Goal: Task Accomplishment & Management: Manage account settings

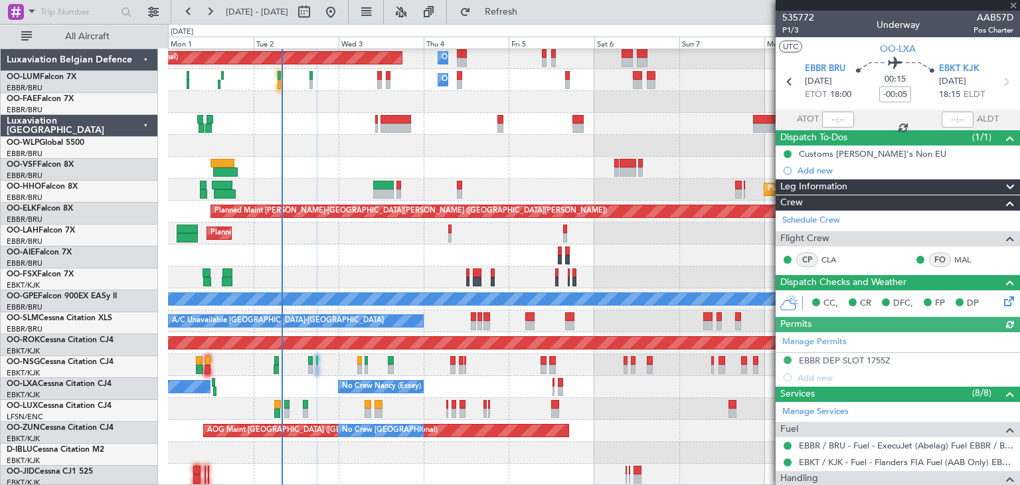
scroll to position [24, 0]
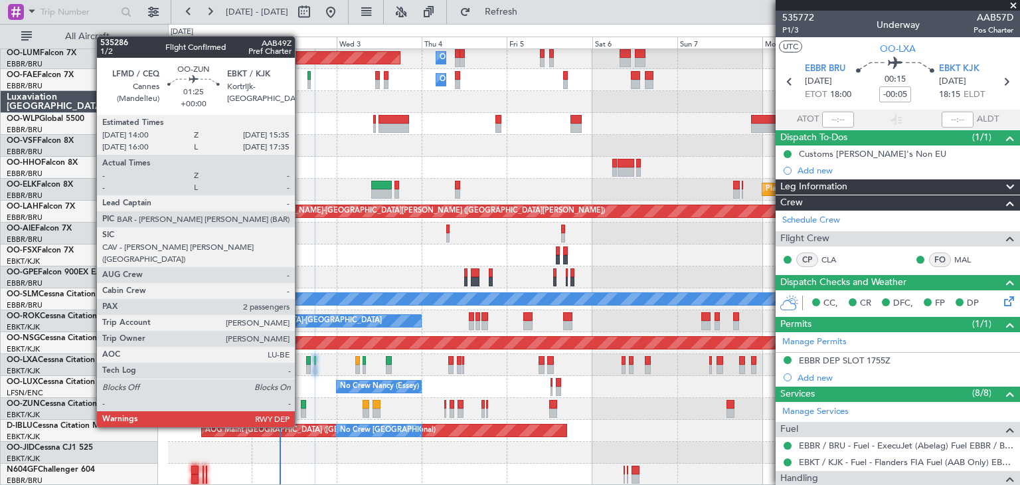
click at [301, 402] on div at bounding box center [304, 404] width 6 height 9
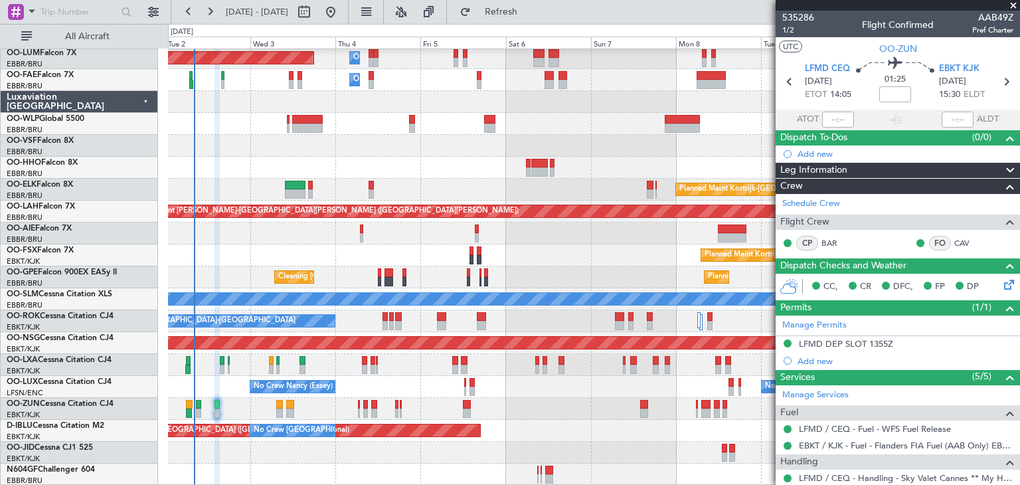
click at [234, 379] on div "No Crew [PERSON_NAME] ([PERSON_NAME]) No Crew [PERSON_NAME] ([PERSON_NAME]) No …" at bounding box center [593, 387] width 851 height 22
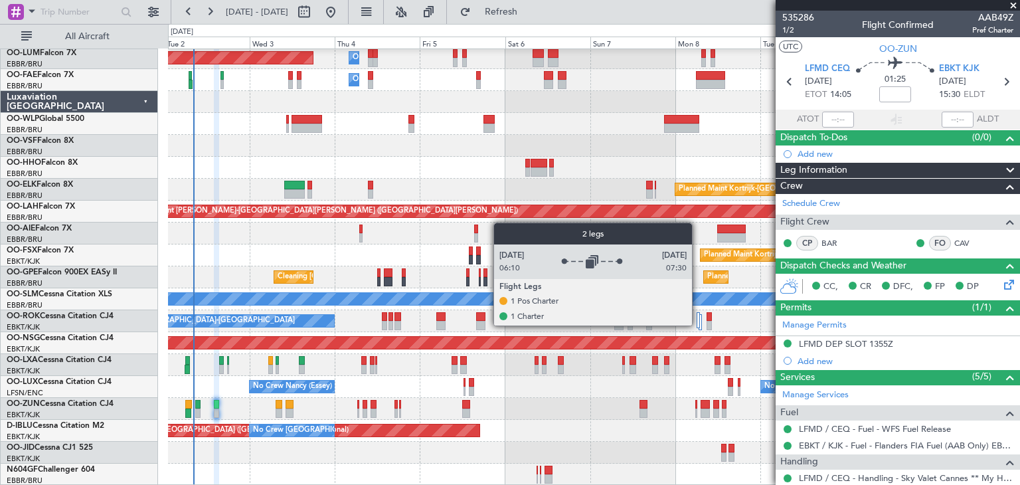
click at [698, 325] on div at bounding box center [697, 320] width 3 height 16
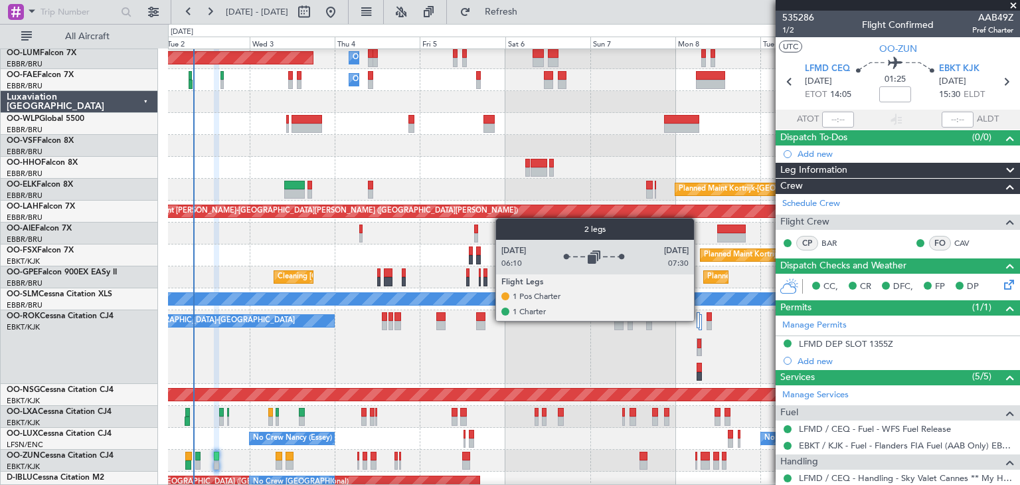
click at [700, 320] on div at bounding box center [699, 322] width 3 height 16
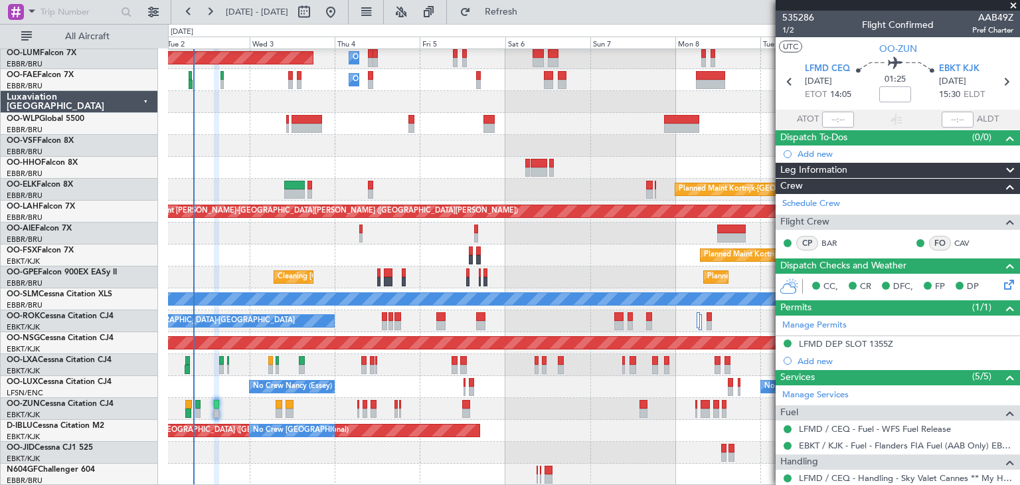
click at [1009, 3] on span at bounding box center [1013, 6] width 13 height 12
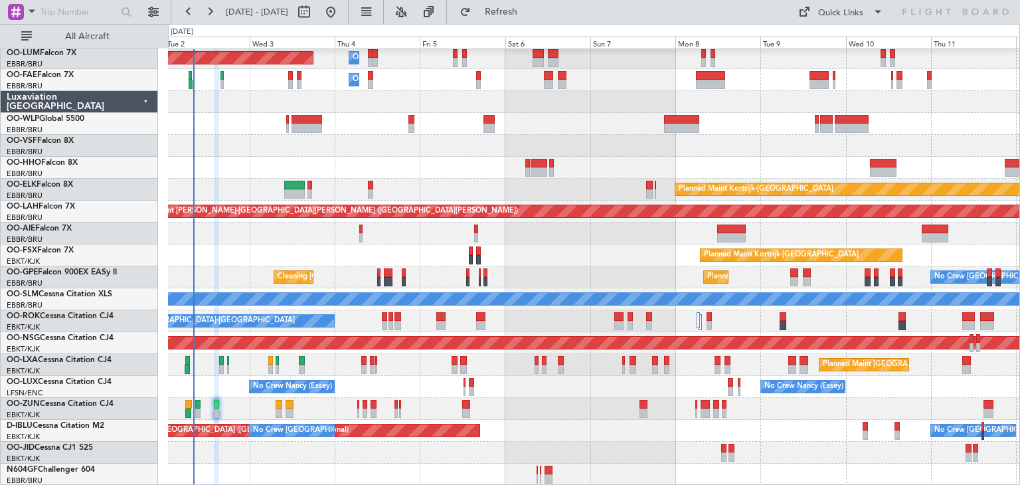
type input "0"
click at [882, 11] on span at bounding box center [878, 12] width 16 height 16
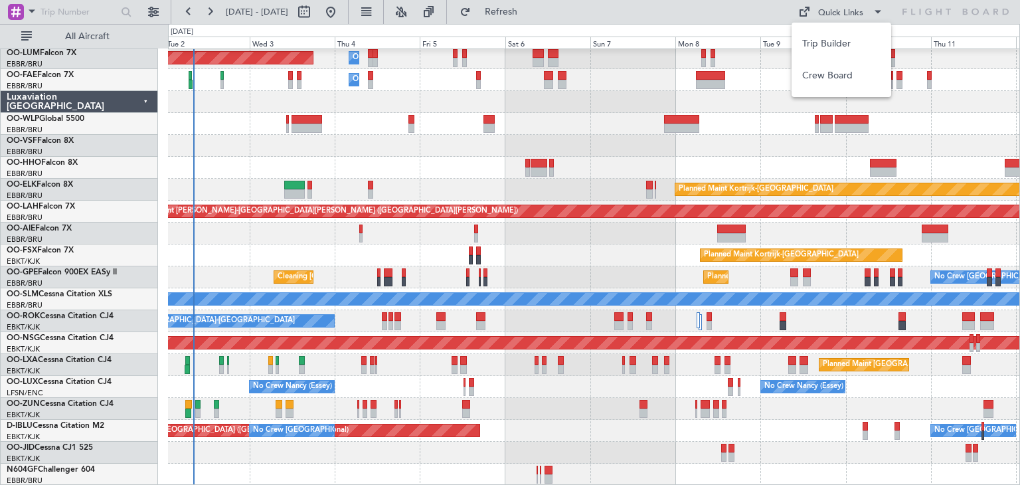
click at [525, 146] on div at bounding box center [510, 242] width 1020 height 485
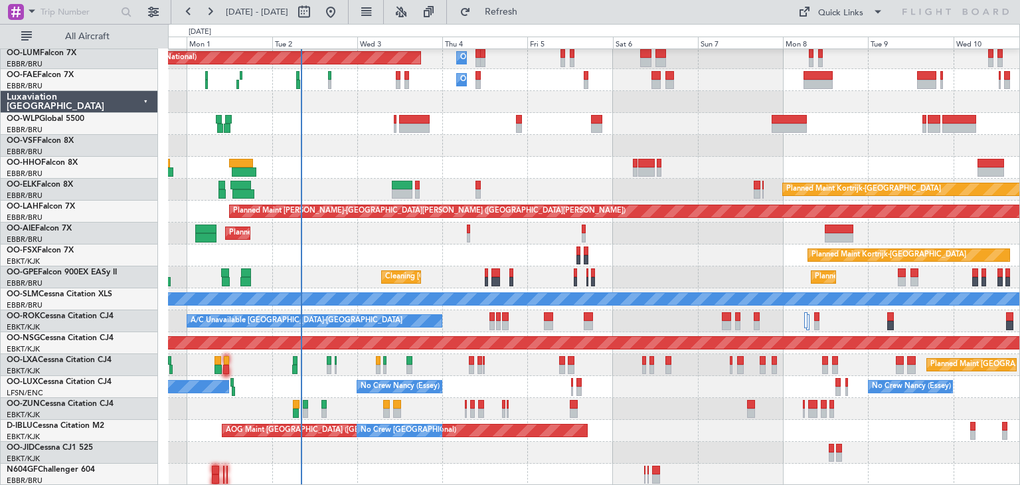
click at [624, 220] on div "Owner Melsbroek Air Base Planned Maint [GEOGRAPHIC_DATA] ([GEOGRAPHIC_DATA]) Ow…" at bounding box center [593, 255] width 851 height 460
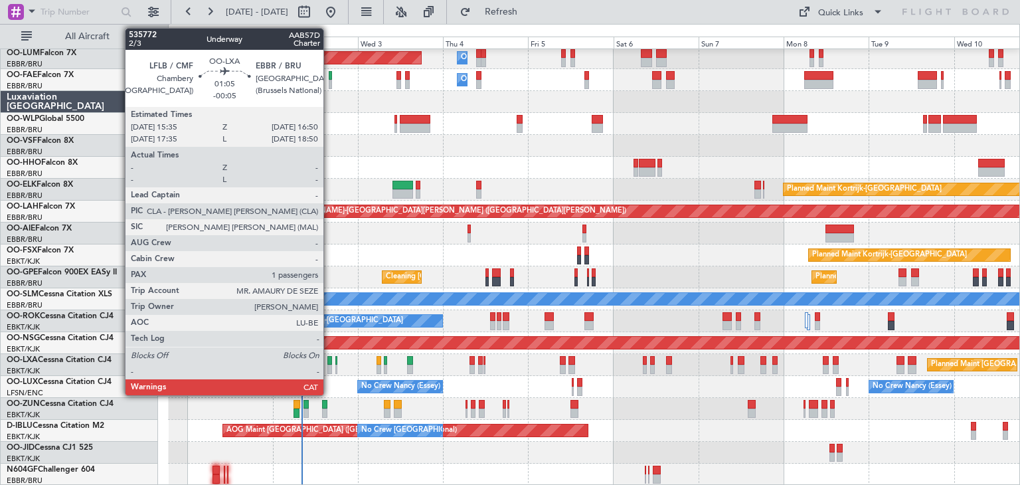
click at [329, 357] on div at bounding box center [329, 360] width 5 height 9
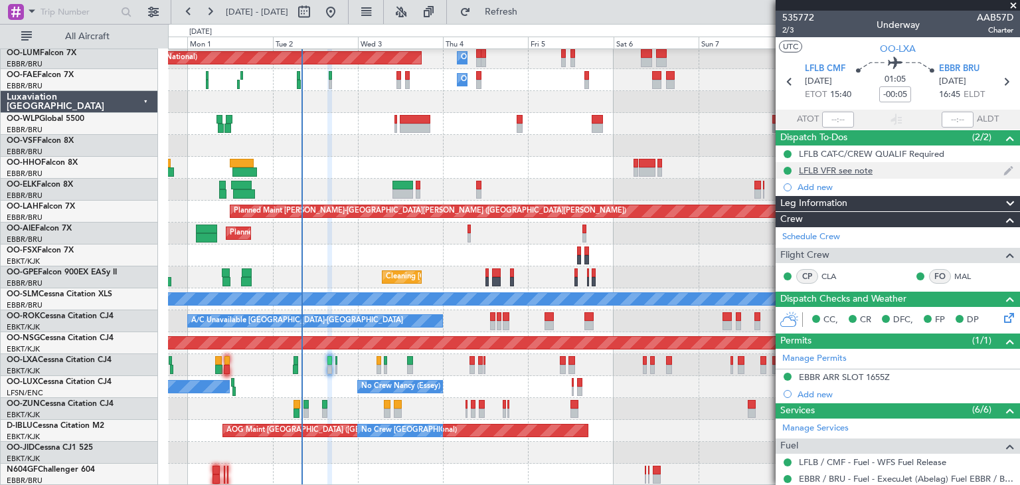
click at [866, 168] on div "LFLB VFR see note" at bounding box center [836, 170] width 74 height 11
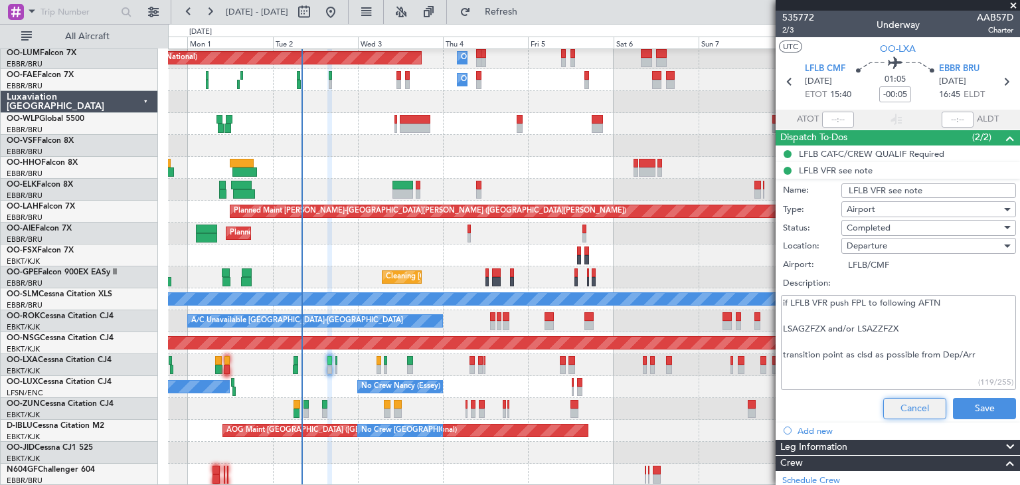
click at [892, 399] on button "Cancel" at bounding box center [914, 408] width 63 height 21
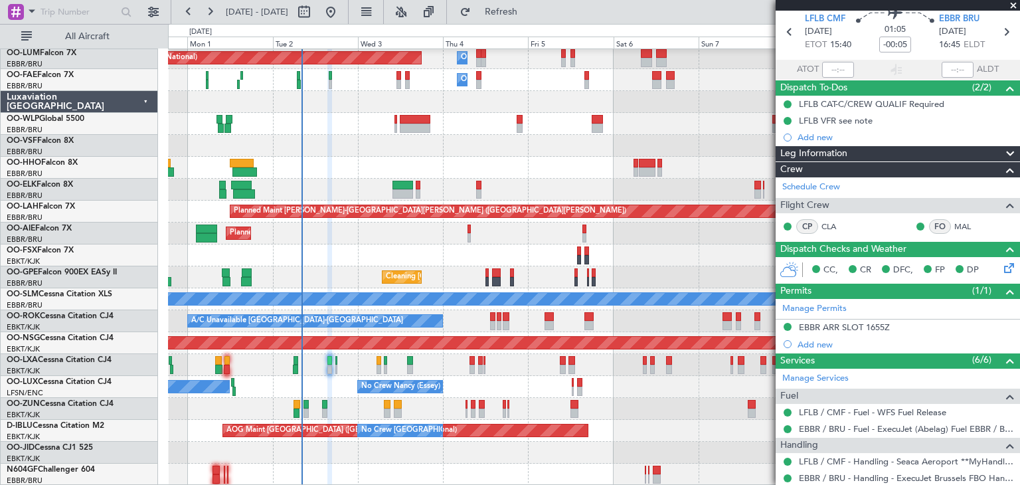
scroll to position [0, 0]
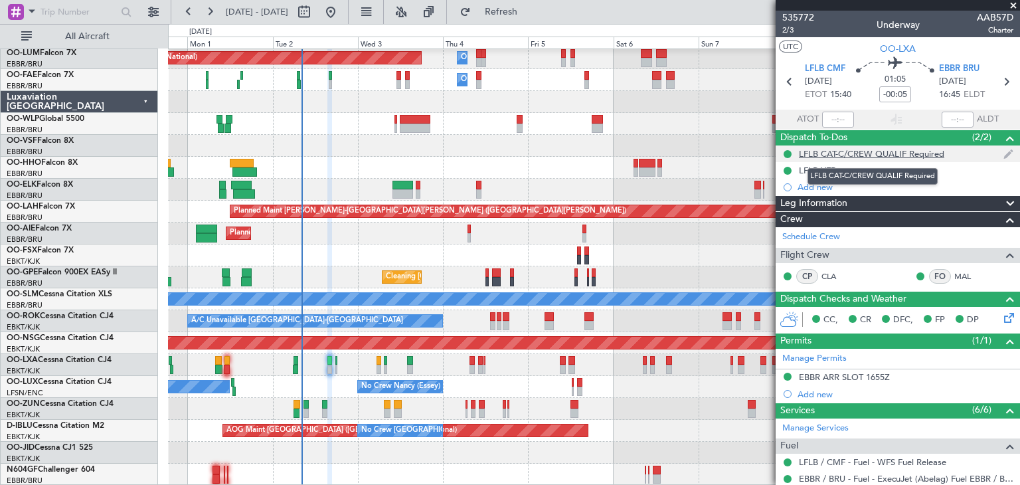
click at [879, 155] on div "LFLB CAT-C/CREW QUALIF Required" at bounding box center [871, 153] width 145 height 11
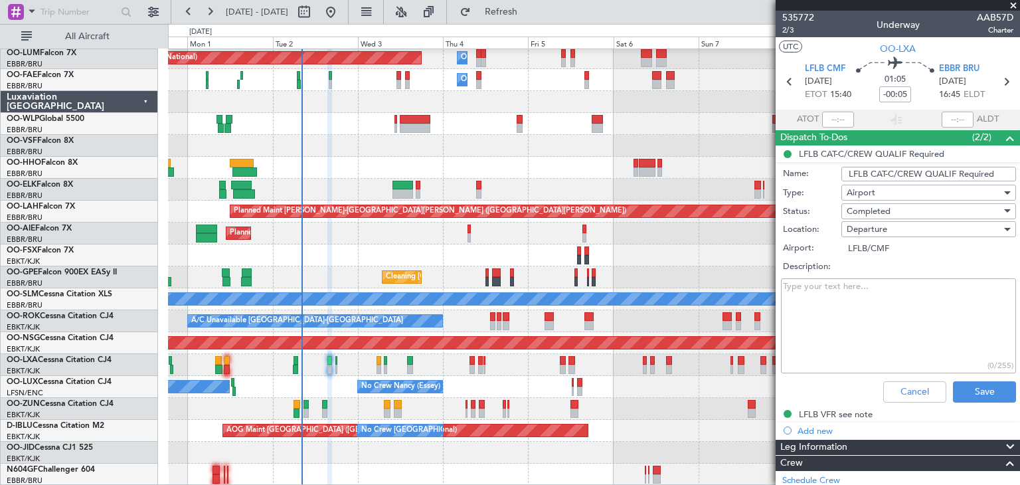
click at [900, 154] on li "LFLB CAT-C/CREW QUALIF Required Name: LFLB CAT-C/CREW QUALIF Required Type: Air…" at bounding box center [897, 276] width 244 height 262
click at [914, 389] on button "Cancel" at bounding box center [914, 391] width 63 height 21
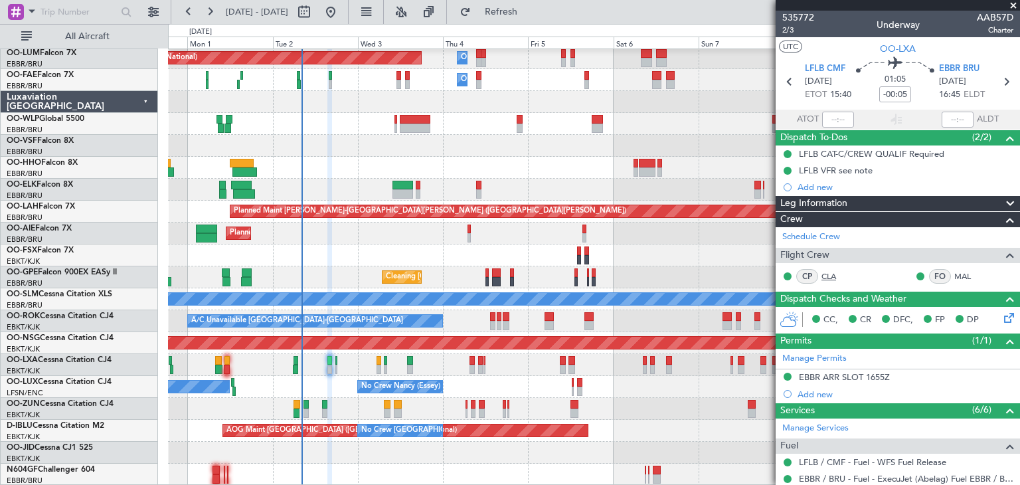
click at [835, 273] on link "CLA" at bounding box center [836, 276] width 30 height 12
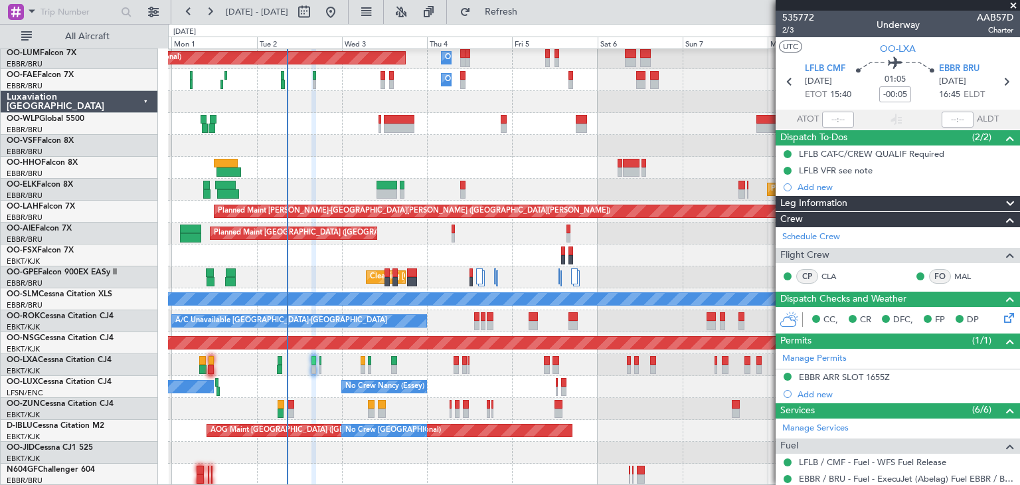
click at [320, 382] on div "No Crew [PERSON_NAME] ([PERSON_NAME]) No Crew [GEOGRAPHIC_DATA] ([GEOGRAPHIC_DA…" at bounding box center [593, 387] width 851 height 22
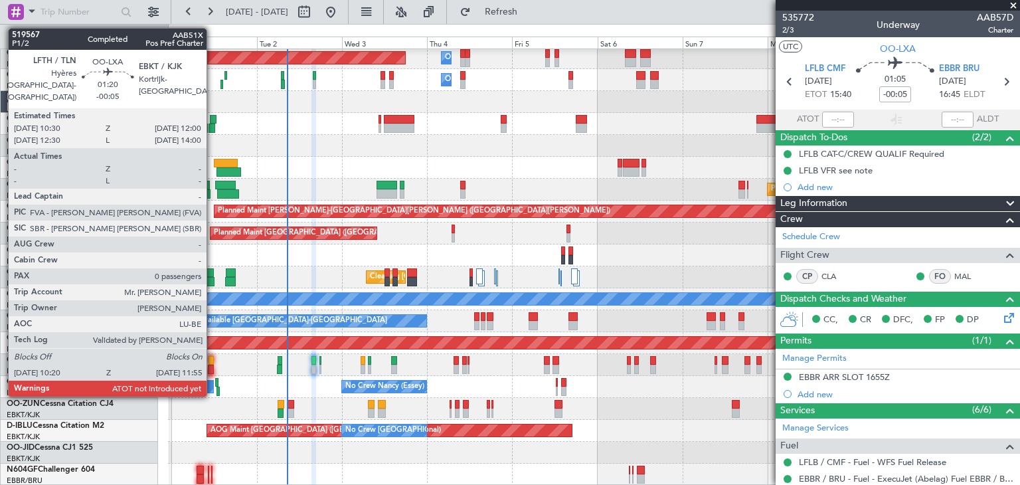
click at [212, 359] on div at bounding box center [211, 360] width 6 height 9
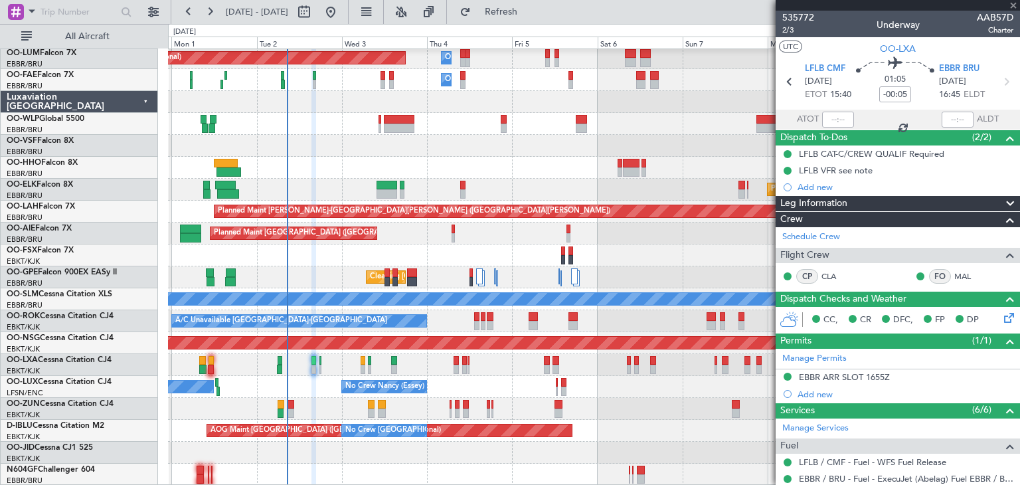
type input "0"
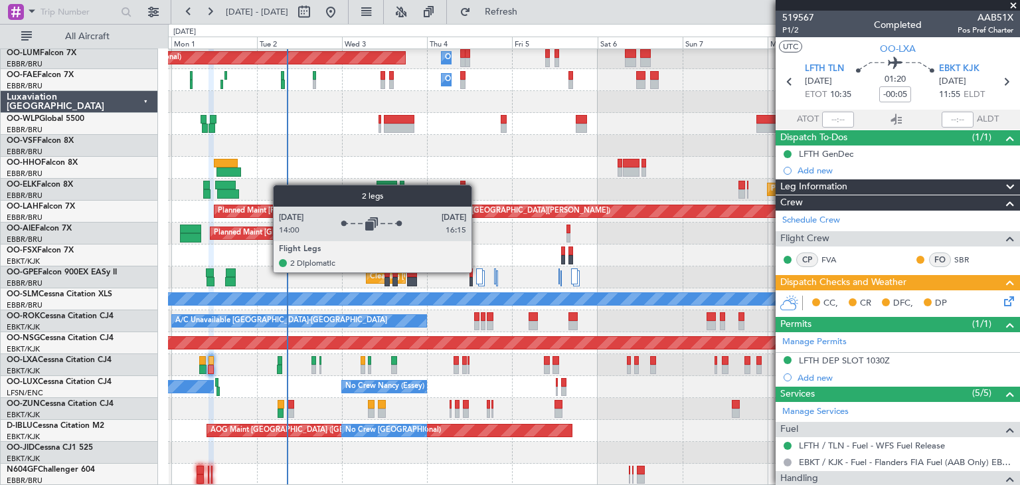
click at [477, 272] on div at bounding box center [479, 276] width 7 height 16
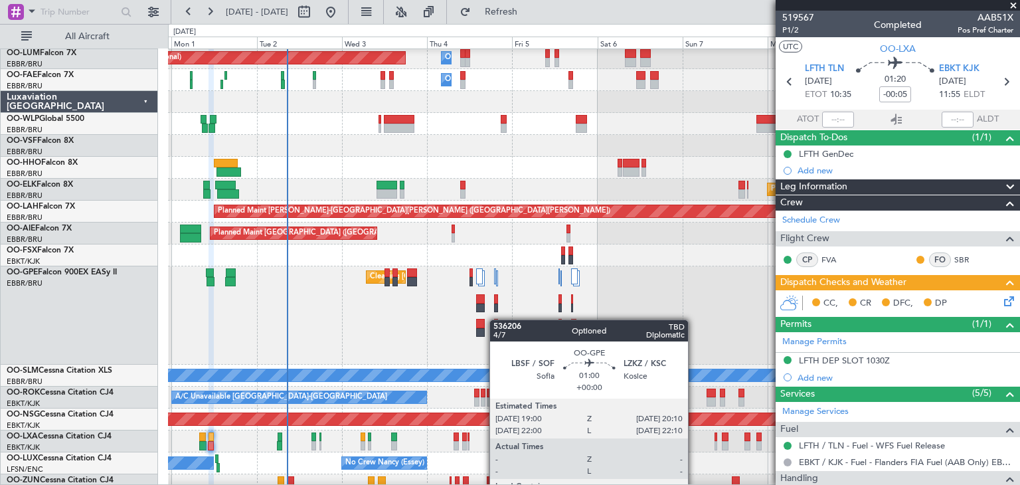
click at [496, 320] on div "Cleaning [GEOGRAPHIC_DATA] ([GEOGRAPHIC_DATA] National) Planned Maint [GEOGRAPH…" at bounding box center [593, 315] width 851 height 98
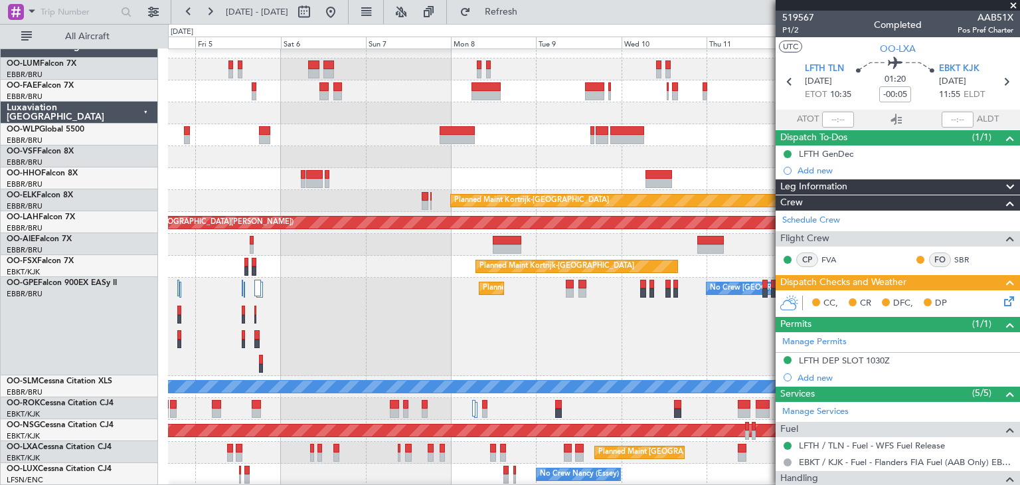
scroll to position [13, 0]
click at [309, 331] on div "Planned Maint [GEOGRAPHIC_DATA] ([GEOGRAPHIC_DATA] National) No Crew [GEOGRAPHI…" at bounding box center [593, 327] width 851 height 98
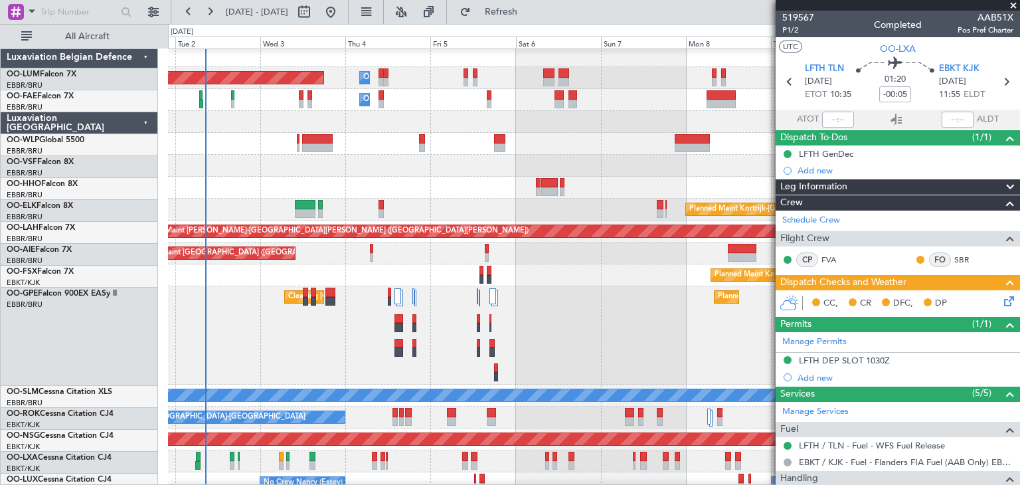
scroll to position [4, 0]
click at [543, 295] on div "No Crew [GEOGRAPHIC_DATA] ([GEOGRAPHIC_DATA] National) Planned Maint [GEOGRAPHI…" at bounding box center [593, 335] width 851 height 98
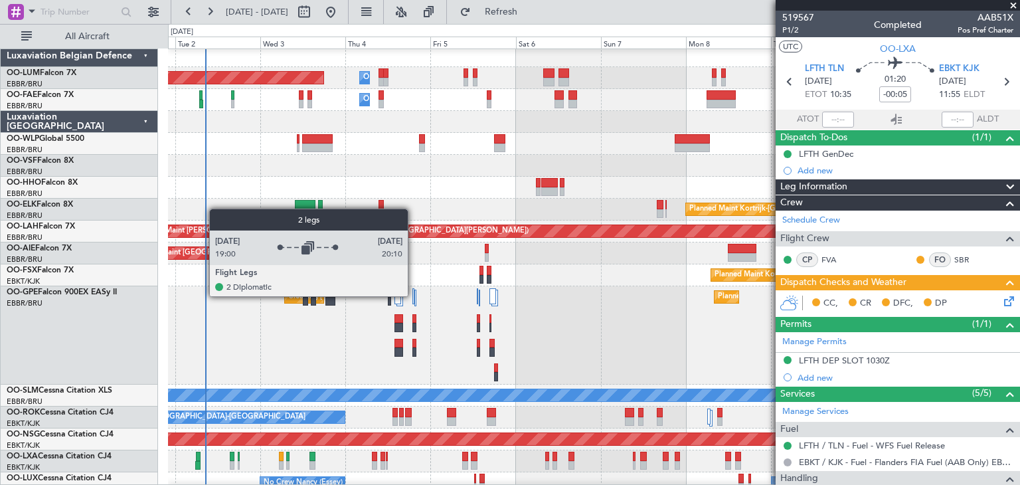
click at [414, 295] on div at bounding box center [413, 296] width 3 height 16
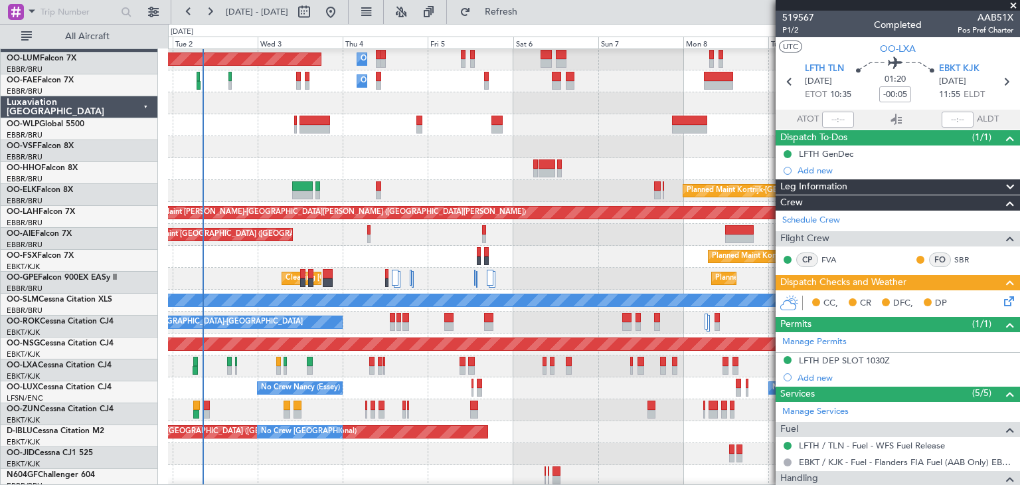
scroll to position [24, 0]
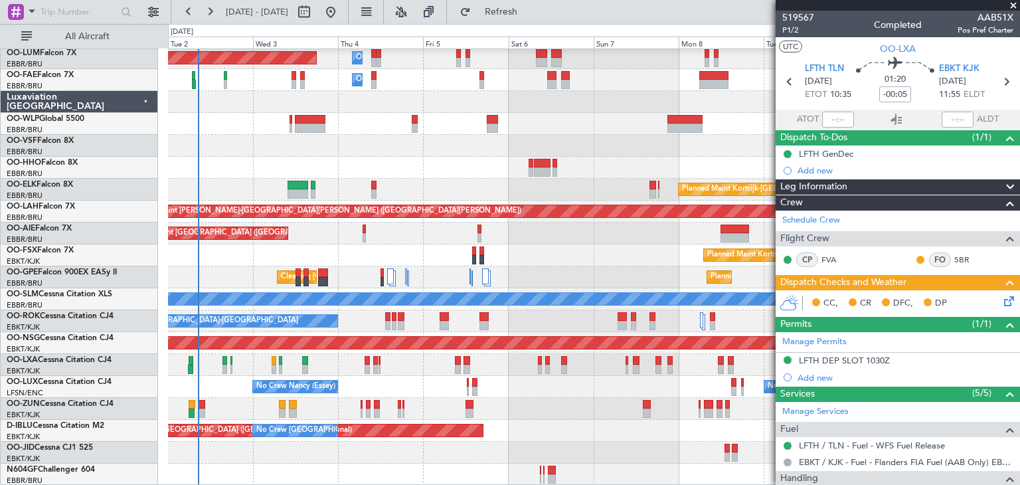
click at [528, 305] on div "A/C Unavailable [GEOGRAPHIC_DATA]" at bounding box center [593, 299] width 851 height 22
click at [419, 166] on div "Planned Maint [GEOGRAPHIC_DATA] ([GEOGRAPHIC_DATA] National) Owner [GEOGRAPHIC_…" at bounding box center [593, 255] width 851 height 460
click at [419, 166] on div at bounding box center [593, 168] width 851 height 22
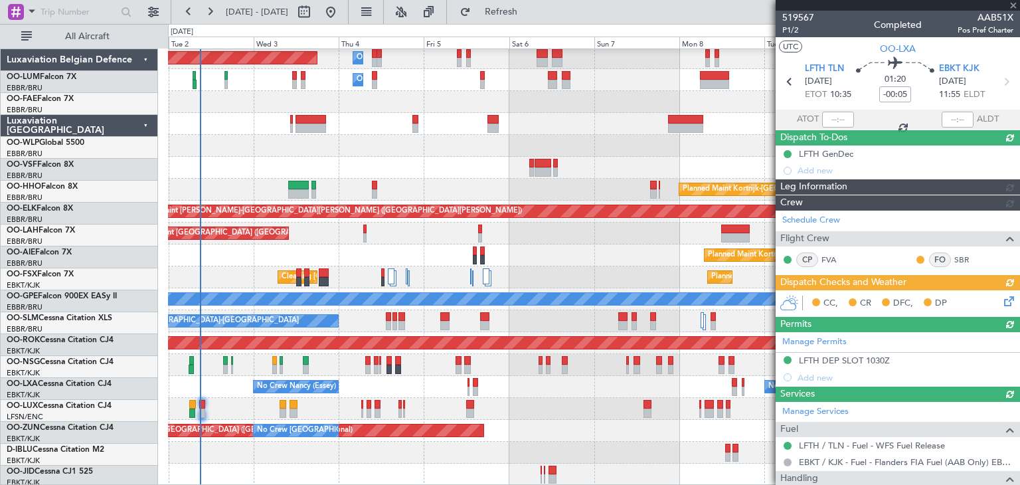
scroll to position [24, 0]
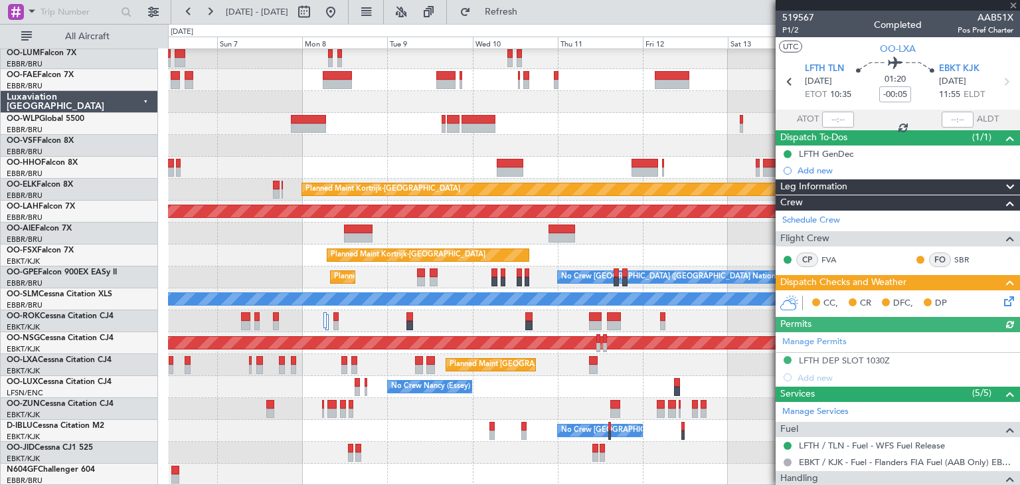
click at [202, 229] on div "Owner Melsbroek Air Base Owner Melsbroek Air Base Planned Maint Kortrijk-Wevelg…" at bounding box center [593, 255] width 851 height 460
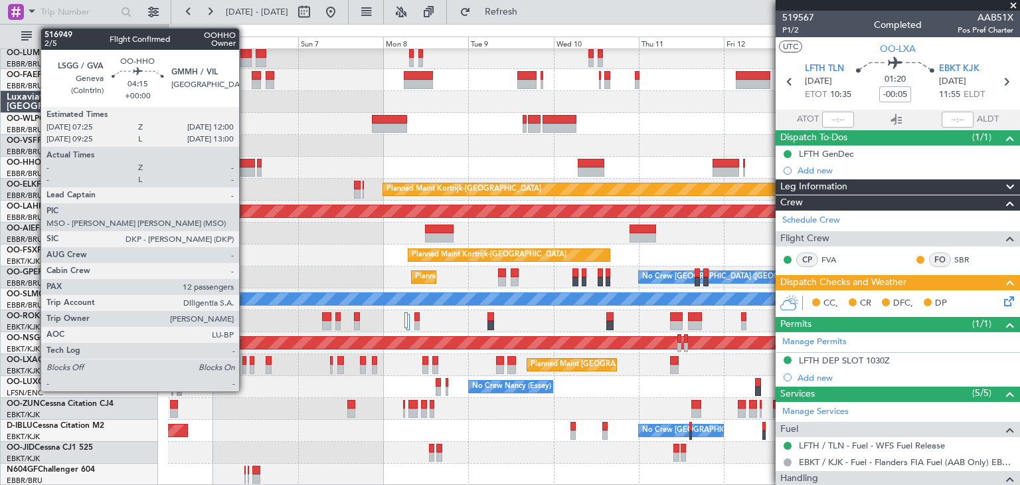
click at [245, 163] on div at bounding box center [246, 163] width 17 height 9
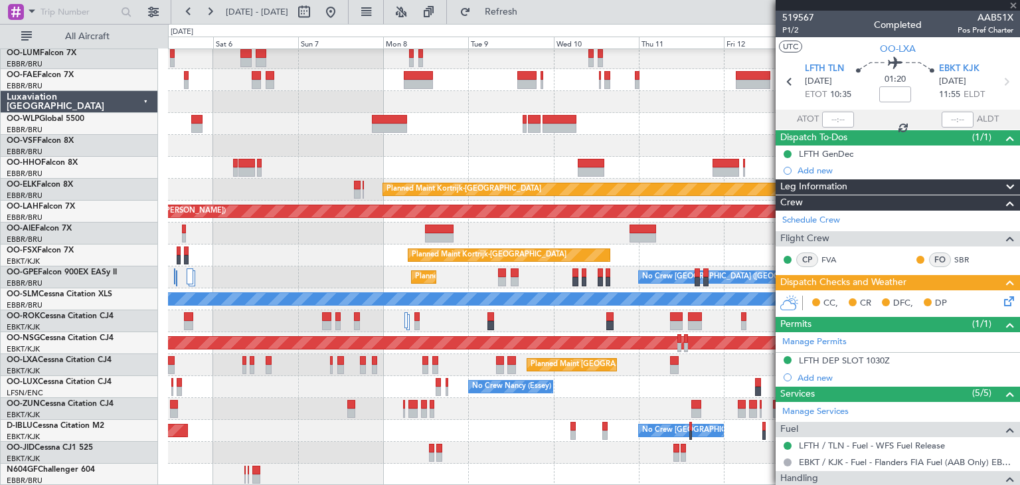
type input "12"
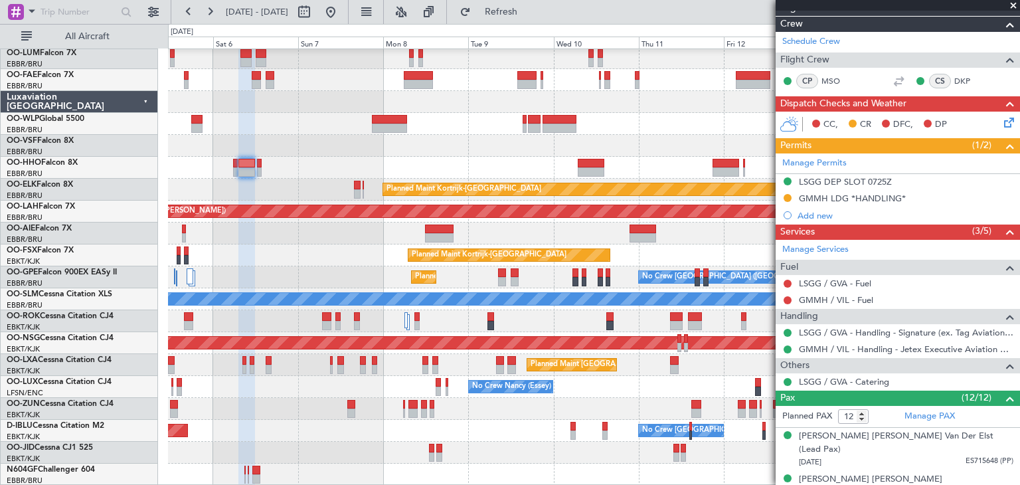
scroll to position [199, 0]
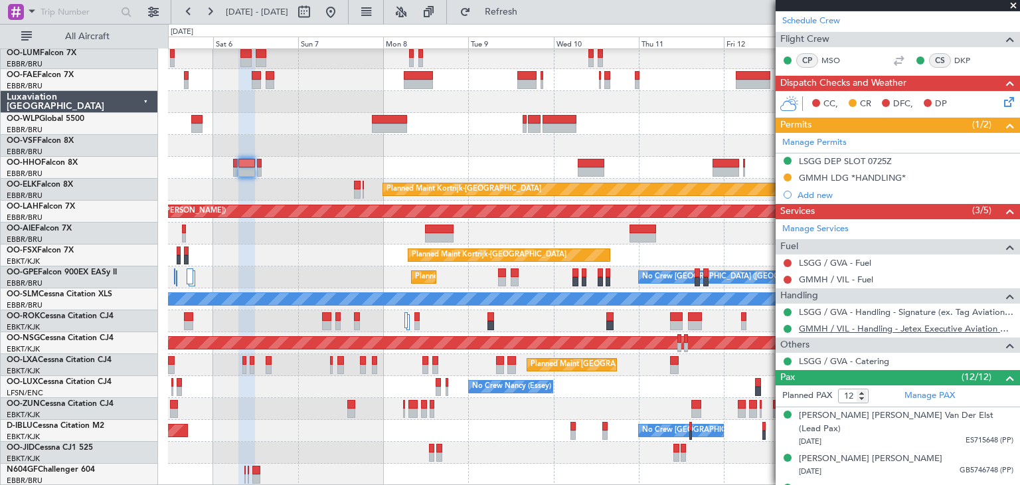
click at [876, 327] on link "GMMH / VIL - Handling - Jetex Executive Aviation GMMH / VIL" at bounding box center [906, 328] width 214 height 11
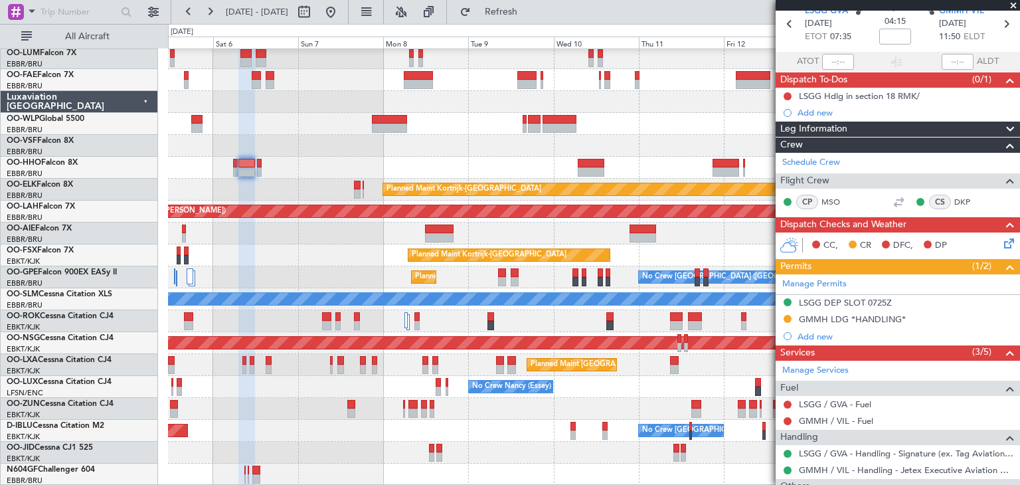
scroll to position [0, 0]
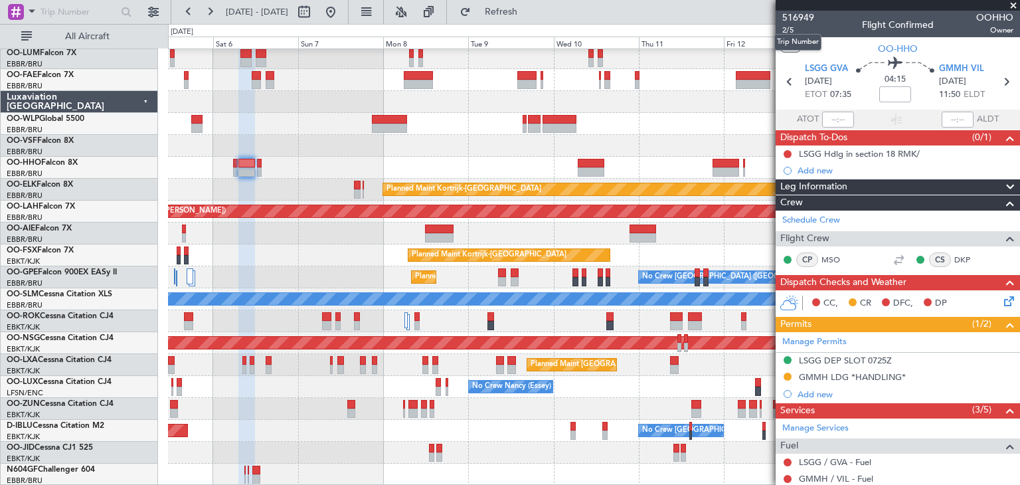
click at [789, 27] on mat-tooltip-component "Trip Number" at bounding box center [798, 42] width 66 height 35
click at [791, 29] on span "2/5" at bounding box center [798, 30] width 32 height 11
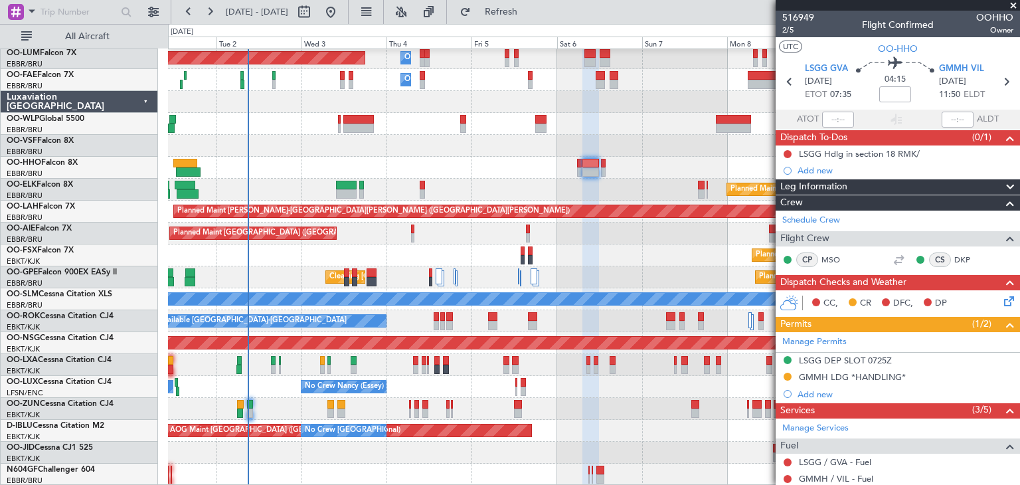
click at [605, 222] on div "Owner Melsbroek Air Base Planned Maint Brussels (Brussels National) Owner Melsb…" at bounding box center [593, 255] width 851 height 460
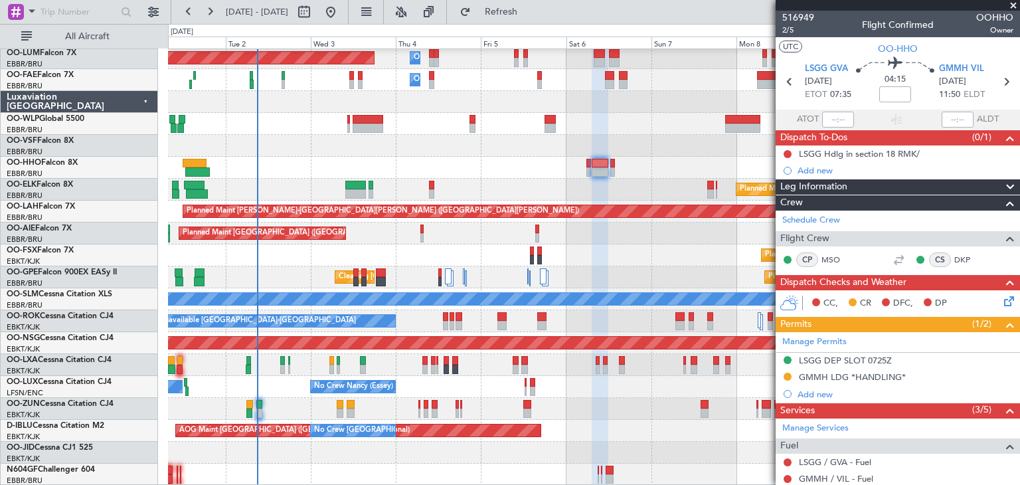
click at [223, 368] on div "Owner Melsbroek Air Base Planned Maint Brussels (Brussels National) Owner Melsb…" at bounding box center [593, 255] width 851 height 460
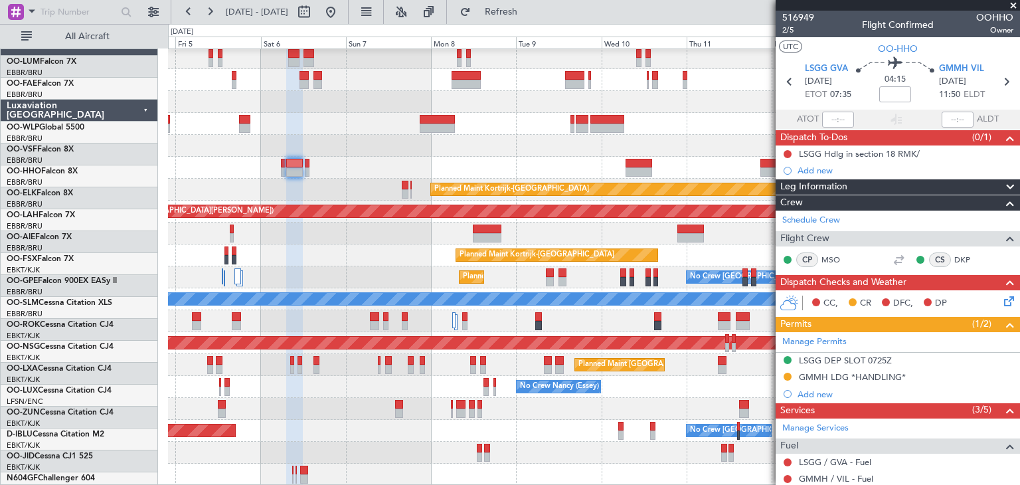
scroll to position [24, 0]
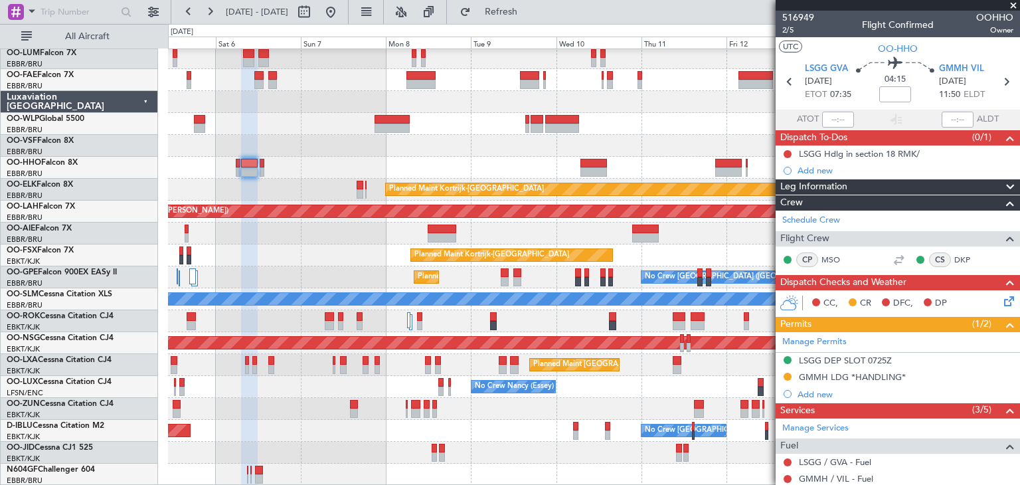
click at [323, 234] on div "Owner Melsbroek Air Base Planned Maint Brussels (Brussels National) Owner Melsb…" at bounding box center [593, 255] width 851 height 460
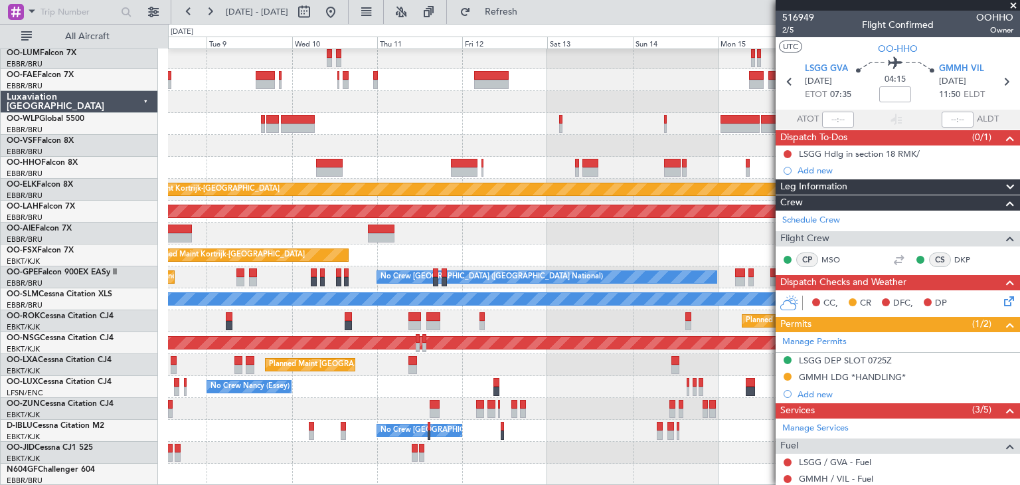
click at [483, 112] on div "Planned Maint Kortrijk-Wevelgem Planned Maint Alton-st Louis (St Louis Regl) Pl…" at bounding box center [593, 255] width 851 height 460
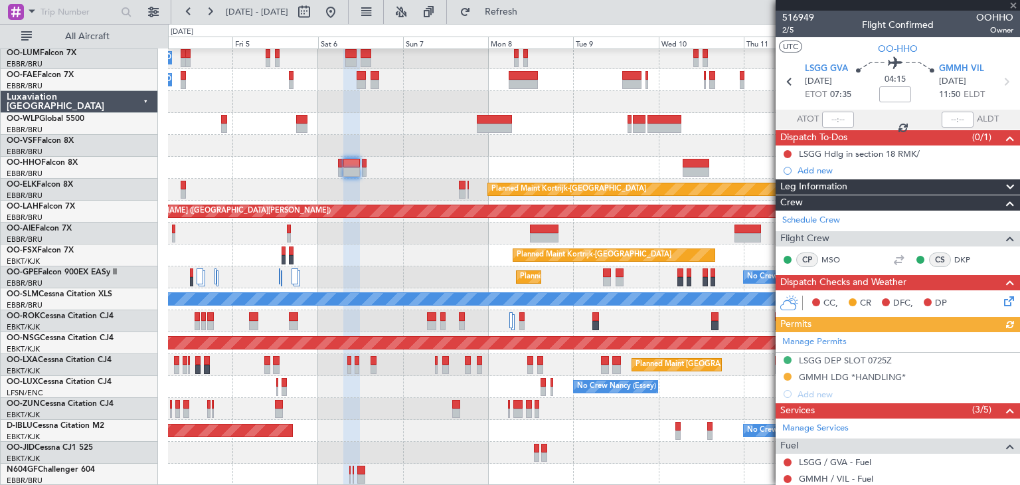
click at [619, 129] on div "Owner Melsbroek Air Base Planned Maint Brussels (Brussels National) Owner Melsb…" at bounding box center [593, 255] width 851 height 460
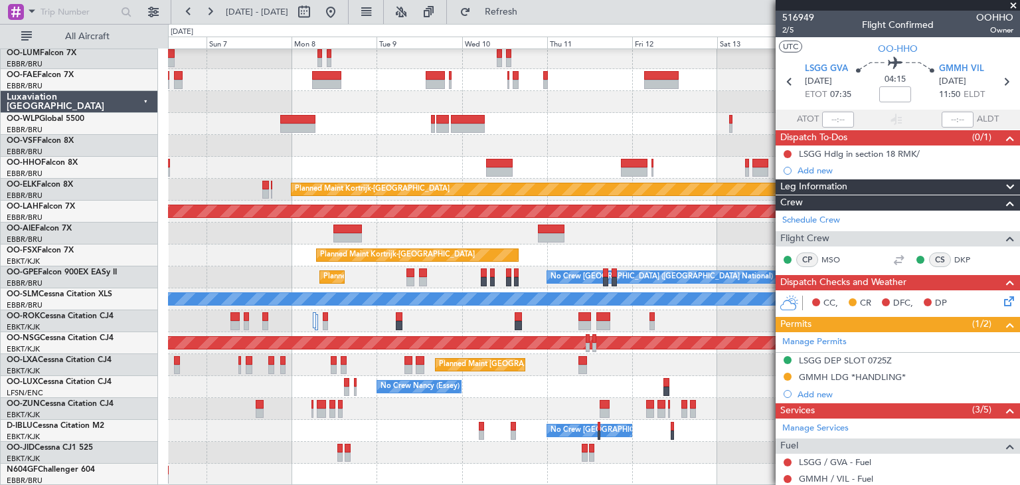
click at [536, 149] on div "Owner Melsbroek Air Base Owner Melsbroek Air Base Planned Maint Kortrijk-Wevelg…" at bounding box center [593, 255] width 851 height 460
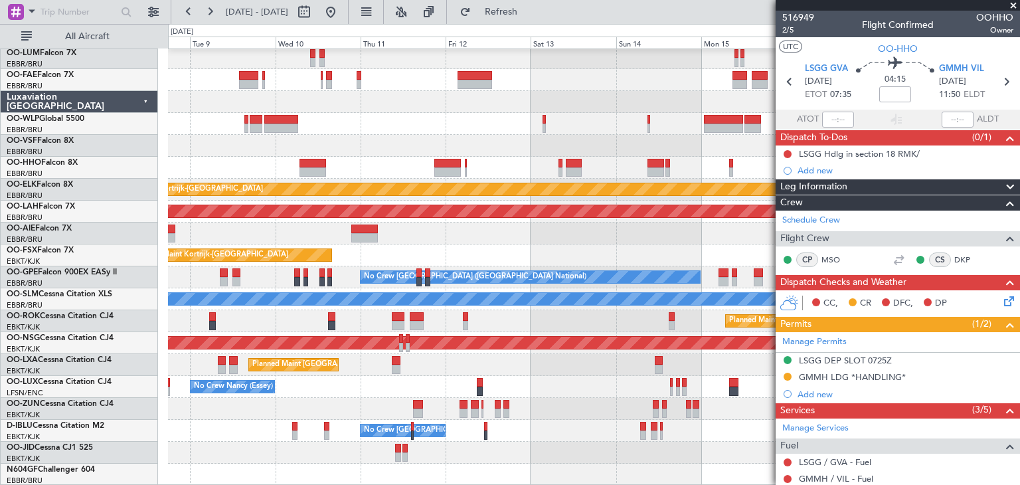
click at [570, 141] on div at bounding box center [593, 146] width 851 height 22
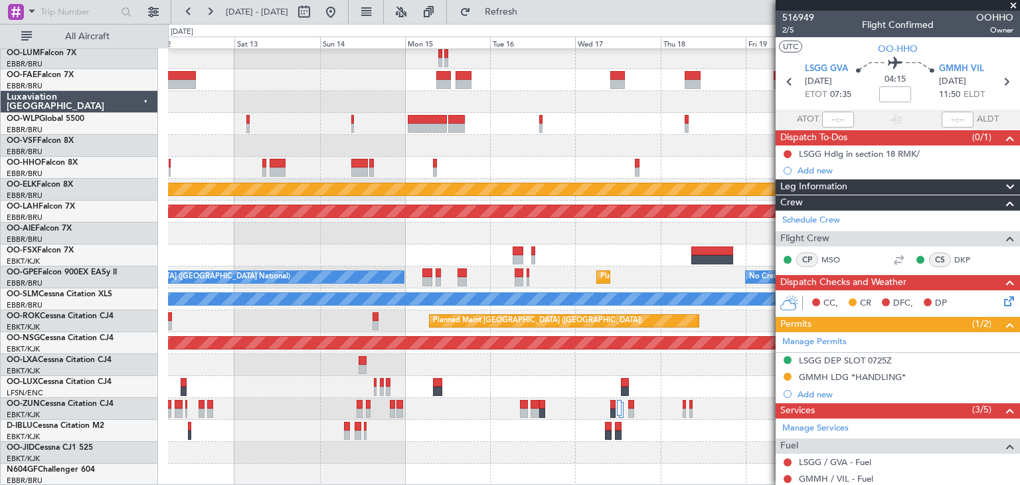
click at [414, 155] on div "Planned Maint Kortrijk-Wevelgem Planned Maint Alton-st Louis (St Louis Regl) Pl…" at bounding box center [593, 255] width 851 height 460
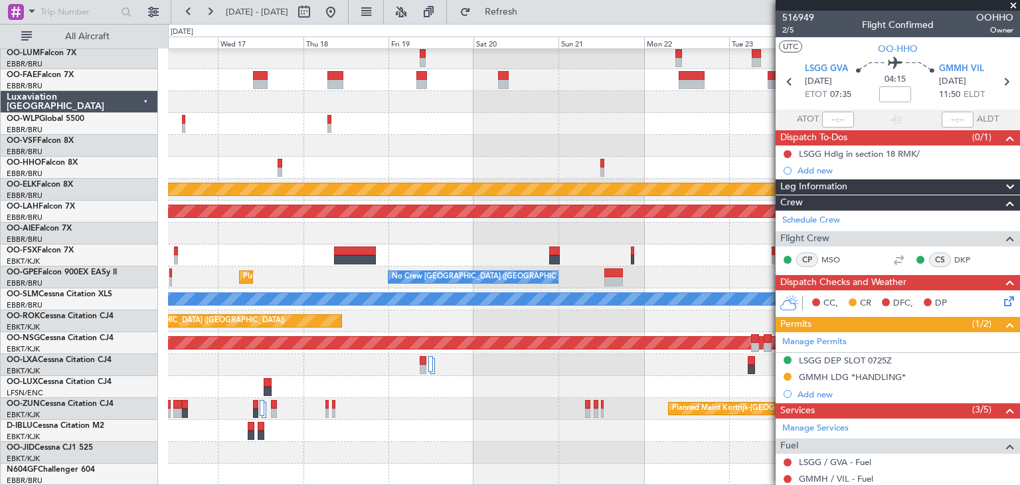
click at [367, 161] on div at bounding box center [593, 168] width 851 height 22
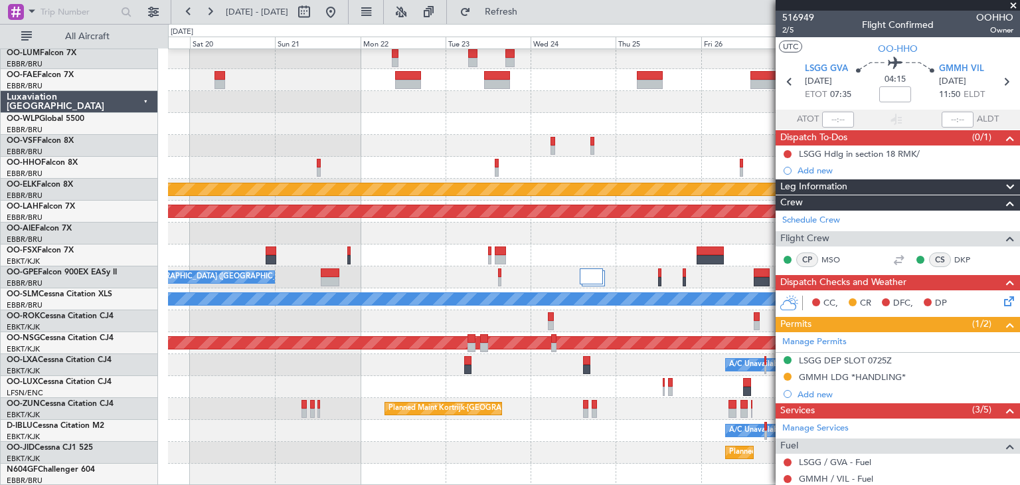
click at [382, 160] on div at bounding box center [593, 168] width 851 height 22
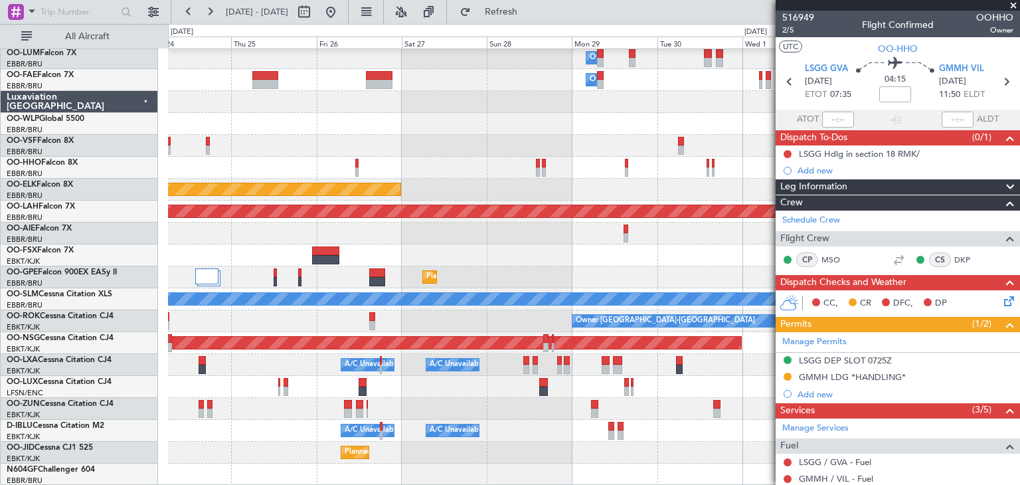
click at [356, 155] on div "Owner Melsbroek Air Base Owner Melsbroek Air Base Planned Maint Kortrijk-Wevelg…" at bounding box center [593, 255] width 851 height 460
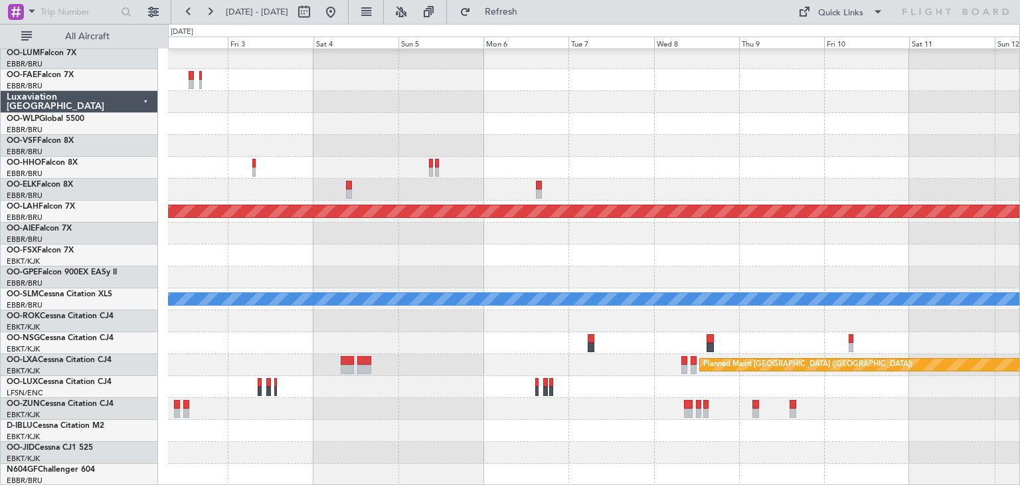
click at [252, 166] on div at bounding box center [593, 168] width 851 height 22
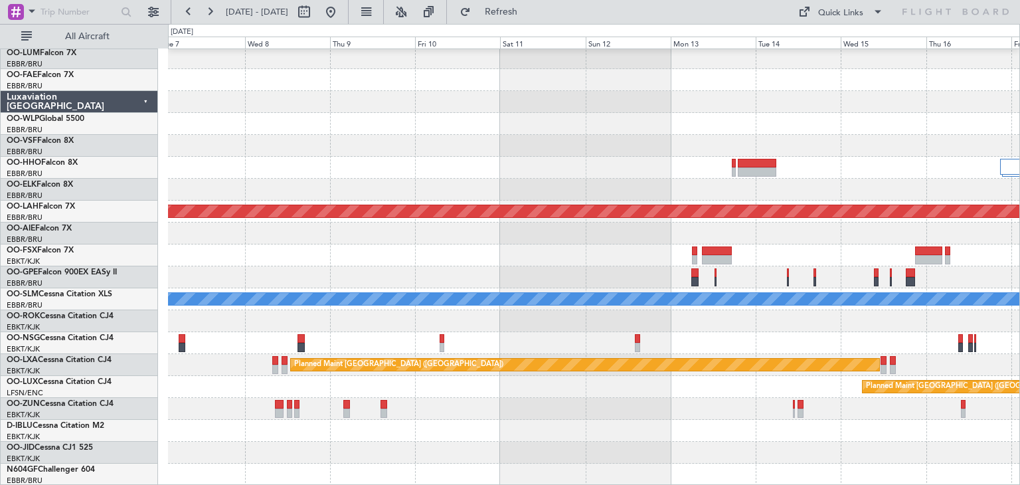
click at [238, 161] on div at bounding box center [593, 168] width 851 height 22
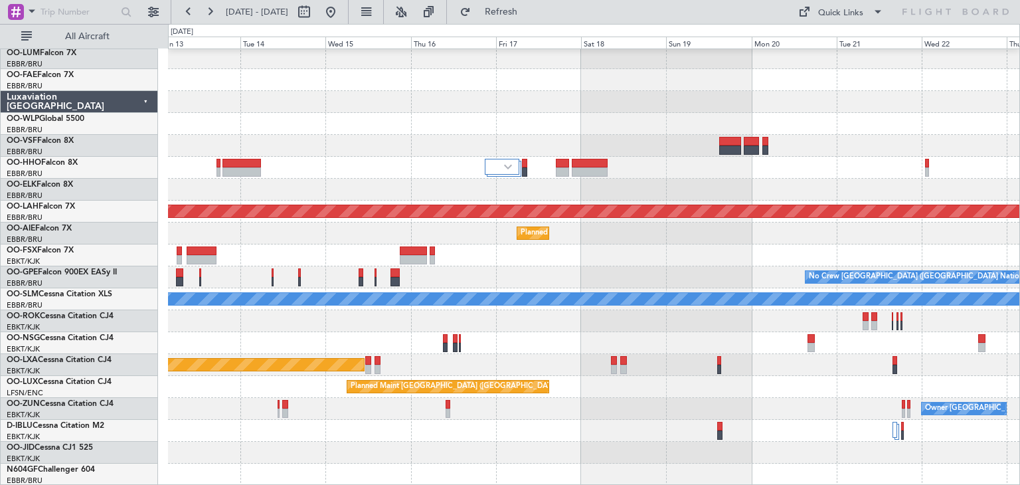
scroll to position [23, 0]
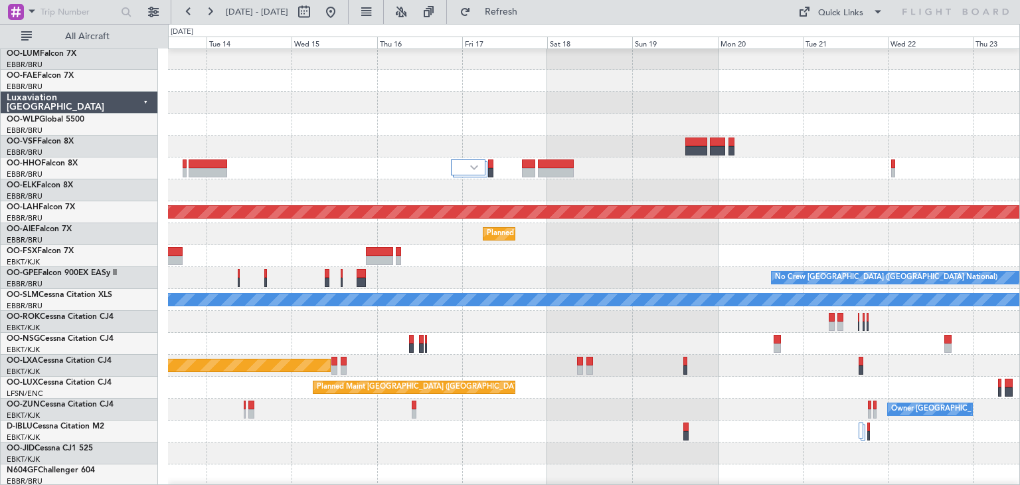
click at [306, 157] on div at bounding box center [593, 168] width 851 height 22
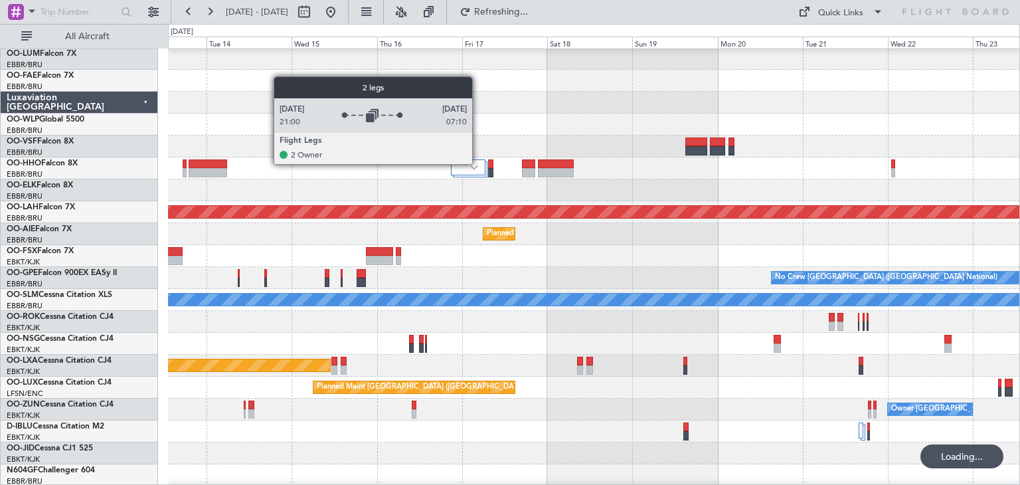
click at [478, 163] on div at bounding box center [468, 167] width 35 height 16
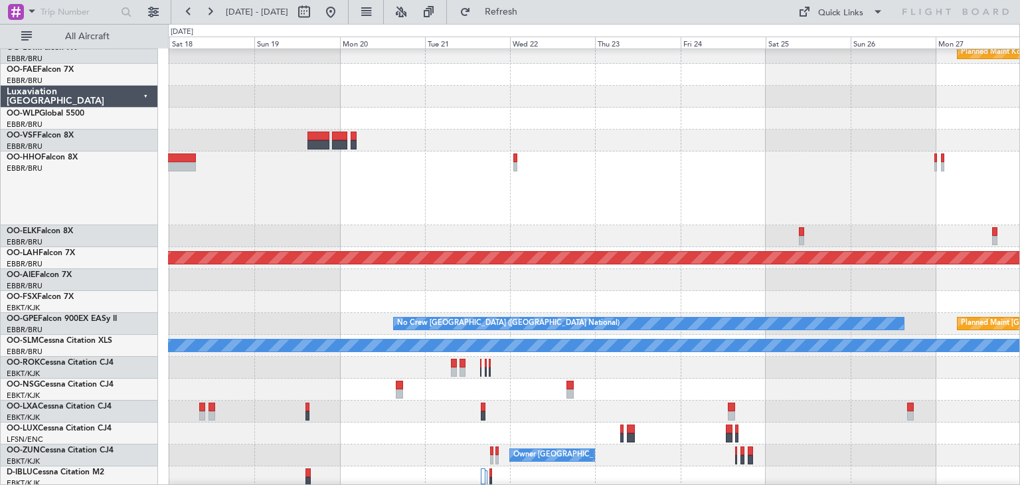
scroll to position [31, 0]
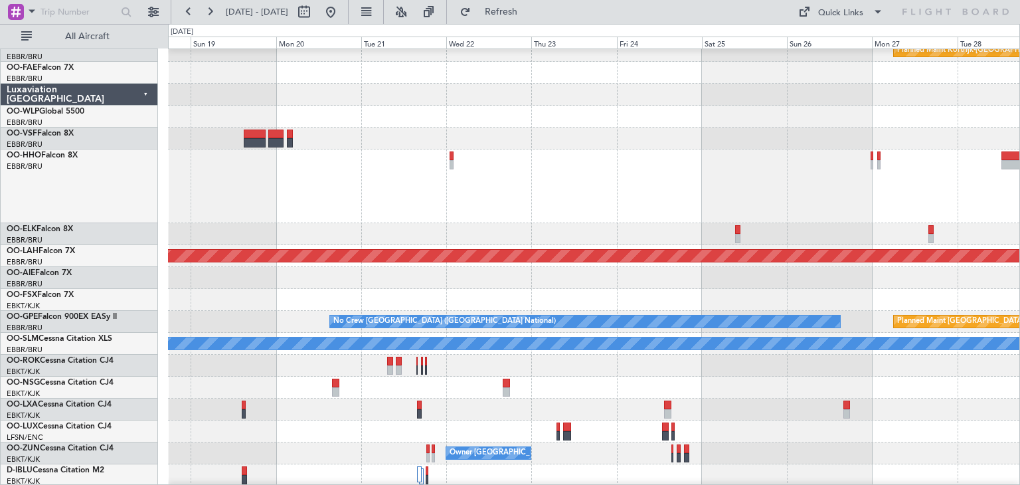
click at [473, 177] on div at bounding box center [593, 186] width 851 height 74
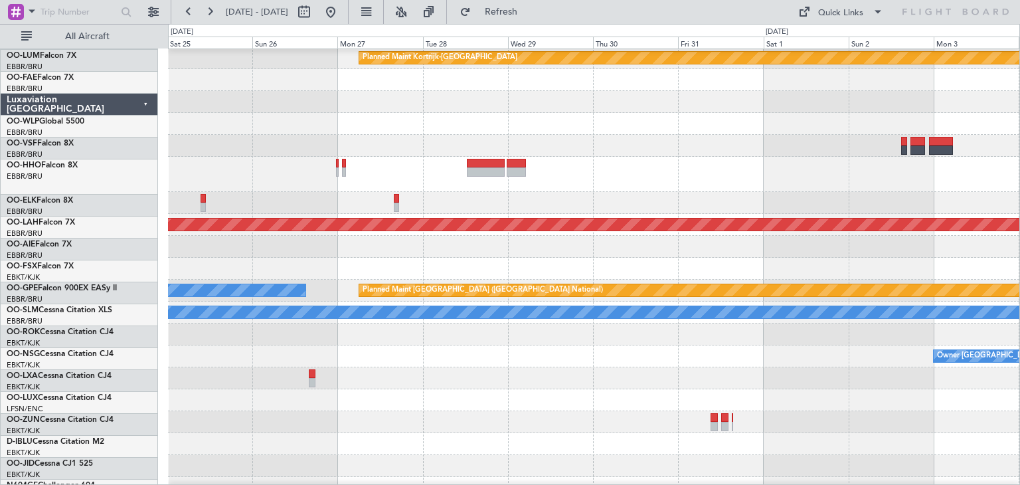
scroll to position [24, 0]
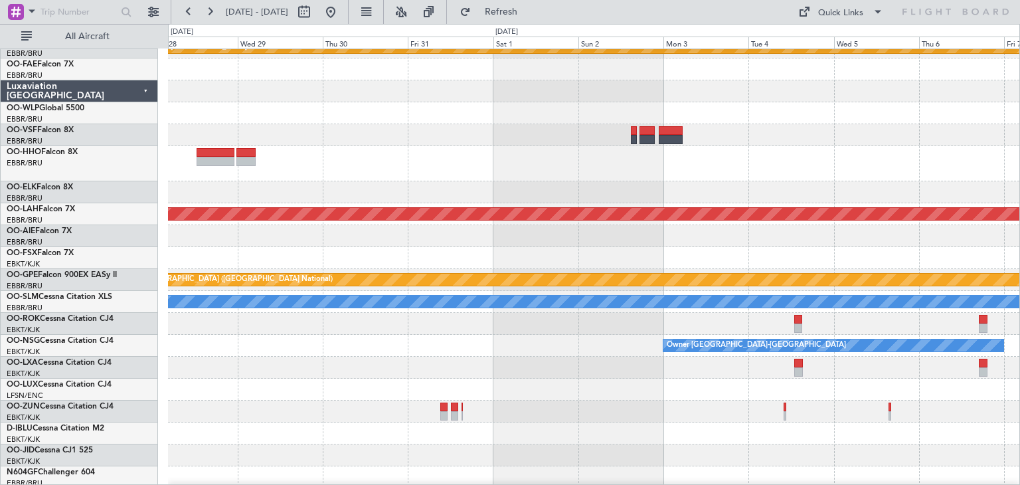
click at [372, 164] on div at bounding box center [593, 163] width 851 height 35
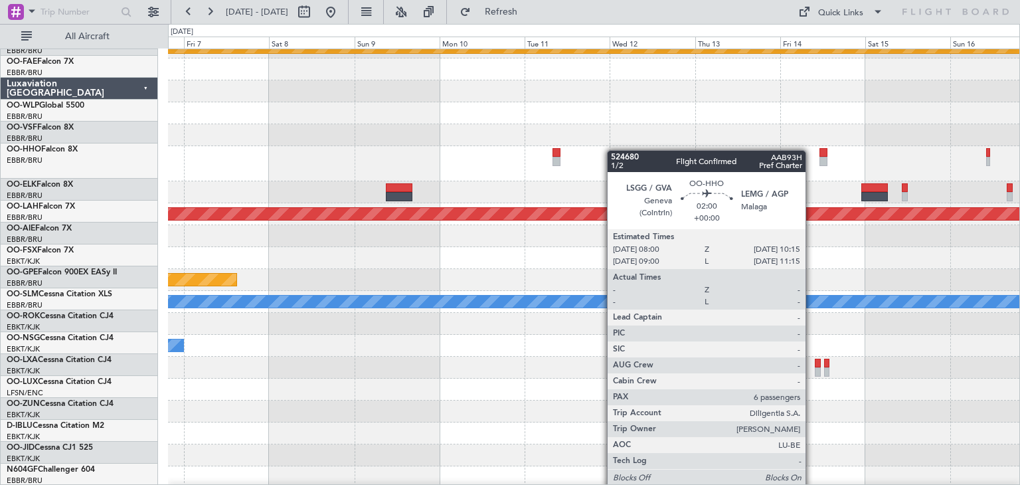
scroll to position [32, 0]
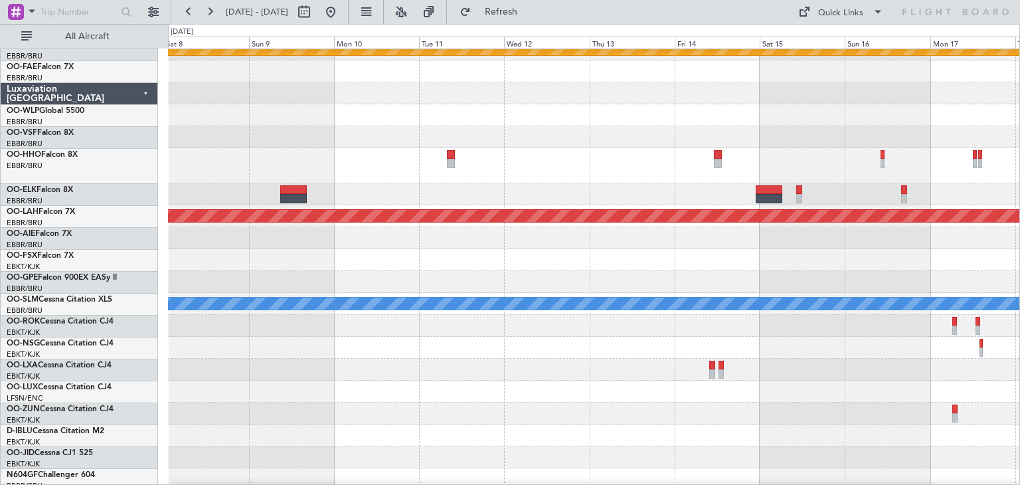
click at [470, 156] on div at bounding box center [593, 165] width 851 height 35
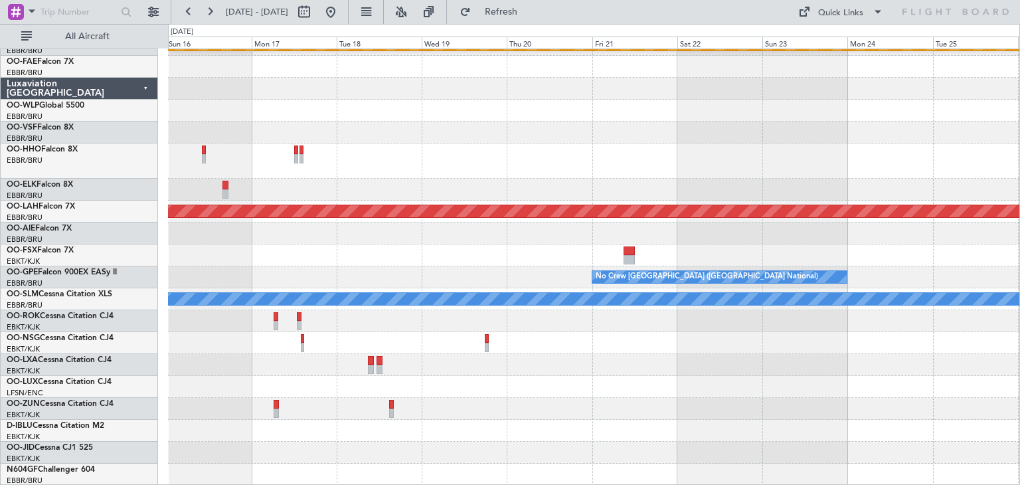
click at [312, 141] on div "Planned Maint Kortrijk-Wevelgem Planned Maint Alton-st Louis (St Louis Regl) No…" at bounding box center [593, 248] width 851 height 473
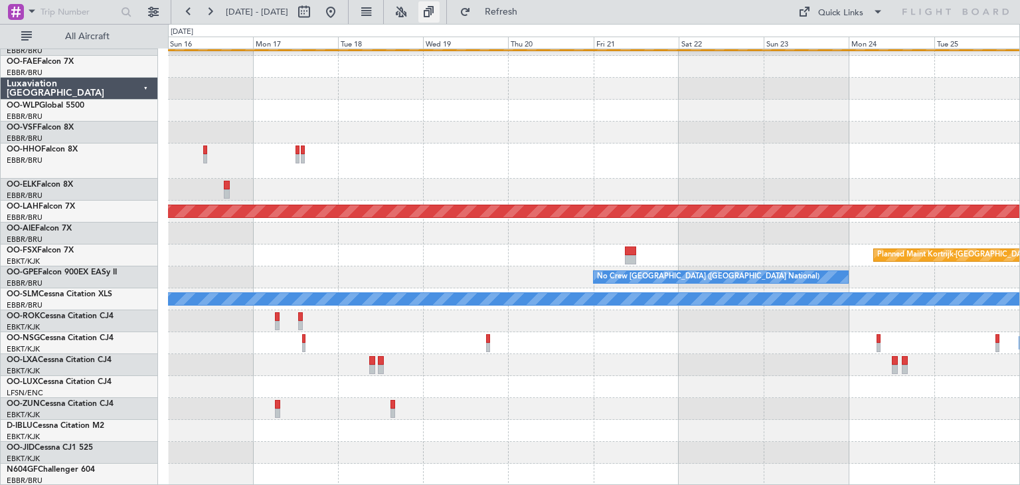
click at [440, 13] on button at bounding box center [428, 11] width 21 height 21
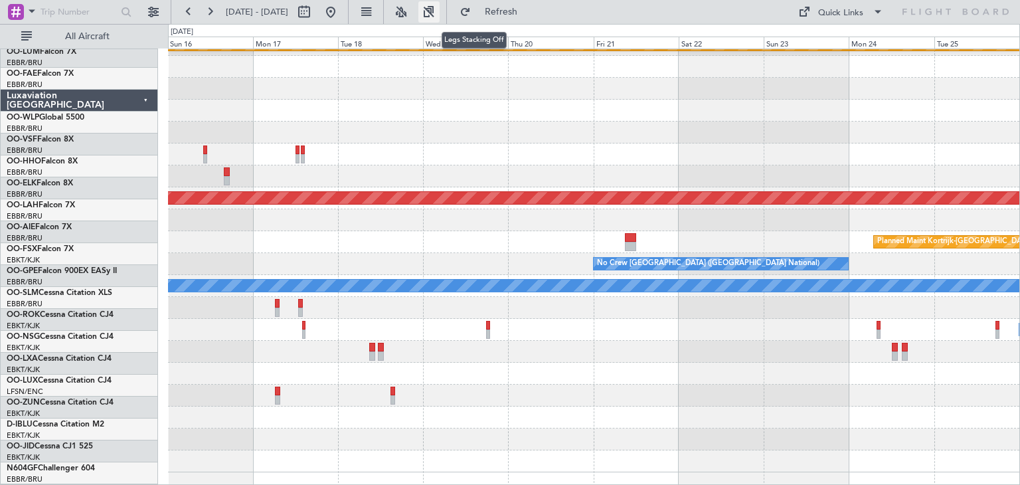
scroll to position [24, 0]
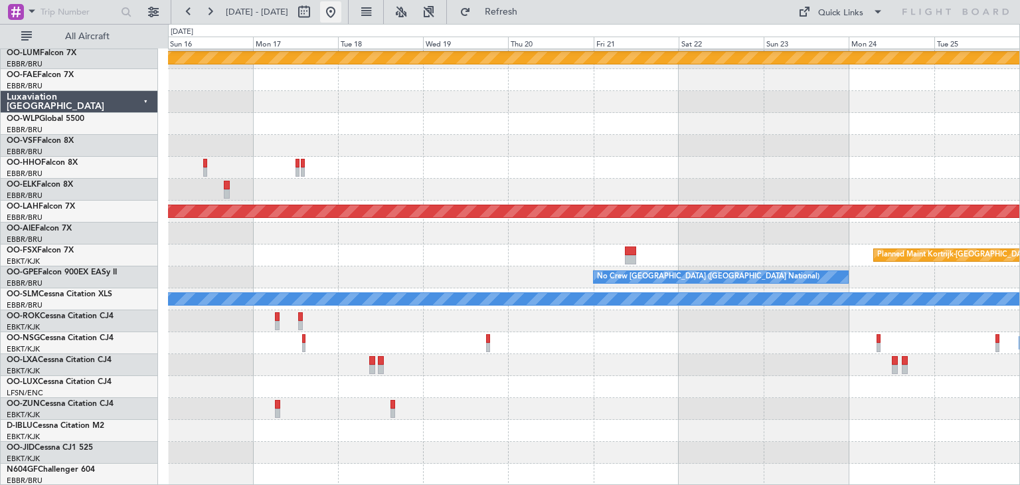
click at [341, 9] on button at bounding box center [330, 11] width 21 height 21
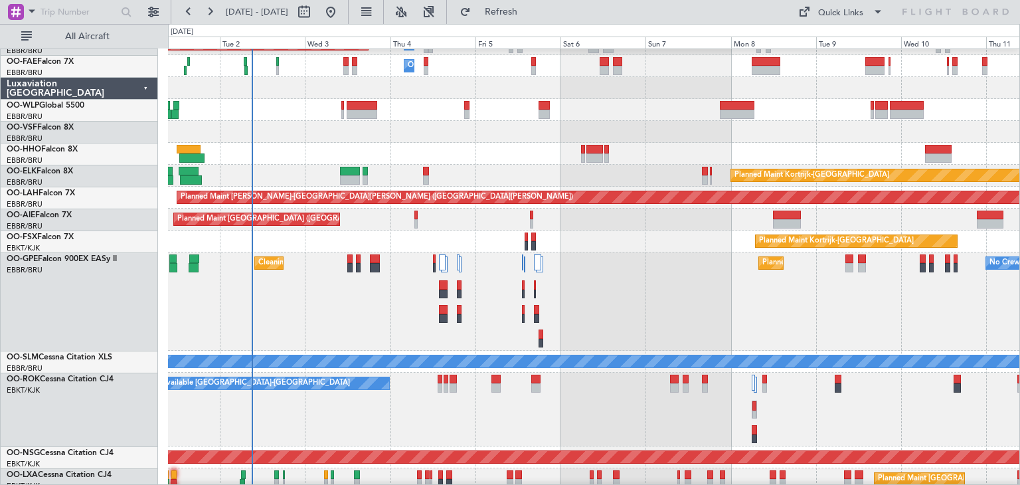
scroll to position [37, 0]
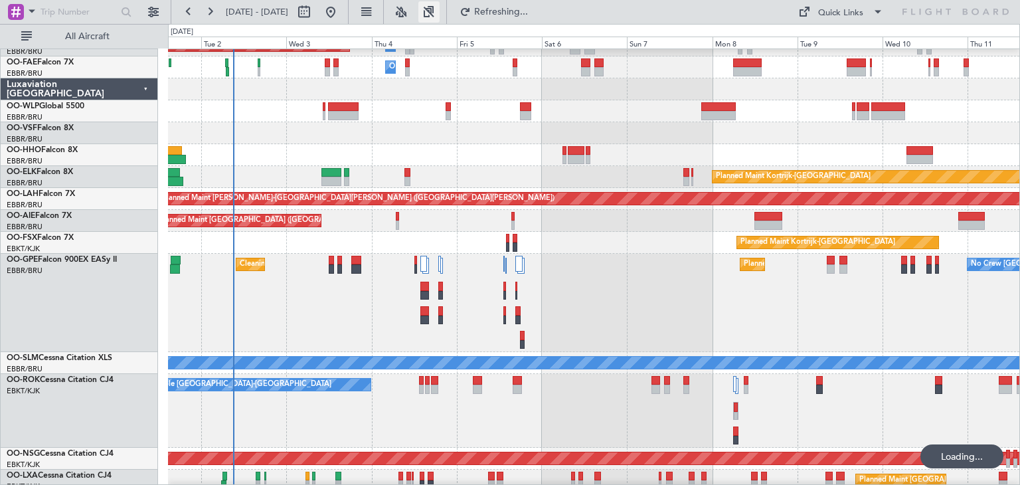
click at [440, 11] on button at bounding box center [428, 11] width 21 height 21
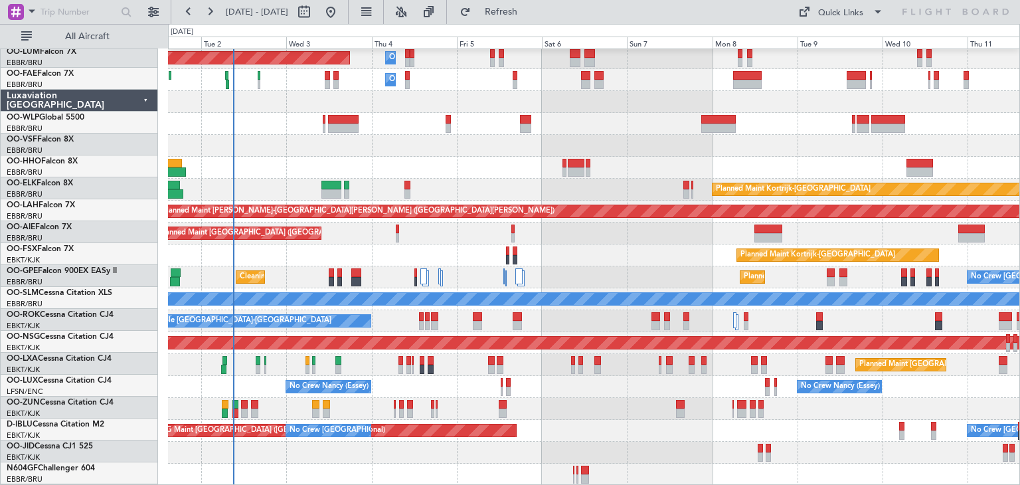
scroll to position [24, 0]
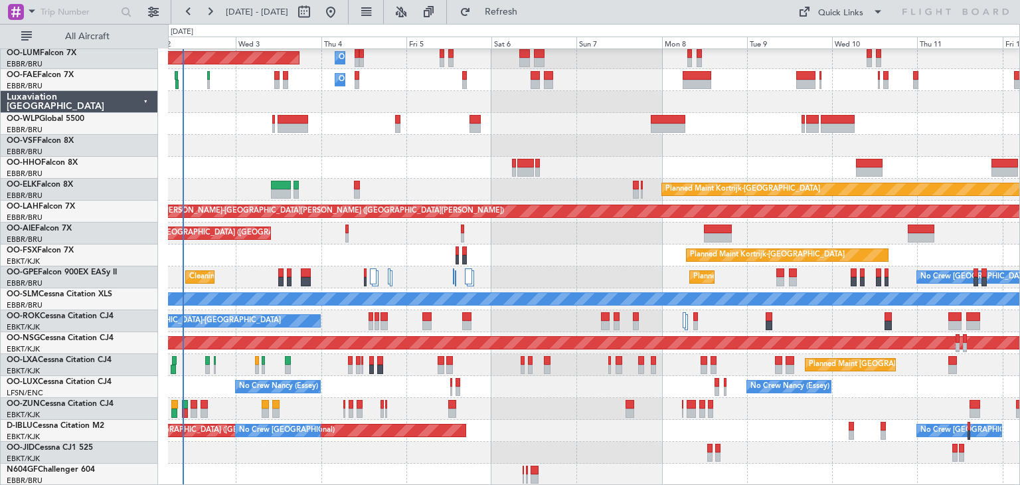
click at [339, 240] on div "Planned Maint [GEOGRAPHIC_DATA] ([GEOGRAPHIC_DATA])" at bounding box center [593, 233] width 851 height 22
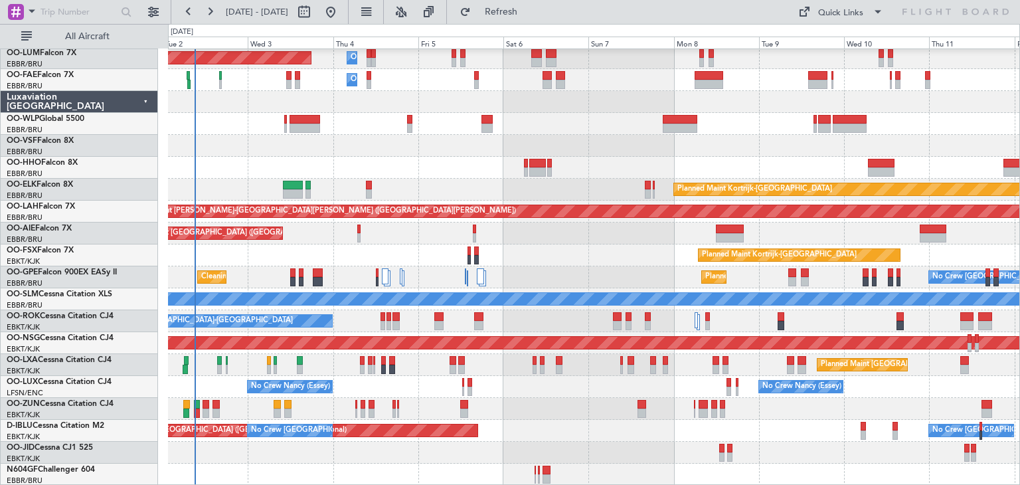
click at [526, 416] on div "Planned Maint Brussels (Brussels National) Owner Melsbroek Air Base Owner Melsb…" at bounding box center [593, 255] width 851 height 460
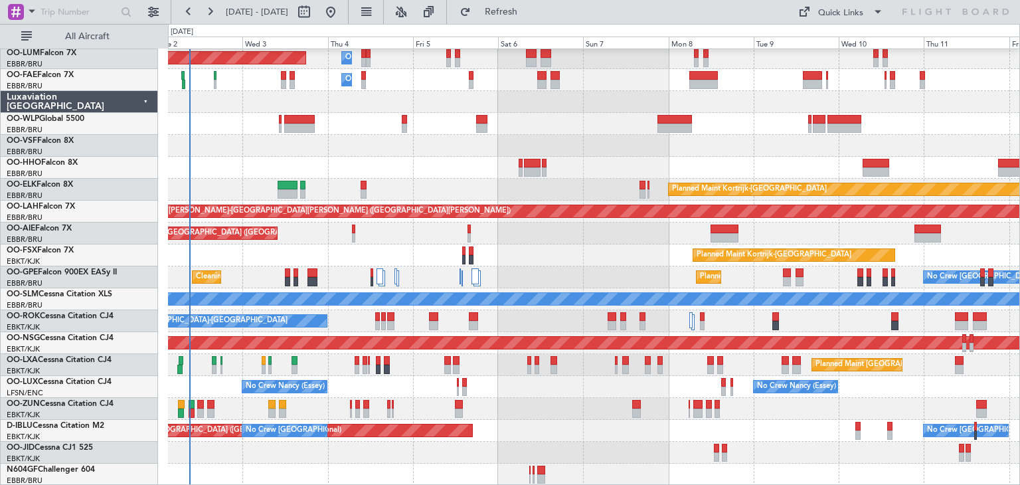
click at [515, 386] on div "Planned Maint Brussels (Brussels National) Owner Melsbroek Air Base Owner Melsb…" at bounding box center [593, 255] width 851 height 460
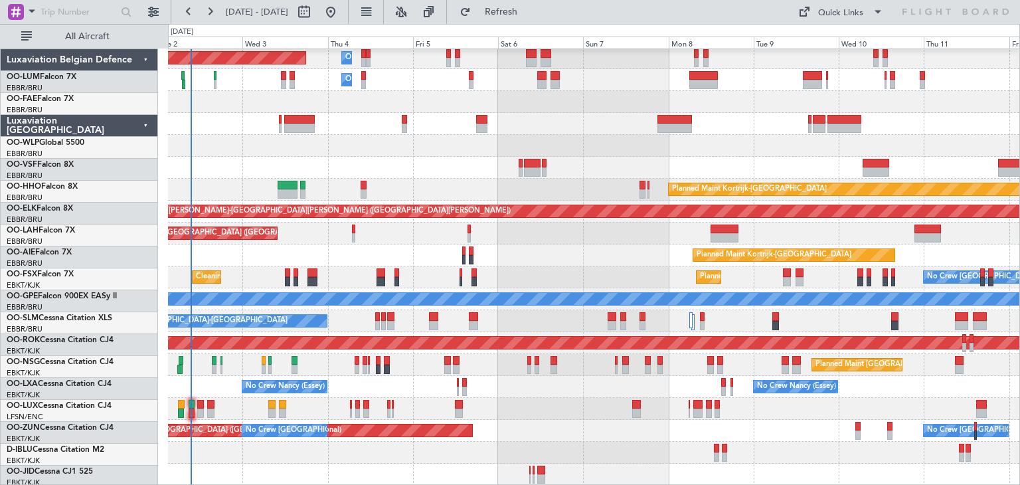
scroll to position [24, 0]
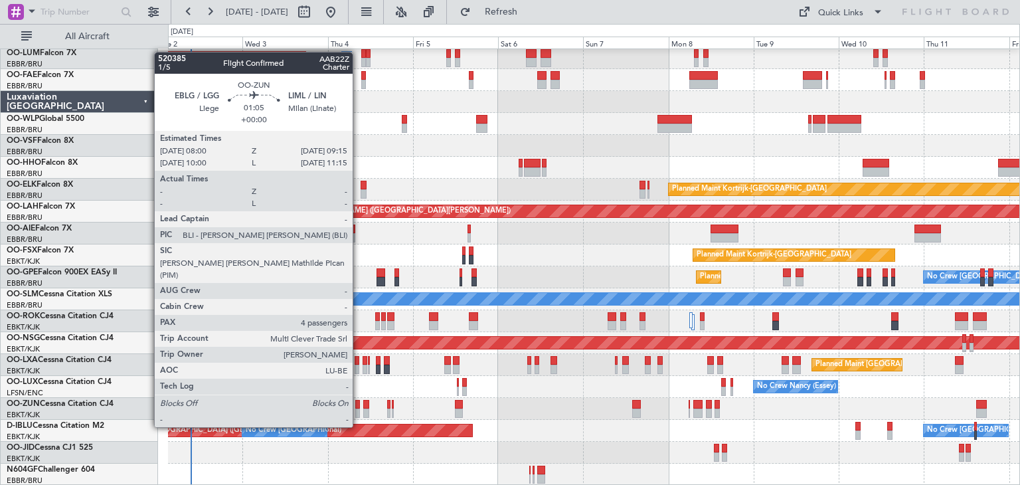
click at [359, 402] on div at bounding box center [357, 404] width 5 height 9
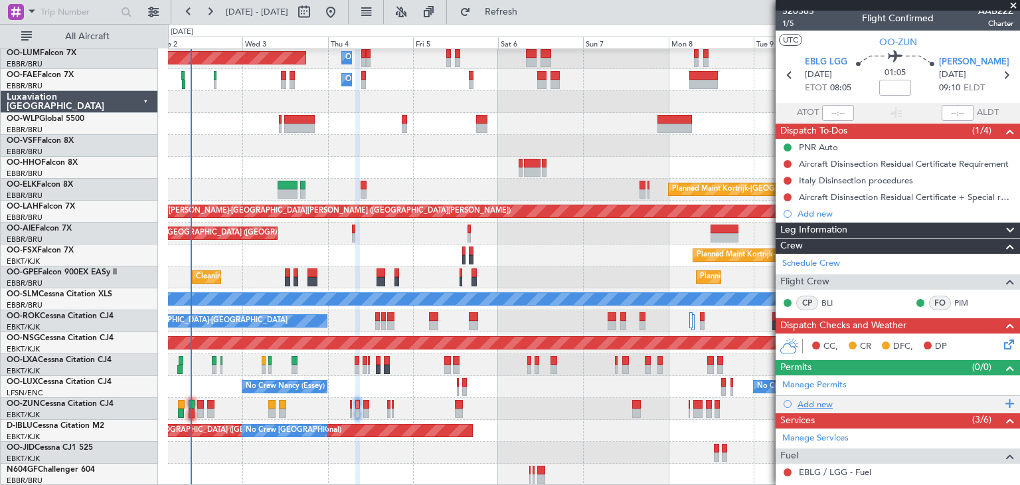
scroll to position [0, 0]
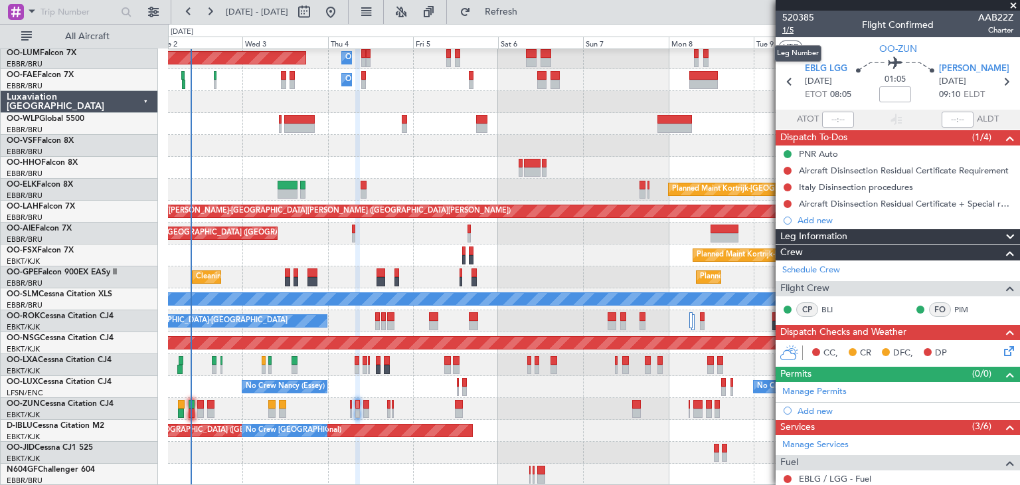
click at [784, 29] on span "1/5" at bounding box center [798, 30] width 32 height 11
click at [1001, 354] on icon at bounding box center [1006, 348] width 11 height 11
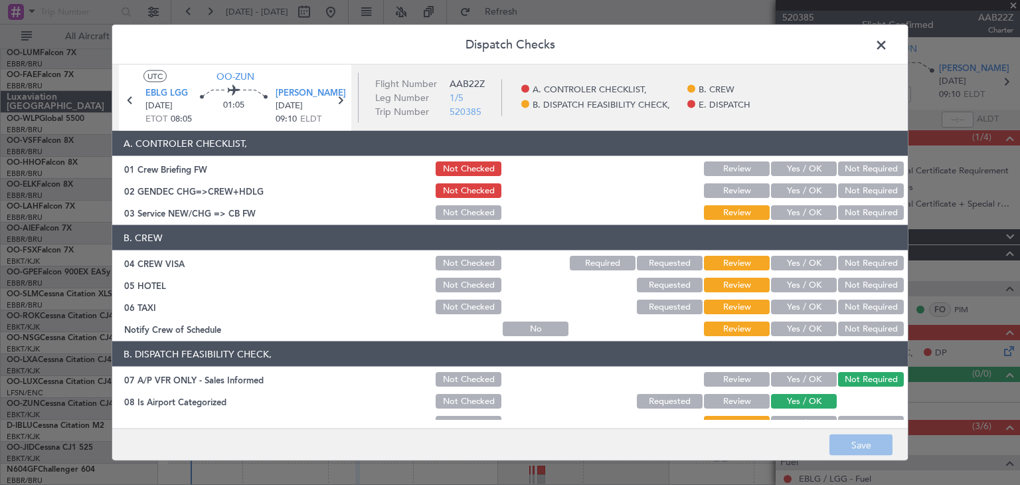
click at [786, 196] on button "Yes / OK" at bounding box center [804, 190] width 66 height 15
click at [455, 189] on button "Not Checked" at bounding box center [469, 190] width 66 height 15
click at [888, 46] on span at bounding box center [888, 48] width 0 height 27
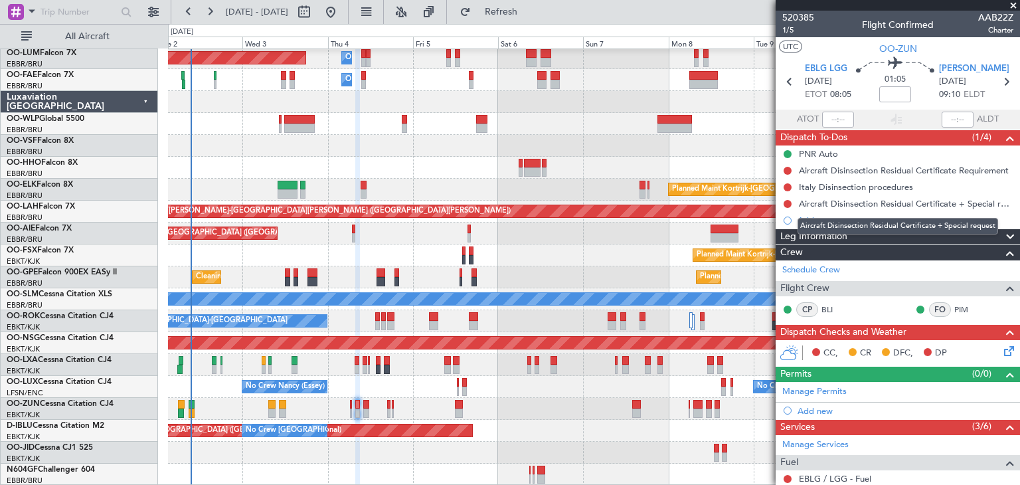
click at [819, 220] on div "Aircraft Disinsection Residual Certificate + Special request" at bounding box center [897, 226] width 201 height 17
click at [823, 216] on div "Add new" at bounding box center [899, 219] width 204 height 11
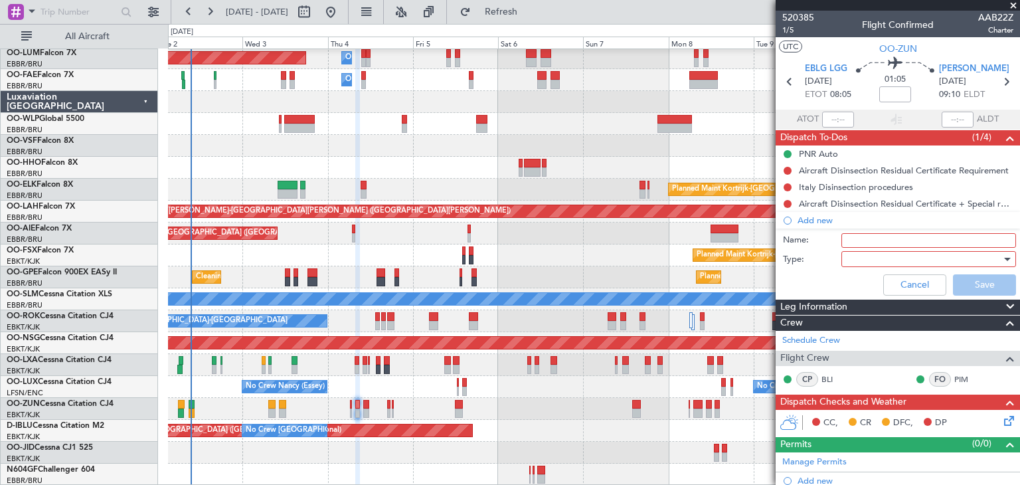
click at [856, 240] on input "Name:" at bounding box center [928, 240] width 175 height 15
click at [920, 241] on input "Gendec" at bounding box center [928, 240] width 175 height 15
type input "Gendec is sent to LIML 2/9"
click at [867, 258] on div at bounding box center [923, 259] width 155 height 20
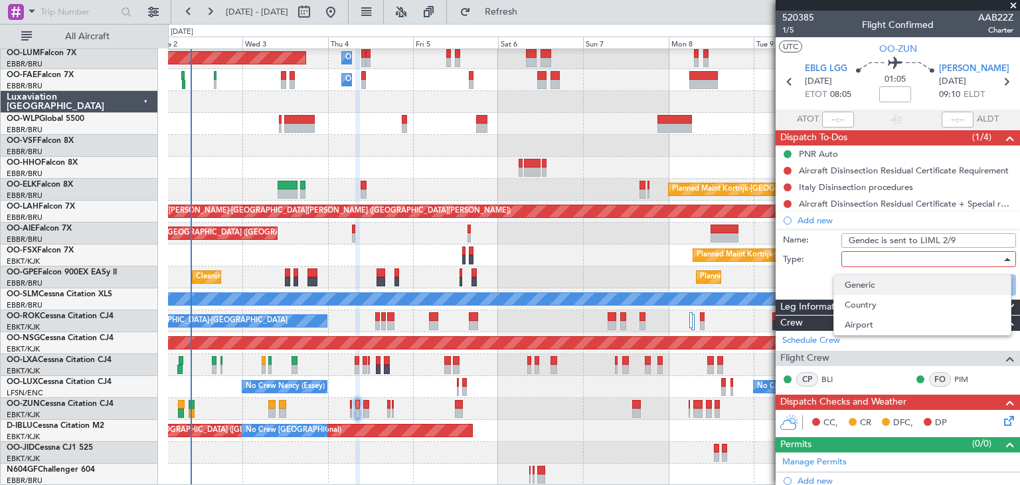
click at [860, 287] on span "Generic" at bounding box center [922, 285] width 155 height 20
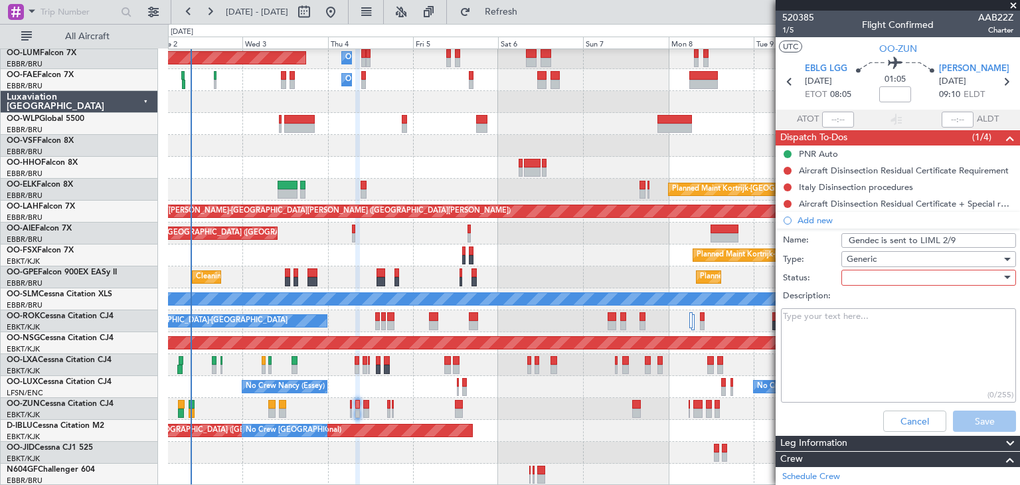
click at [847, 280] on div at bounding box center [923, 278] width 155 height 20
click at [863, 345] on span "Completed" at bounding box center [922, 343] width 155 height 20
click at [967, 425] on button "Save" at bounding box center [984, 420] width 63 height 21
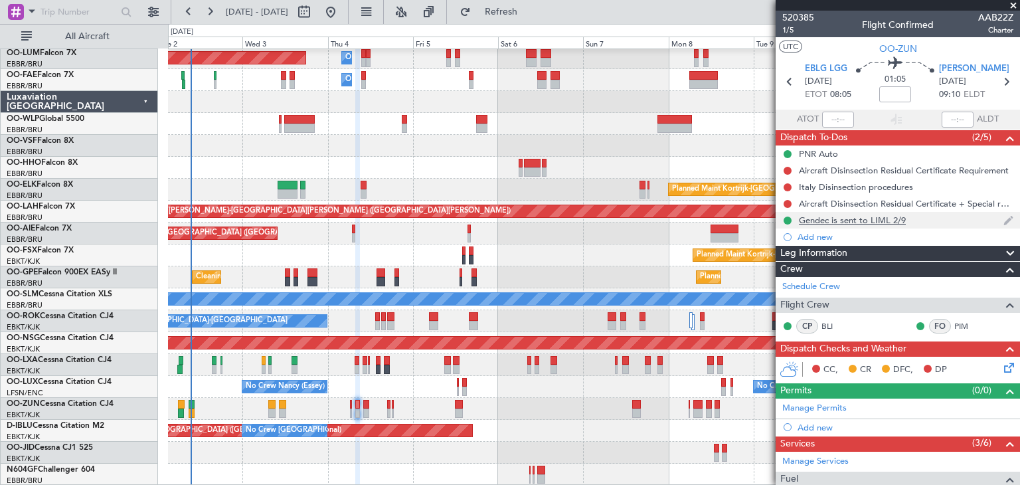
click at [888, 224] on div "Gendec is sent to LIML 2/9" at bounding box center [852, 219] width 107 height 11
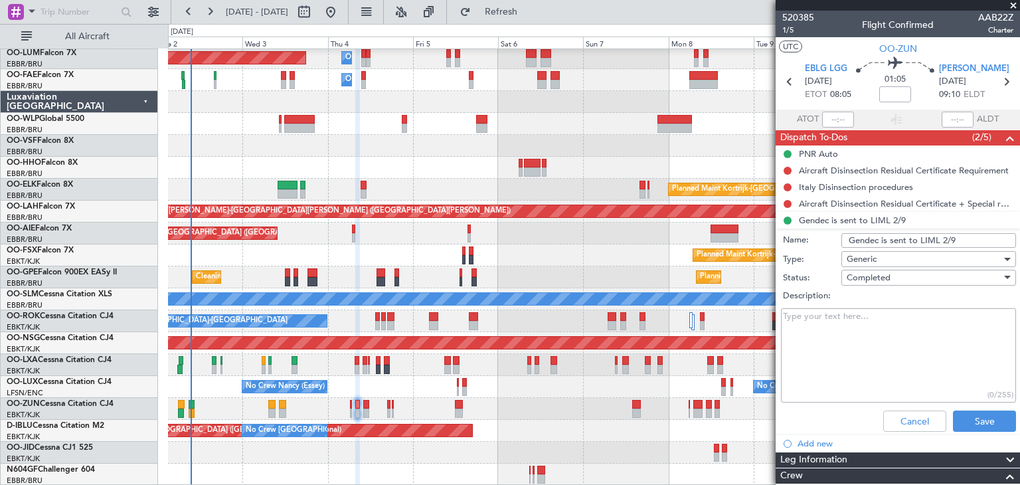
click at [935, 238] on input "Gendec is sent to LIML 2/9" at bounding box center [928, 240] width 175 height 15
drag, startPoint x: 980, startPoint y: 242, endPoint x: 777, endPoint y: 250, distance: 203.3
click at [777, 250] on form "Name: Gendec is sent to LIML on 2/9 Type: Generic Status: Completed Description…" at bounding box center [898, 333] width 258 height 206
type input "Gendec is sent to LIML on 2/9"
click at [991, 416] on button "Save" at bounding box center [984, 420] width 63 height 21
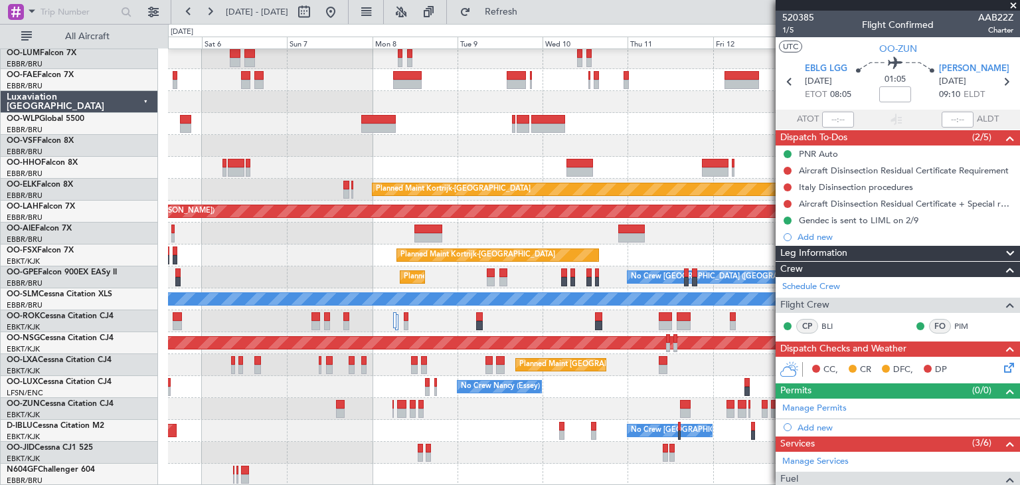
click at [238, 258] on div "Planned Maint Kortrijk-[GEOGRAPHIC_DATA]" at bounding box center [593, 255] width 851 height 22
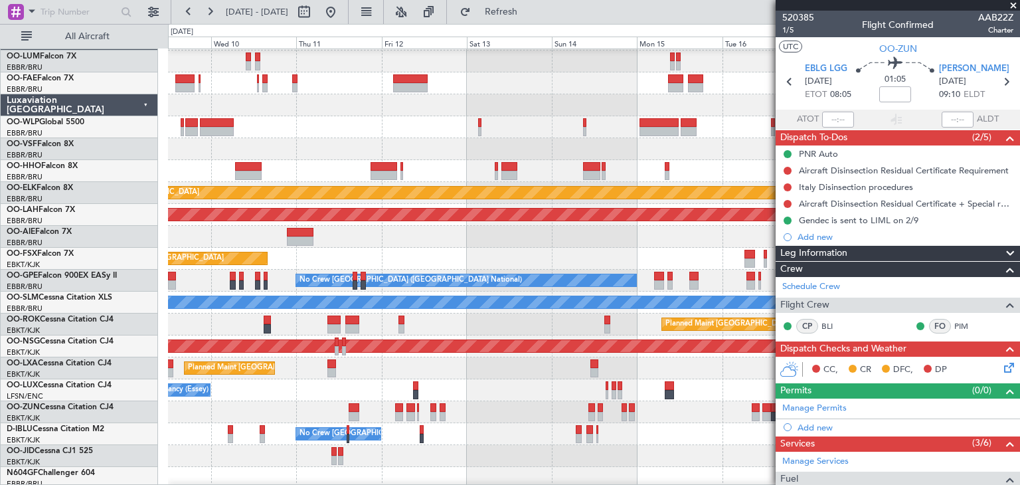
scroll to position [24, 0]
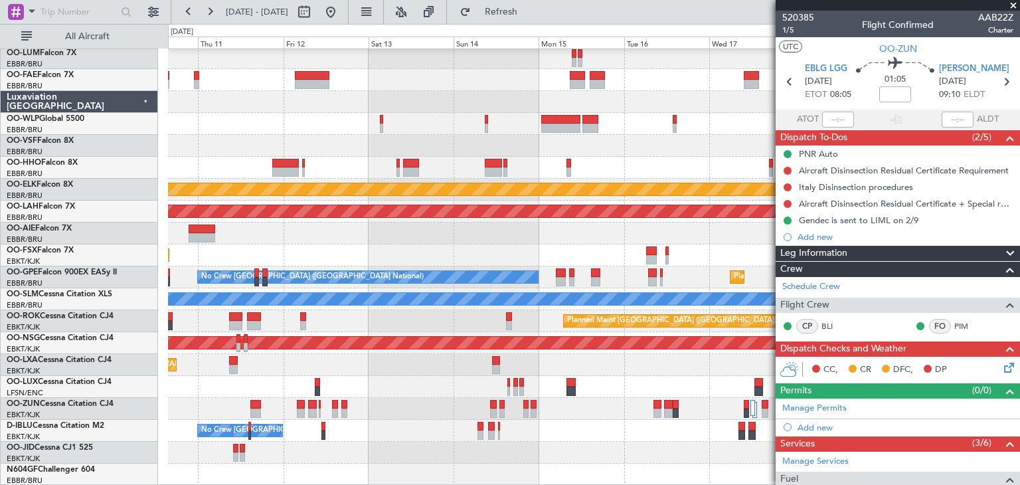
click at [213, 252] on div "Planned Maint Kortrijk-[GEOGRAPHIC_DATA]" at bounding box center [593, 255] width 851 height 22
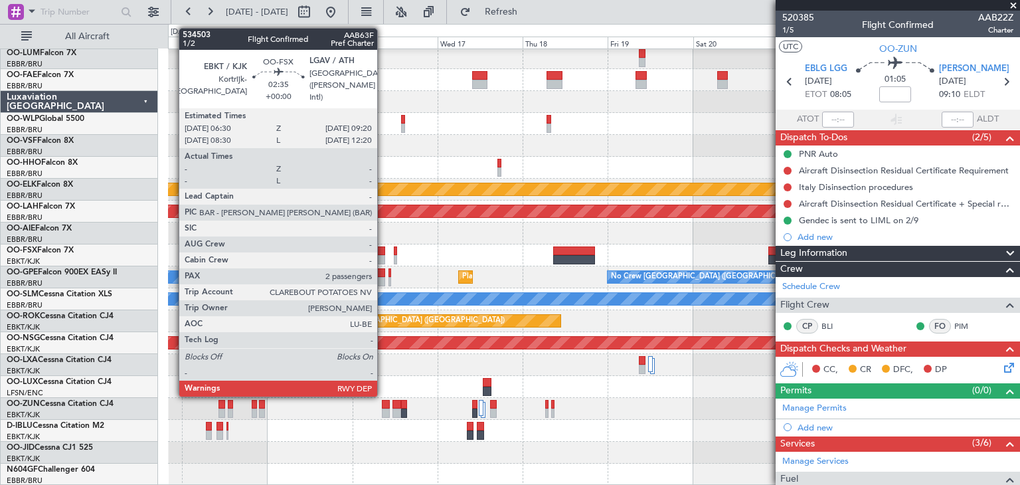
click at [380, 253] on div at bounding box center [379, 250] width 11 height 9
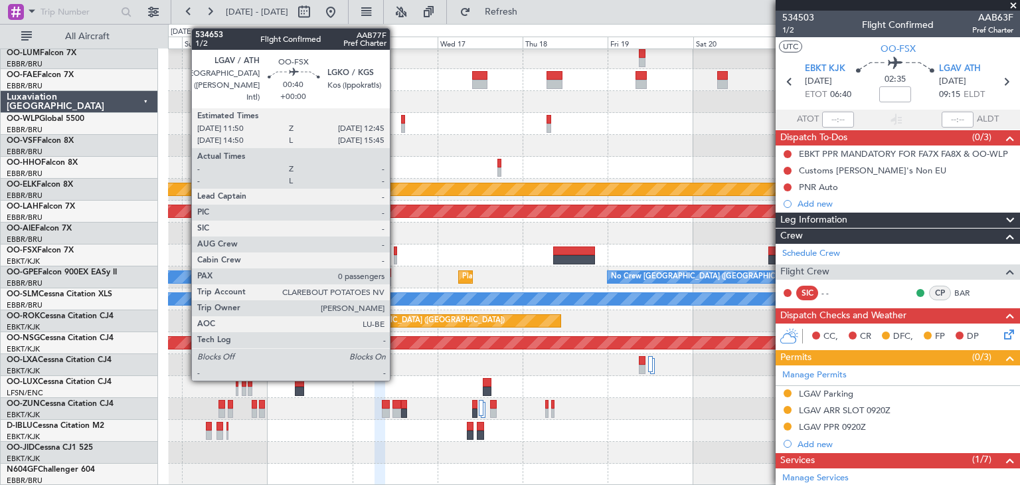
click at [396, 252] on div at bounding box center [395, 250] width 3 height 9
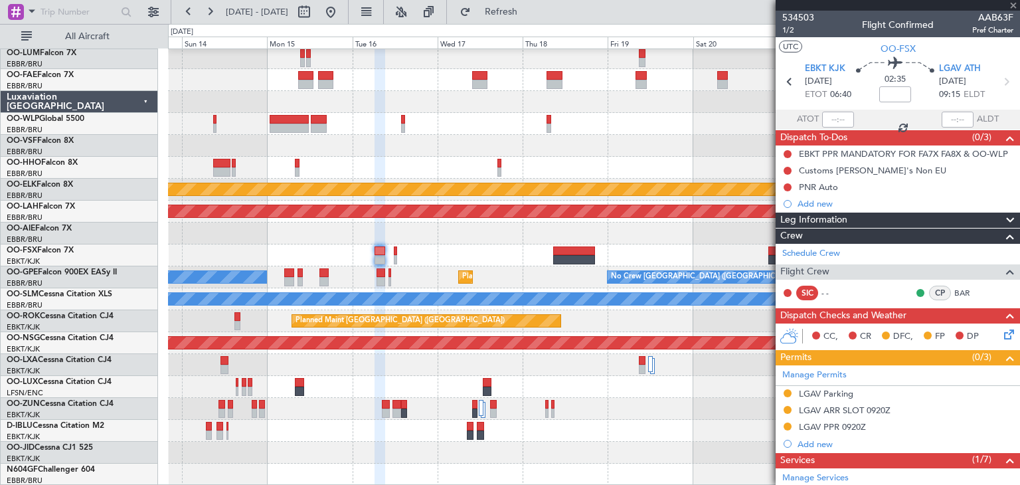
type input "0"
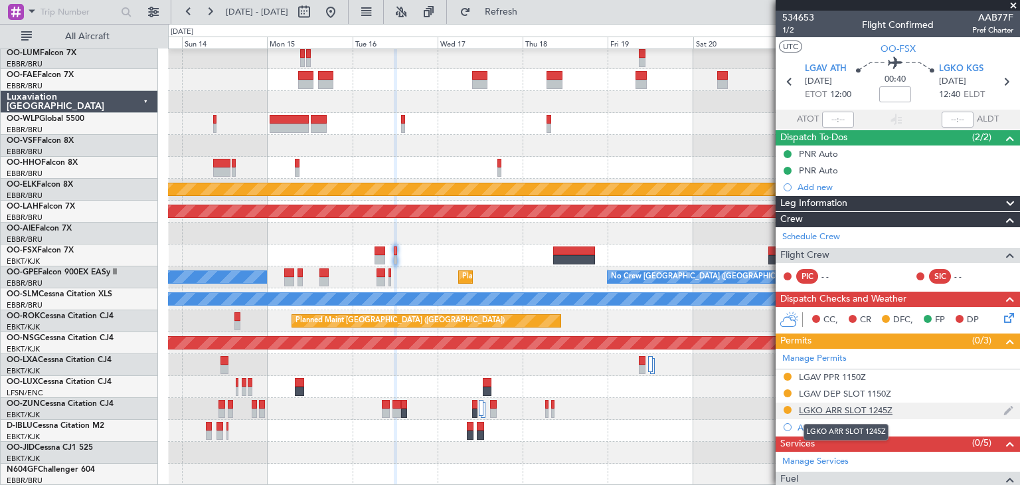
click at [842, 408] on div "LGKO ARR SLOT 1245Z" at bounding box center [846, 409] width 94 height 11
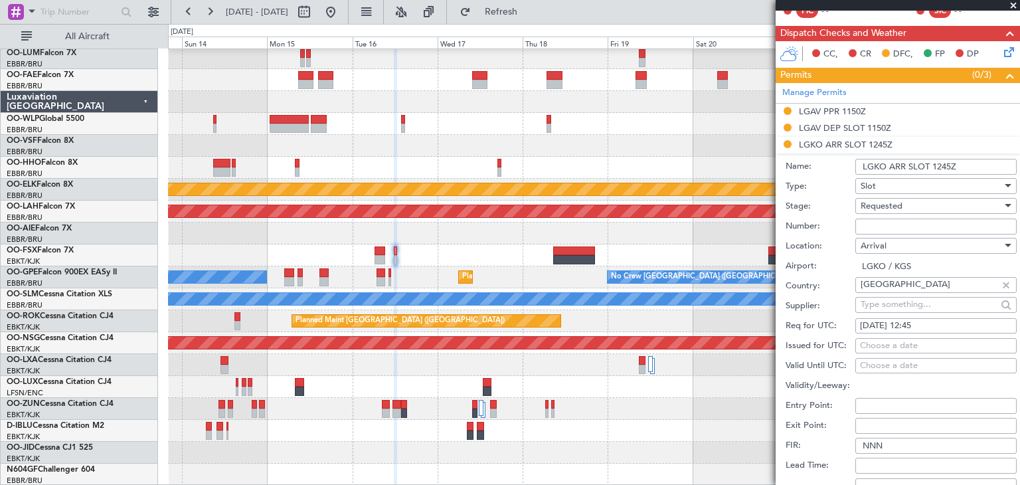
scroll to position [332, 0]
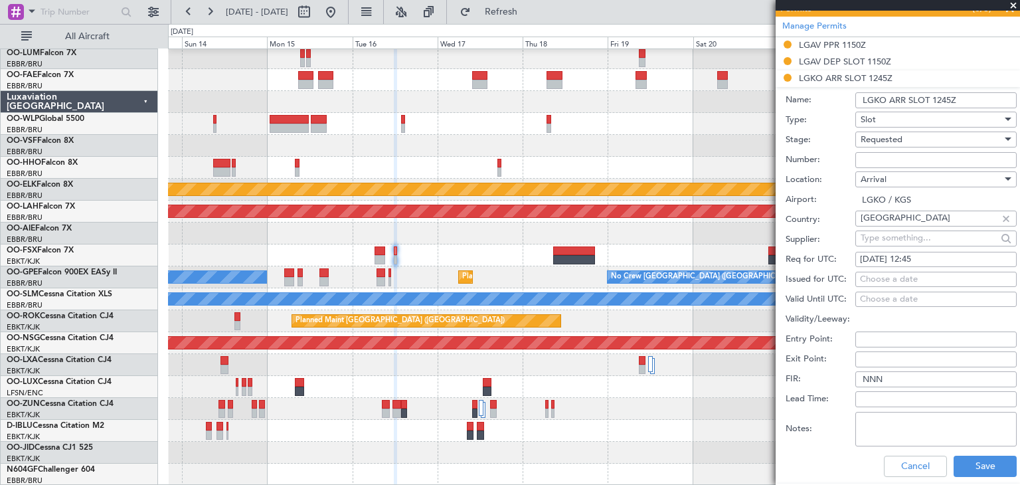
click at [871, 158] on input "Number:" at bounding box center [935, 160] width 161 height 16
paste input "LGKOAJST070100"
type input "LGKOAJST070100"
click at [881, 280] on div "Choose a date" at bounding box center [936, 279] width 152 height 13
select select "9"
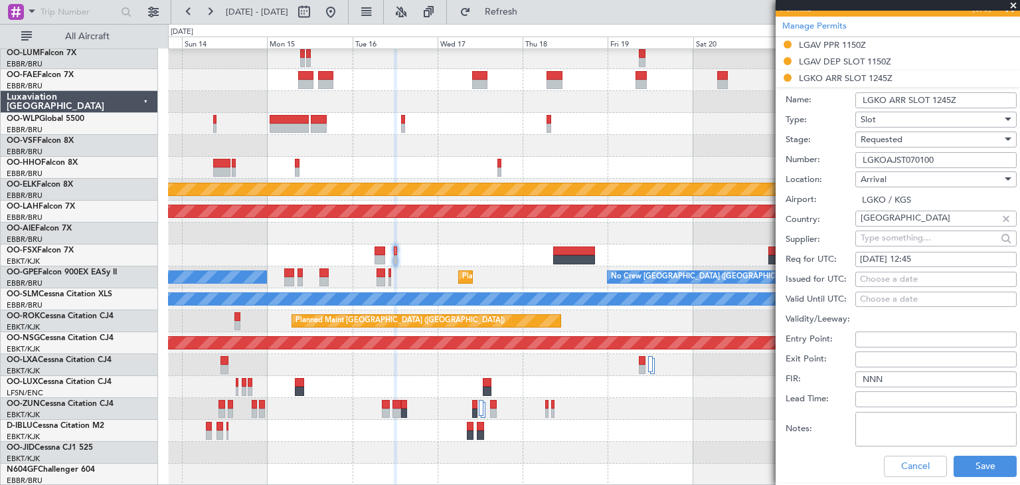
select select "2025"
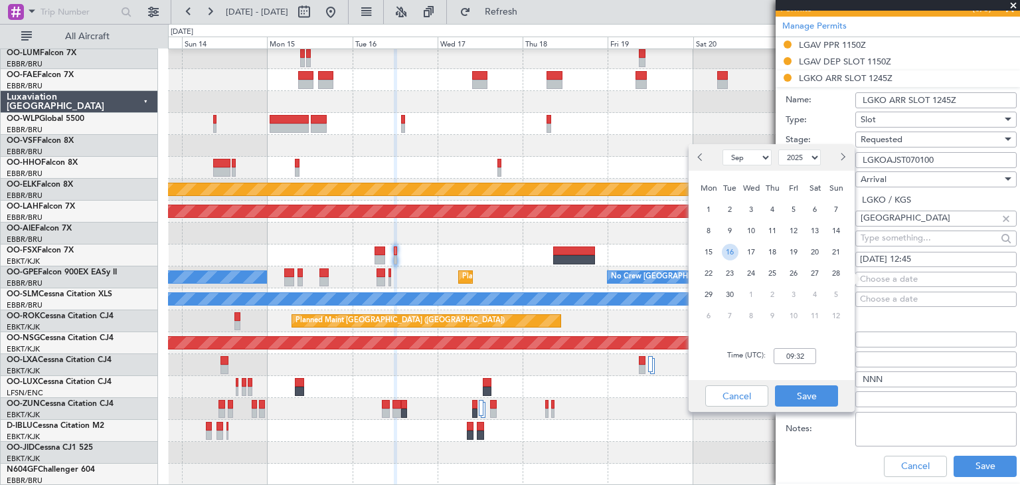
click at [732, 252] on span "16" at bounding box center [730, 252] width 17 height 17
click at [790, 358] on input "00:00" at bounding box center [794, 356] width 42 height 16
type input "12:50"
click at [799, 394] on button "Save" at bounding box center [806, 395] width 63 height 21
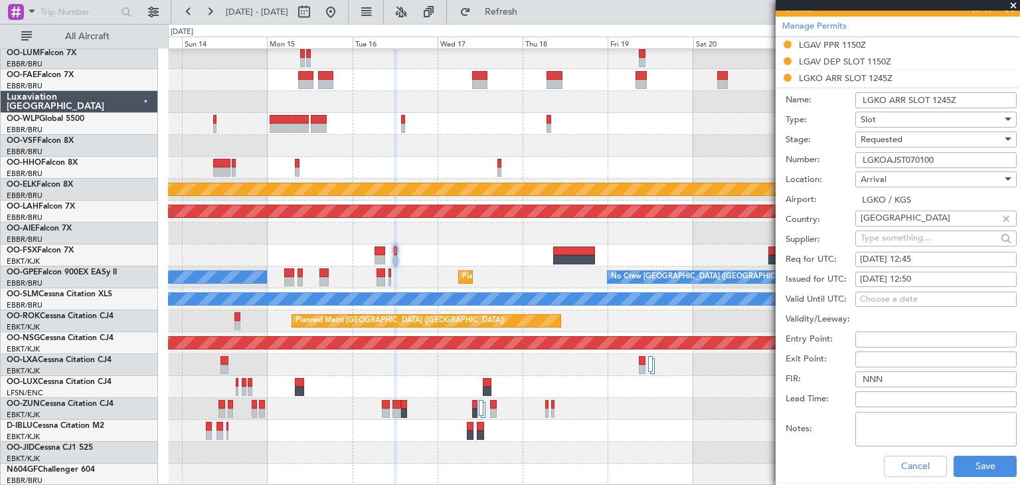
click at [895, 137] on span "Requested" at bounding box center [881, 139] width 42 height 12
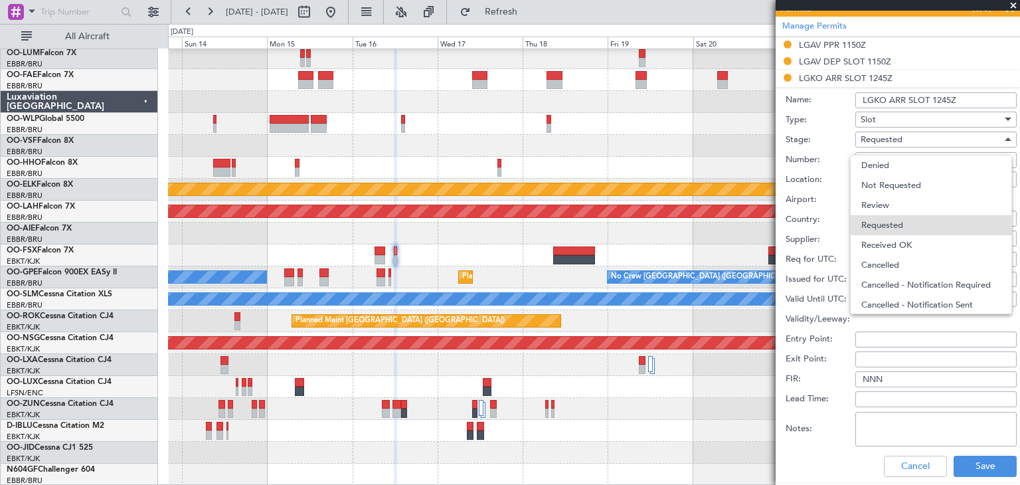
scroll to position [5, 0]
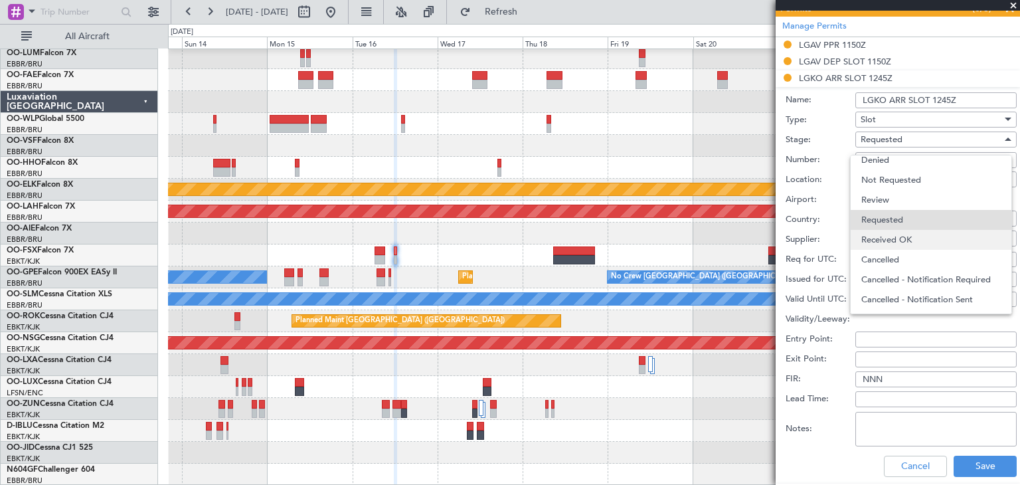
click at [931, 237] on span "Received OK" at bounding box center [930, 240] width 139 height 20
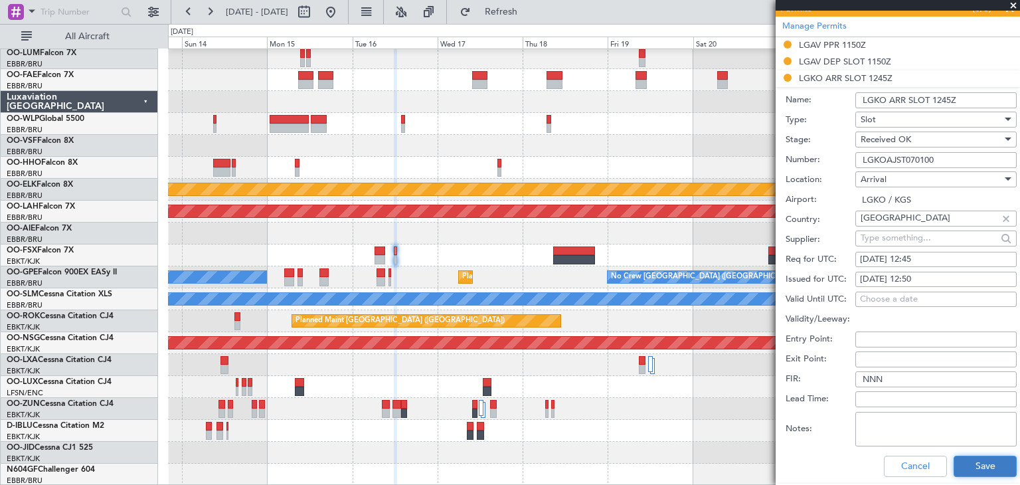
click at [972, 465] on button "Save" at bounding box center [984, 465] width 63 height 21
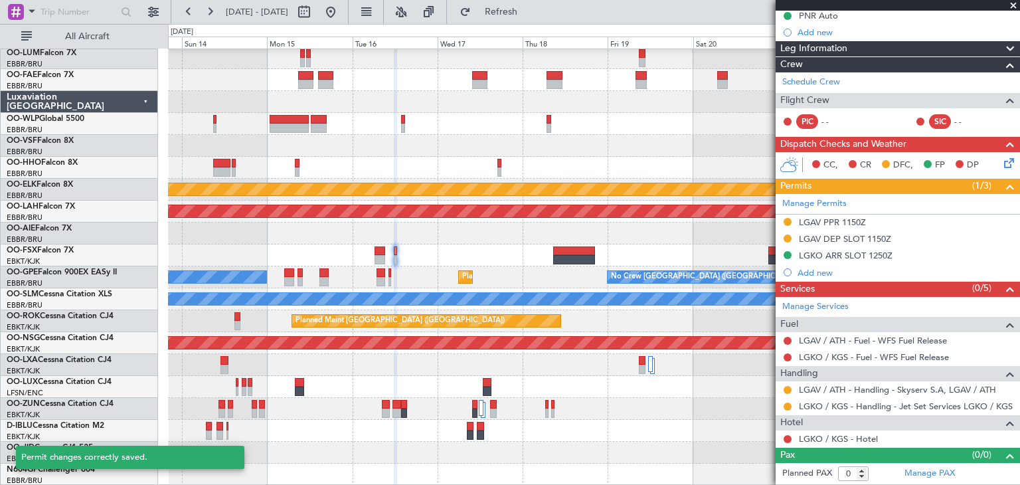
scroll to position [153, 0]
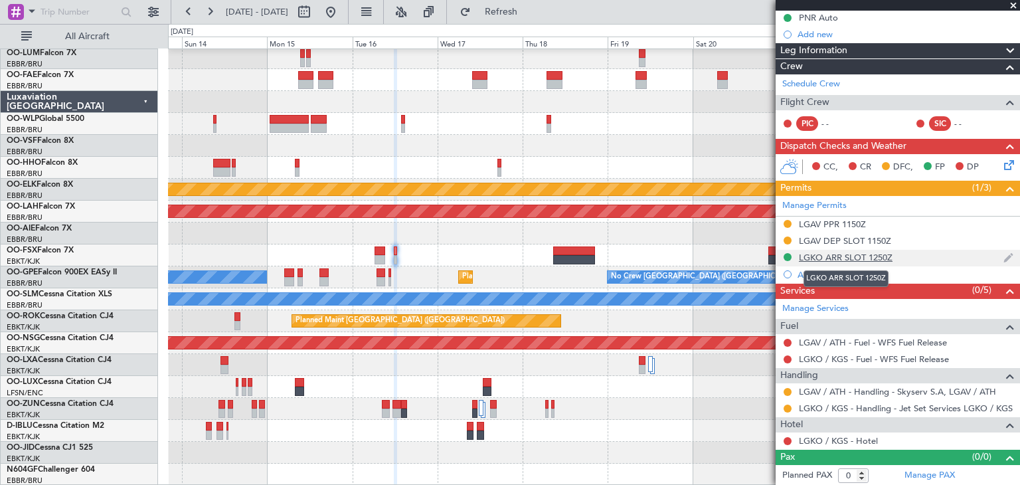
click at [837, 253] on div "LGKO ARR SLOT 1250Z" at bounding box center [846, 257] width 94 height 11
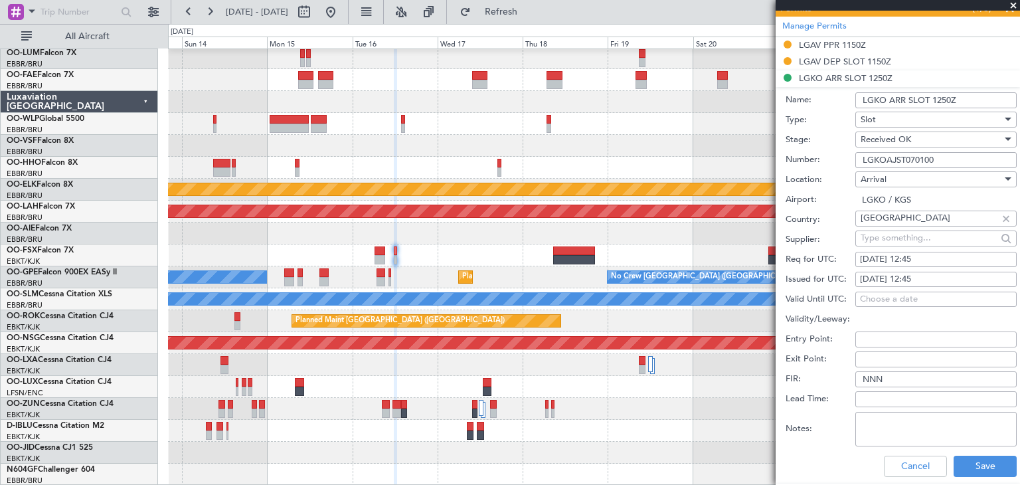
click at [868, 431] on textarea "Notes:" at bounding box center [935, 429] width 161 height 35
paste textarea "PPR/SLOT tolerance is +/-15min."
type textarea "PPR/SLOT tolerance is +/-15min."
click at [979, 455] on button "Save" at bounding box center [984, 465] width 63 height 21
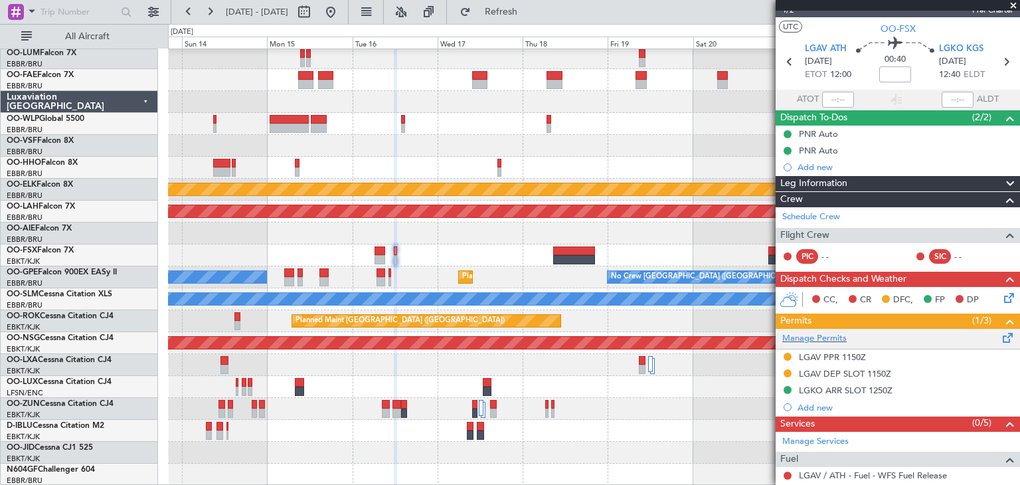
scroll to position [86, 0]
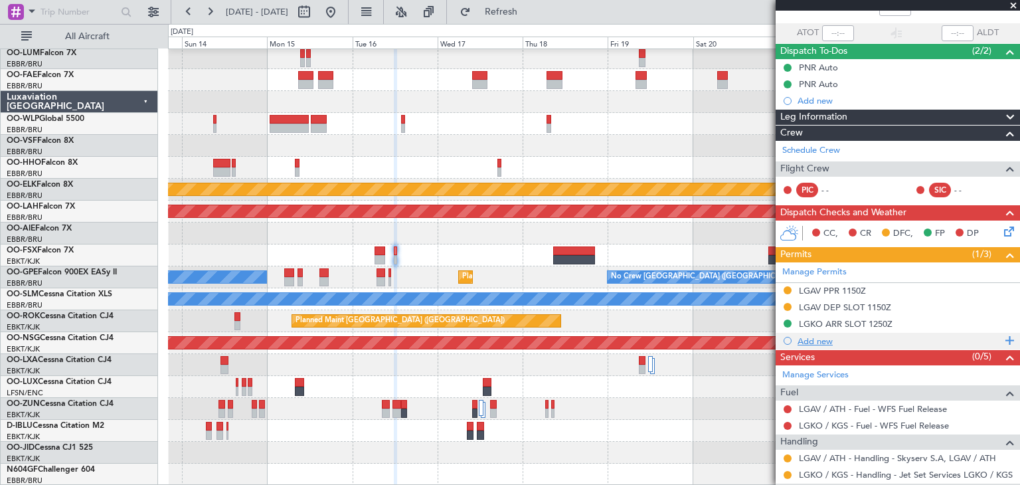
click at [823, 338] on div "Add new" at bounding box center [899, 340] width 204 height 11
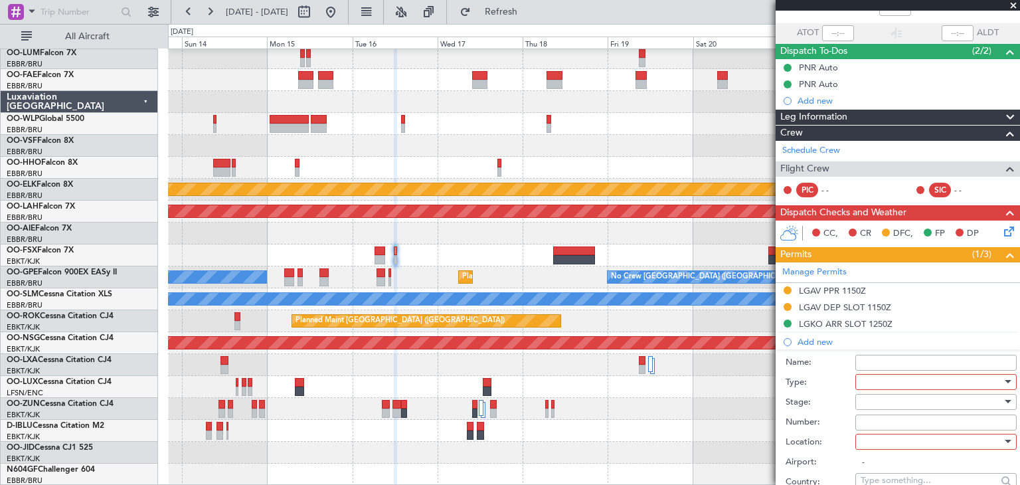
click at [878, 375] on div at bounding box center [930, 382] width 141 height 20
drag, startPoint x: 1019, startPoint y: 190, endPoint x: 1018, endPoint y: 224, distance: 34.5
click at [1019, 226] on div at bounding box center [510, 242] width 1020 height 485
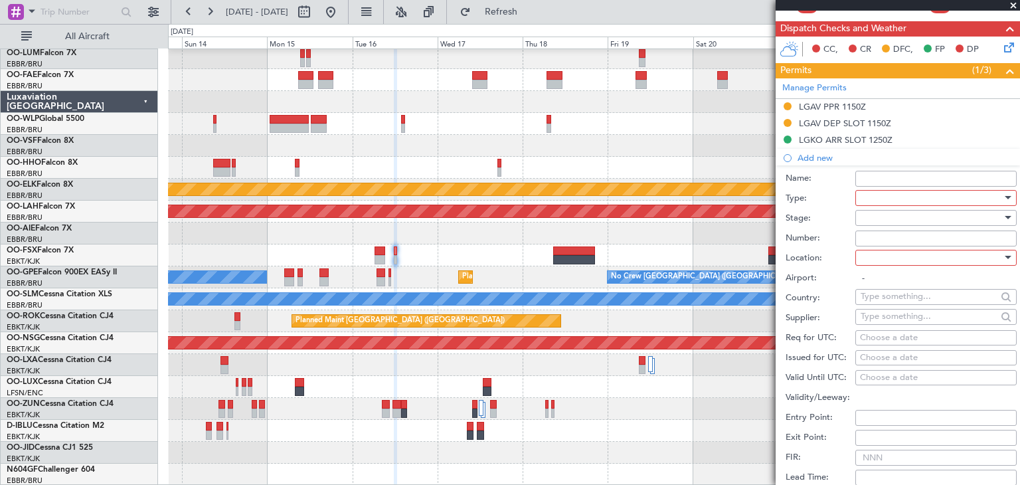
scroll to position [287, 0]
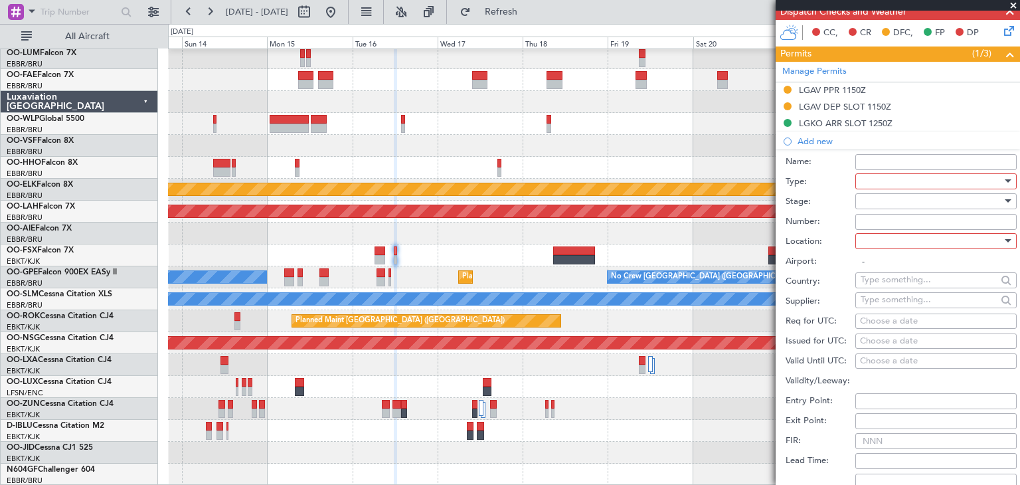
click at [913, 181] on div at bounding box center [930, 181] width 141 height 20
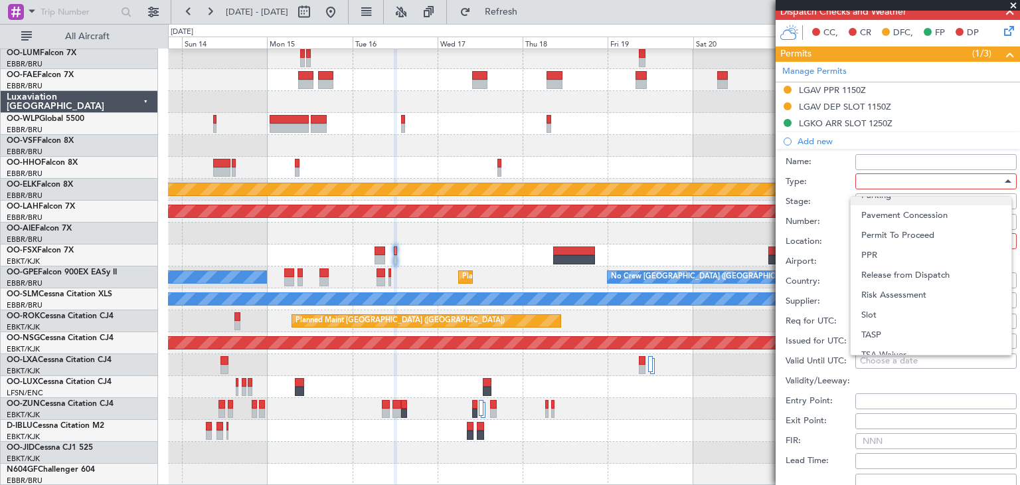
scroll to position [398, 0]
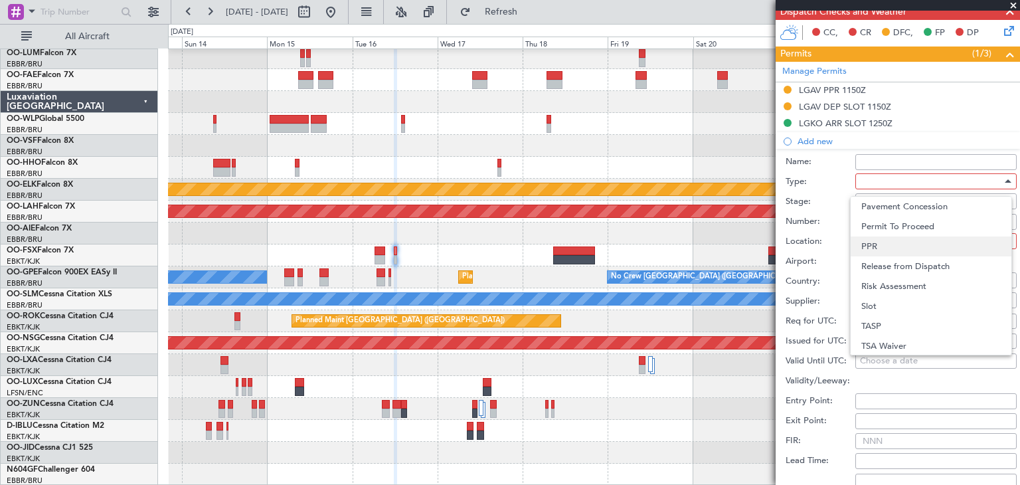
click at [892, 250] on span "PPR" at bounding box center [930, 246] width 139 height 20
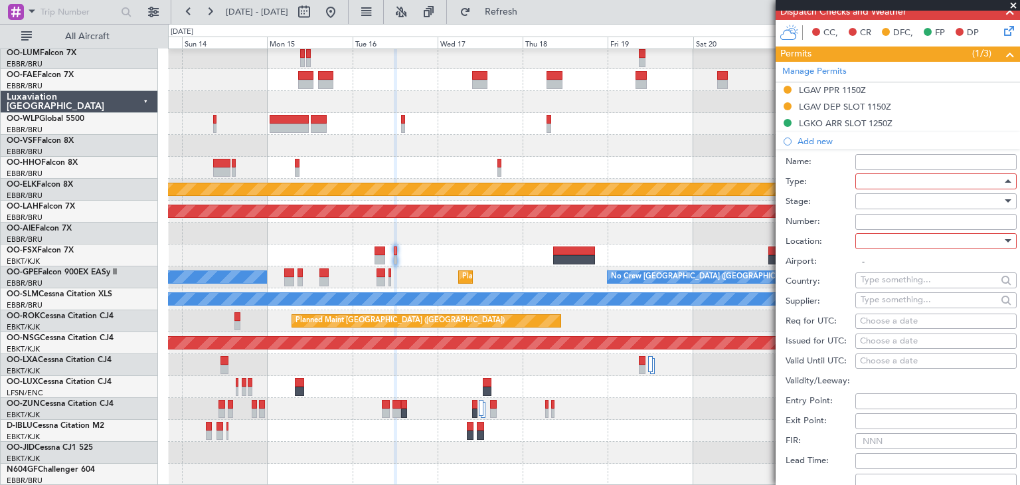
scroll to position [399, 0]
click at [885, 239] on div at bounding box center [930, 241] width 141 height 20
click at [896, 303] on span "Arrival" at bounding box center [930, 306] width 139 height 20
type input "LGKO / KGS"
click at [876, 202] on div at bounding box center [930, 201] width 141 height 20
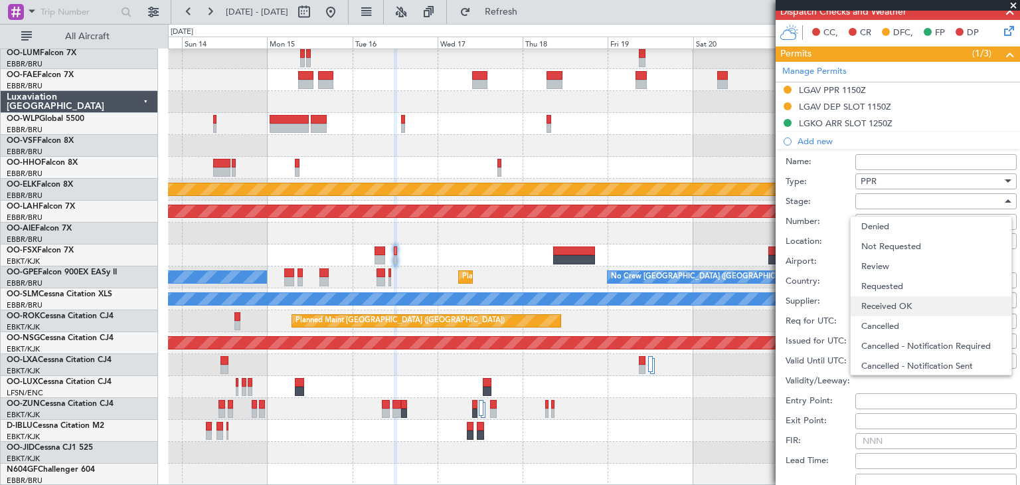
click at [887, 301] on span "Received OK" at bounding box center [930, 306] width 139 height 20
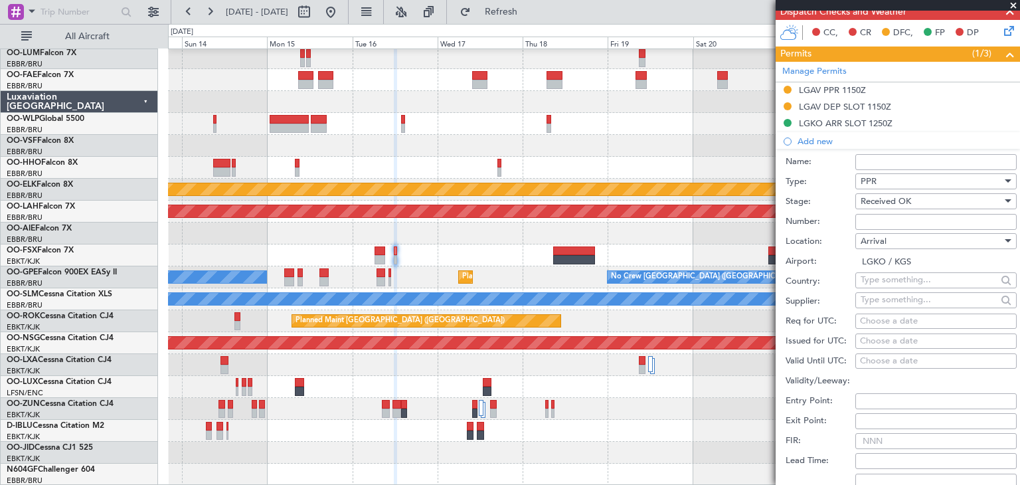
click at [870, 220] on input "Number:" at bounding box center [935, 222] width 161 height 16
paste input "LGKO03913020925"
type input "LGKO03913020925"
click at [880, 337] on div "Choose a date" at bounding box center [936, 341] width 152 height 13
select select "9"
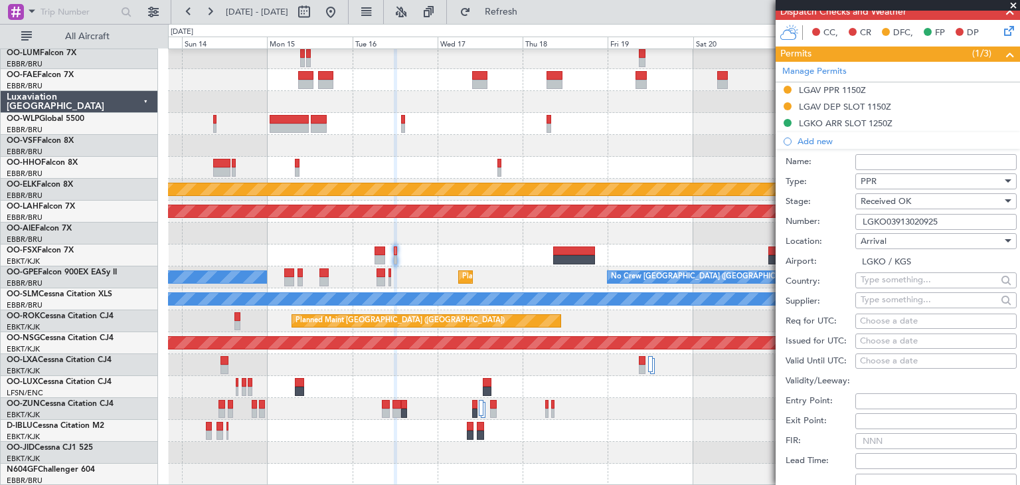
select select "2025"
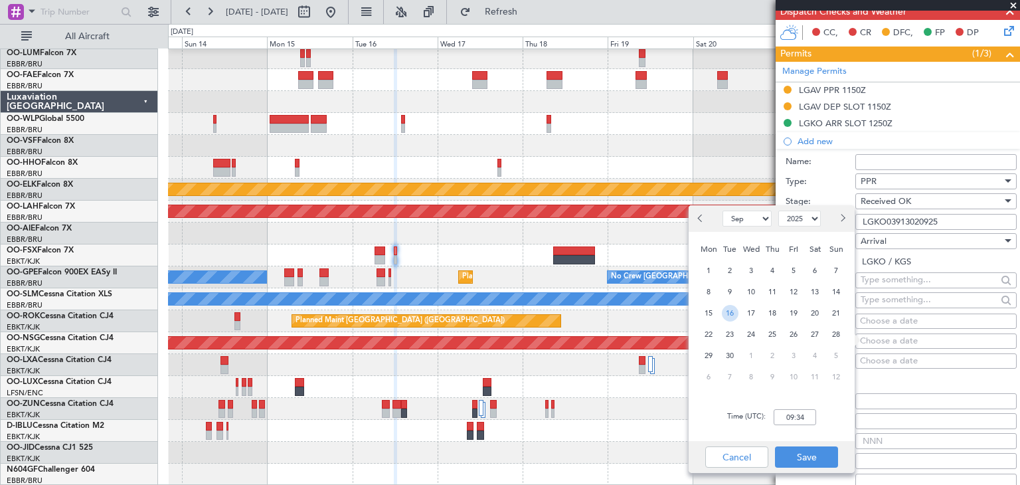
click at [732, 311] on span "16" at bounding box center [730, 313] width 17 height 17
click at [788, 414] on input "00:00" at bounding box center [794, 417] width 42 height 16
type input "12:50"
click at [799, 455] on button "Save" at bounding box center [806, 456] width 63 height 21
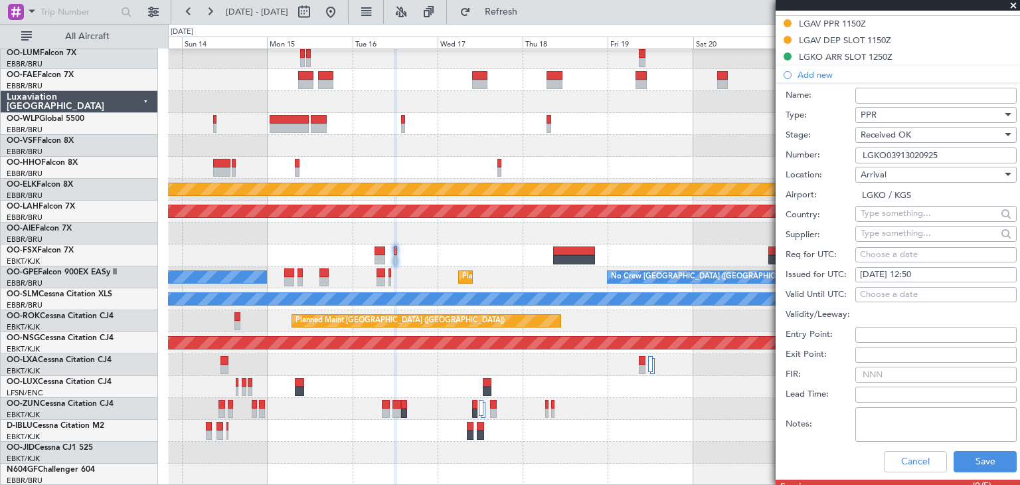
scroll to position [420, 0]
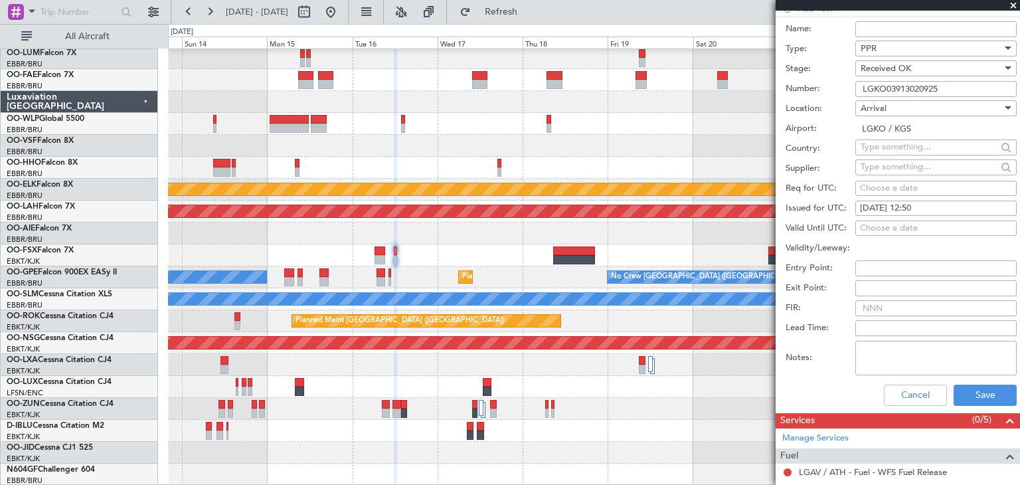
click at [878, 360] on textarea "Notes:" at bounding box center [935, 358] width 161 height 35
paste textarea "PPR/SLOT tolerance is +/-15min"
type textarea "PPR/SLOT tolerance is +/-15min."
click at [959, 390] on button "Save" at bounding box center [984, 394] width 63 height 21
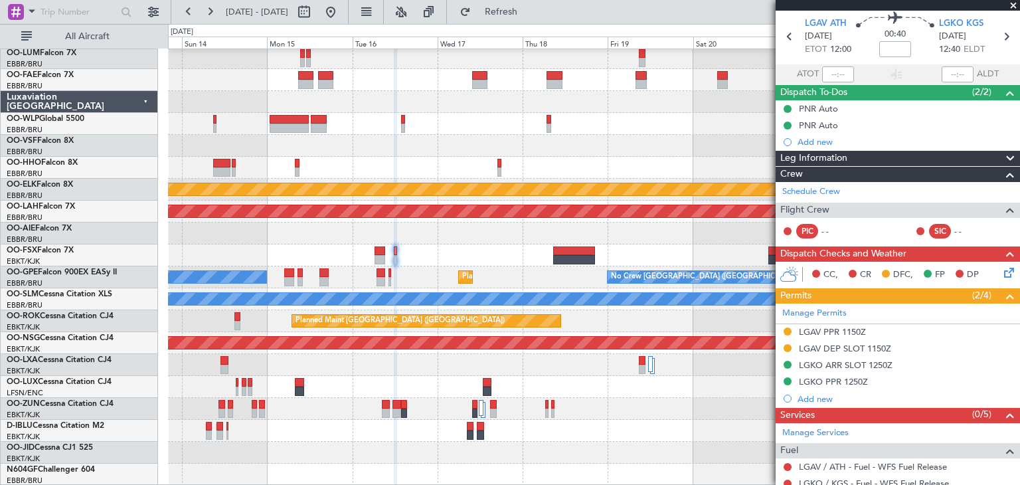
scroll to position [0, 0]
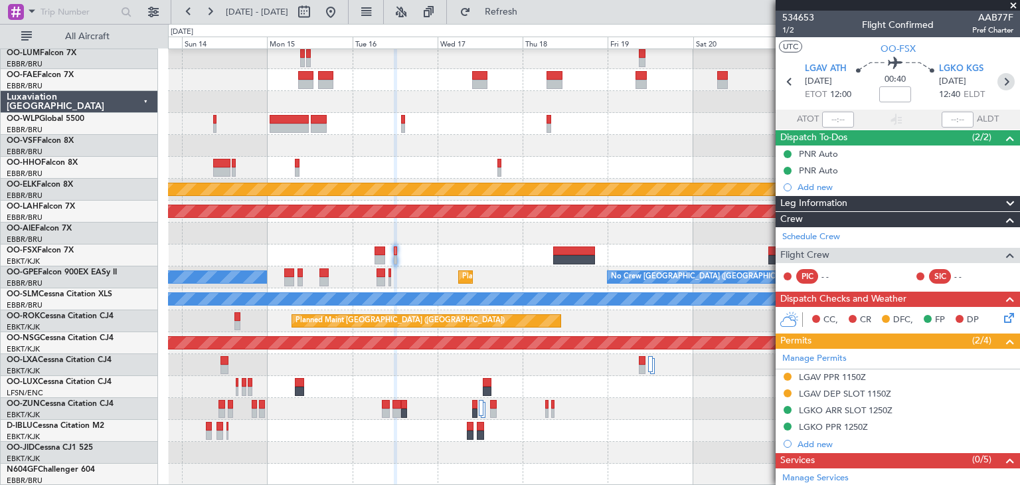
click at [997, 74] on icon at bounding box center [1005, 81] width 17 height 17
type input "+00:50"
type input "2"
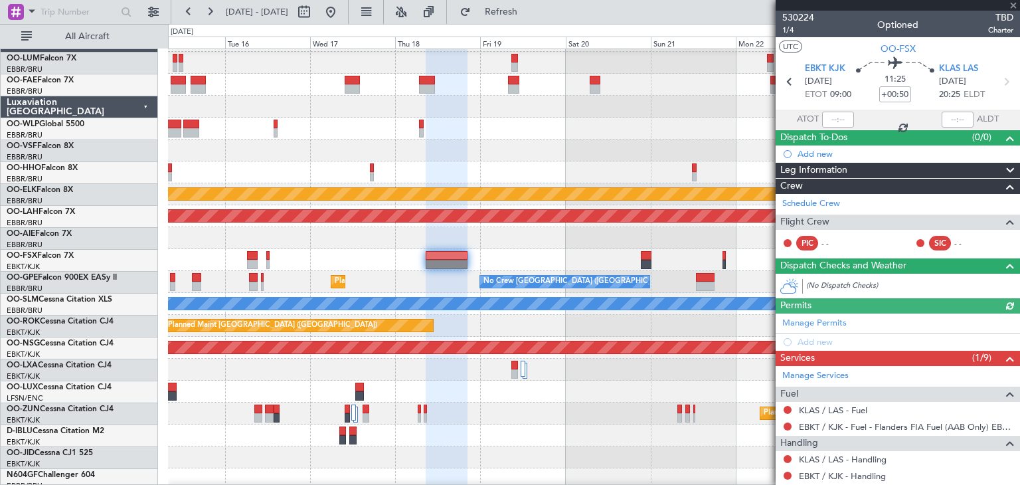
scroll to position [24, 0]
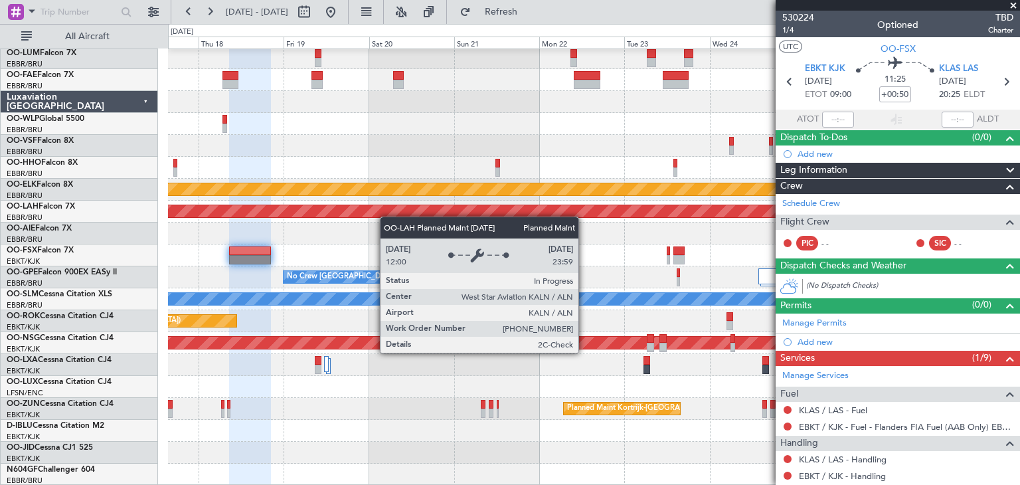
click at [325, 212] on div "Owner Melsbroek Air Base Owner Melsbroek Air Base Planned Maint Kortrijk-Wevelg…" at bounding box center [593, 255] width 851 height 460
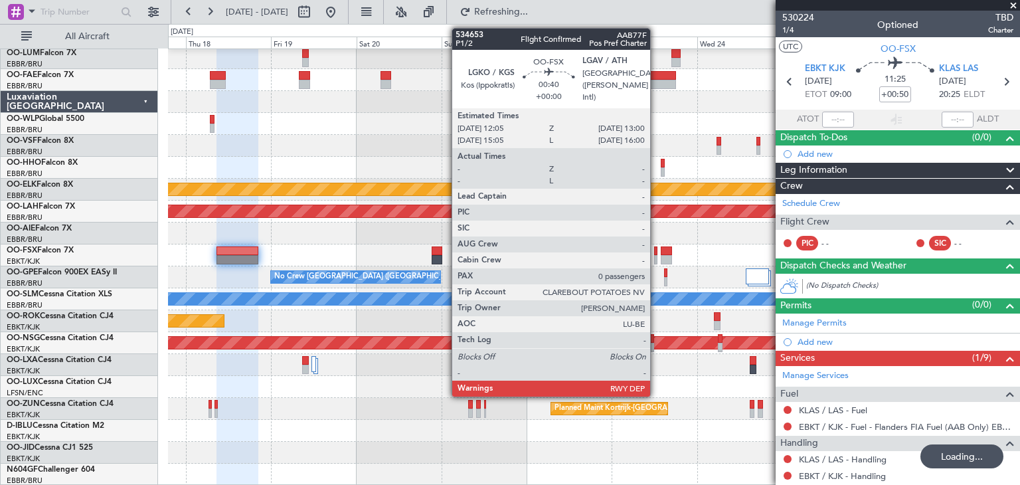
click at [656, 246] on div at bounding box center [655, 250] width 3 height 9
type input "0"
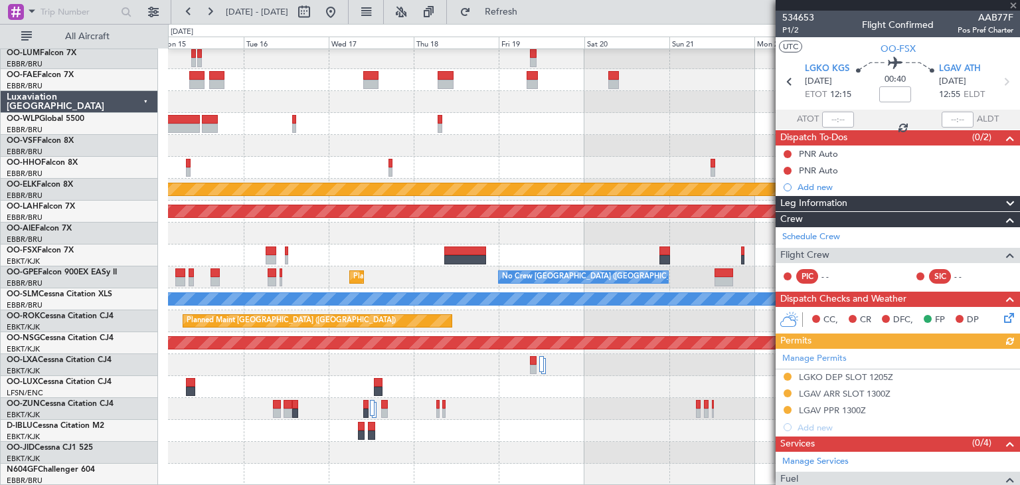
click at [483, 242] on div "Planned Maint Kortrijk-Wevelgem Planned Maint Alton-st Louis (St Louis Regl) No…" at bounding box center [593, 255] width 851 height 460
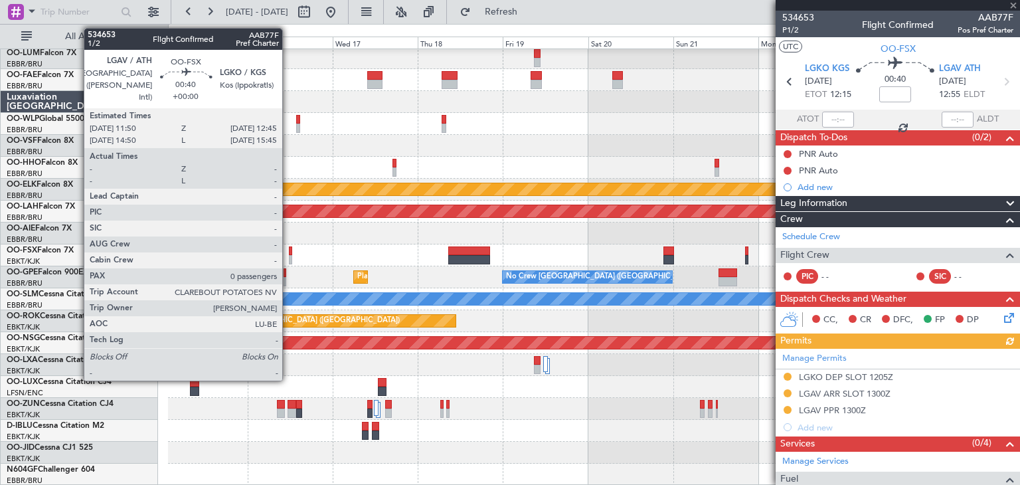
click at [289, 246] on div at bounding box center [290, 250] width 3 height 9
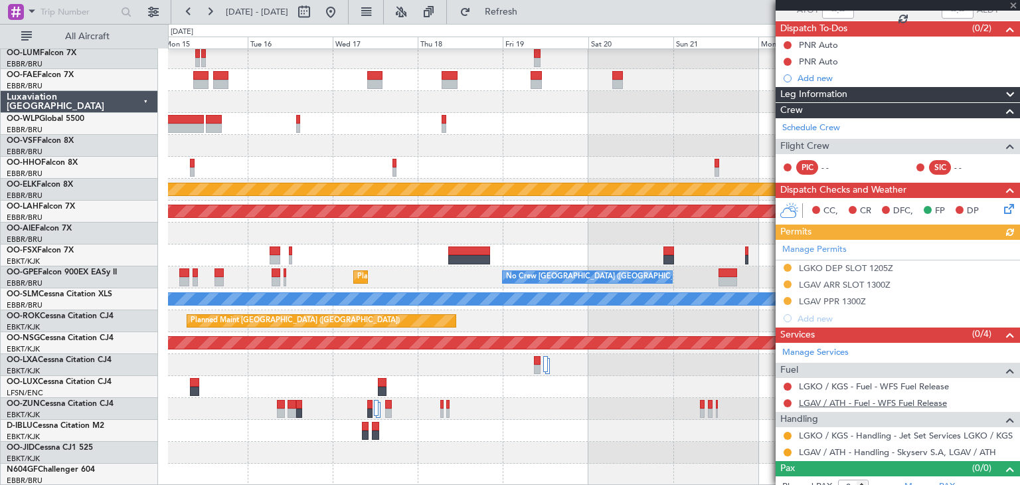
scroll to position [120, 0]
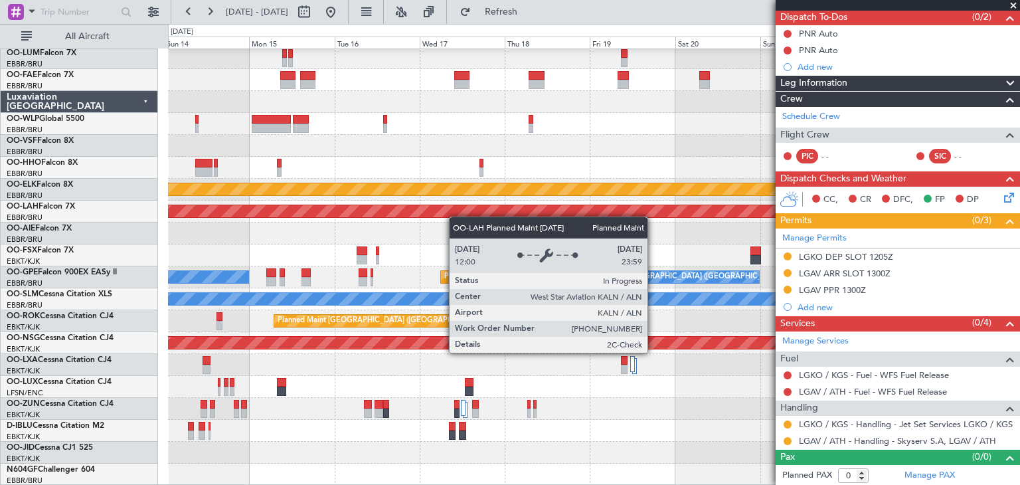
click at [457, 216] on div "Planned Maint Kortrijk-Wevelgem Planned Maint Alton-st Louis (St Louis Regl) Pl…" at bounding box center [593, 255] width 851 height 460
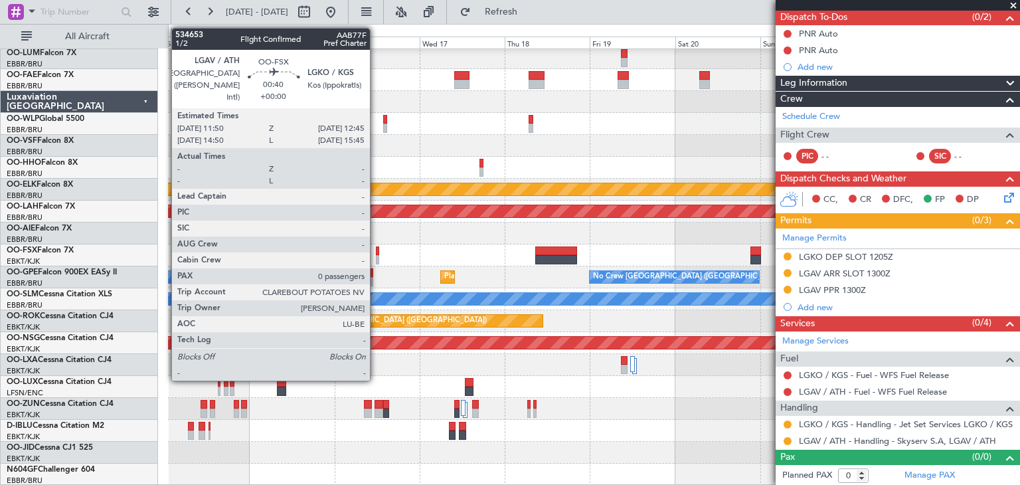
click at [376, 253] on div at bounding box center [377, 250] width 3 height 9
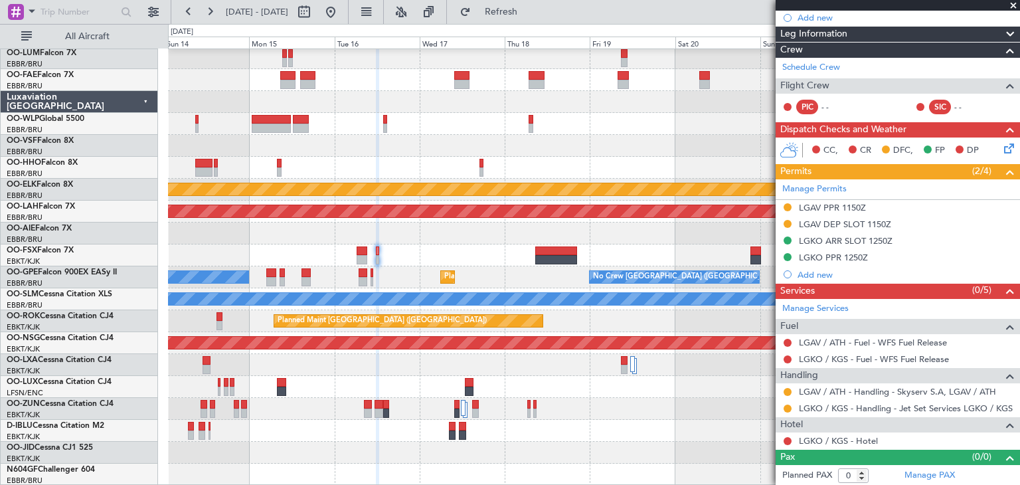
scroll to position [37, 0]
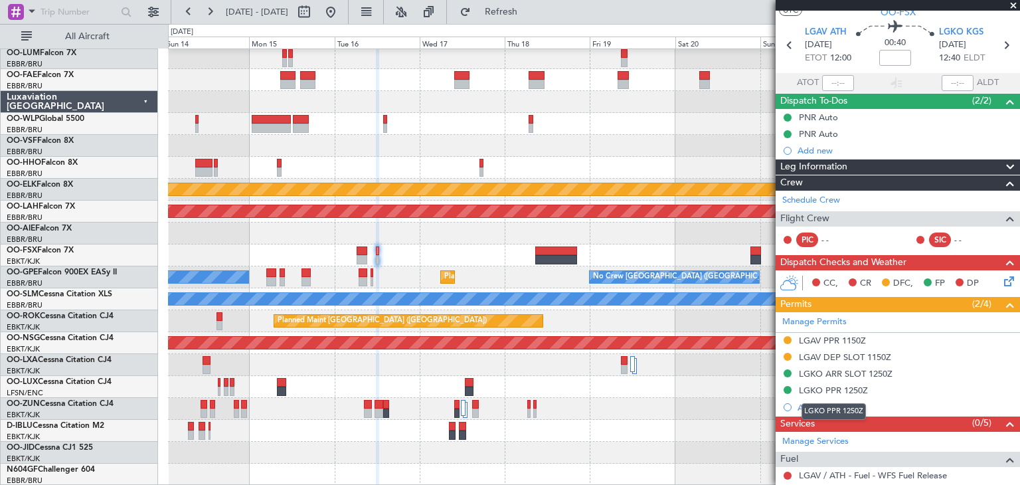
click at [823, 404] on div "LGKO PPR 1250Z" at bounding box center [833, 411] width 64 height 17
click at [806, 403] on div "Add new" at bounding box center [899, 407] width 204 height 11
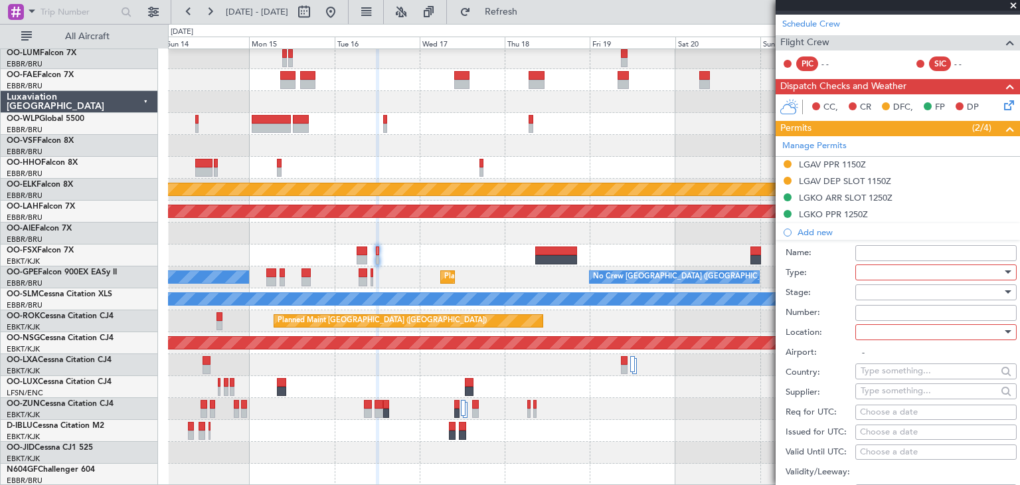
scroll to position [236, 0]
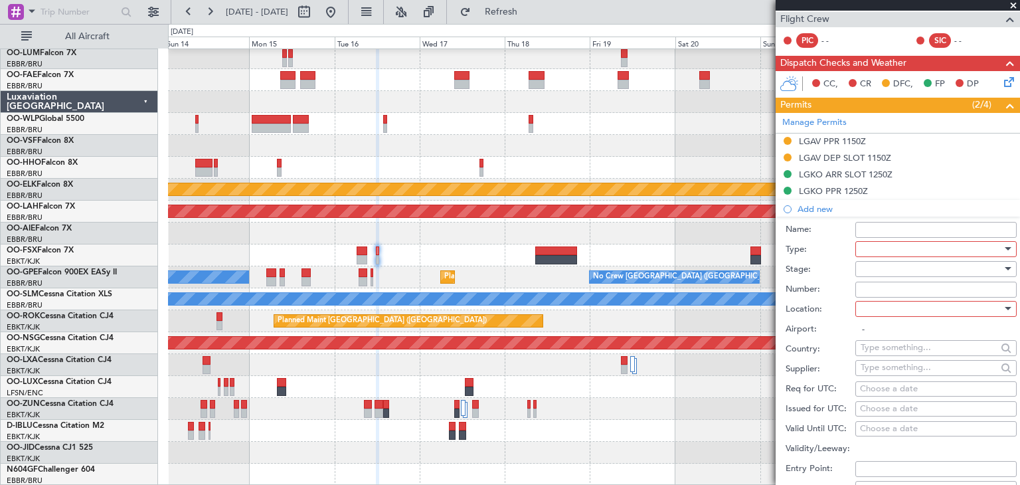
click at [879, 245] on div at bounding box center [930, 249] width 141 height 20
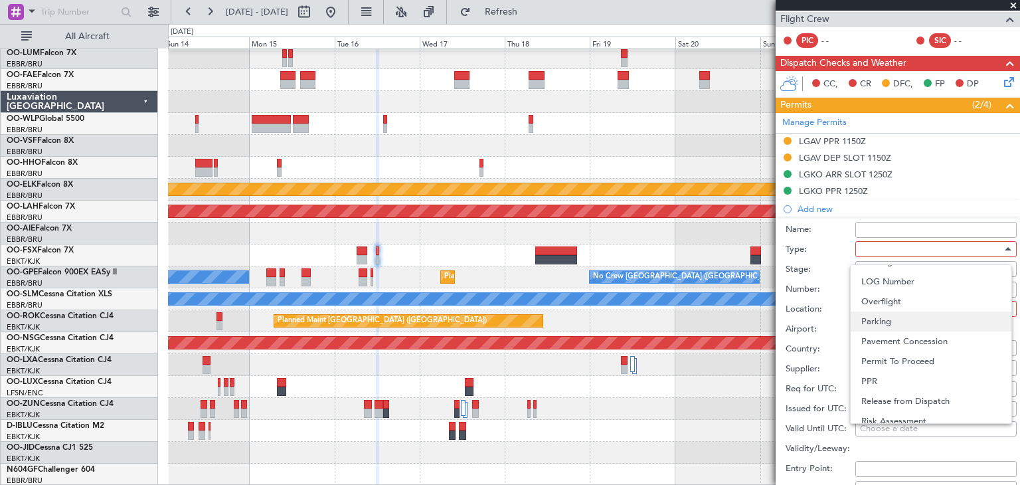
click at [890, 319] on span "Parking" at bounding box center [930, 321] width 139 height 20
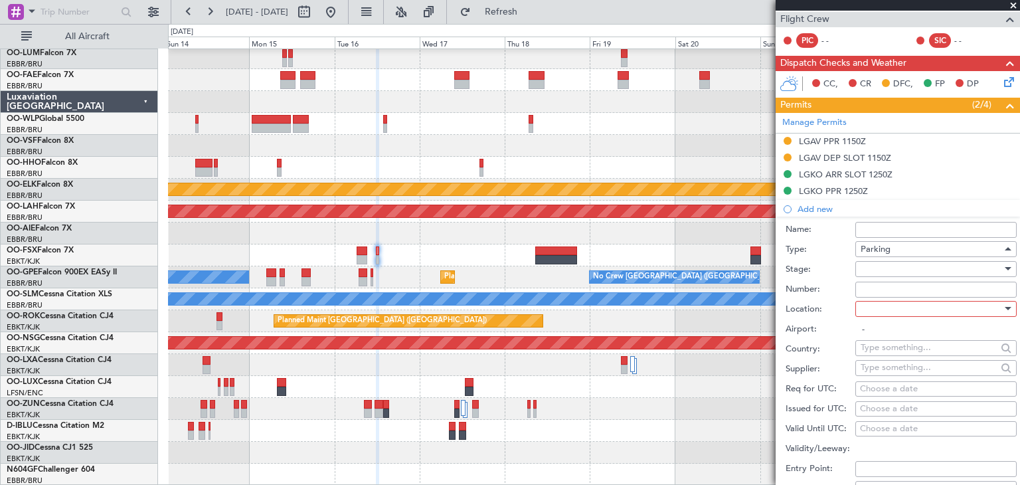
scroll to position [348, 0]
click at [897, 307] on div at bounding box center [930, 309] width 141 height 20
click at [874, 364] on span "Arrival" at bounding box center [930, 374] width 139 height 20
type input "LGKO / KGS"
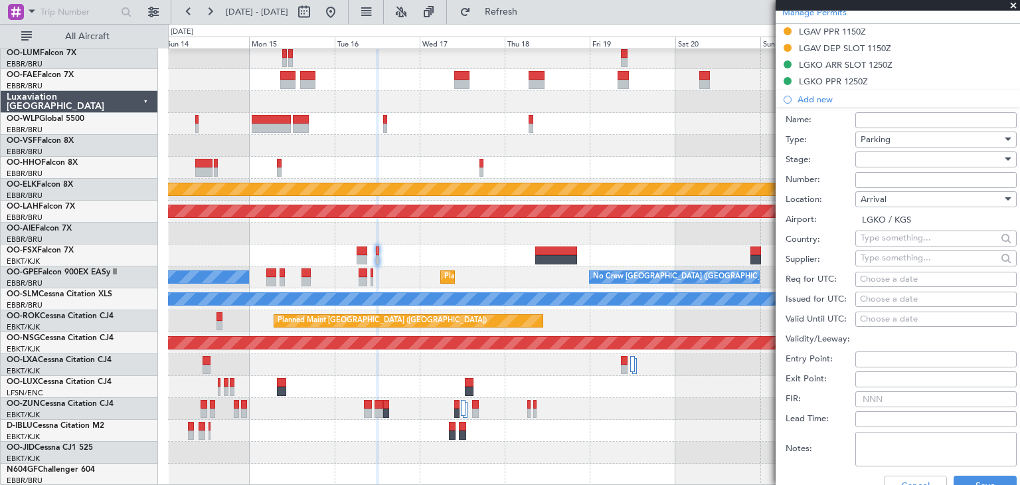
scroll to position [368, 0]
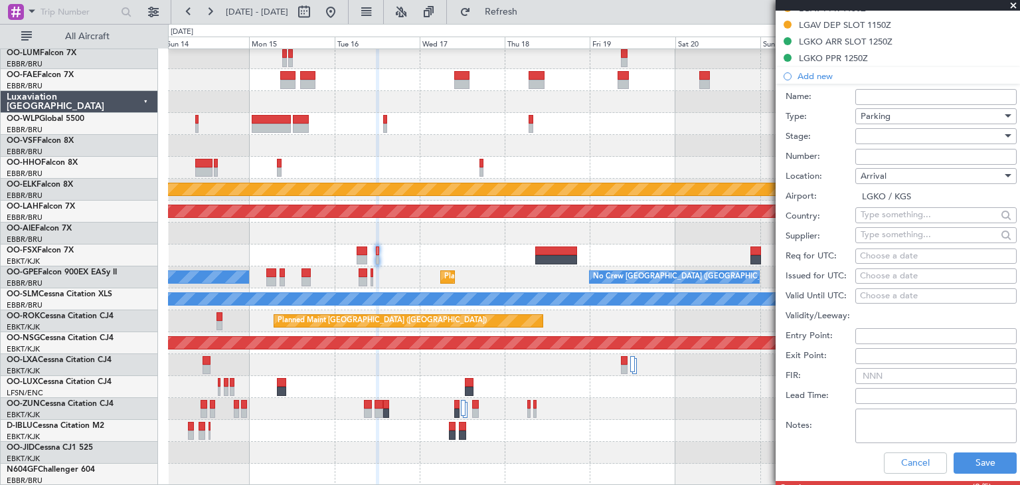
click at [906, 144] on div at bounding box center [930, 136] width 141 height 20
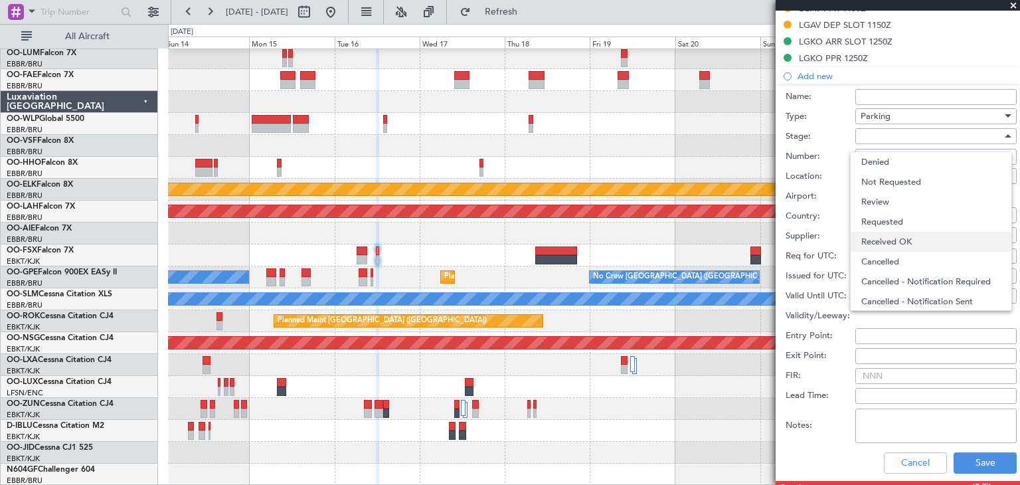
click at [898, 238] on span "Received OK" at bounding box center [930, 242] width 139 height 20
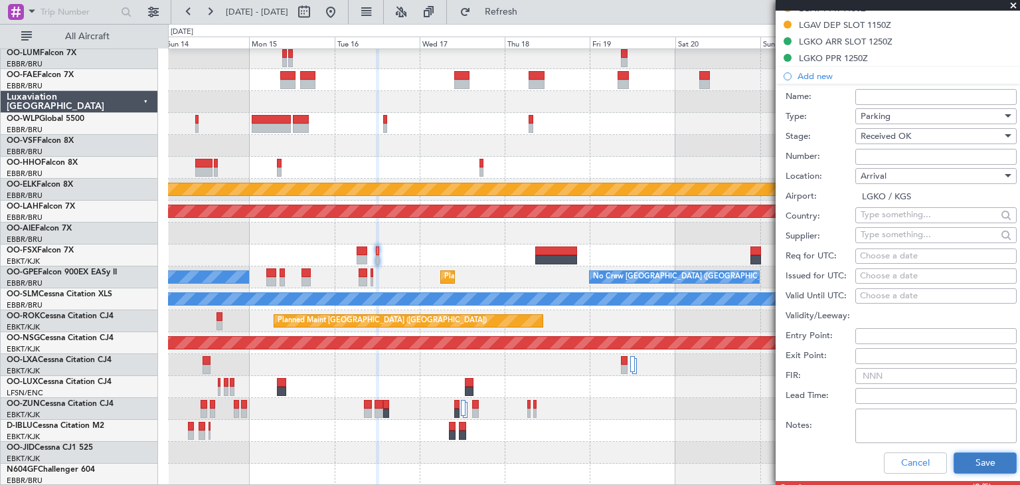
click at [981, 454] on button "Save" at bounding box center [984, 462] width 63 height 21
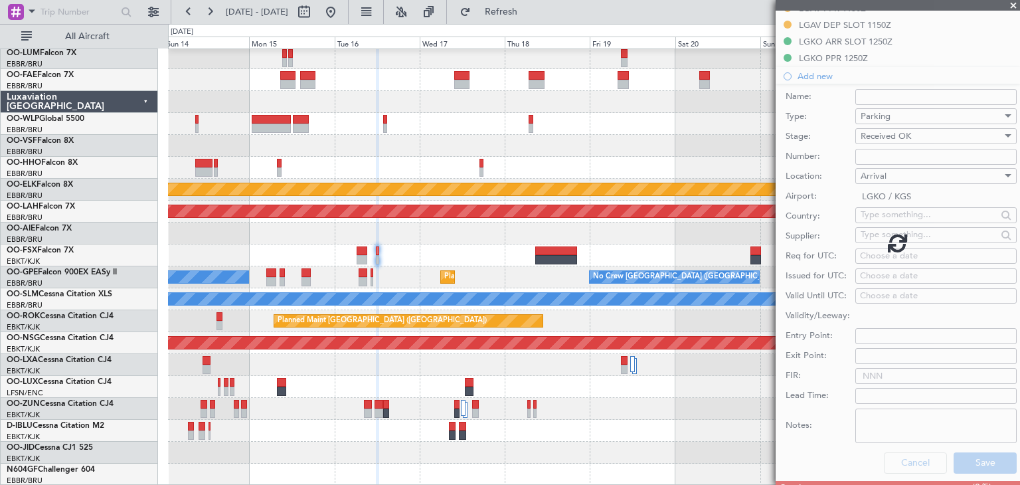
scroll to position [186, 0]
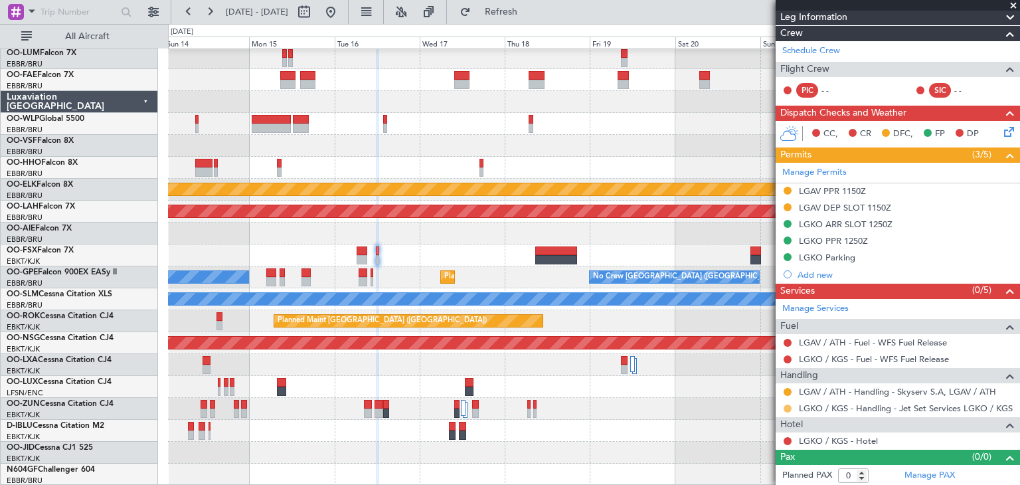
click at [789, 405] on button at bounding box center [787, 408] width 8 height 8
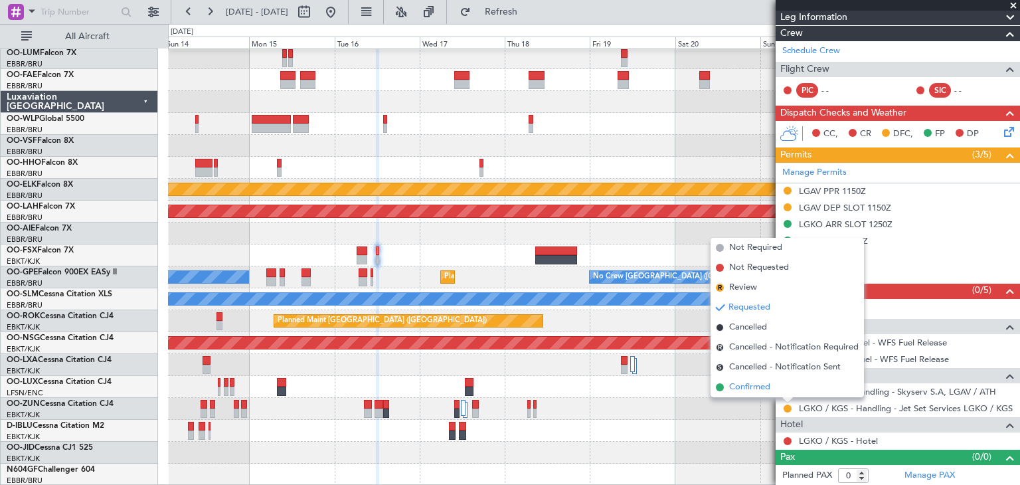
click at [769, 388] on span "Confirmed" at bounding box center [749, 386] width 41 height 13
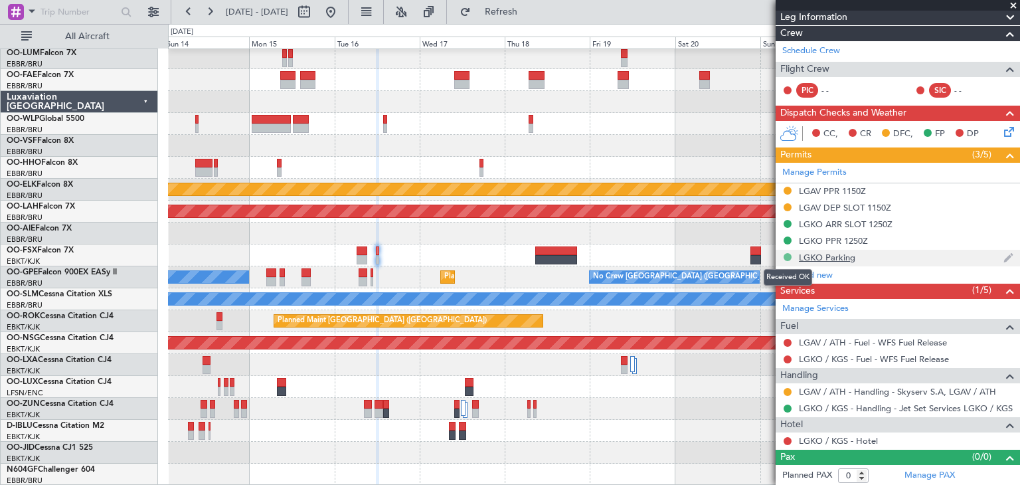
click at [783, 254] on button at bounding box center [787, 257] width 8 height 8
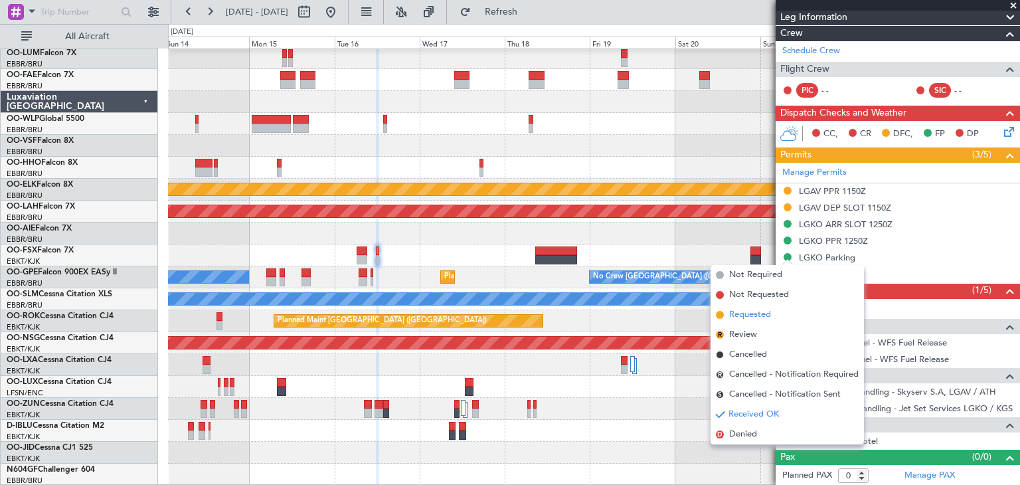
click at [797, 307] on li "Requested" at bounding box center [786, 315] width 153 height 20
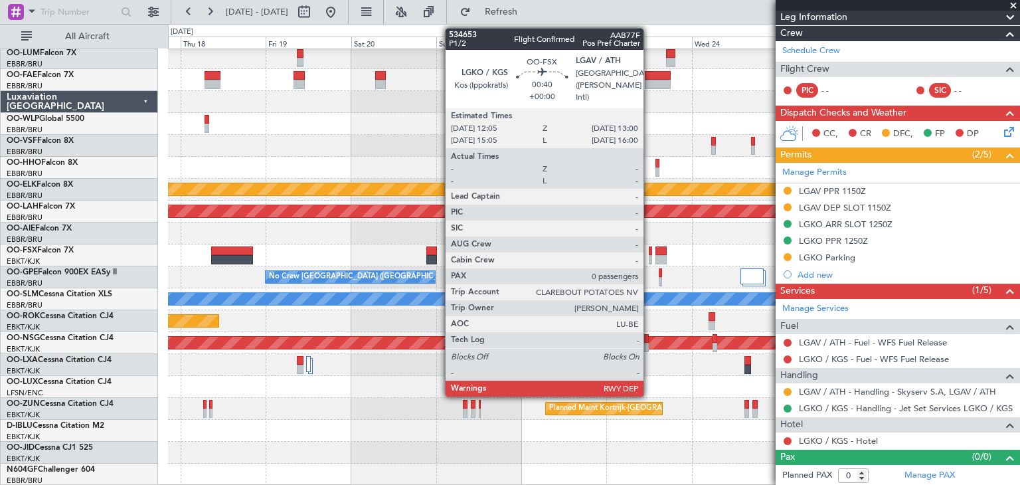
click at [649, 249] on div at bounding box center [650, 250] width 3 height 9
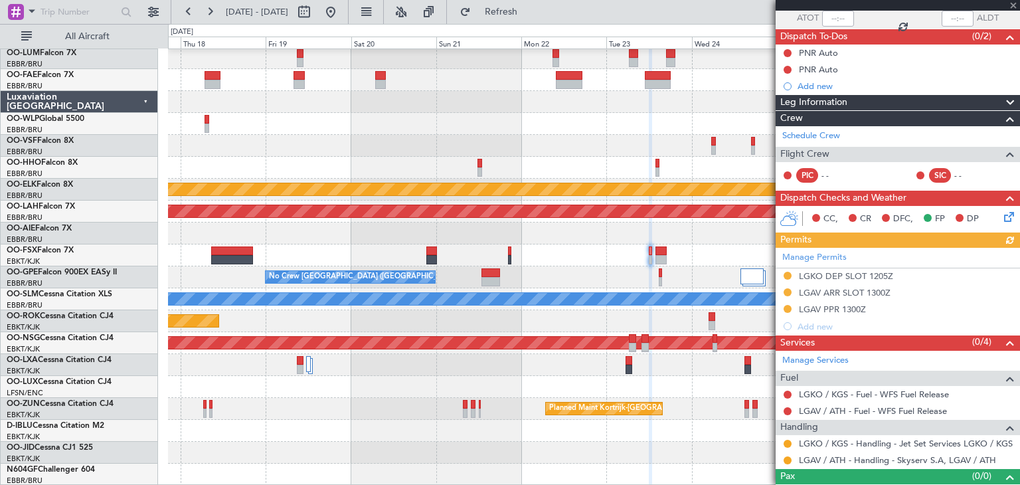
scroll to position [120, 0]
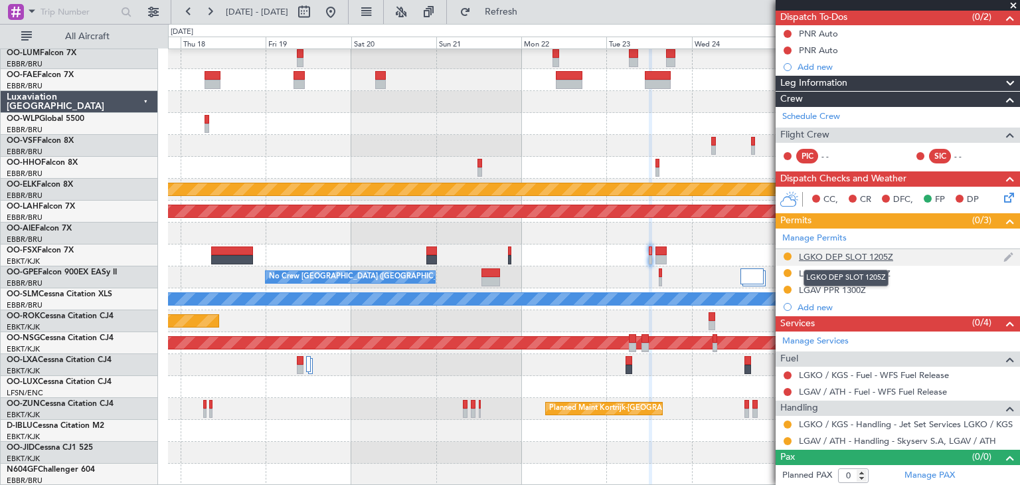
click at [845, 256] on div "LGKO DEP SLOT 1205Z" at bounding box center [846, 256] width 94 height 11
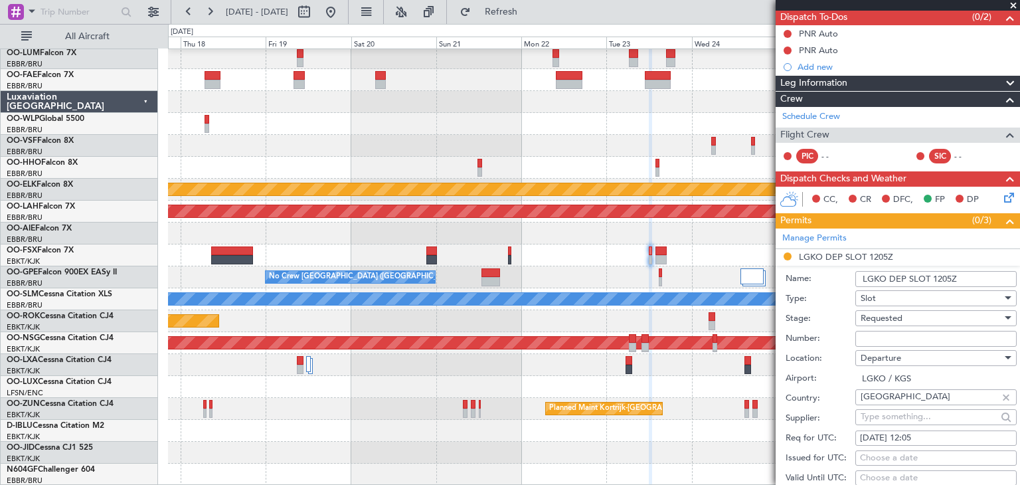
scroll to position [187, 0]
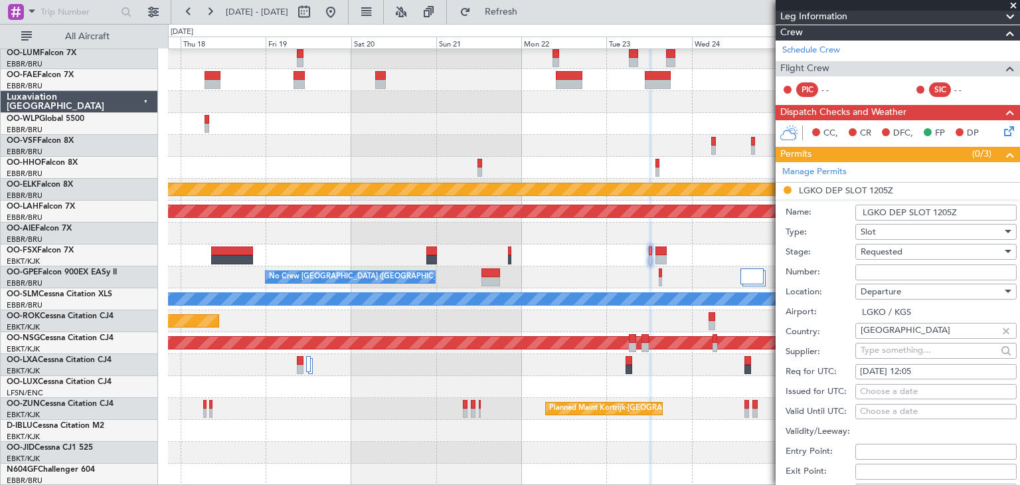
click at [904, 256] on div "Requested" at bounding box center [930, 252] width 141 height 20
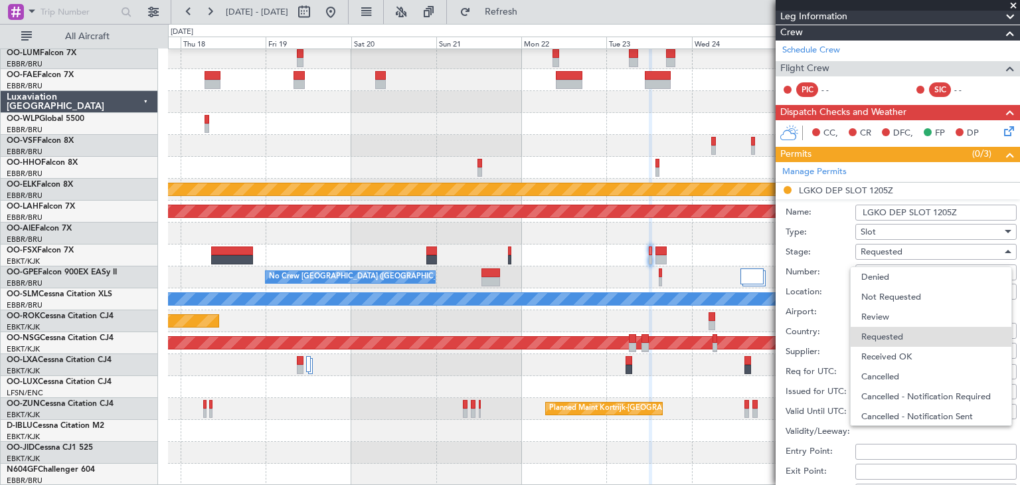
scroll to position [5, 0]
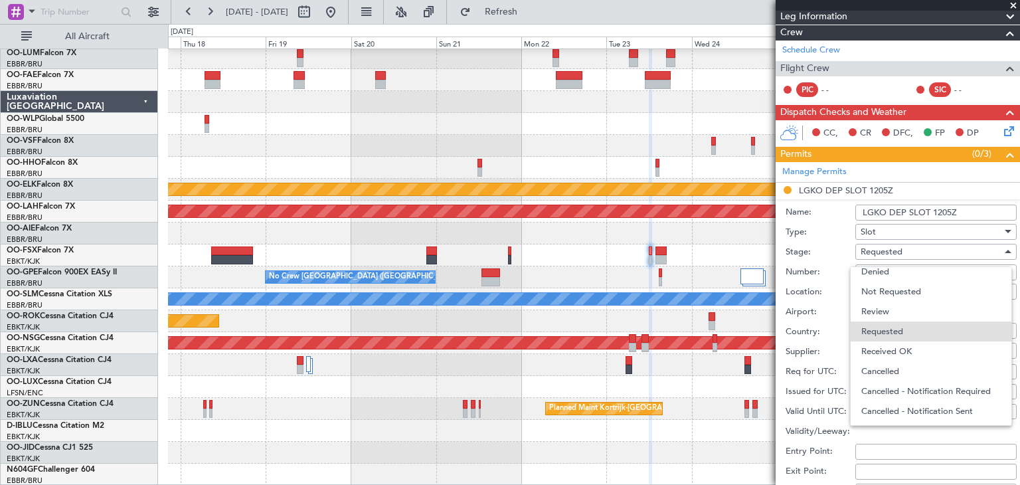
drag, startPoint x: 898, startPoint y: 346, endPoint x: 885, endPoint y: 347, distance: 12.6
click at [898, 346] on span "Received OK" at bounding box center [930, 351] width 139 height 20
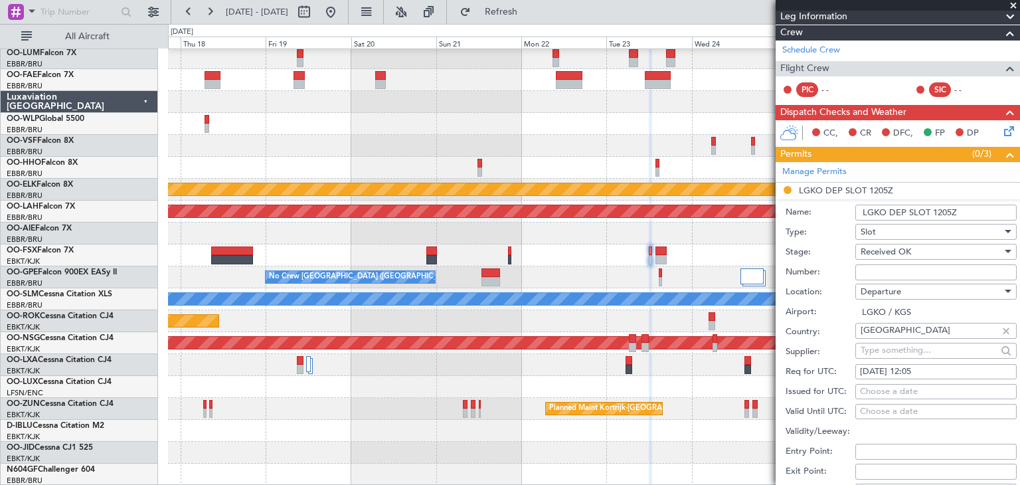
click at [875, 272] on input "Number:" at bounding box center [935, 272] width 161 height 16
paste input "LGKODJST070100"
drag, startPoint x: 973, startPoint y: 270, endPoint x: 934, endPoint y: 279, distance: 39.6
click at [934, 279] on div "Number: LGKODJST070100" at bounding box center [900, 272] width 231 height 20
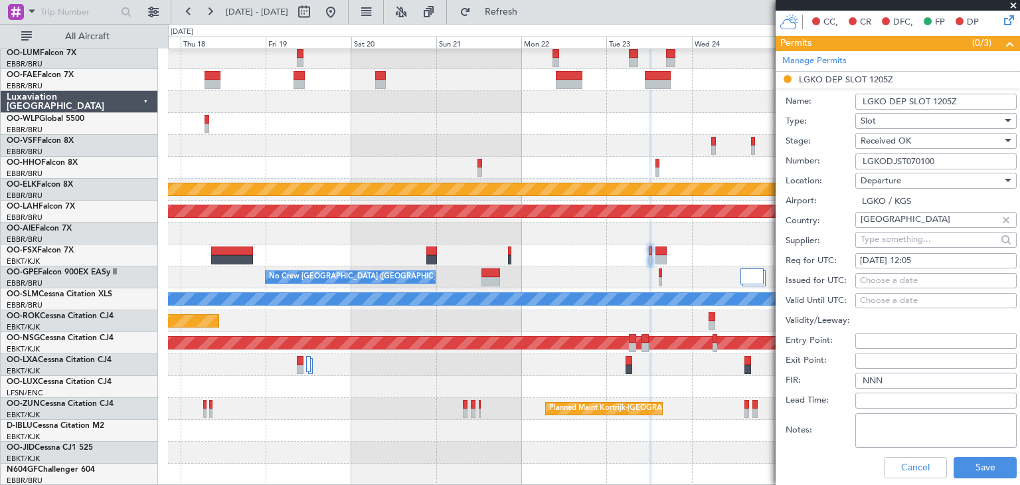
scroll to position [319, 0]
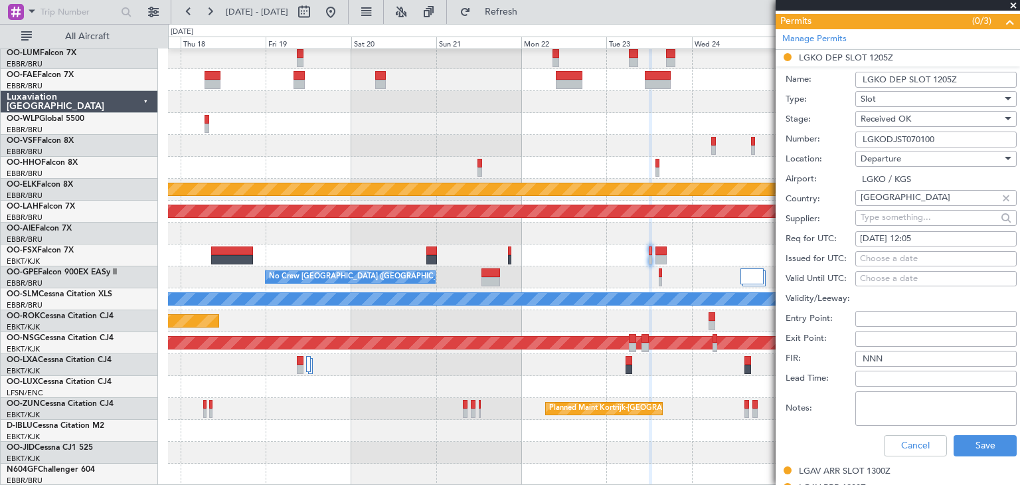
type input "LGKODJST070100"
click at [924, 257] on div "Choose a date" at bounding box center [936, 258] width 152 height 13
select select "9"
select select "2025"
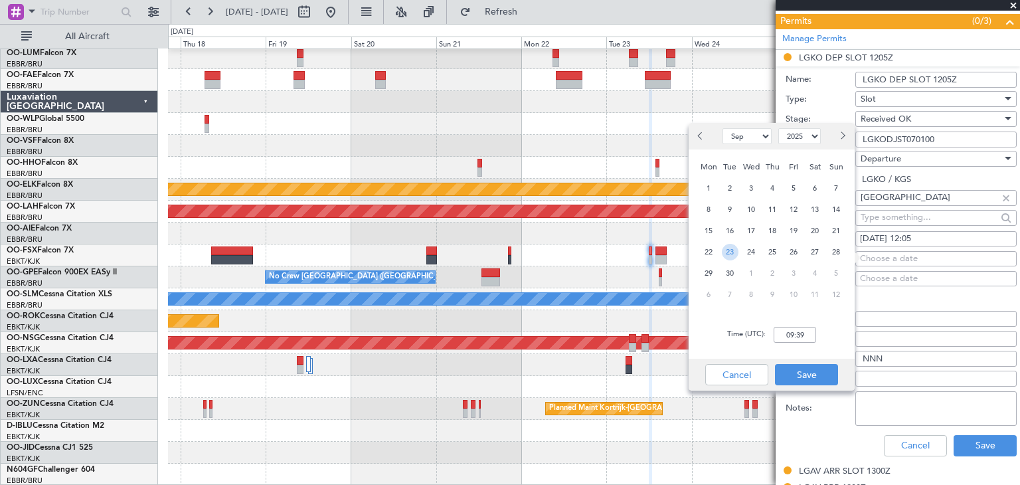
click at [732, 253] on span "23" at bounding box center [730, 252] width 17 height 17
click at [795, 330] on input "00:00" at bounding box center [794, 335] width 42 height 16
type input "12:10"
click at [831, 370] on button "Save" at bounding box center [806, 374] width 63 height 21
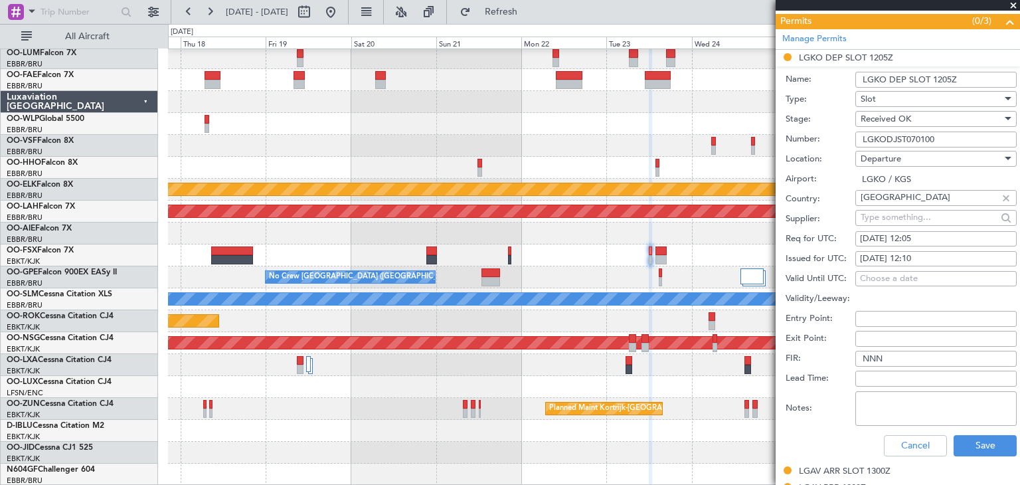
click at [890, 406] on textarea "Notes:" at bounding box center [935, 408] width 161 height 35
paste textarea "PPR/SLOT tolerance is +/-15min."
type textarea "PPR/SLOT tolerance is +/-15min."
click at [991, 442] on button "Save" at bounding box center [984, 445] width 63 height 21
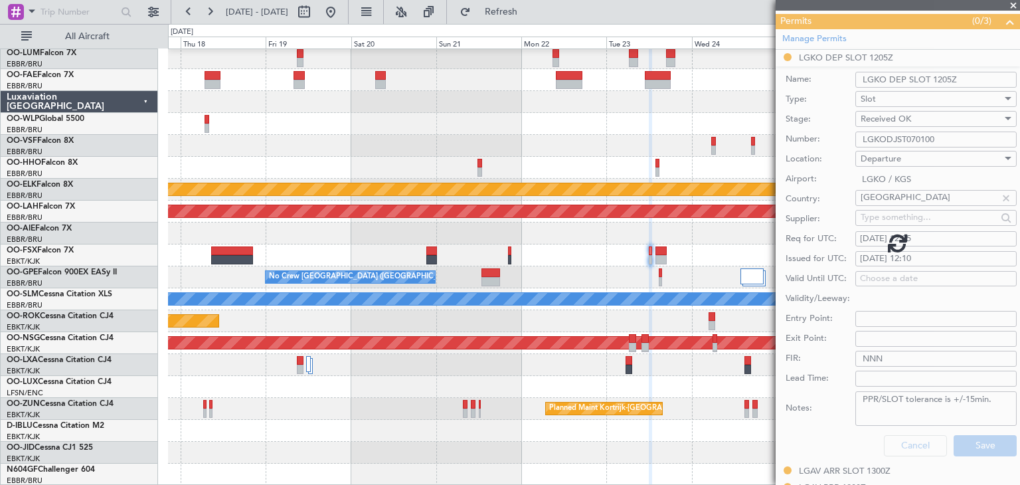
scroll to position [120, 0]
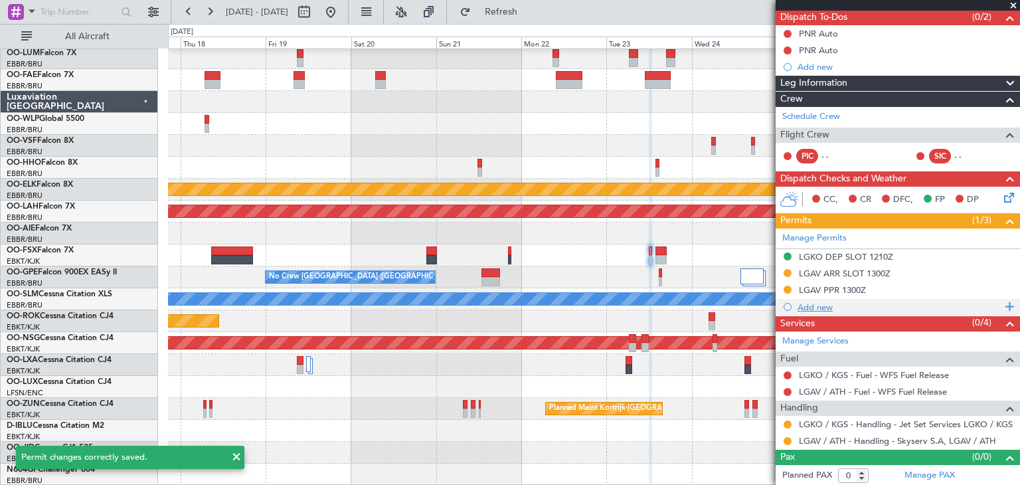
click at [817, 305] on div "Add new" at bounding box center [899, 306] width 204 height 11
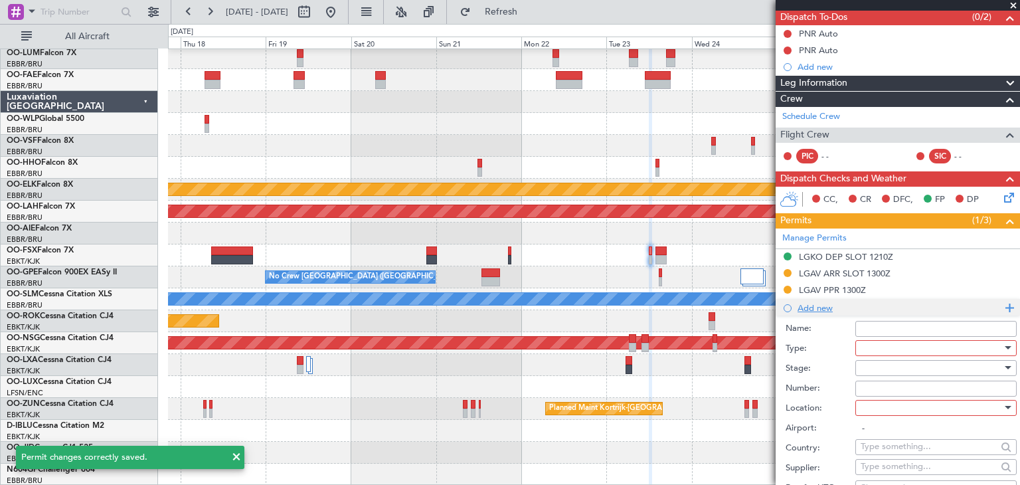
scroll to position [319, 0]
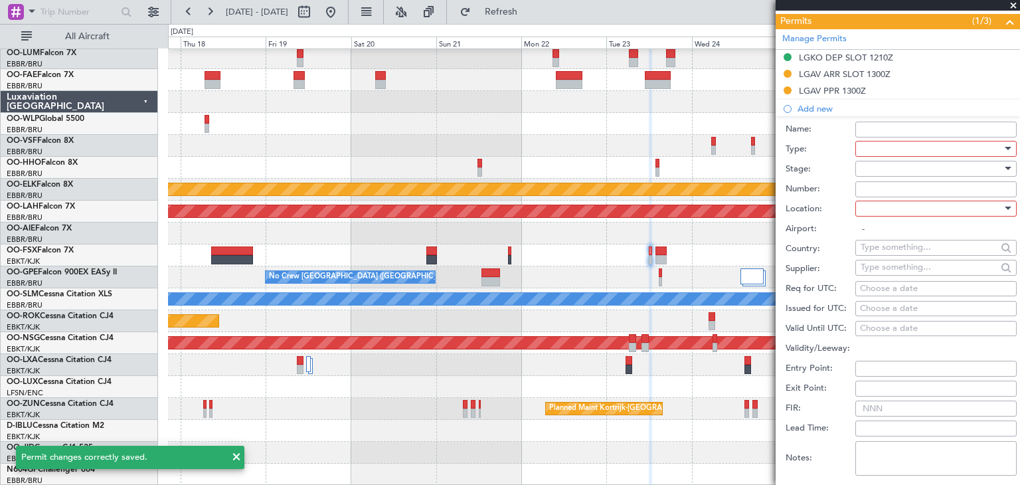
click at [895, 148] on div at bounding box center [930, 149] width 141 height 20
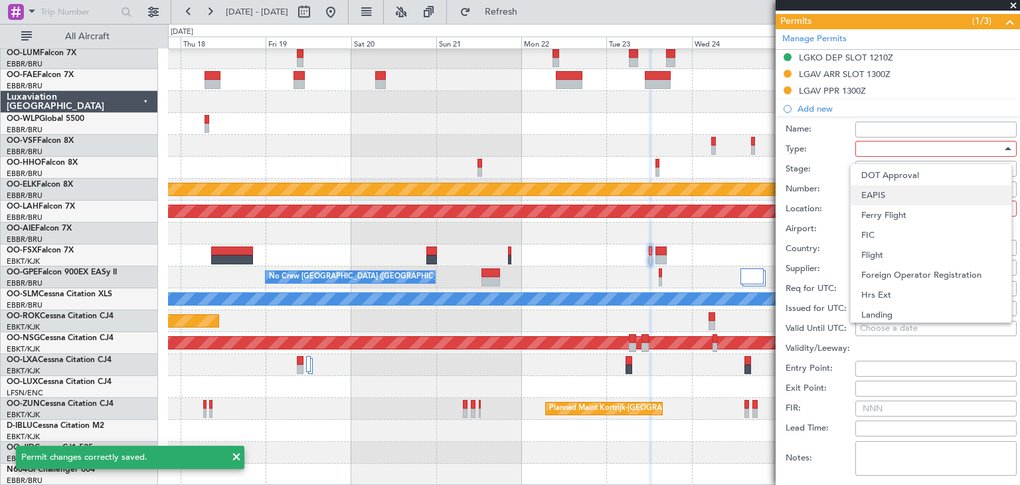
scroll to position [332, 0]
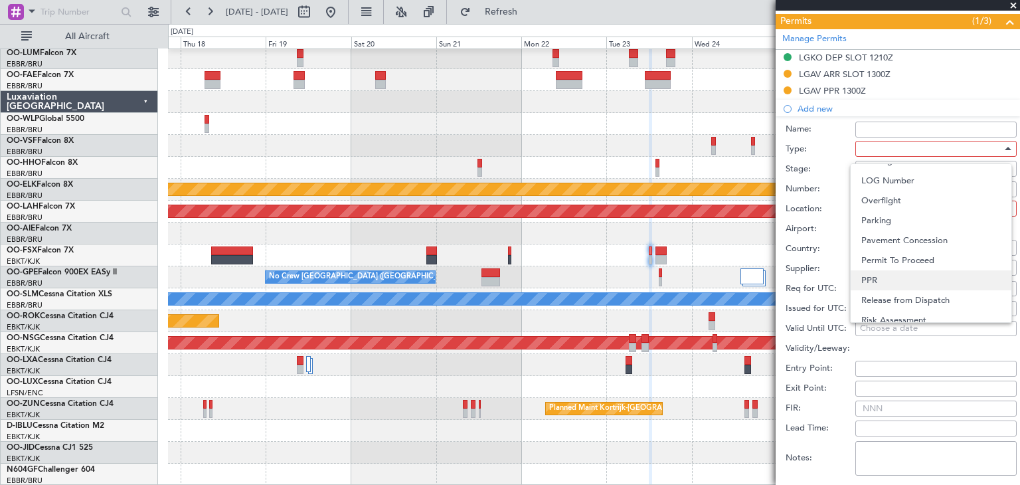
click at [895, 276] on span "PPR" at bounding box center [930, 280] width 139 height 20
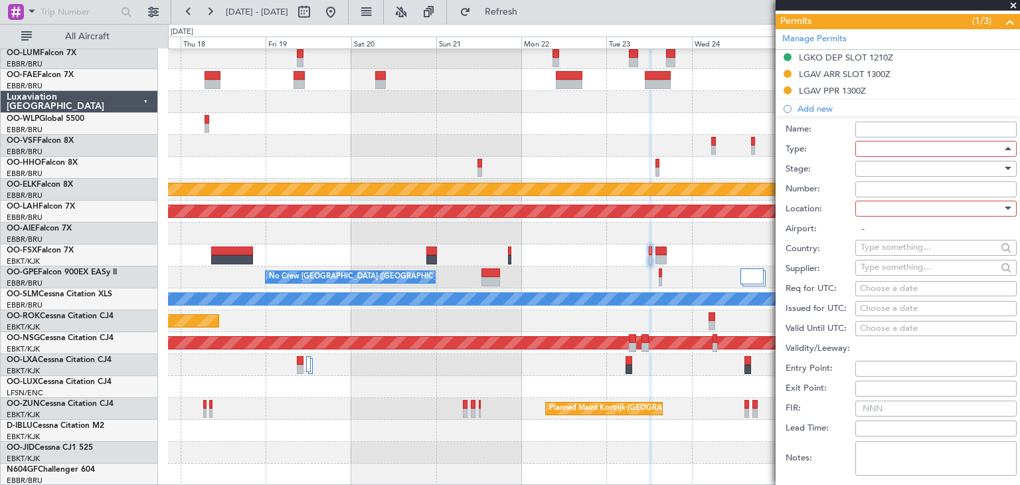
scroll to position [399, 0]
click at [898, 212] on div at bounding box center [930, 209] width 141 height 20
click at [898, 233] on span "Departure" at bounding box center [930, 234] width 139 height 20
type input "LGKO / KGS"
click at [874, 175] on div at bounding box center [930, 169] width 141 height 20
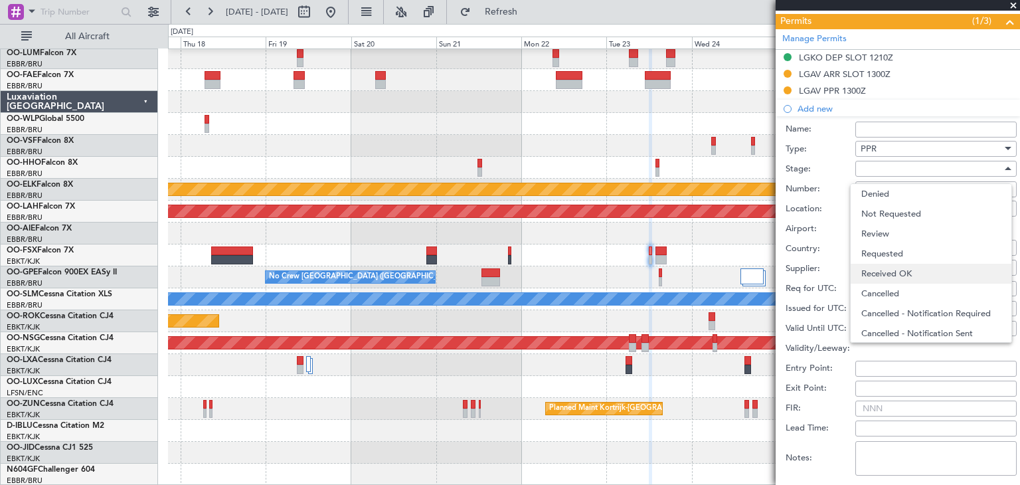
click at [898, 276] on span "Received OK" at bounding box center [930, 274] width 139 height 20
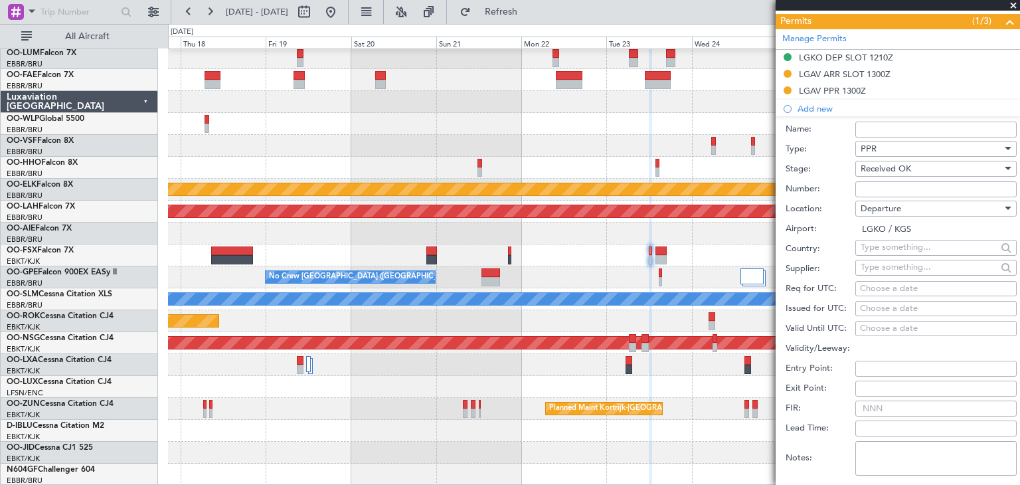
click at [871, 188] on input "Number:" at bounding box center [935, 189] width 161 height 16
paste input "LGKO03913020925"
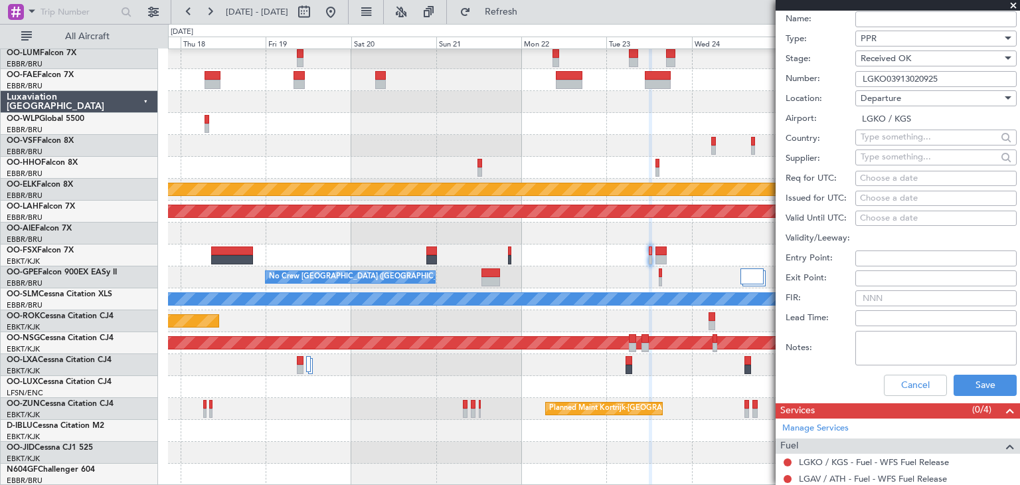
scroll to position [452, 0]
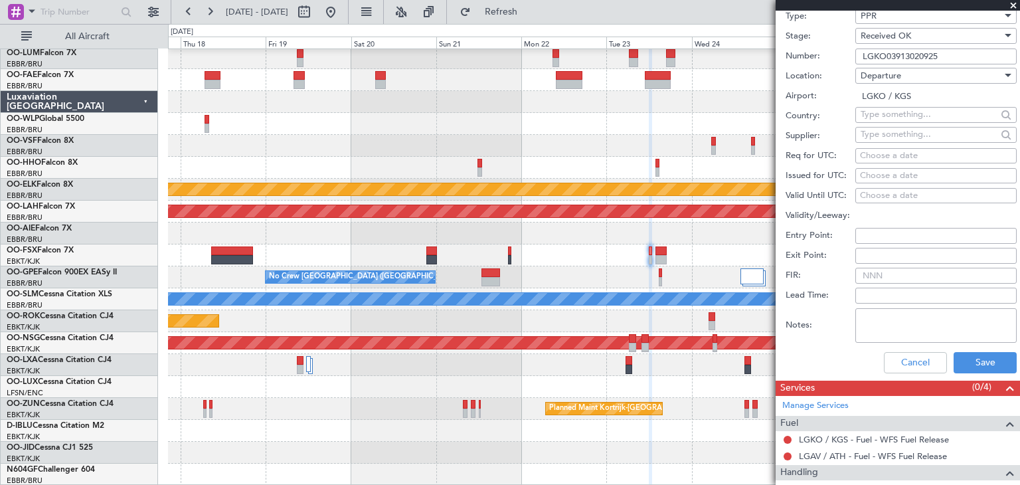
type input "LGKO03913020925"
click at [870, 322] on textarea "Notes:" at bounding box center [935, 325] width 161 height 35
paste textarea "PPR/SLOT tolerance is +/-15min."
type textarea "PPR/SLOT tolerance is +/-15min."
click at [880, 151] on div "Choose a date" at bounding box center [936, 155] width 152 height 13
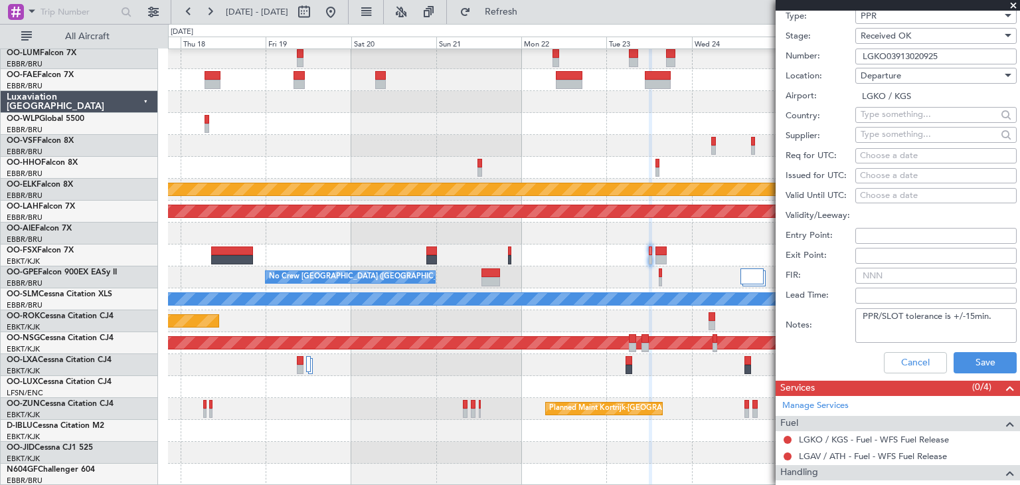
select select "9"
select select "2025"
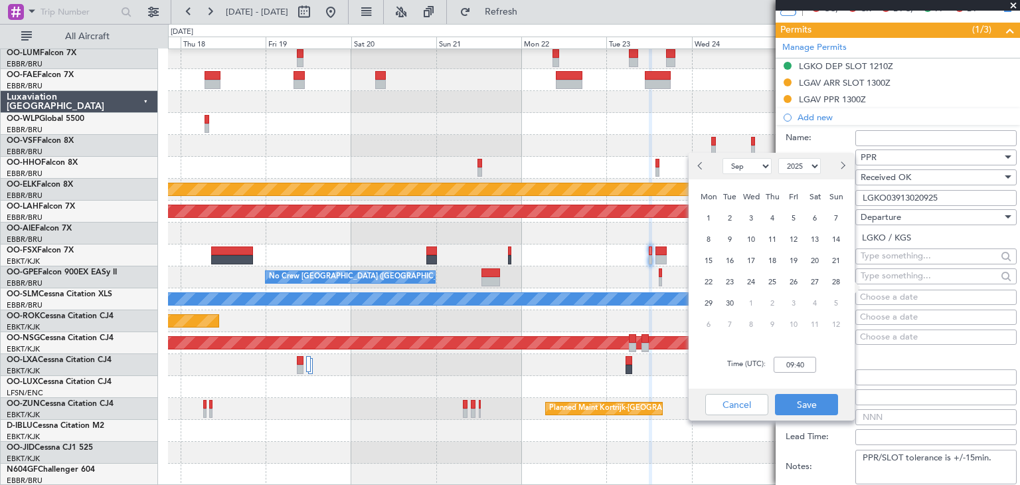
scroll to position [319, 0]
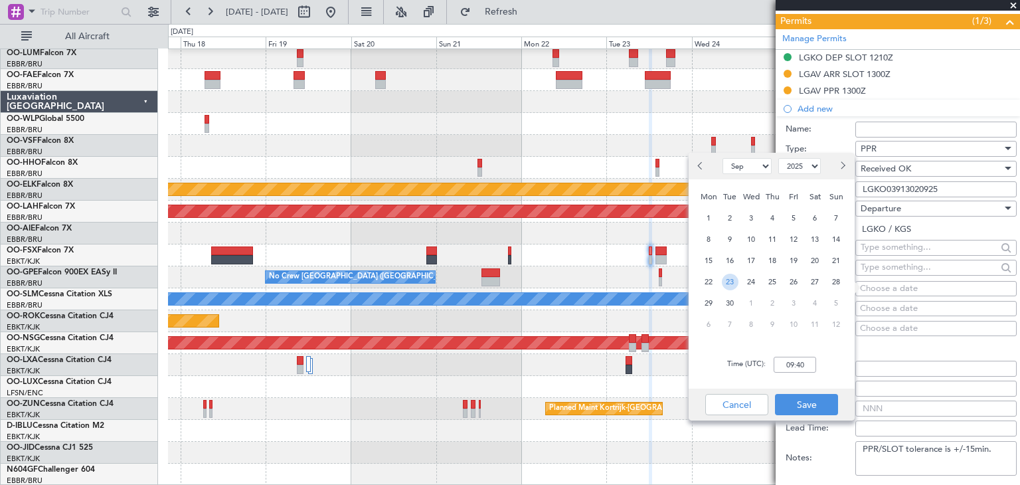
click at [731, 282] on span "23" at bounding box center [730, 282] width 17 height 17
click at [790, 363] on input "00:00" at bounding box center [794, 365] width 42 height 16
type input "12:10"
click at [815, 403] on button "Save" at bounding box center [806, 404] width 63 height 21
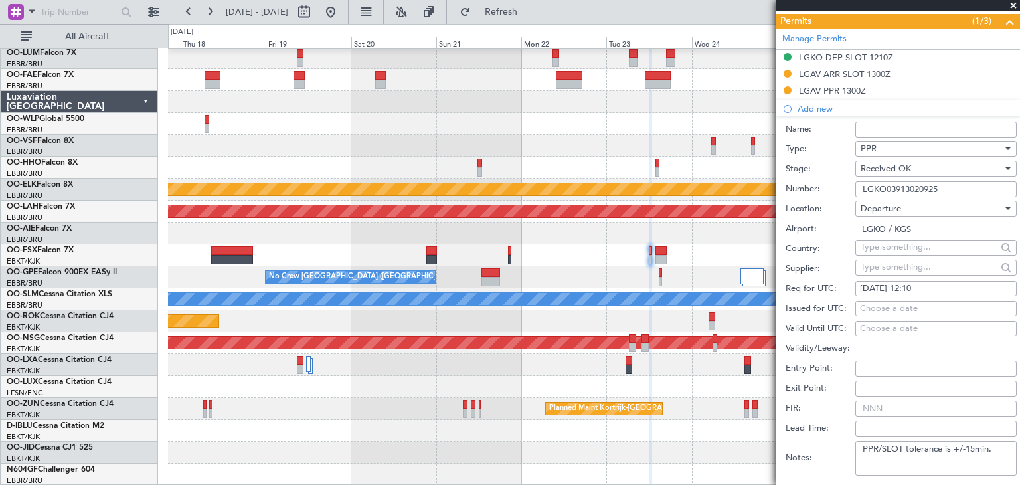
scroll to position [386, 0]
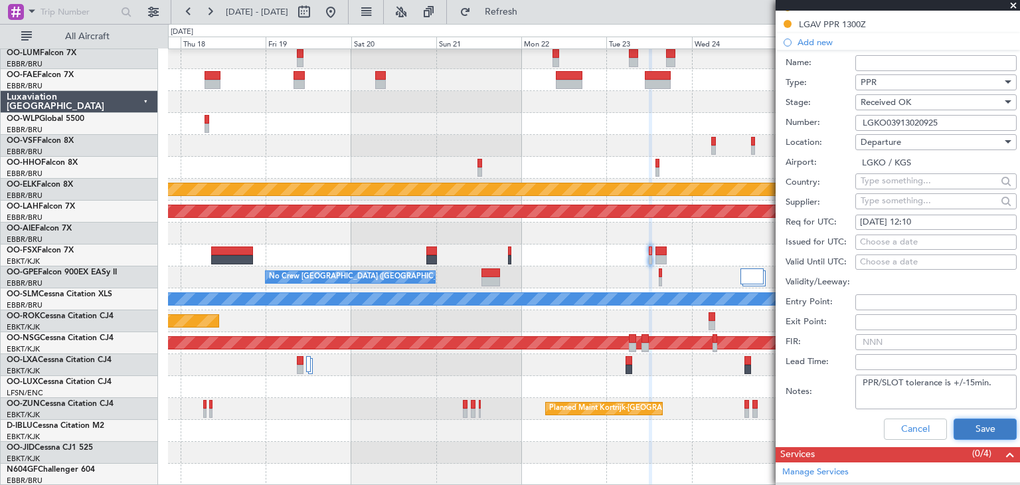
click at [977, 432] on button "Save" at bounding box center [984, 428] width 63 height 21
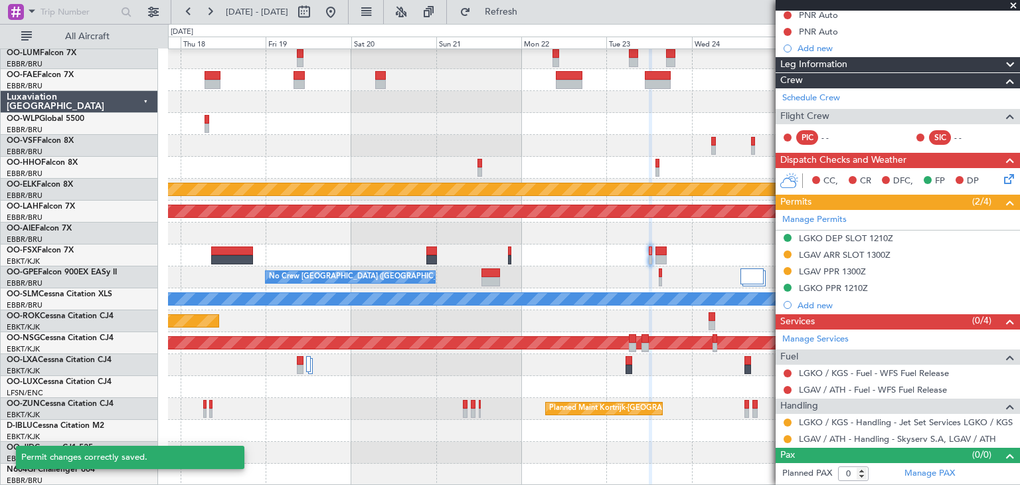
scroll to position [137, 0]
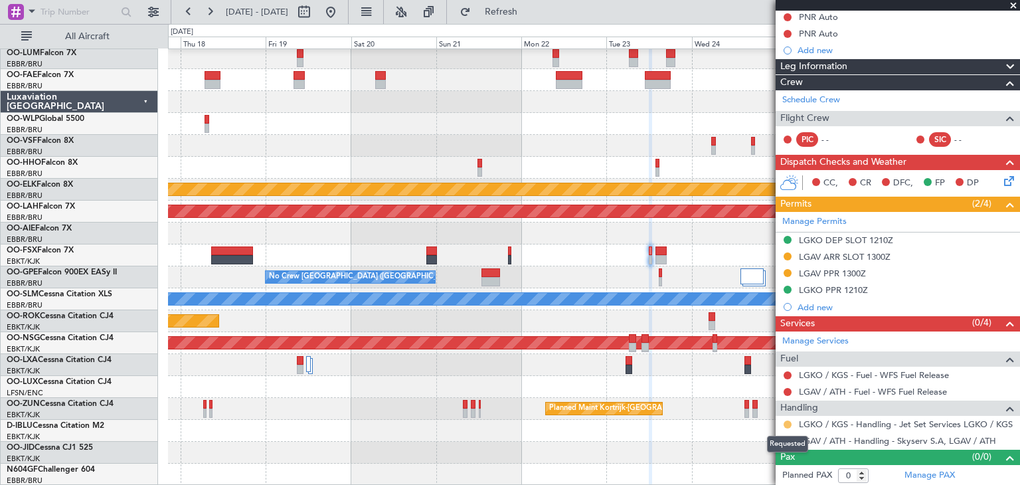
click at [787, 422] on button at bounding box center [787, 424] width 8 height 8
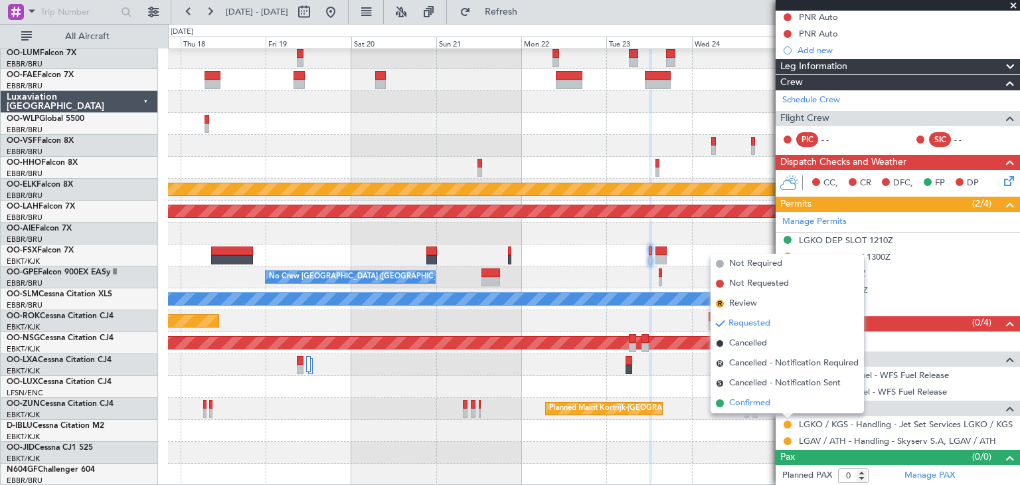
click at [767, 400] on span "Confirmed" at bounding box center [749, 402] width 41 height 13
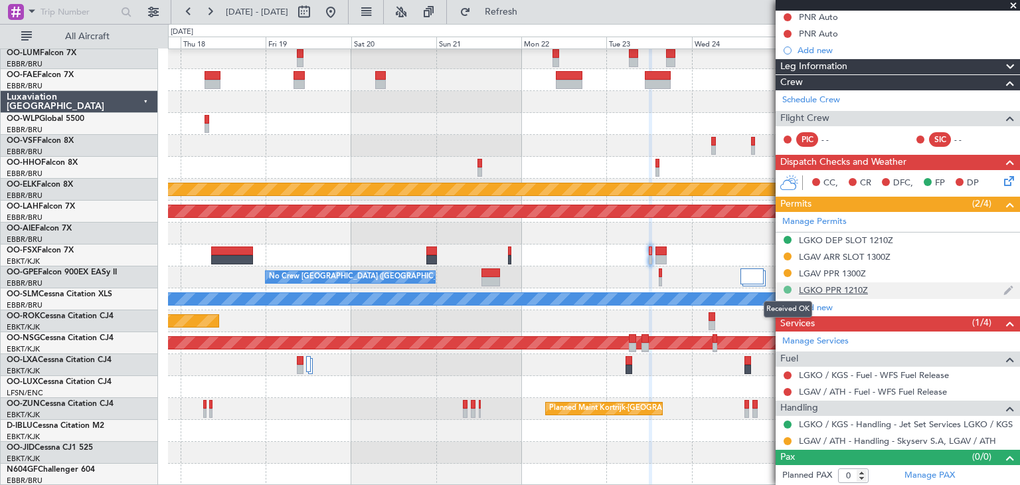
click at [787, 285] on button at bounding box center [787, 289] width 8 height 8
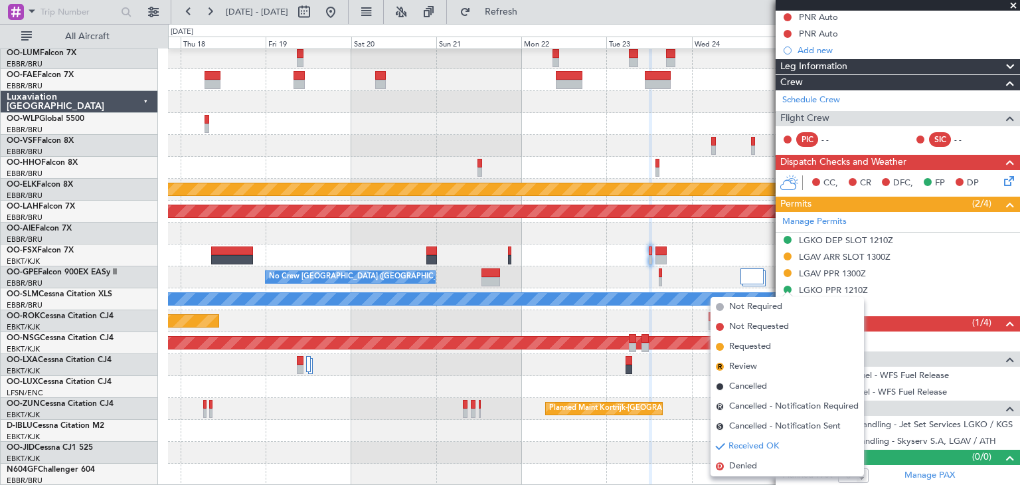
click at [681, 246] on div at bounding box center [593, 255] width 851 height 22
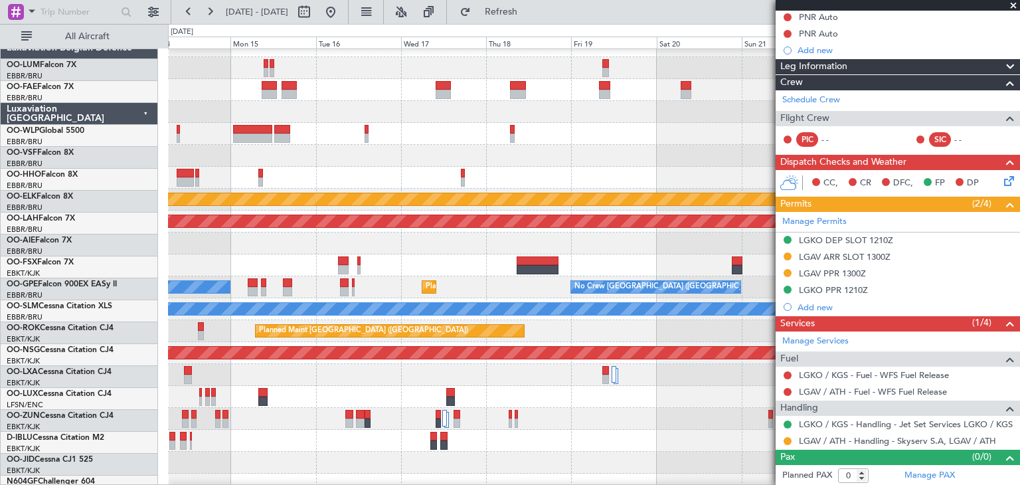
scroll to position [24, 0]
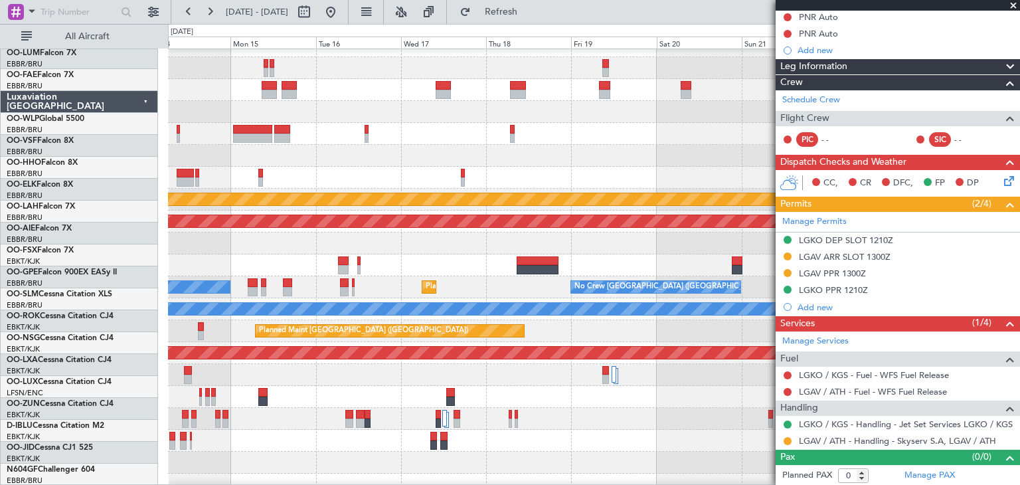
click at [640, 241] on div "Planned Maint Kortrijk-Wevelgem Planned Maint Alton-st Louis (St Louis Regl) No…" at bounding box center [593, 265] width 851 height 460
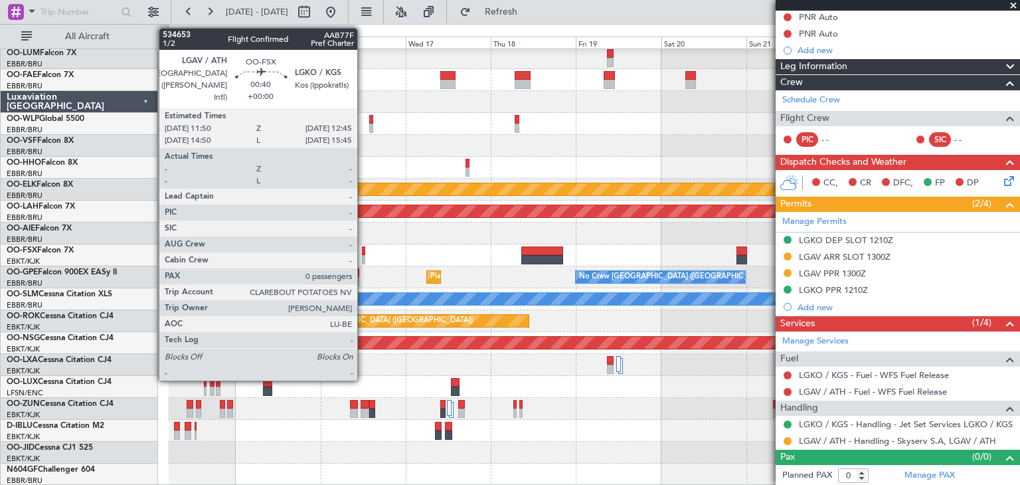
click at [363, 250] on div at bounding box center [363, 250] width 3 height 9
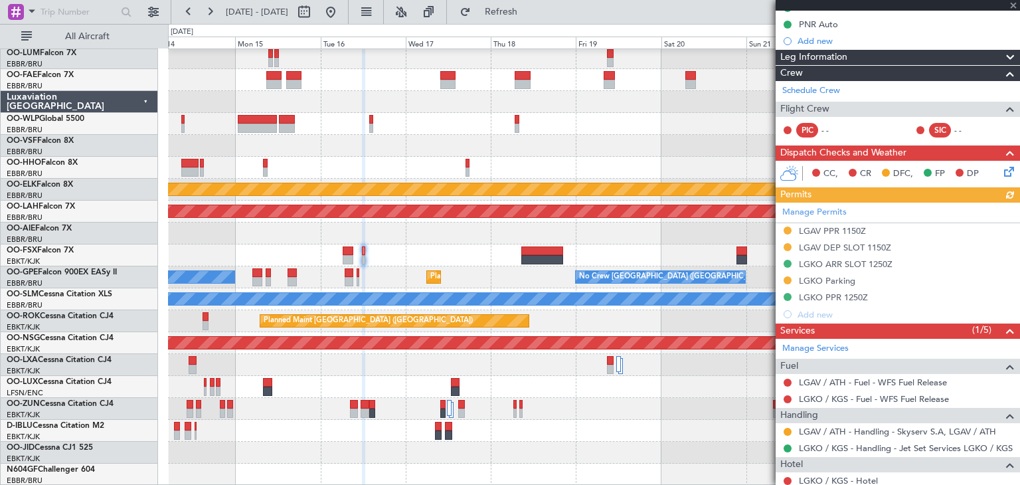
scroll to position [186, 0]
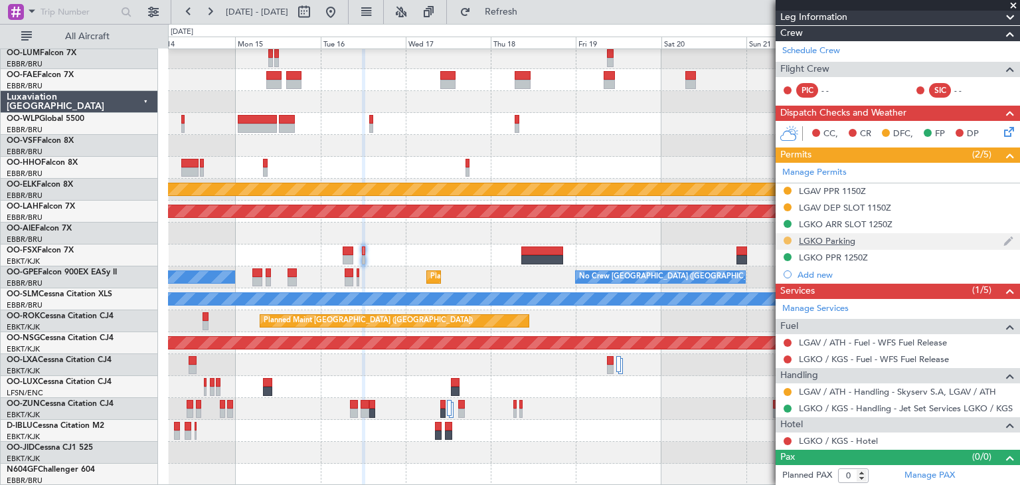
click at [789, 237] on button at bounding box center [787, 240] width 8 height 8
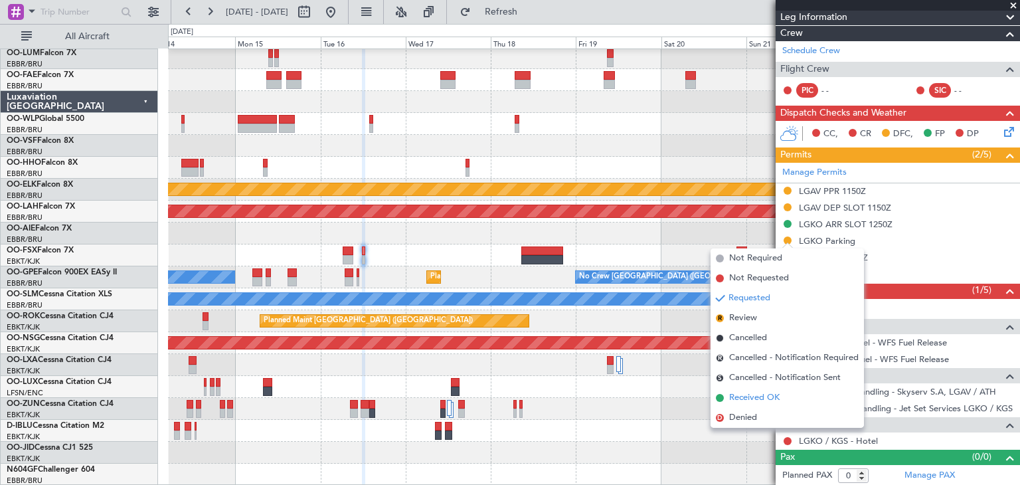
click at [767, 399] on span "Received OK" at bounding box center [754, 397] width 50 height 13
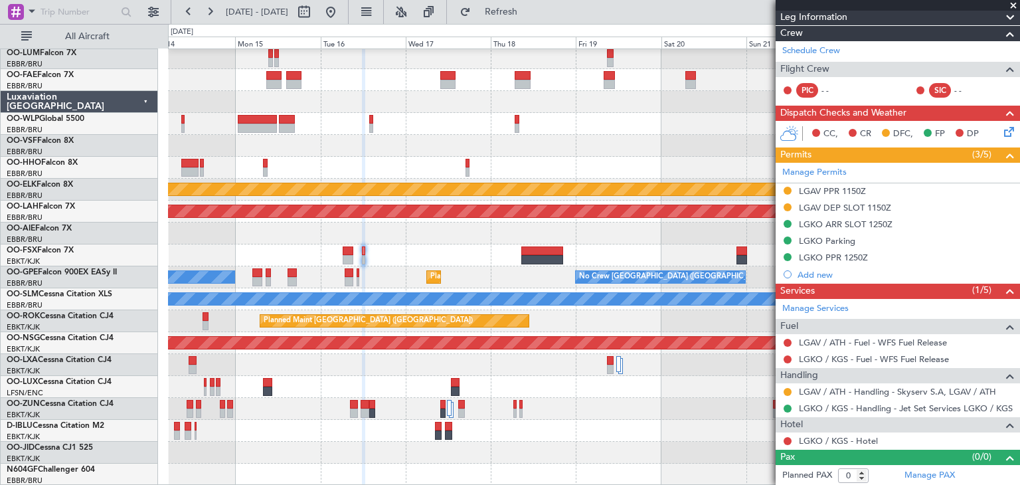
click at [1012, 7] on span at bounding box center [1013, 6] width 13 height 12
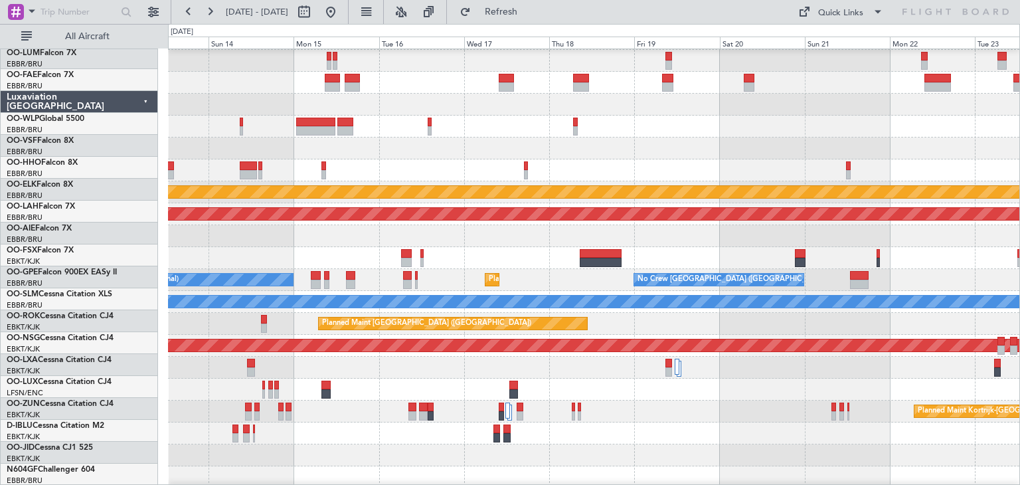
scroll to position [24, 0]
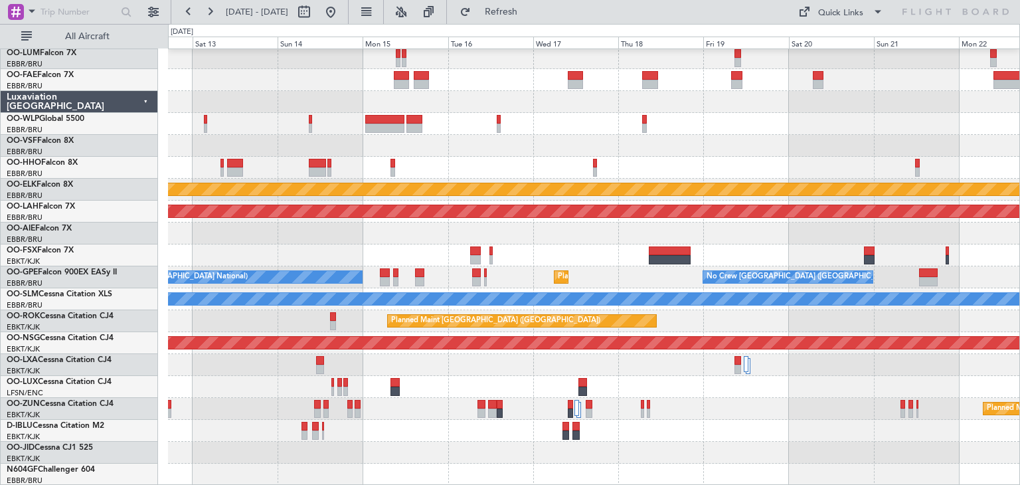
click at [667, 355] on div "Planned Maint Kortrijk-Wevelgem Planned Maint Alton-st Louis (St Louis Regl) Pl…" at bounding box center [593, 255] width 851 height 460
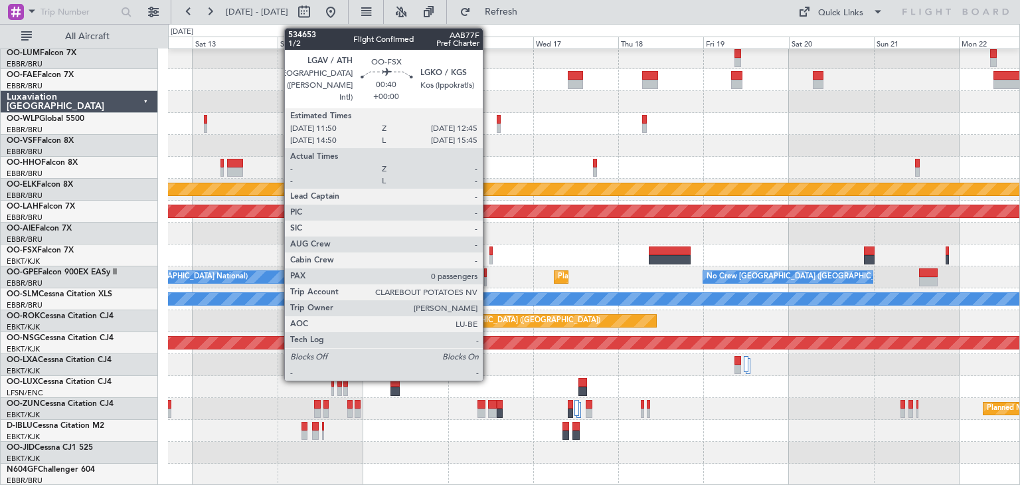
click at [489, 248] on div at bounding box center [490, 250] width 3 height 9
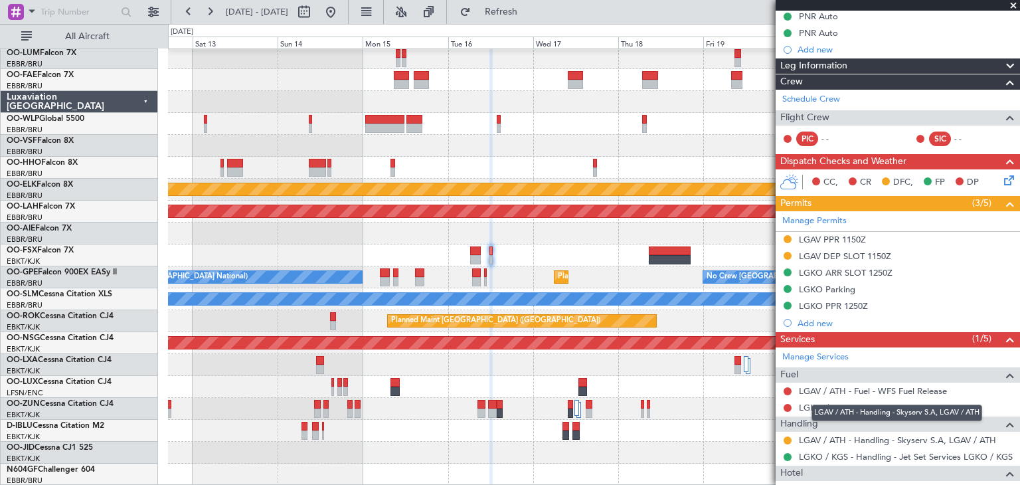
scroll to position [120, 0]
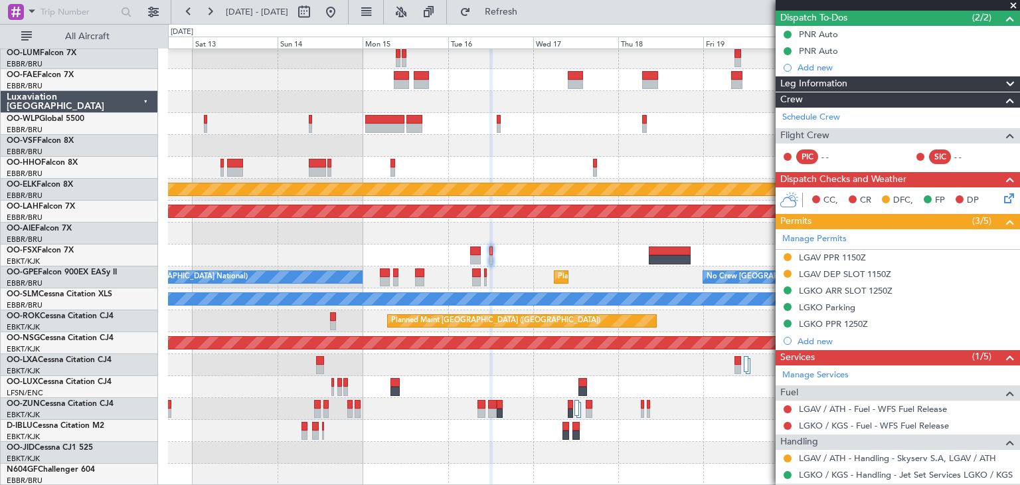
click at [1001, 199] on icon at bounding box center [1006, 196] width 11 height 11
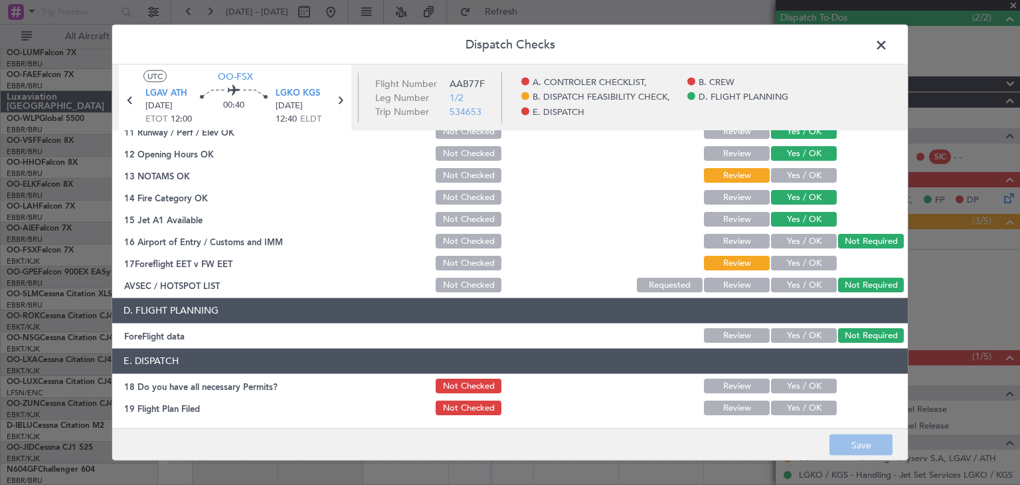
scroll to position [380, 0]
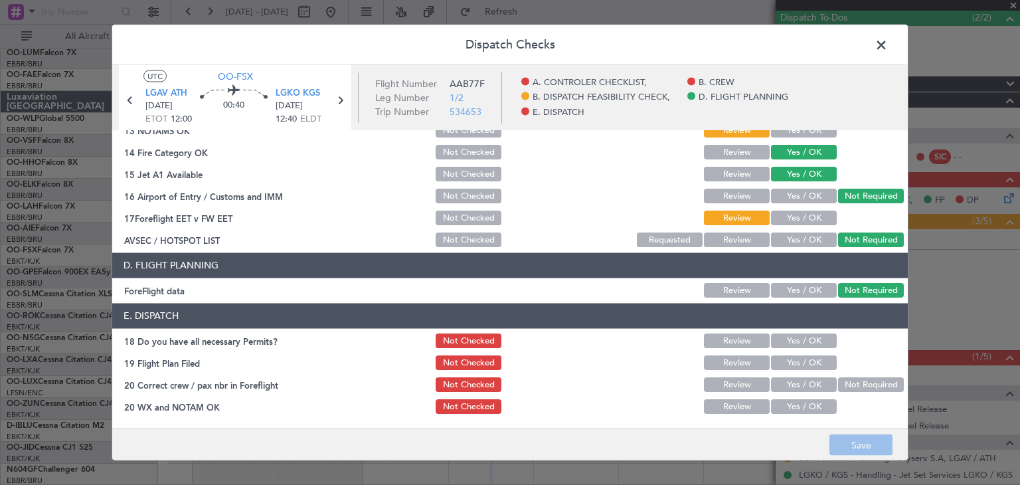
click at [888, 48] on span at bounding box center [888, 48] width 0 height 27
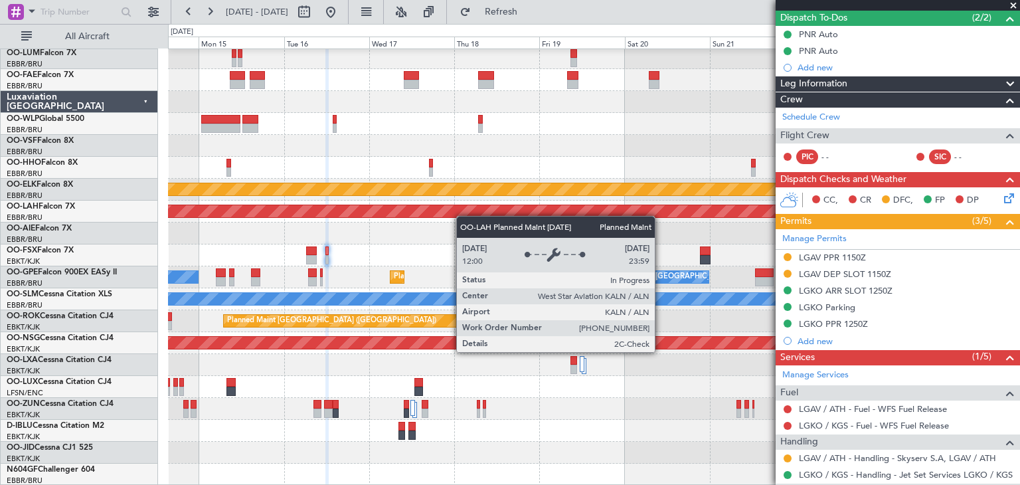
click at [390, 204] on div "Planned Maint Kortrijk-Wevelgem Planned Maint Alton-st Louis (St Louis Regl) No…" at bounding box center [593, 255] width 851 height 460
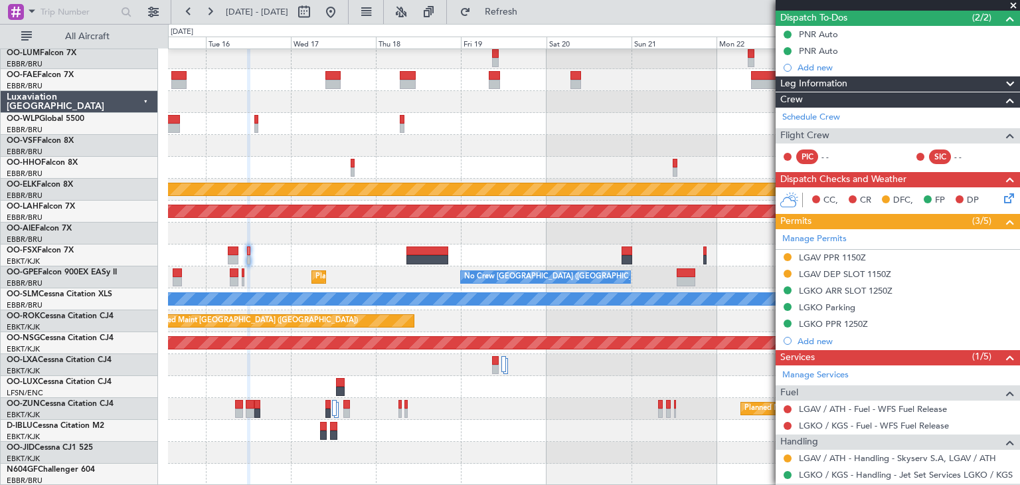
scroll to position [24, 0]
click at [521, 231] on div at bounding box center [593, 233] width 851 height 22
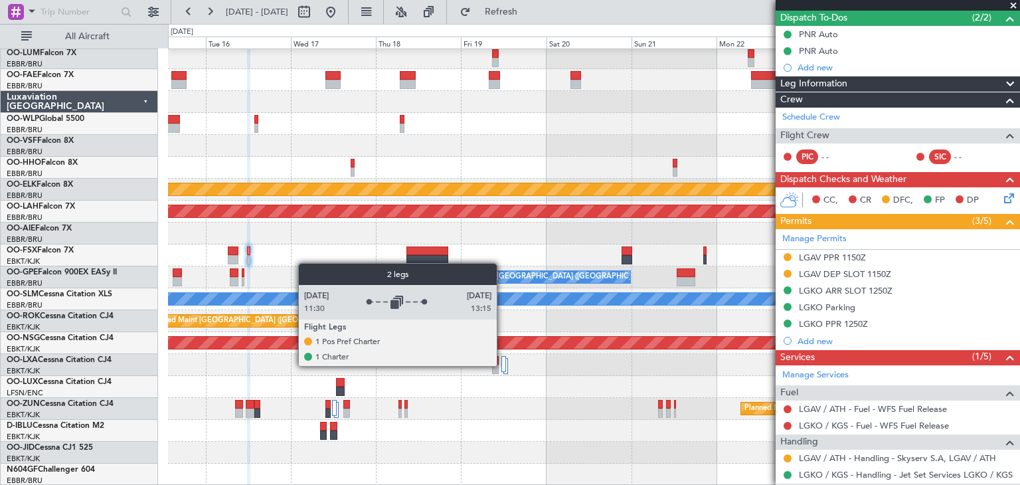
click at [503, 365] on div at bounding box center [503, 364] width 5 height 16
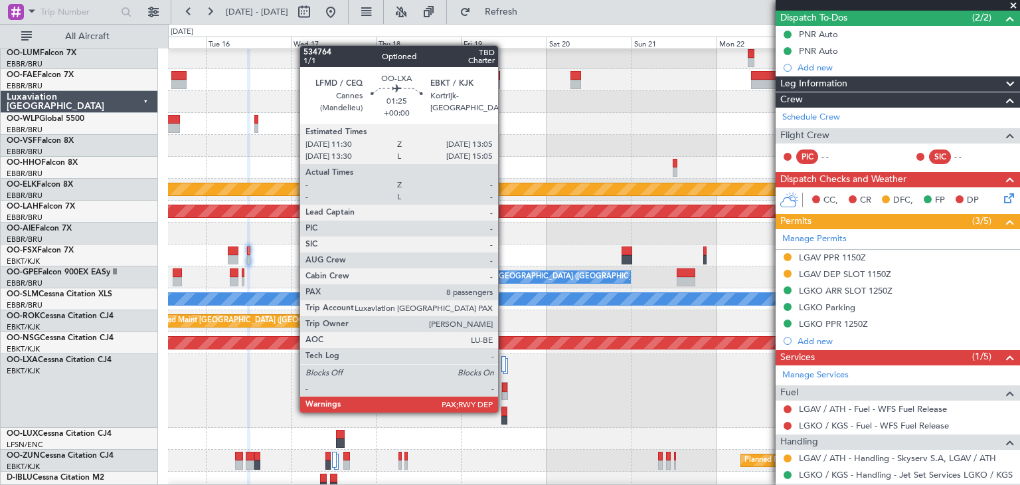
click at [504, 411] on div at bounding box center [504, 410] width 6 height 9
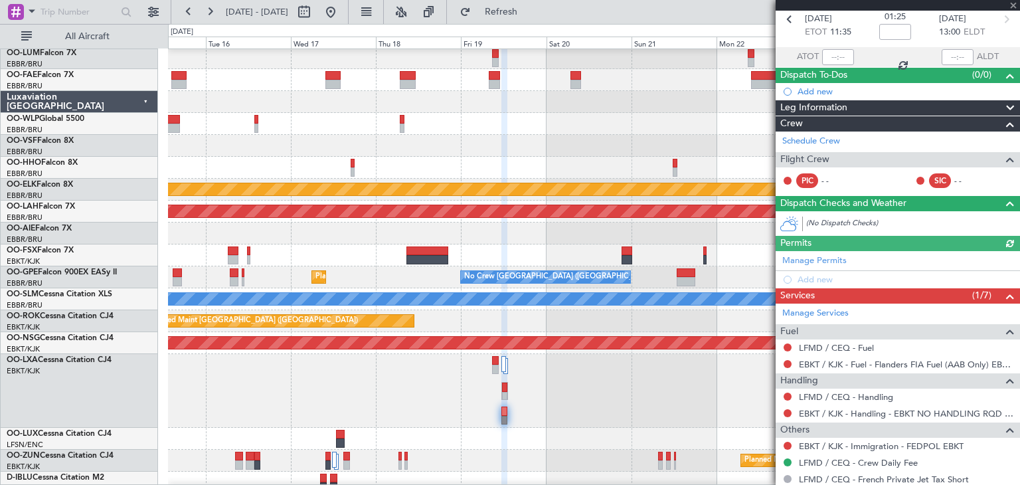
scroll to position [134, 0]
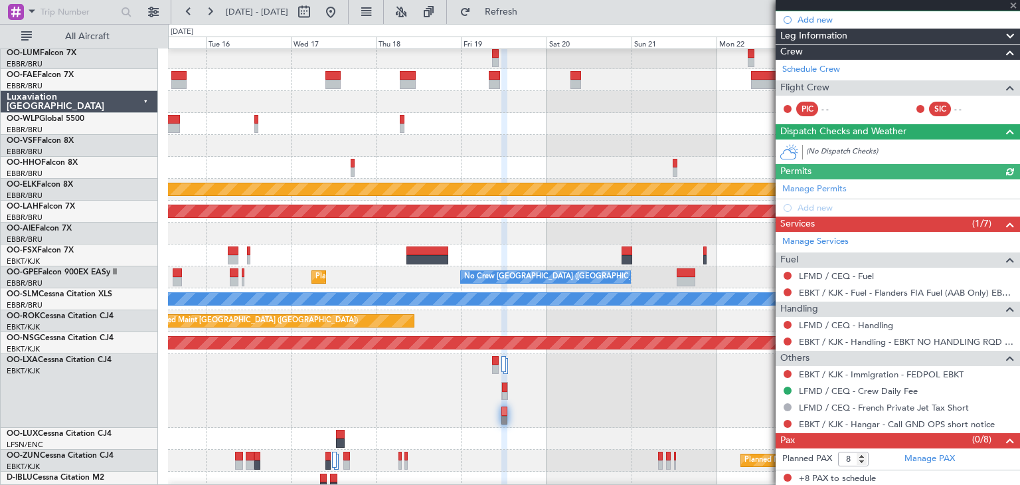
click at [457, 386] on div "A/C Unavailable Brussels (Brussels National) A/C Unavailable" at bounding box center [593, 391] width 851 height 74
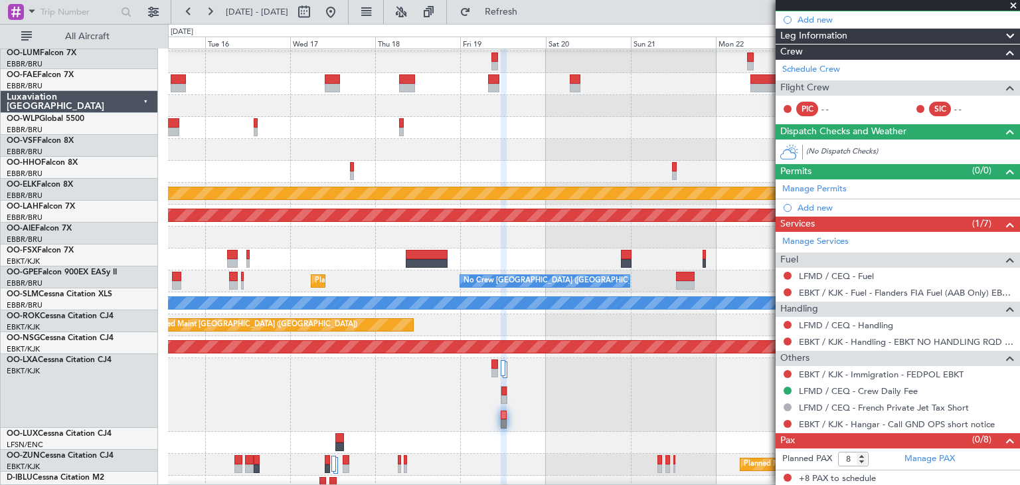
scroll to position [20, 0]
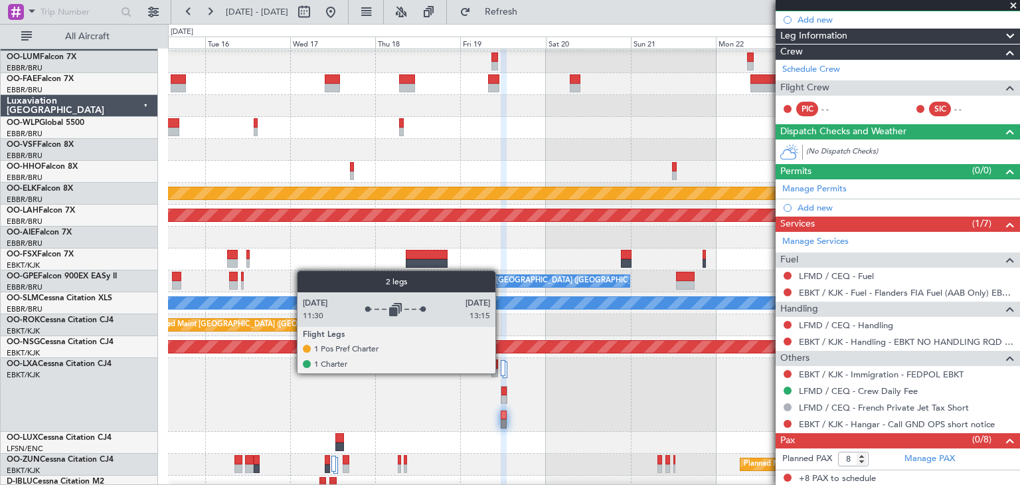
click at [501, 372] on div at bounding box center [503, 368] width 5 height 16
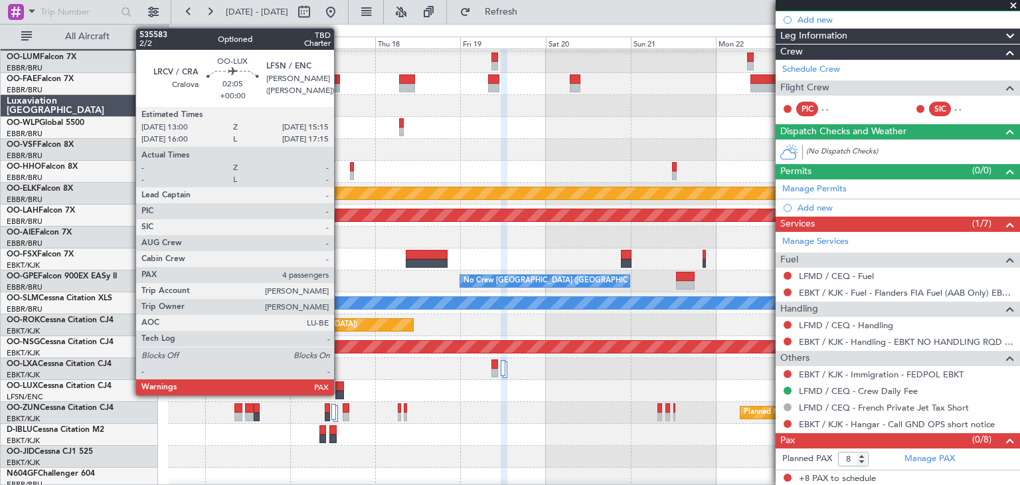
click at [340, 386] on div at bounding box center [339, 385] width 9 height 9
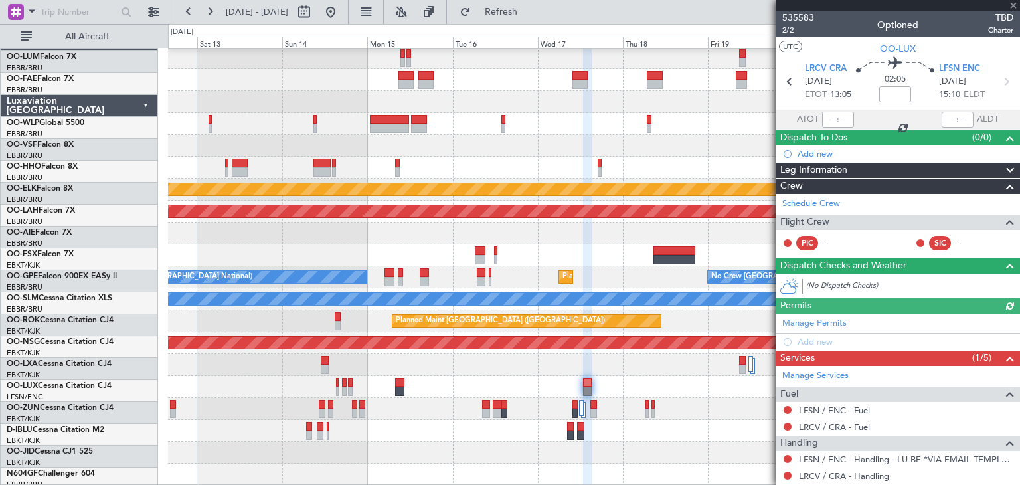
scroll to position [24, 0]
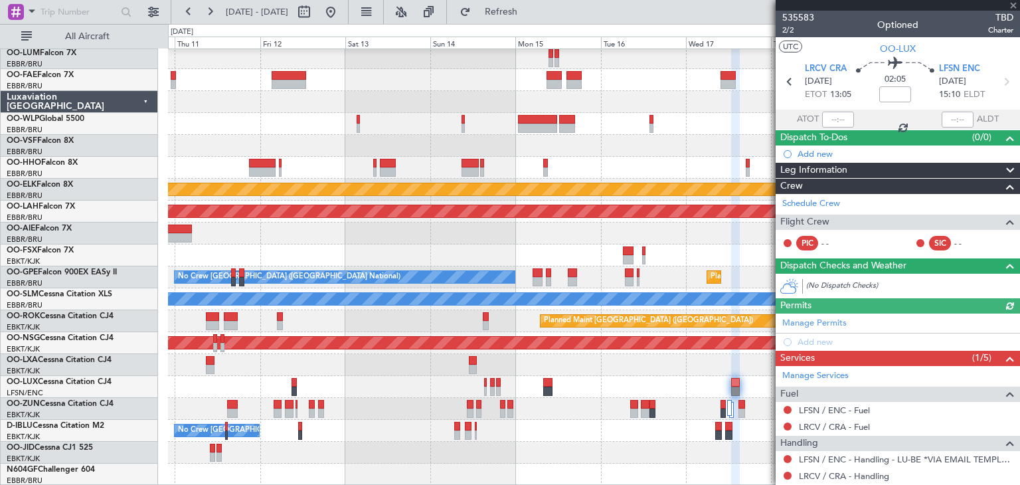
click at [652, 219] on div "Planned Maint Kortrijk-Wevelgem Planned Maint Alton-st Louis (St Louis Regl) Pl…" at bounding box center [593, 255] width 851 height 460
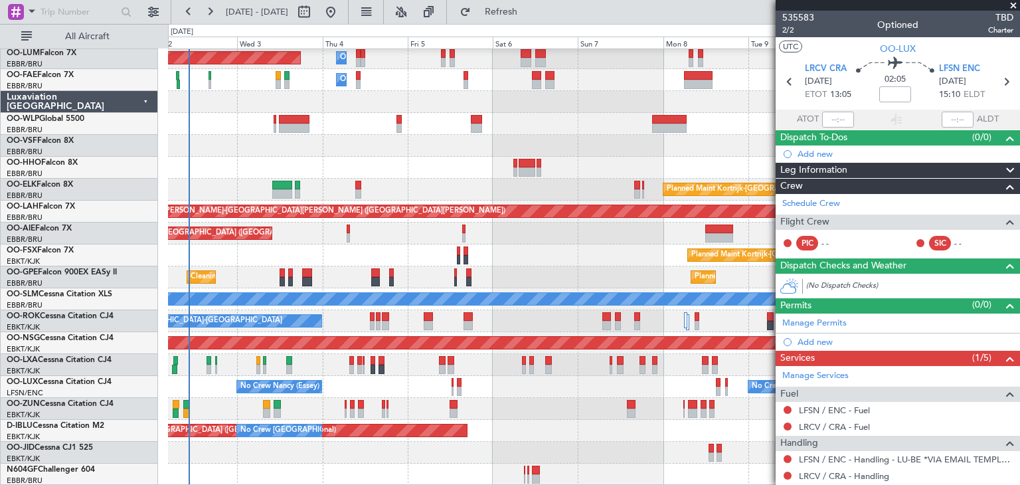
click at [510, 392] on div "Owner Melsbroek Air Base Planned Maint Brussels (Brussels National) Owner Melsb…" at bounding box center [593, 255] width 851 height 460
click at [1012, 5] on span at bounding box center [1013, 6] width 13 height 12
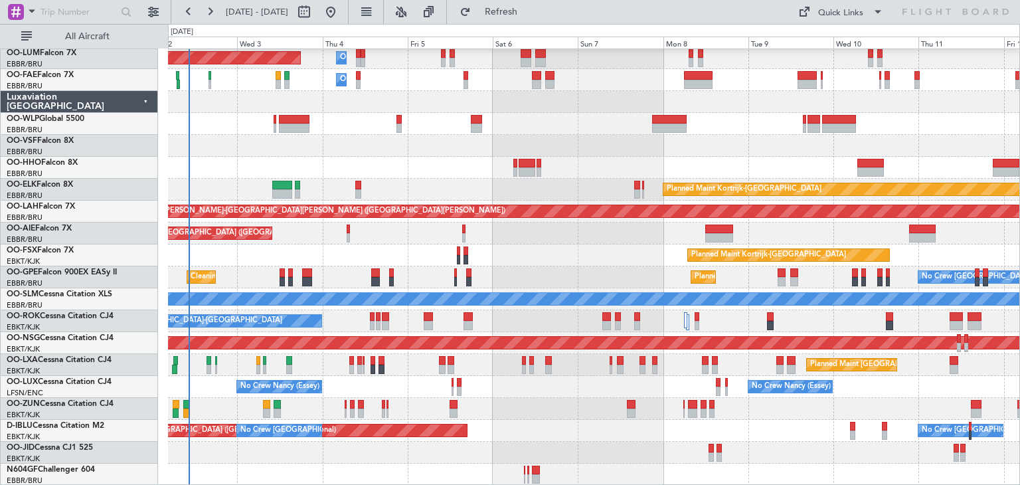
type input "0"
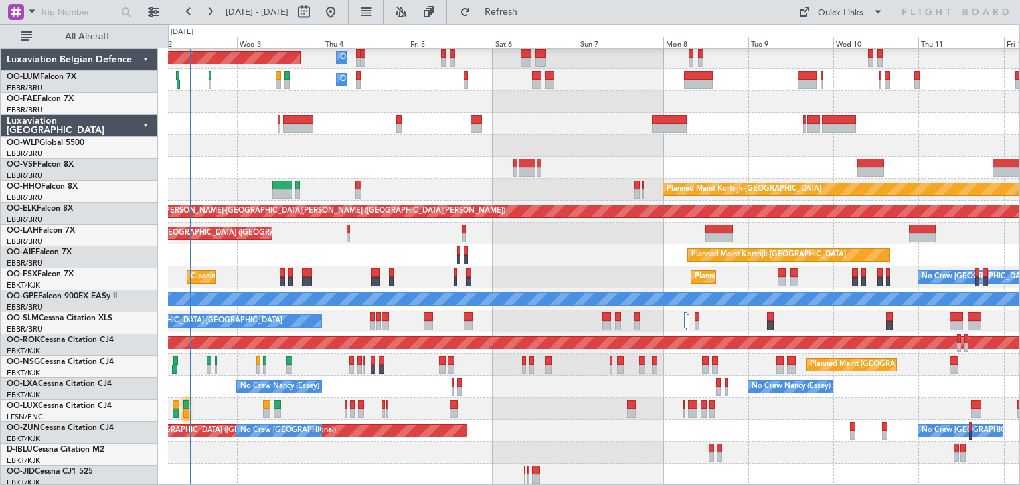
scroll to position [24, 0]
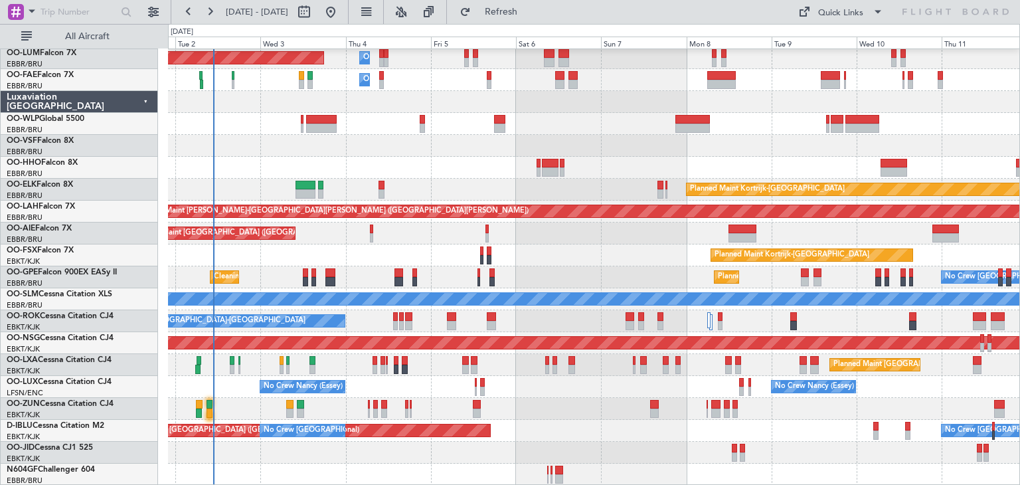
click at [269, 137] on div at bounding box center [593, 146] width 851 height 22
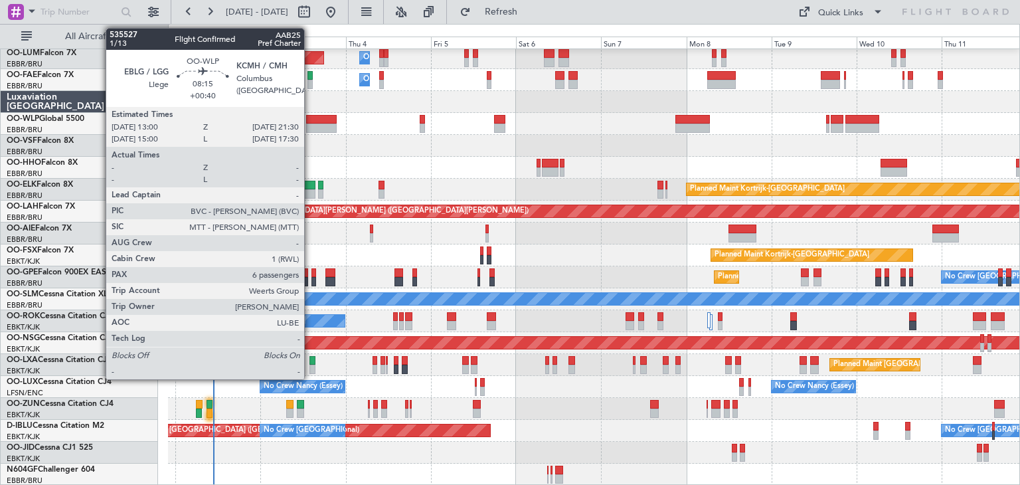
click at [317, 118] on div at bounding box center [321, 119] width 31 height 9
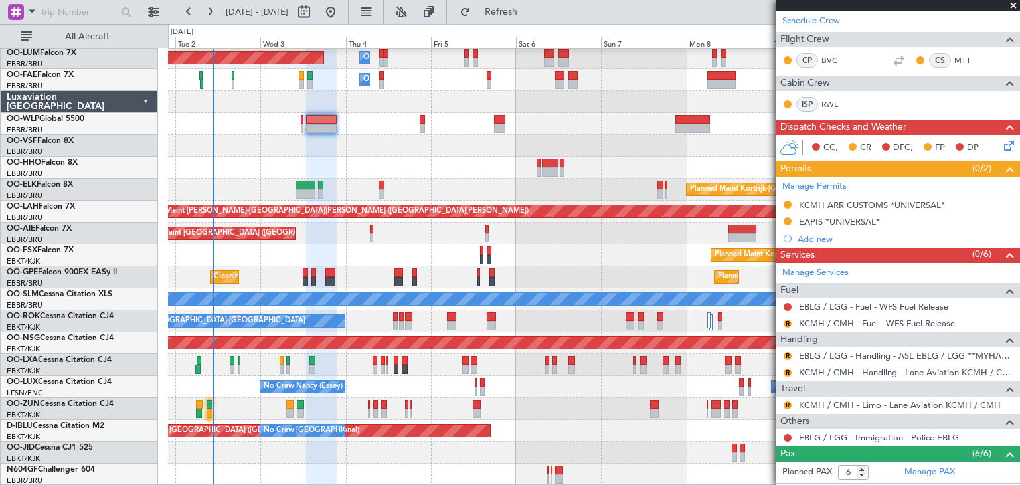
scroll to position [332, 0]
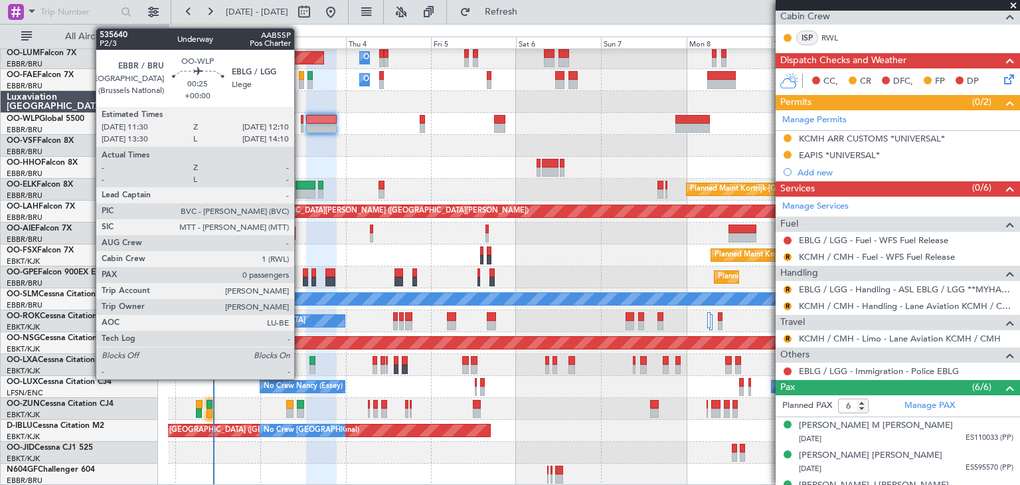
click at [301, 124] on div at bounding box center [302, 127] width 3 height 9
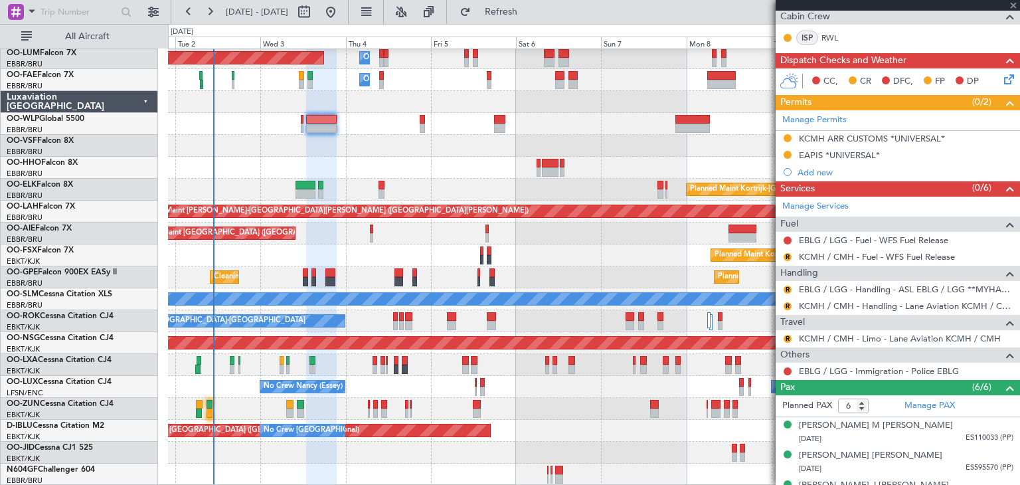
type input "0"
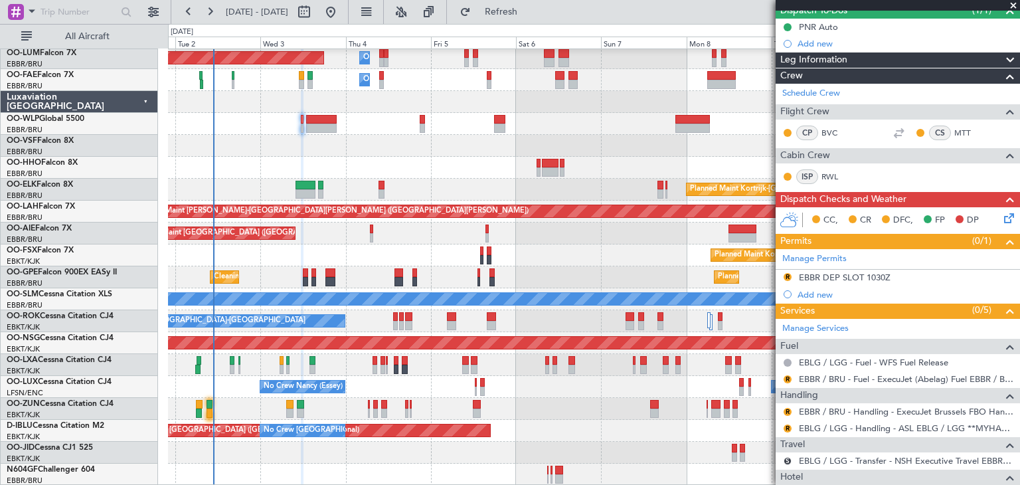
scroll to position [0, 0]
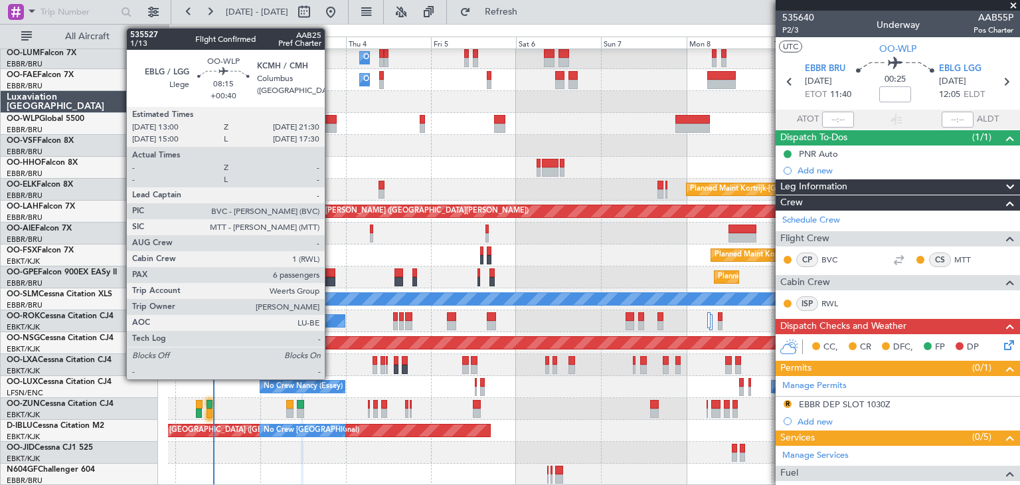
click at [331, 116] on div at bounding box center [321, 119] width 31 height 9
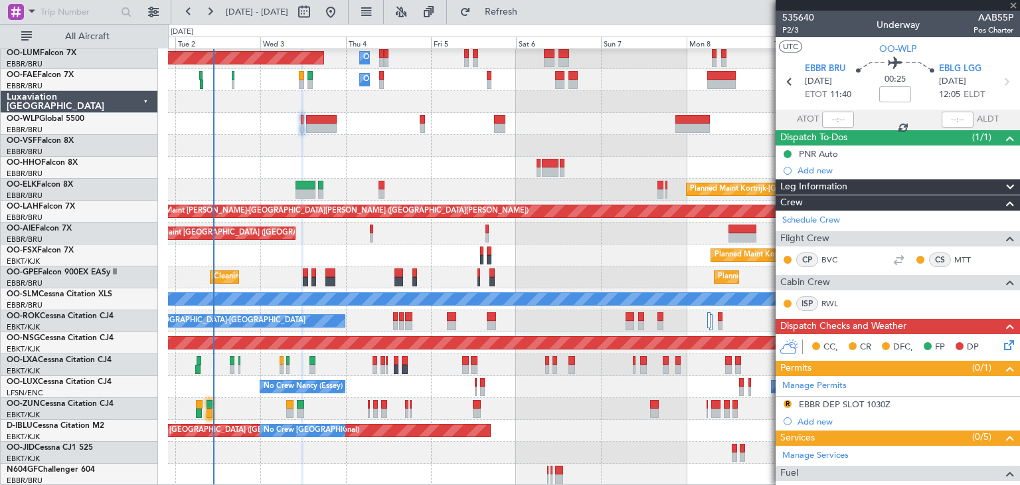
type input "+00:40"
type input "6"
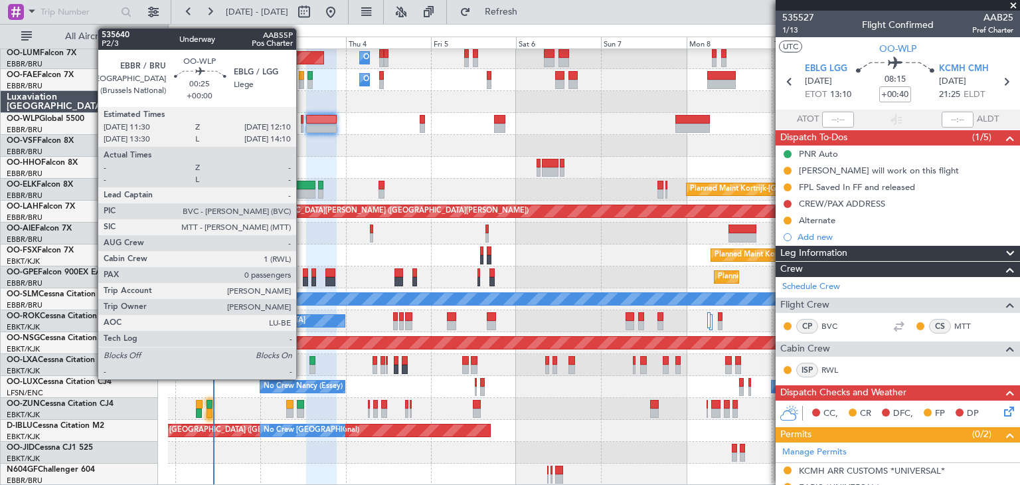
click at [302, 117] on div at bounding box center [302, 119] width 3 height 9
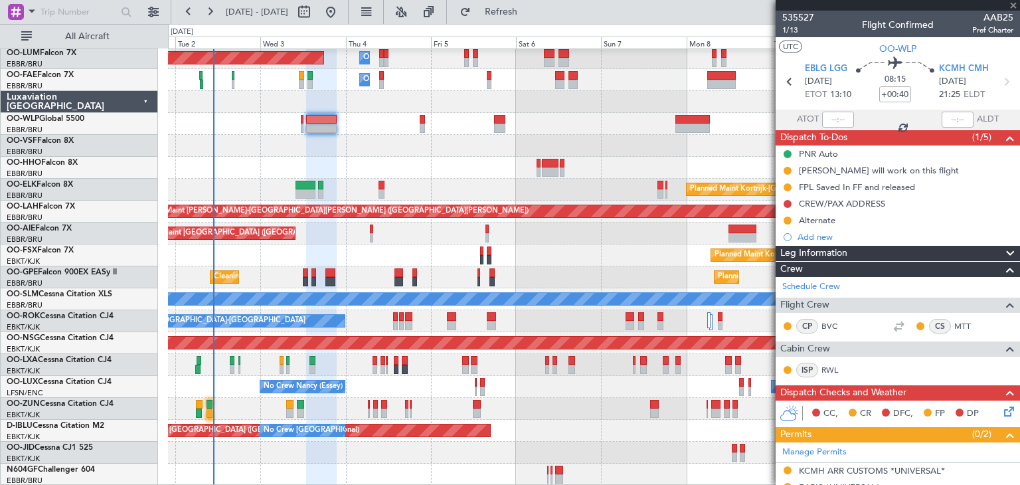
type input "0"
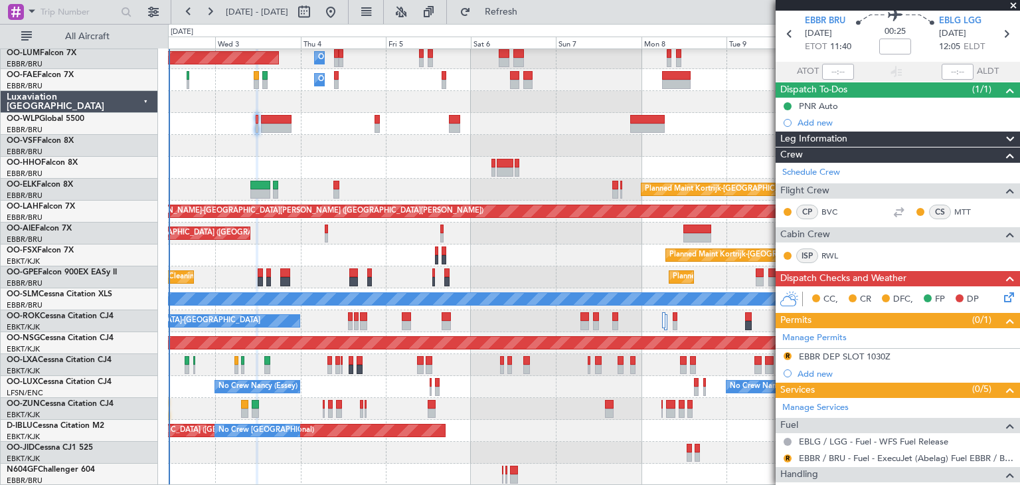
scroll to position [66, 0]
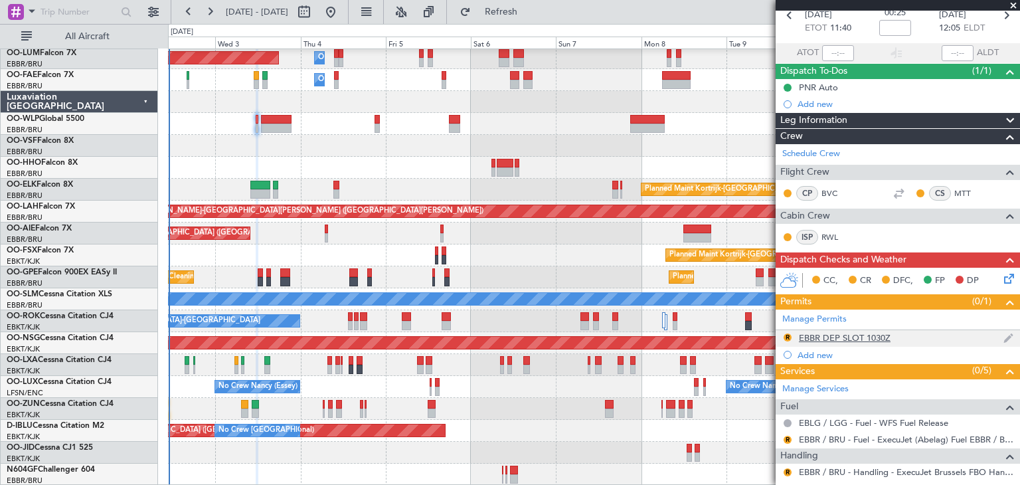
click at [829, 333] on div "EBBR DEP SLOT 1030Z" at bounding box center [845, 337] width 92 height 11
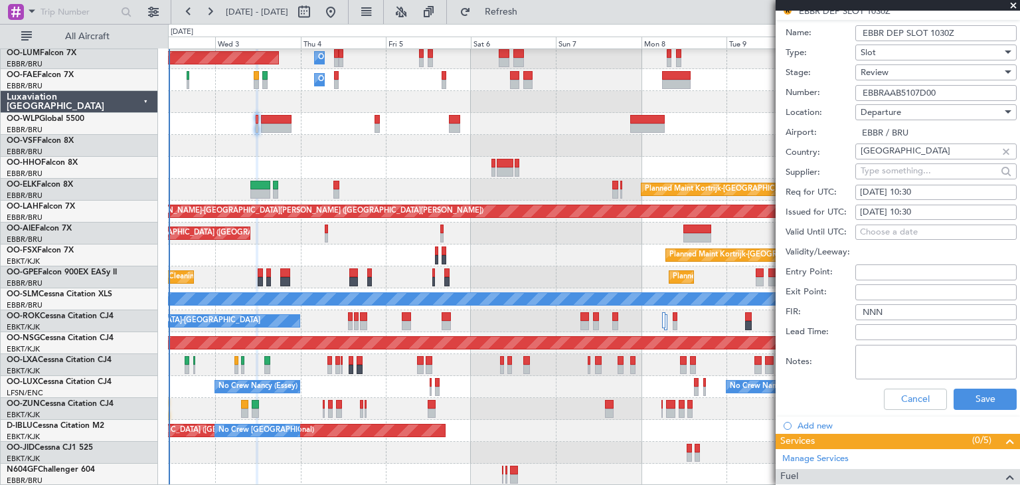
scroll to position [398, 0]
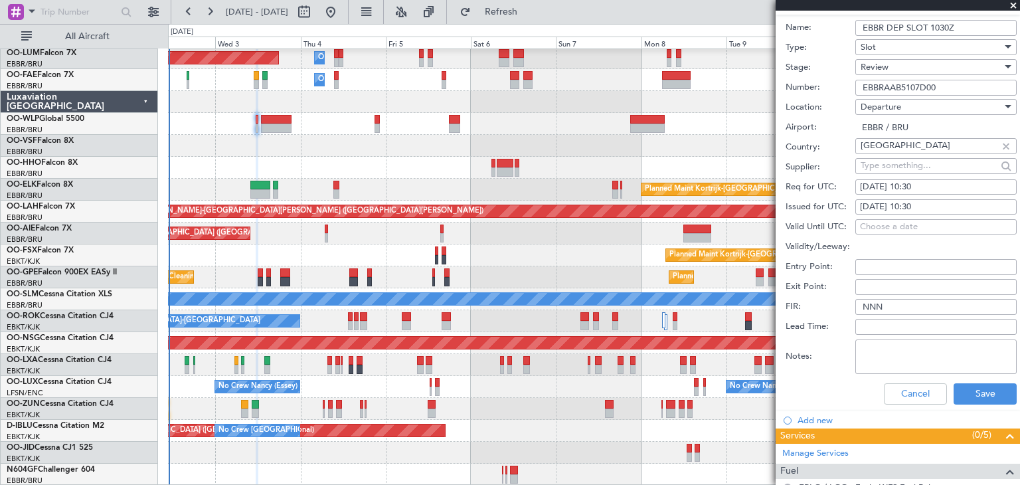
click at [937, 181] on div "03/09/2025 10:30" at bounding box center [936, 187] width 152 height 13
select select "9"
select select "2025"
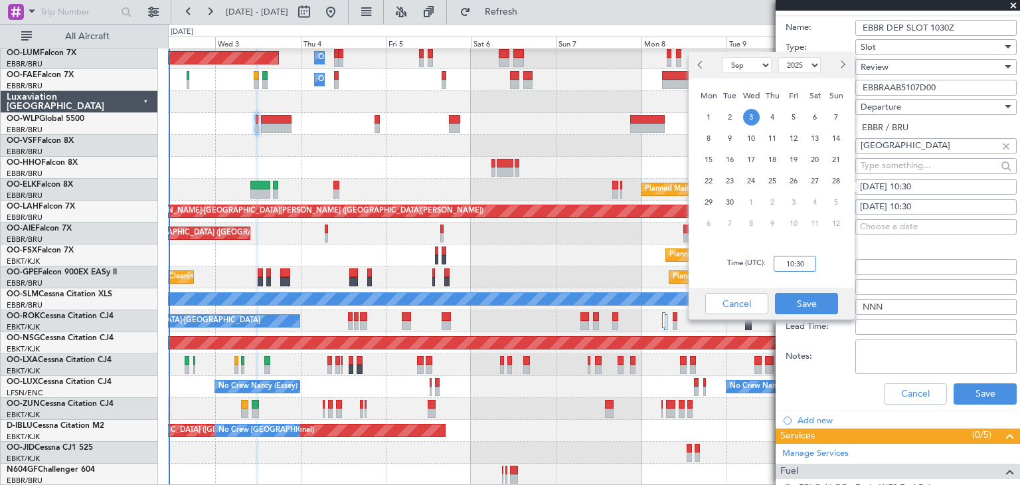
click at [790, 263] on input "10:30" at bounding box center [794, 264] width 42 height 16
type input "0"
type input "11:30"
click at [934, 249] on input "Validity/Leeway:" at bounding box center [935, 247] width 161 height 16
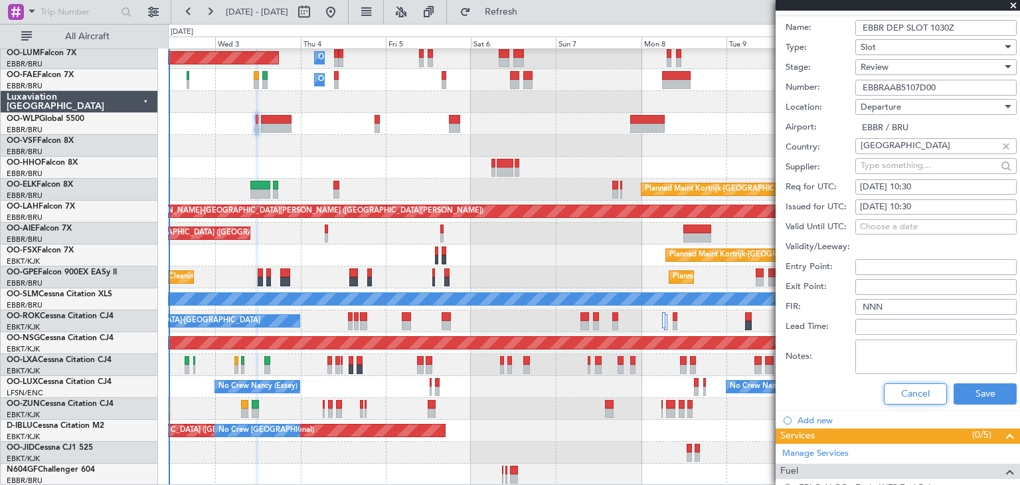
click at [884, 396] on button "Cancel" at bounding box center [915, 393] width 63 height 21
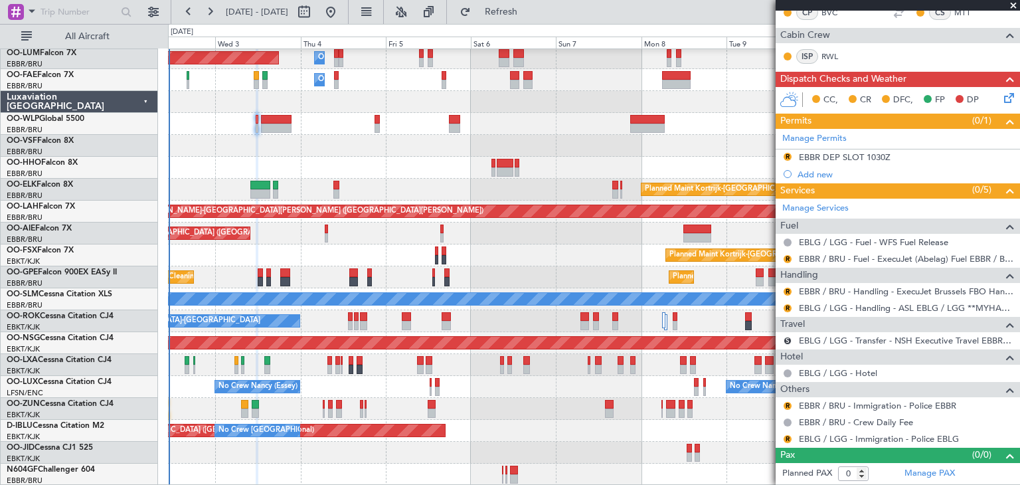
scroll to position [244, 0]
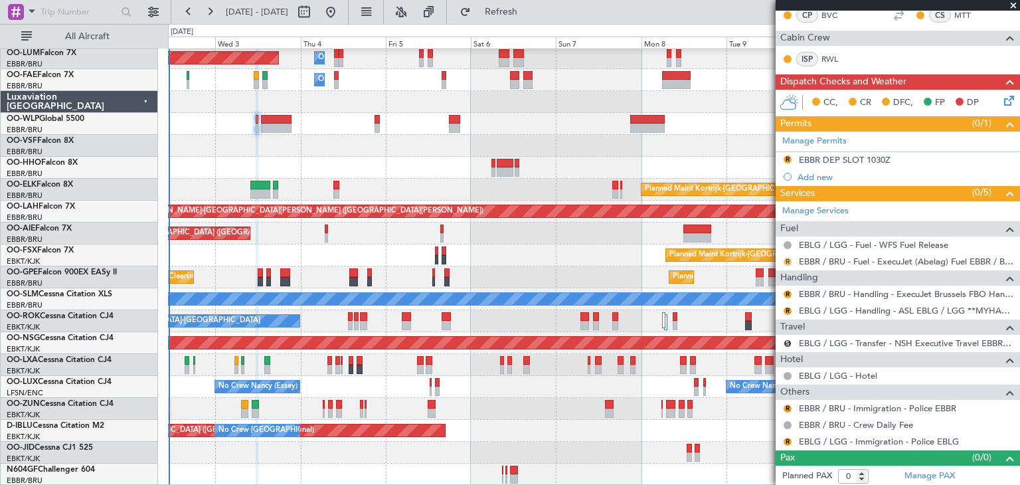
click at [789, 258] on button "R" at bounding box center [787, 262] width 8 height 8
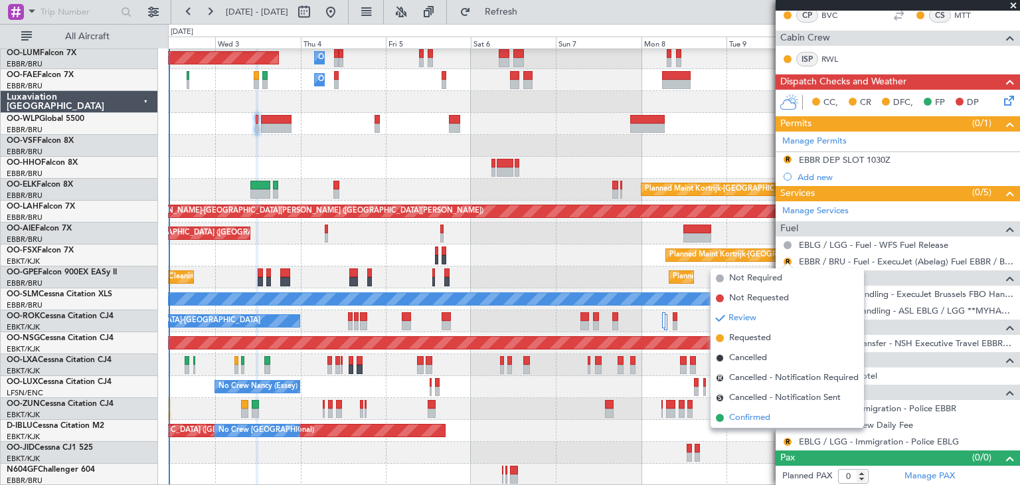
click at [753, 420] on span "Confirmed" at bounding box center [749, 417] width 41 height 13
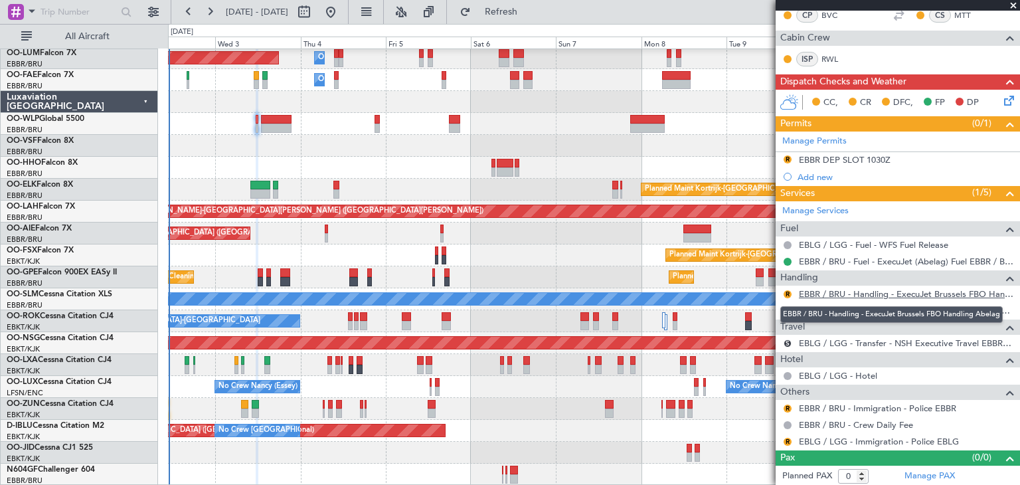
click at [852, 290] on link "EBBR / BRU - Handling - ExecuJet Brussels FBO Handling Abelag" at bounding box center [906, 293] width 214 height 11
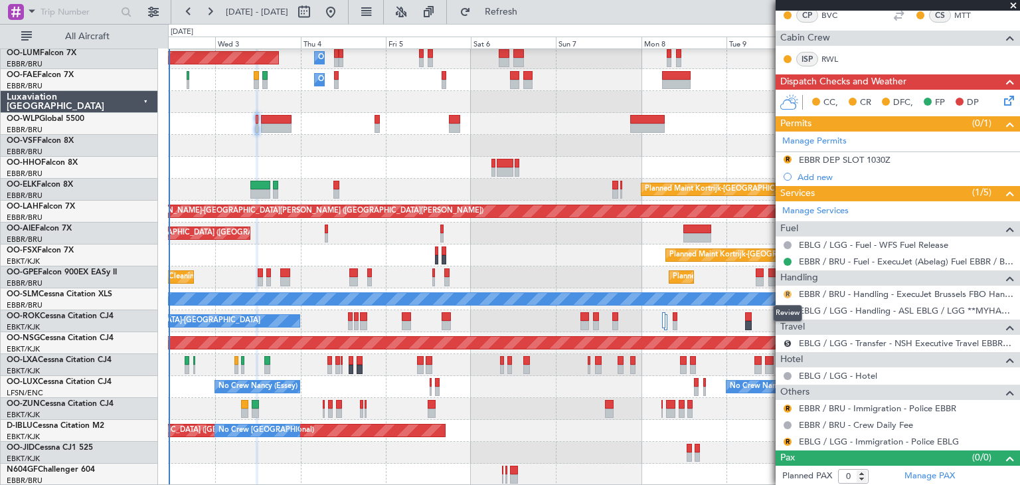
click at [786, 290] on button "R" at bounding box center [787, 294] width 8 height 8
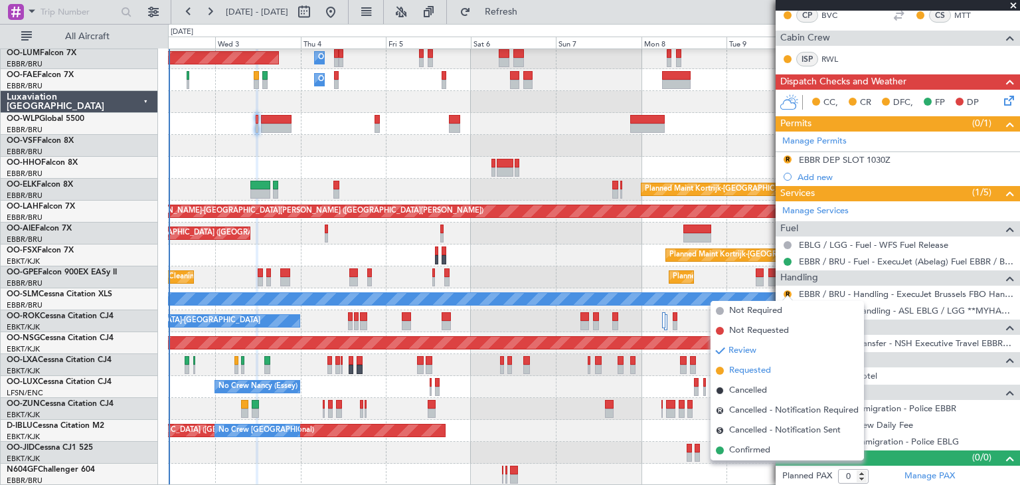
click at [767, 368] on span "Requested" at bounding box center [750, 370] width 42 height 13
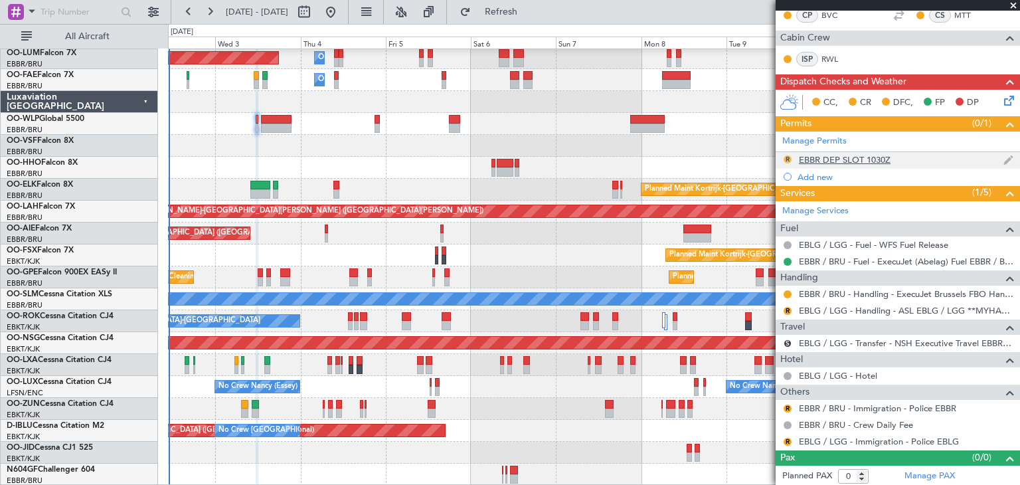
click at [791, 156] on button "R" at bounding box center [787, 159] width 8 height 8
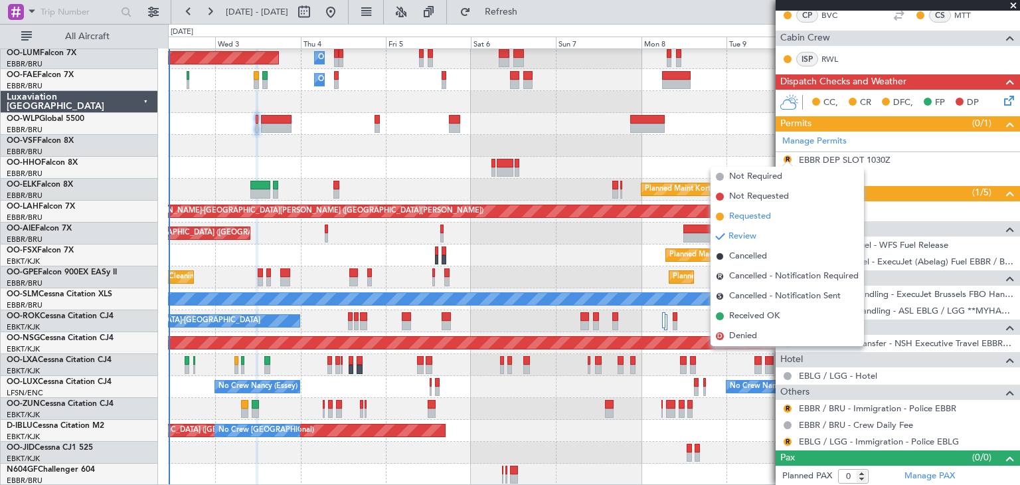
click at [753, 222] on span "Requested" at bounding box center [750, 216] width 42 height 13
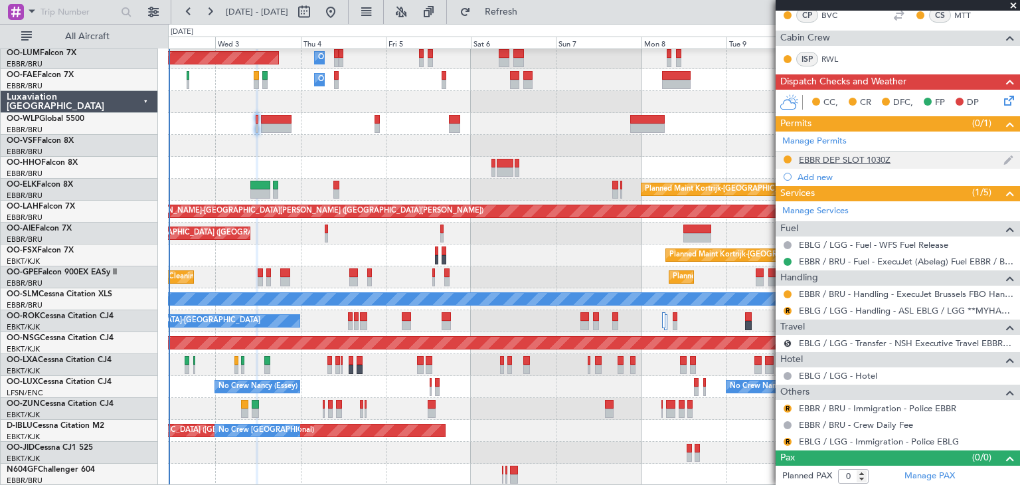
click at [895, 157] on div "EBBR DEP SLOT 1030Z" at bounding box center [897, 160] width 244 height 17
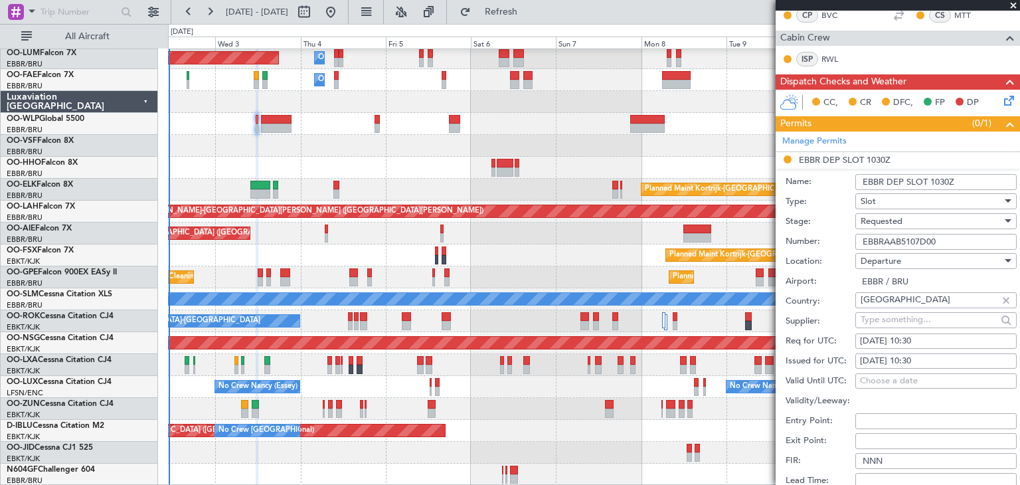
click at [925, 337] on div "03/09/2025 10:30" at bounding box center [936, 341] width 152 height 13
select select "9"
select select "2025"
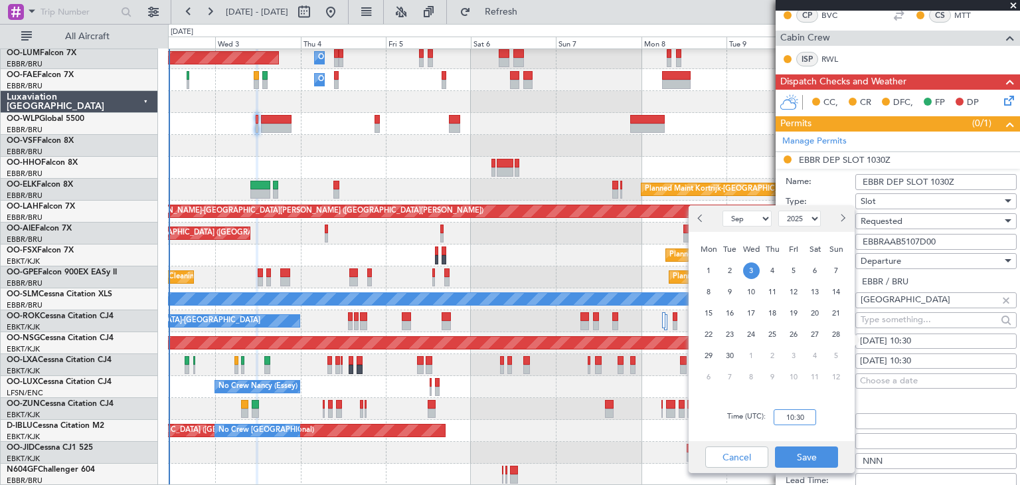
click at [790, 418] on input "10:30" at bounding box center [794, 417] width 42 height 16
click at [789, 418] on input "10:30" at bounding box center [794, 417] width 42 height 16
type input "11:30"
click at [807, 452] on button "Save" at bounding box center [806, 456] width 63 height 21
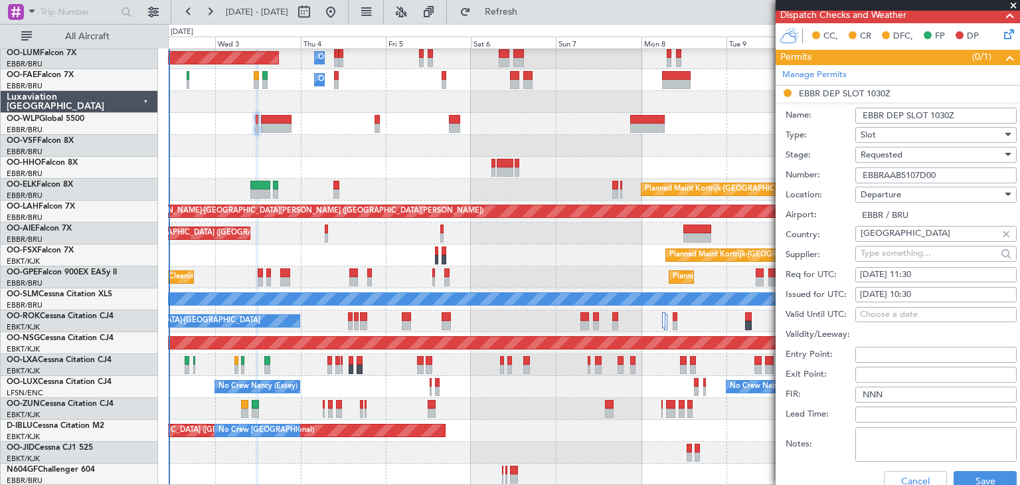
scroll to position [377, 0]
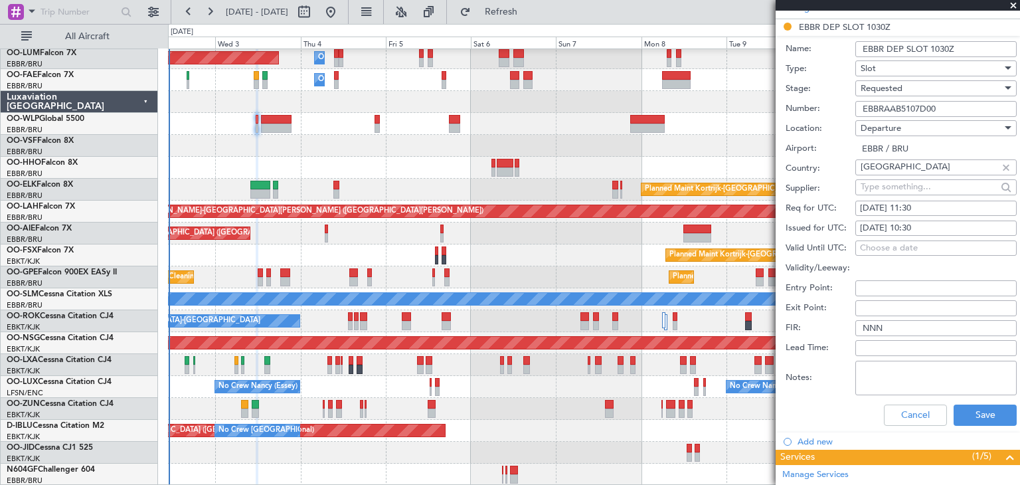
click at [910, 222] on div "03/09/2025 10:30" at bounding box center [936, 228] width 152 height 13
select select "9"
select select "2025"
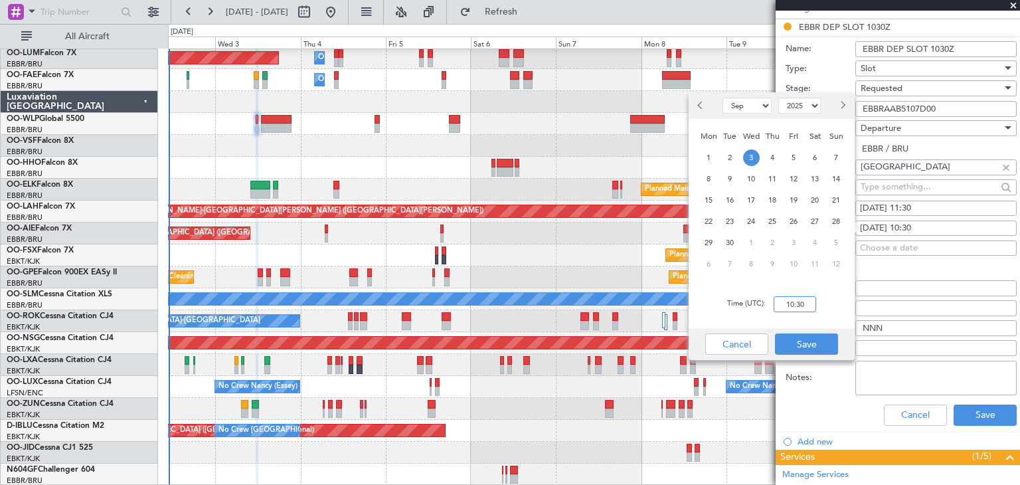
click at [795, 302] on input "10:30" at bounding box center [794, 304] width 42 height 16
type input "11:30"
click at [819, 333] on div "Cancel Save" at bounding box center [771, 344] width 166 height 32
click at [819, 335] on button "Save" at bounding box center [806, 343] width 63 height 21
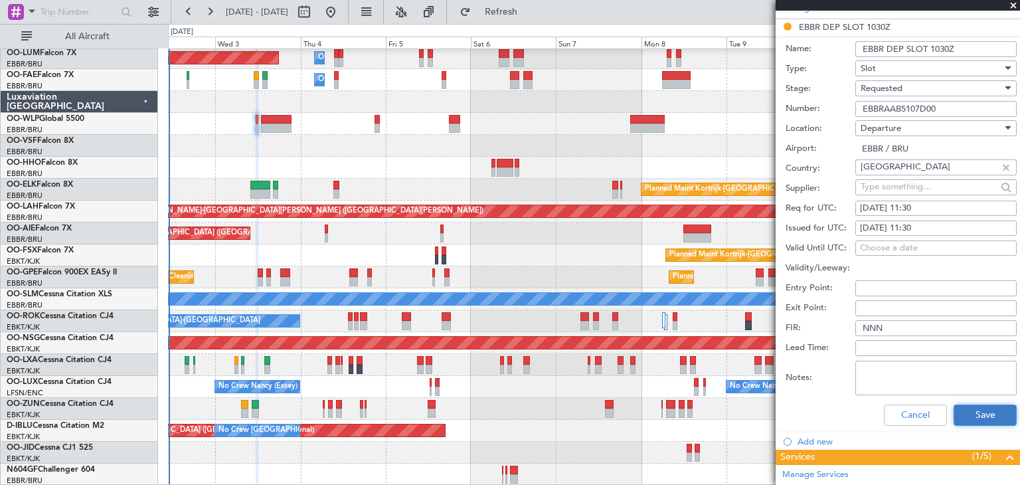
click at [965, 415] on button "Save" at bounding box center [984, 414] width 63 height 21
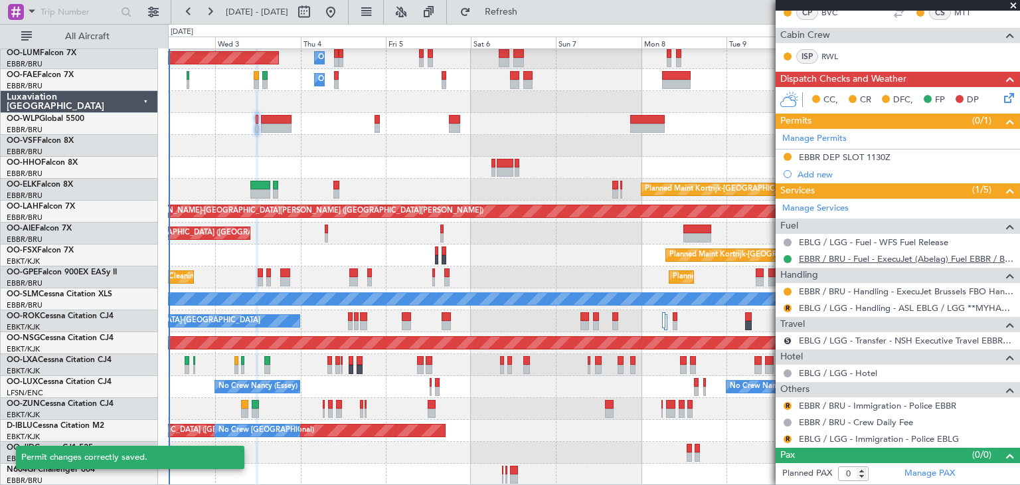
scroll to position [244, 0]
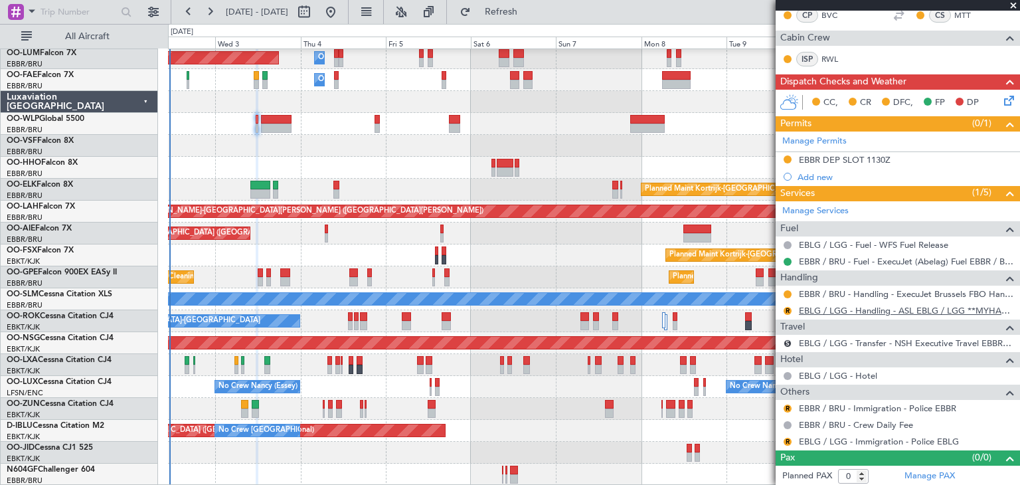
click at [835, 307] on link "EBLG / LGG - Handling - ASL EBLG / LGG **MYHANDLING**" at bounding box center [906, 310] width 214 height 11
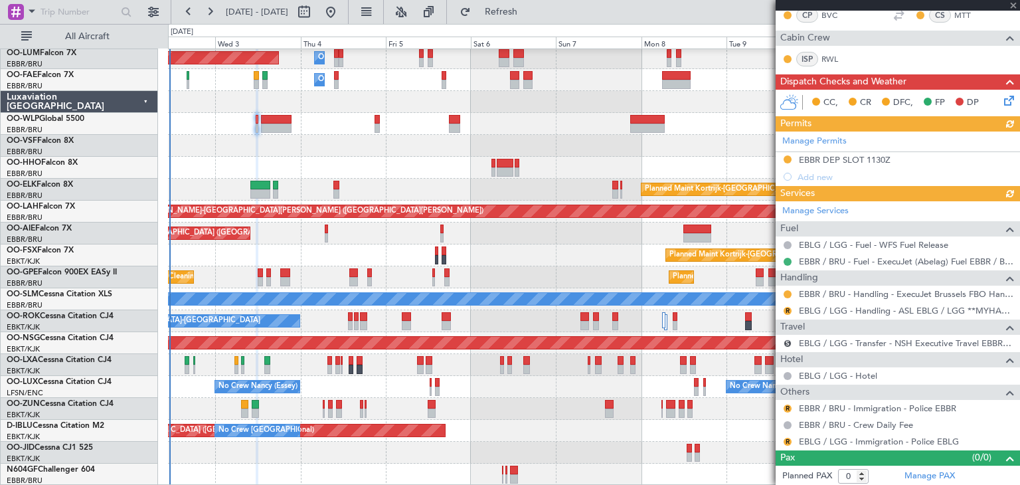
click at [785, 307] on div "Manage Services Fuel EBLG / LGG - Fuel - WFS Fuel Release EBBR / BRU - Fuel - E…" at bounding box center [897, 325] width 244 height 249
click at [788, 307] on button "R" at bounding box center [787, 311] width 8 height 8
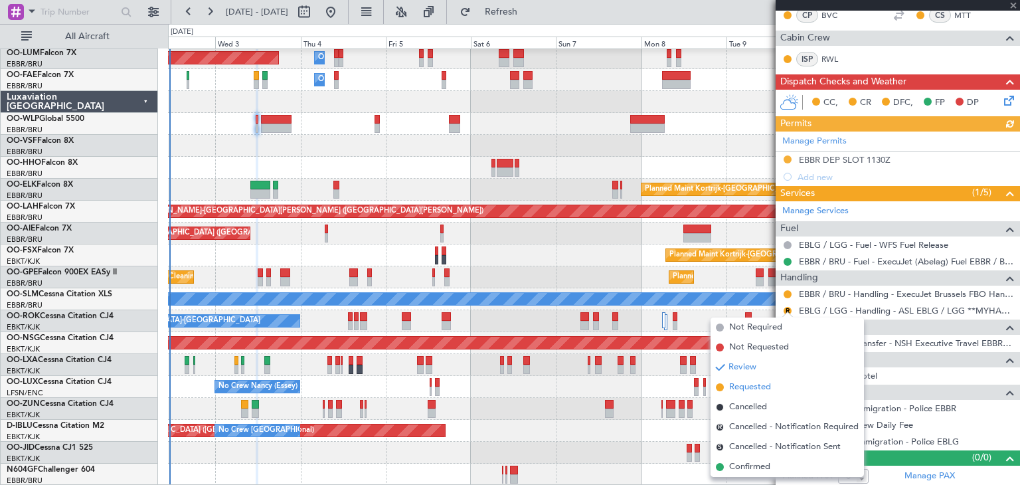
click at [777, 385] on li "Requested" at bounding box center [786, 387] width 153 height 20
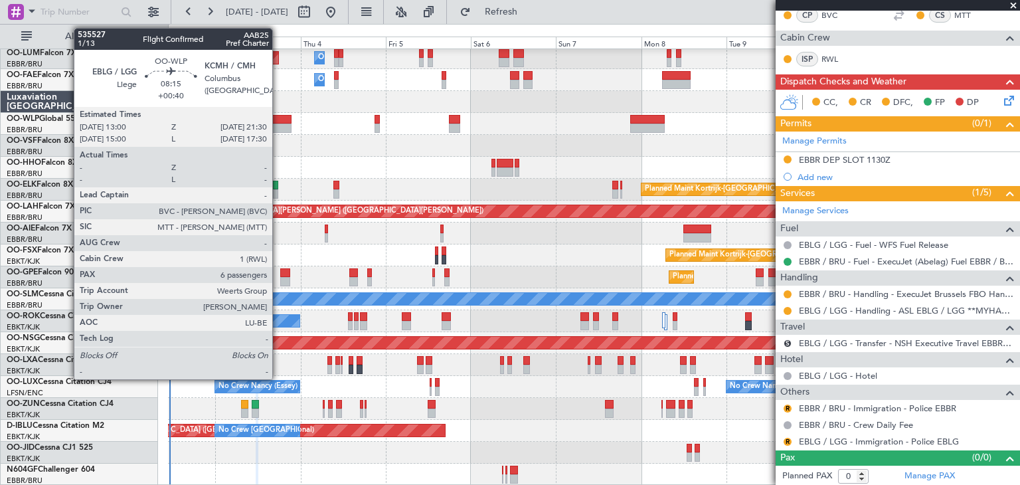
click at [278, 119] on div at bounding box center [276, 119] width 31 height 9
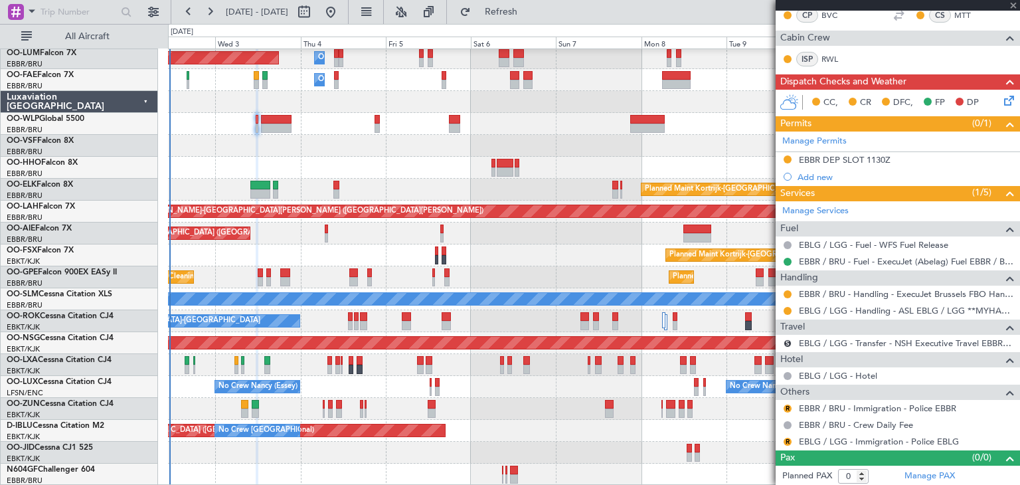
type input "+00:40"
type input "6"
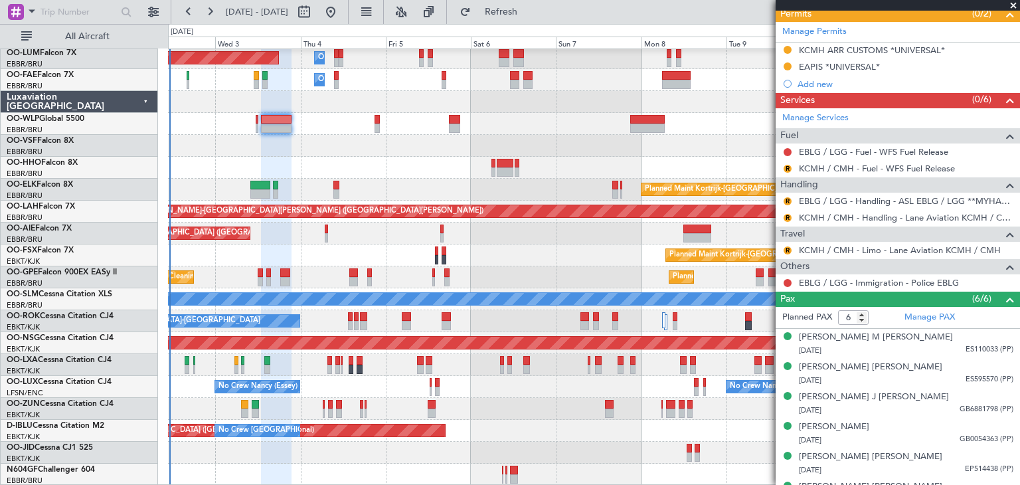
scroll to position [441, 0]
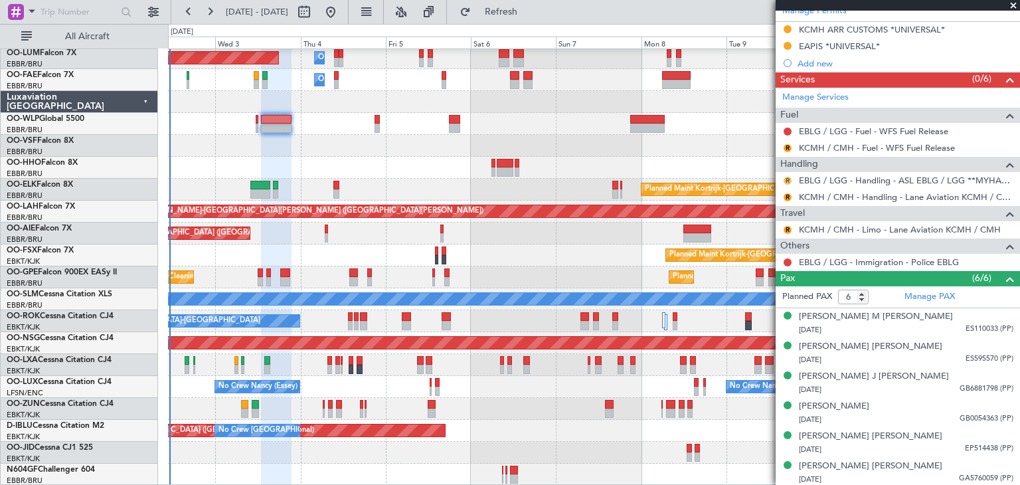
click at [788, 179] on button "R" at bounding box center [787, 181] width 8 height 8
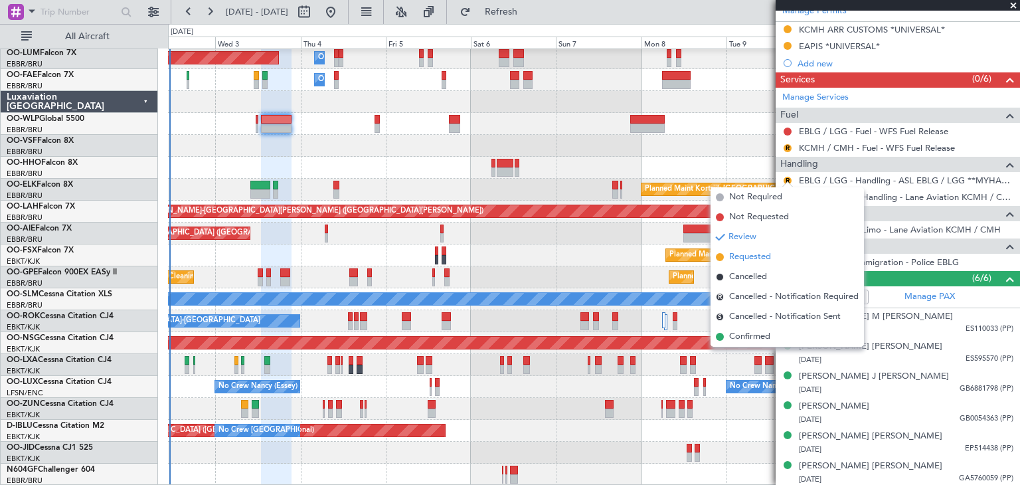
click at [770, 264] on li "Requested" at bounding box center [786, 257] width 153 height 20
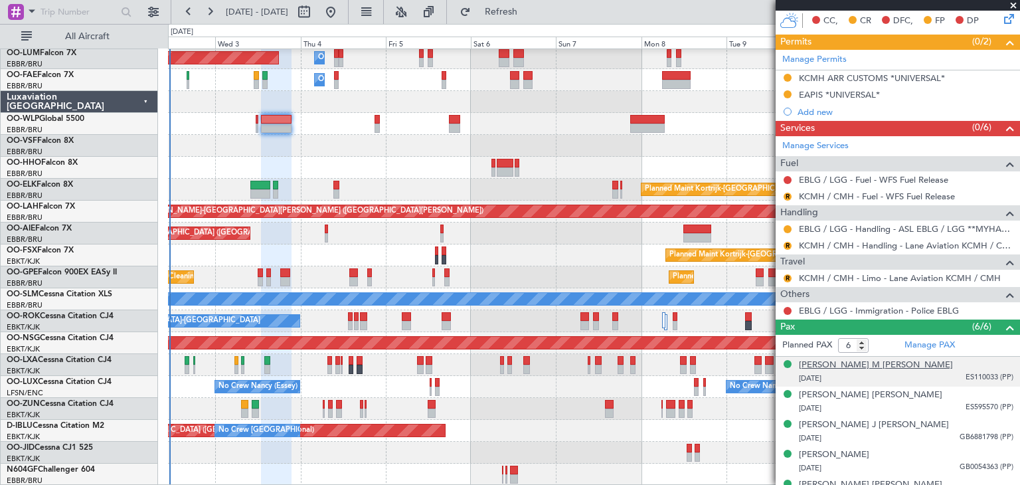
scroll to position [374, 0]
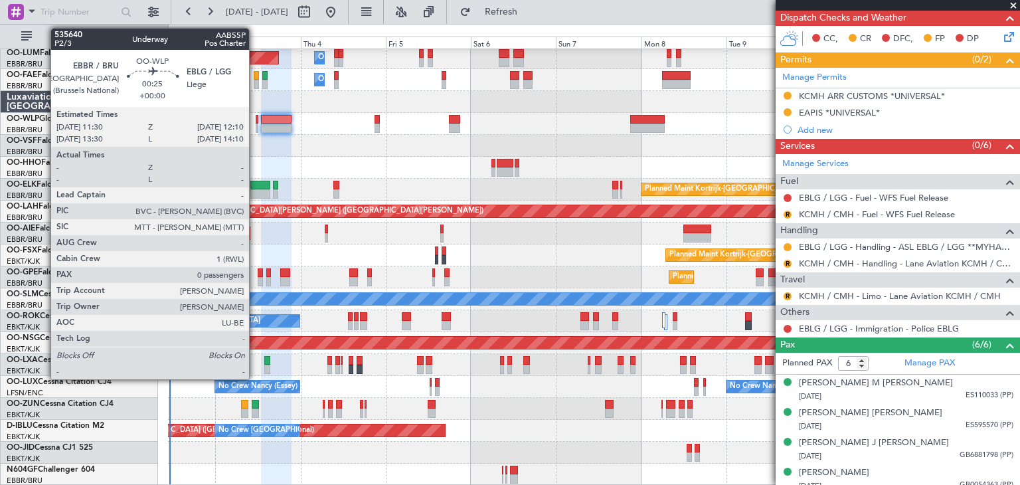
click at [256, 122] on div at bounding box center [257, 119] width 3 height 9
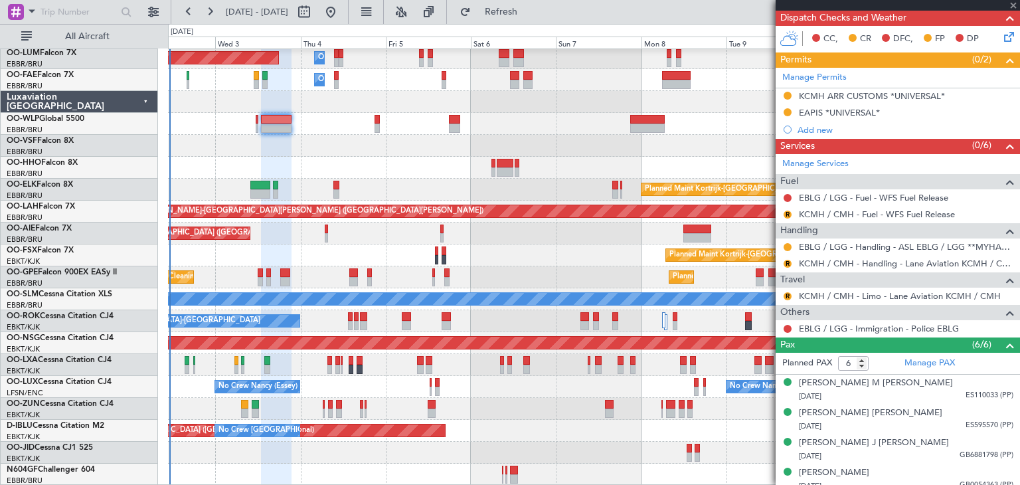
type input "0"
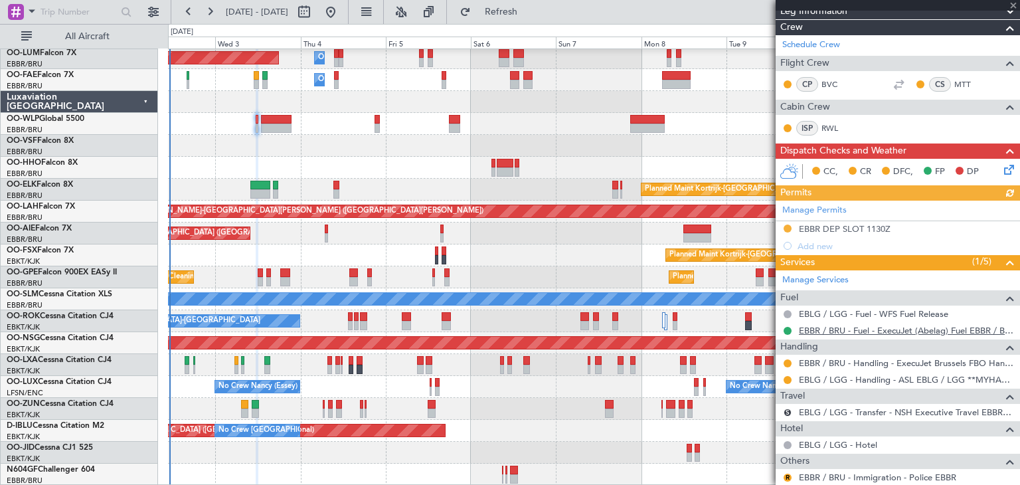
scroll to position [199, 0]
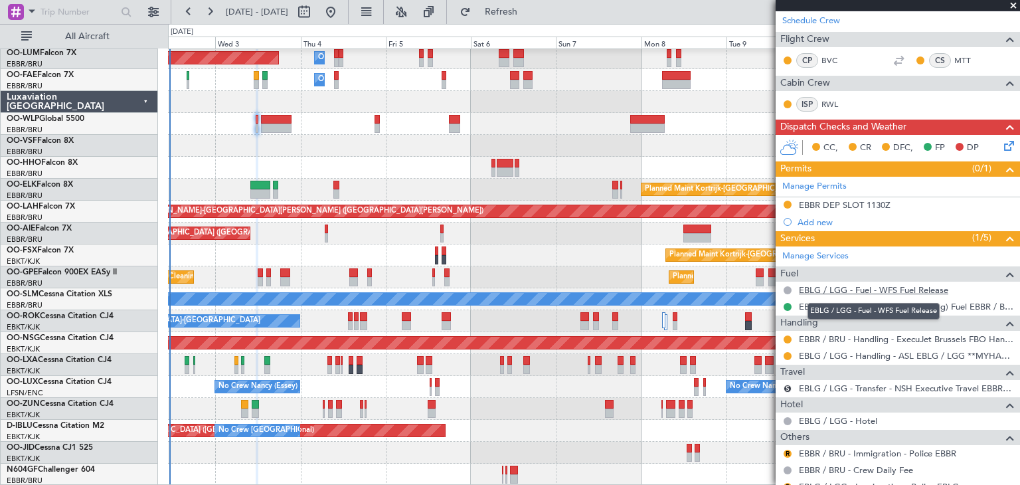
click at [859, 287] on link "EBLG / LGG - Fuel - WFS Fuel Release" at bounding box center [873, 289] width 149 height 11
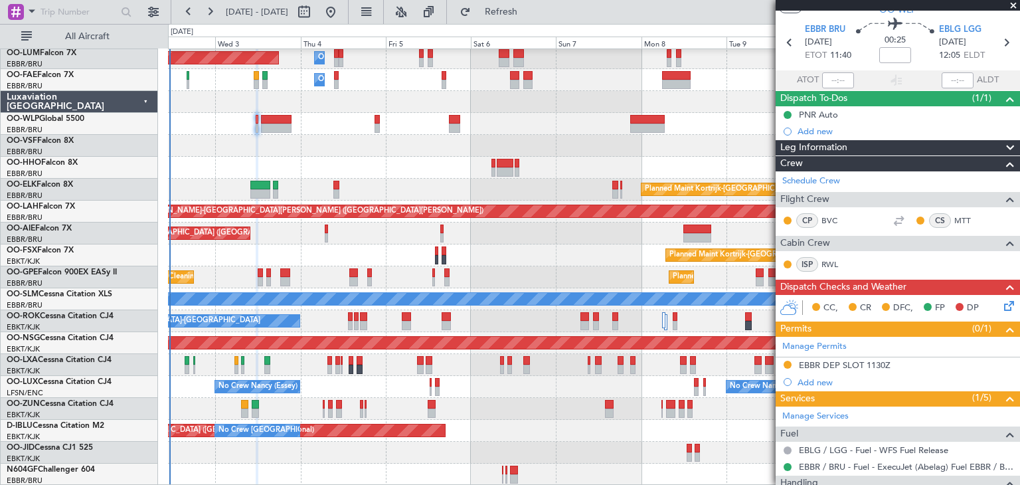
scroll to position [0, 0]
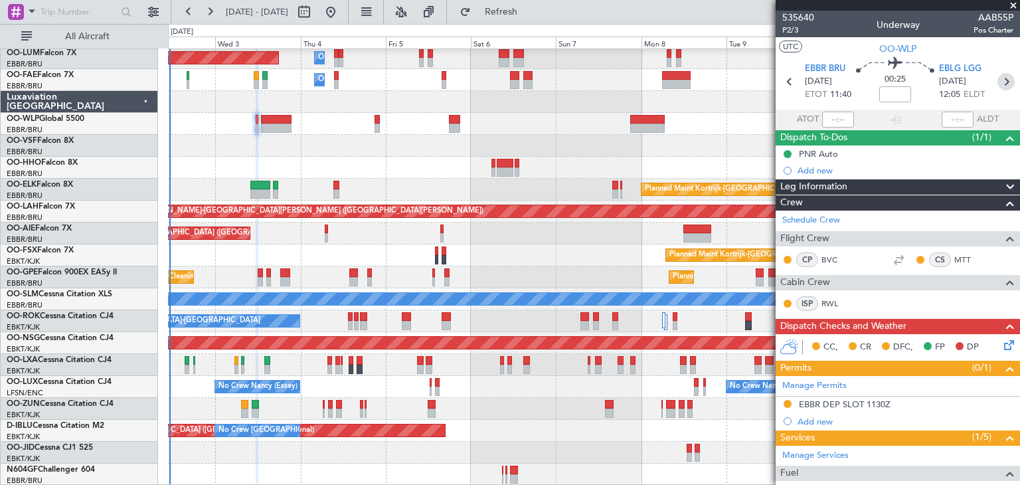
click at [997, 78] on icon at bounding box center [1005, 81] width 17 height 17
type input "+00:40"
type input "6"
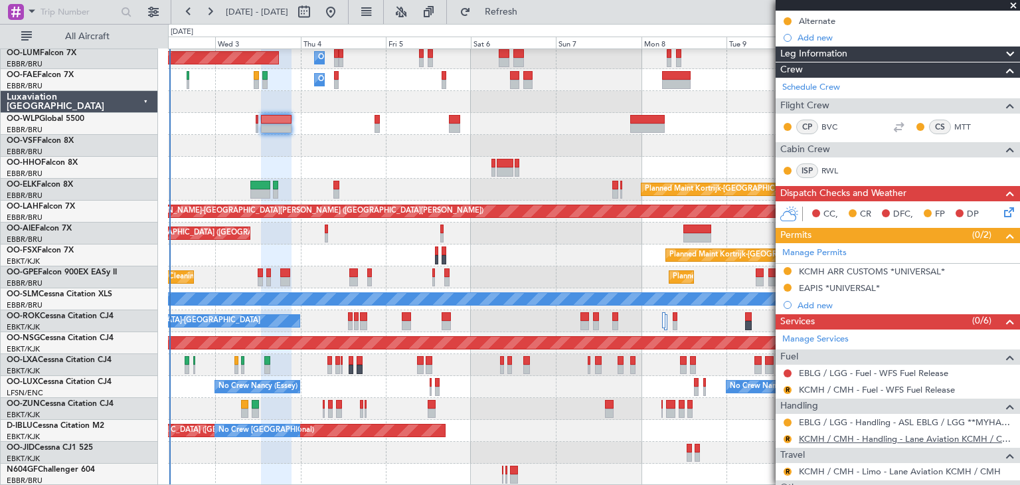
scroll to position [266, 0]
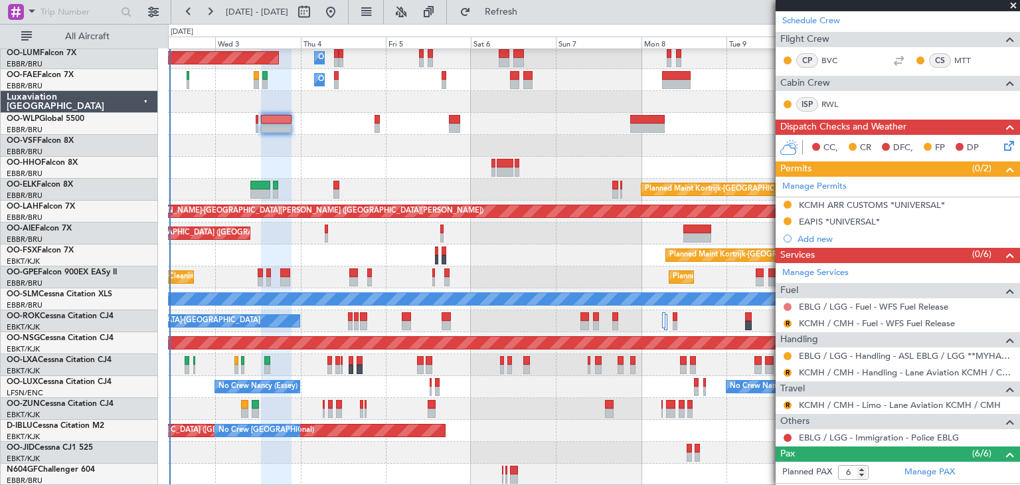
click at [785, 303] on button at bounding box center [787, 307] width 8 height 8
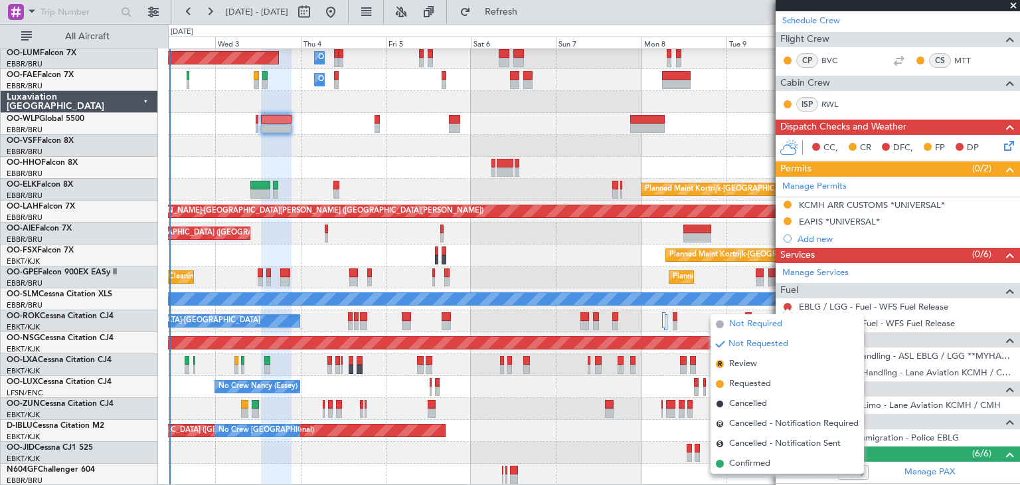
click at [764, 320] on span "Not Required" at bounding box center [755, 323] width 53 height 13
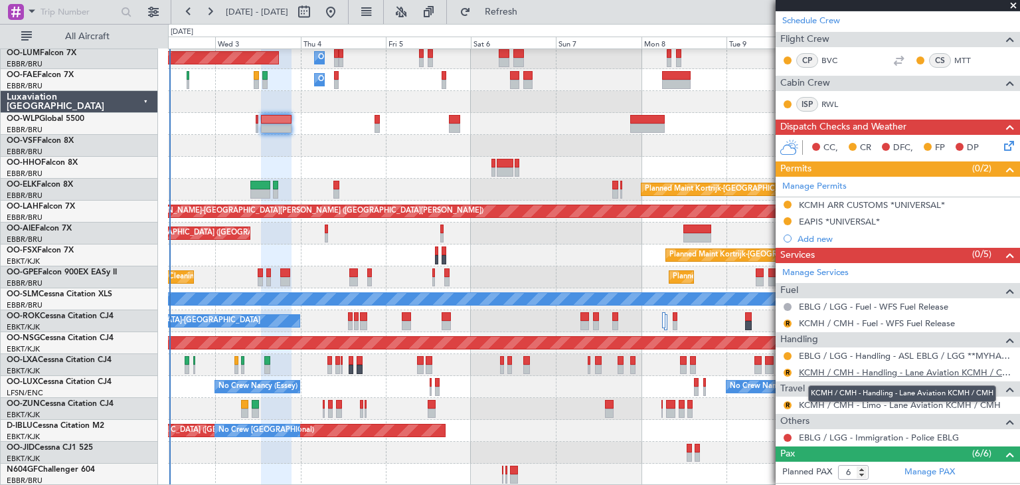
click at [878, 368] on link "KCMH / CMH - Handling - Lane Aviation KCMH / CMH" at bounding box center [906, 371] width 214 height 11
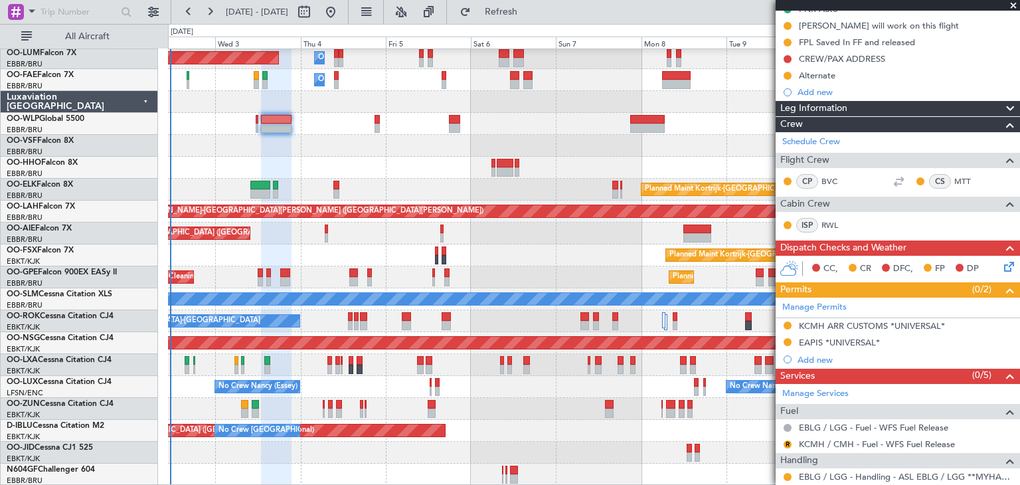
scroll to position [332, 0]
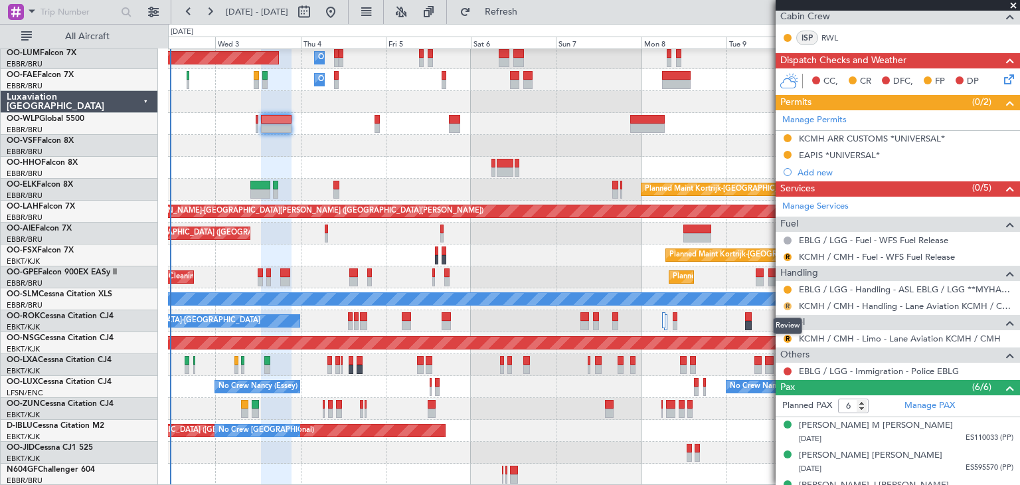
click at [788, 302] on button "R" at bounding box center [787, 306] width 8 height 8
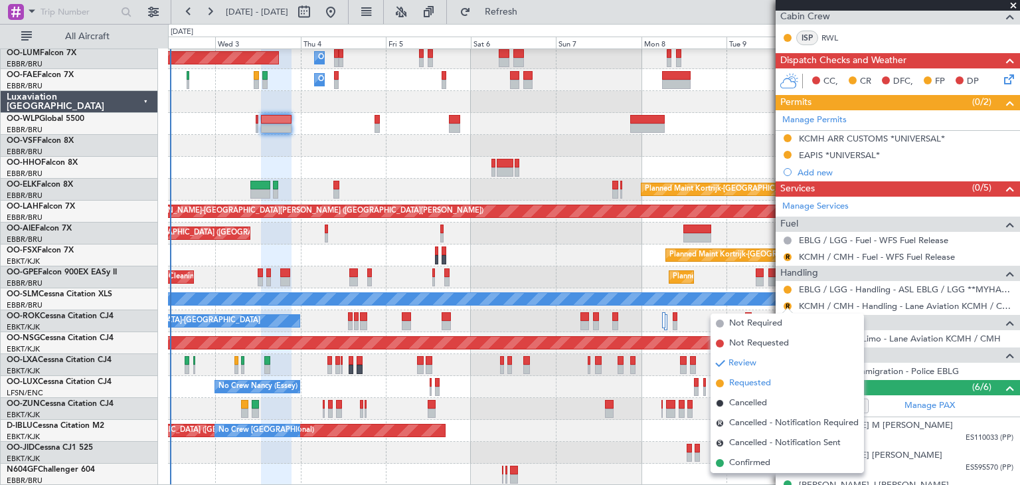
click at [771, 380] on li "Requested" at bounding box center [786, 383] width 153 height 20
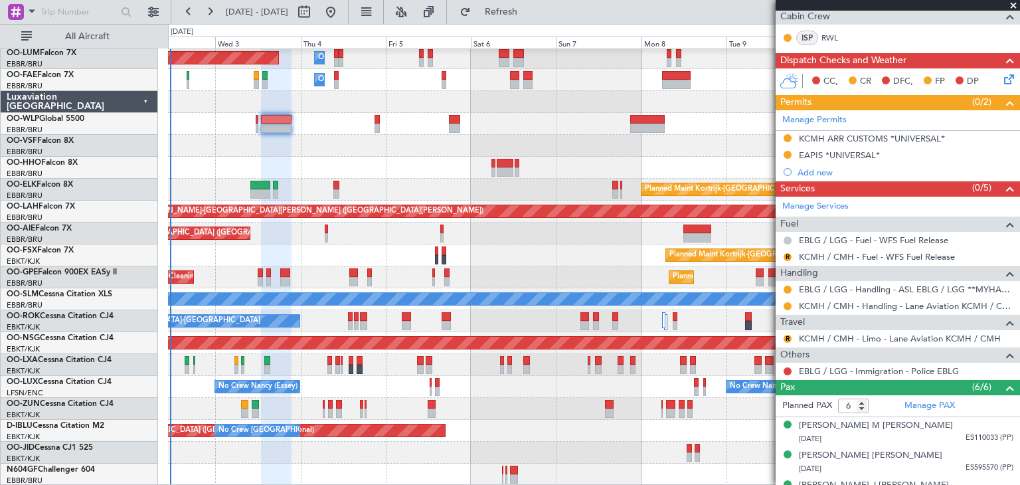
click at [786, 240] on button at bounding box center [787, 240] width 8 height 8
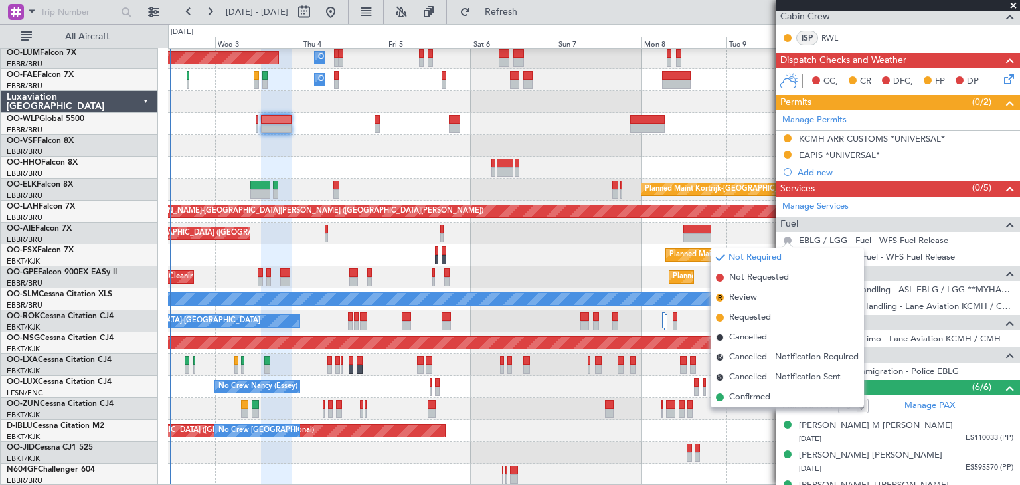
click at [780, 275] on span "Not Requested" at bounding box center [759, 277] width 60 height 13
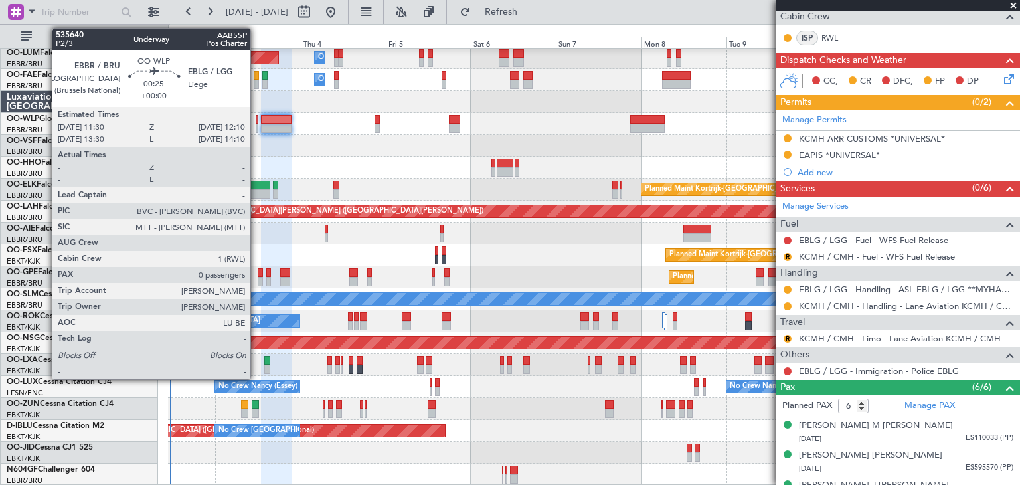
click at [256, 120] on div at bounding box center [257, 119] width 3 height 9
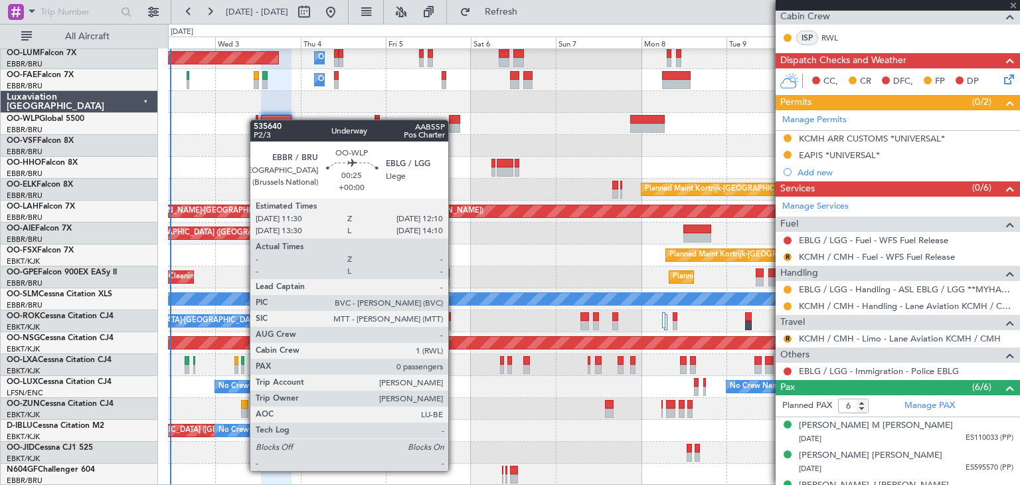
type input "0"
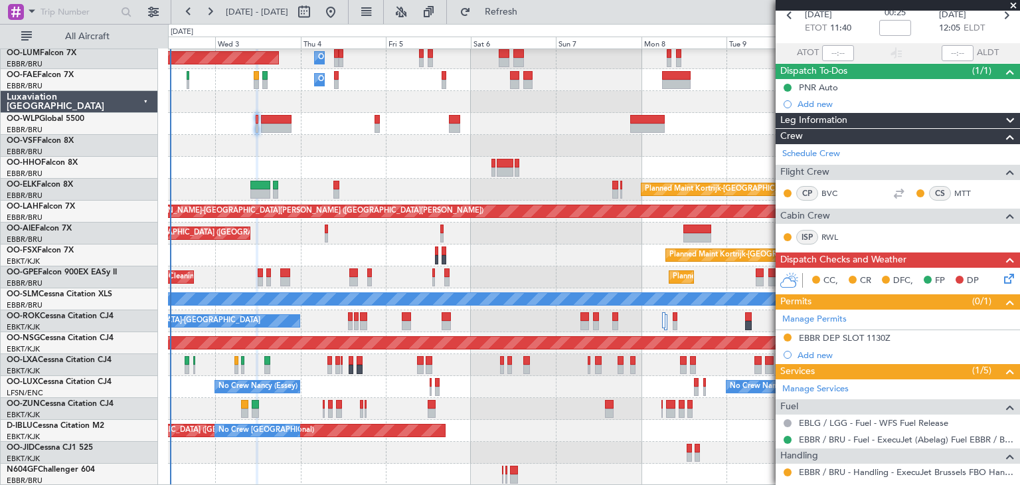
scroll to position [199, 0]
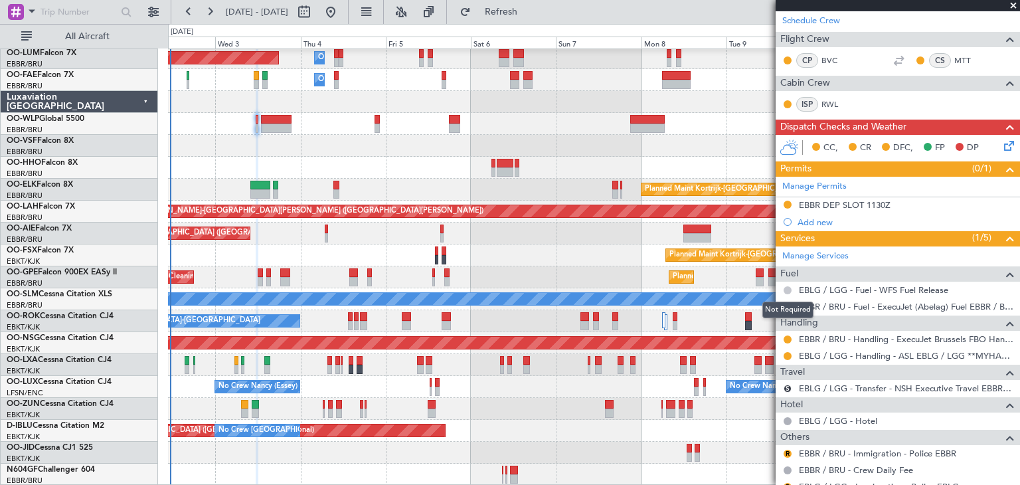
click at [789, 289] on button at bounding box center [787, 290] width 8 height 8
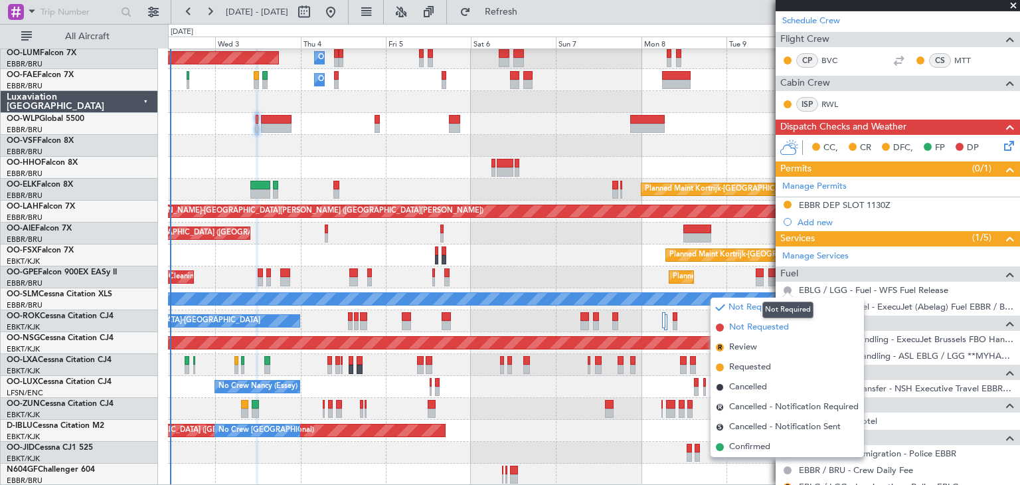
click at [784, 327] on span "Not Requested" at bounding box center [759, 327] width 60 height 13
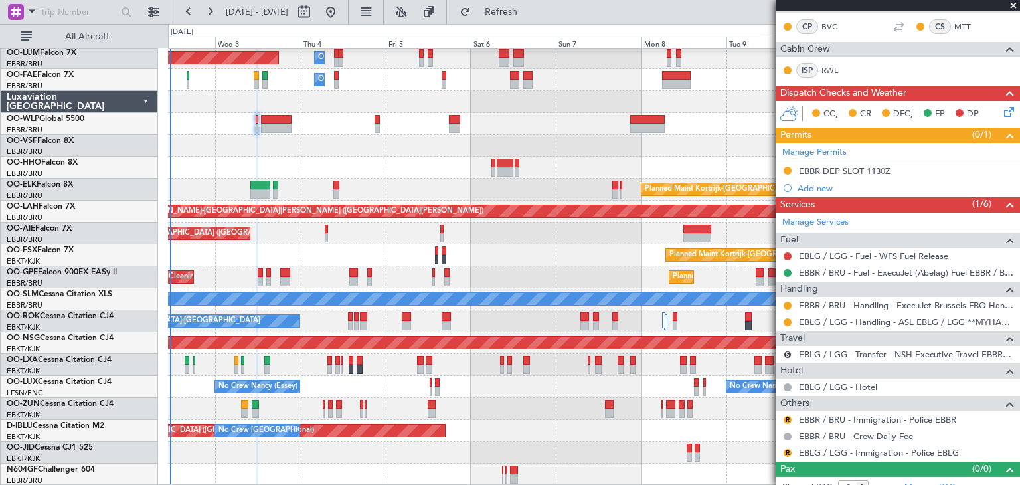
scroll to position [244, 0]
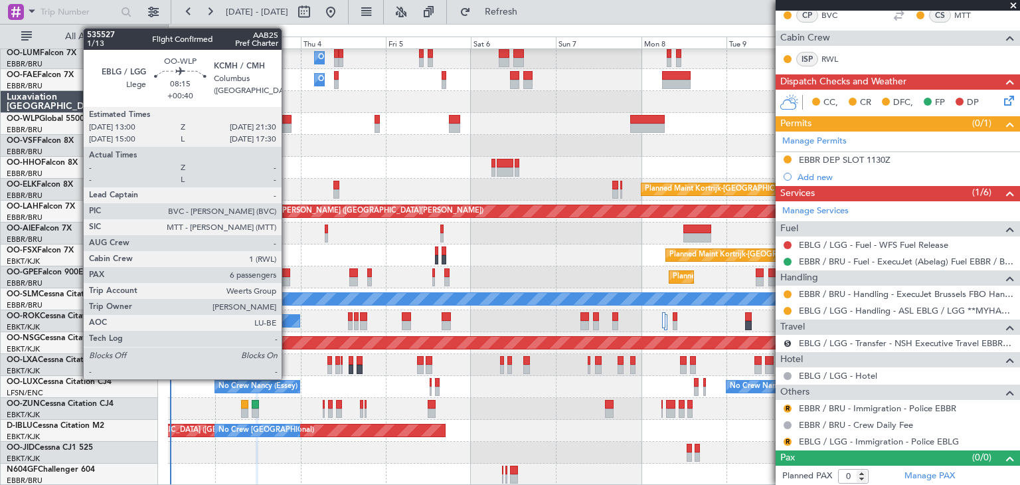
click at [287, 120] on div at bounding box center [276, 119] width 31 height 9
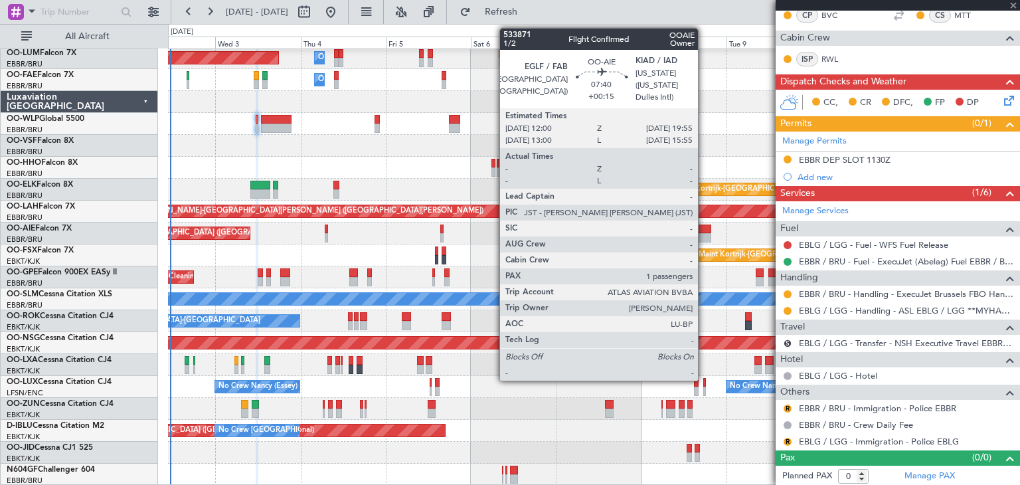
type input "+00:40"
type input "6"
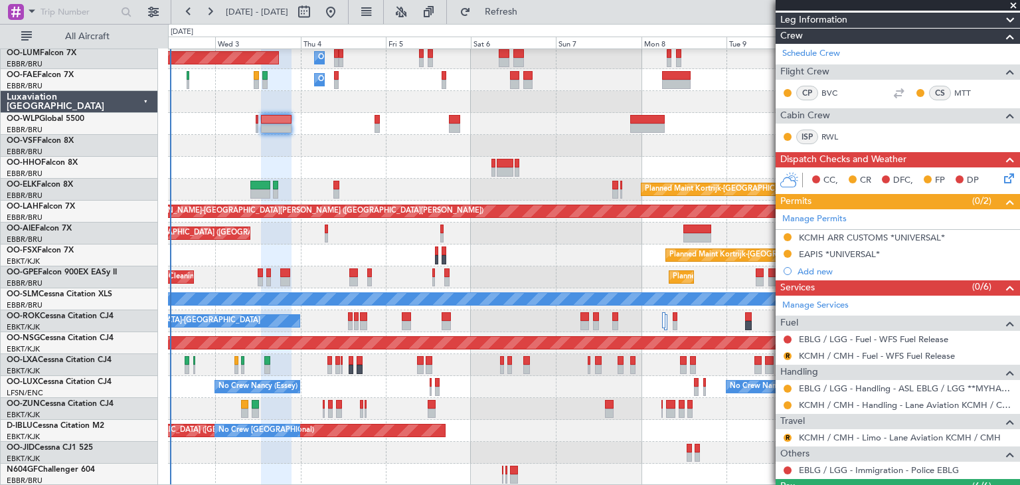
scroll to position [332, 0]
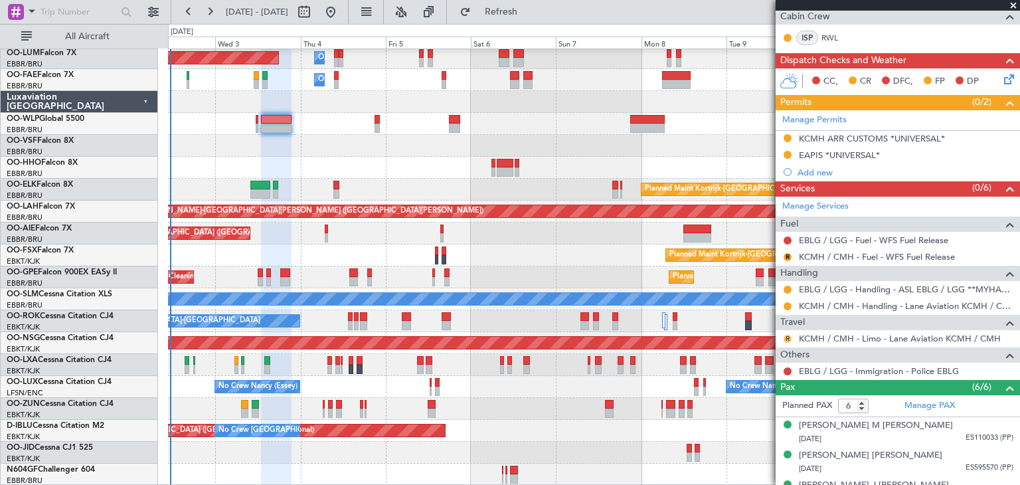
click at [787, 338] on button "R" at bounding box center [787, 339] width 8 height 8
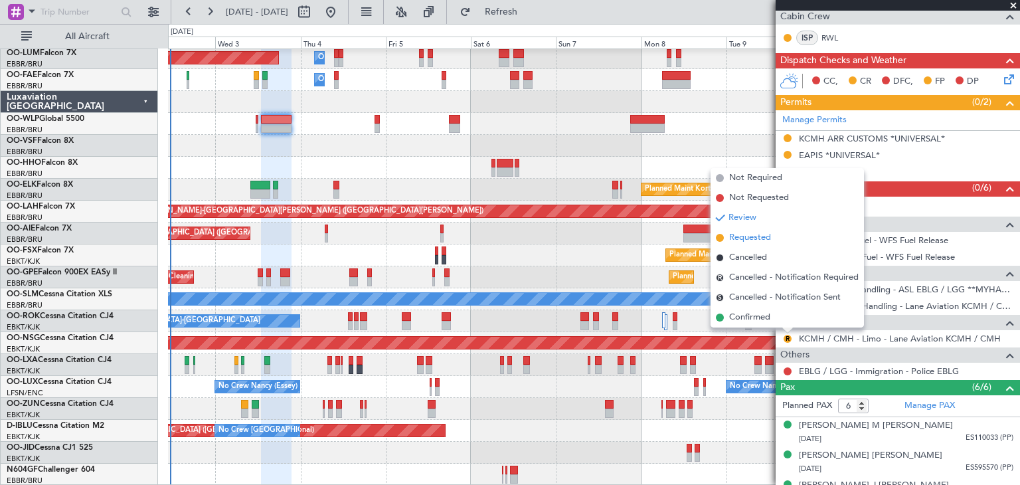
click at [758, 240] on span "Requested" at bounding box center [750, 237] width 42 height 13
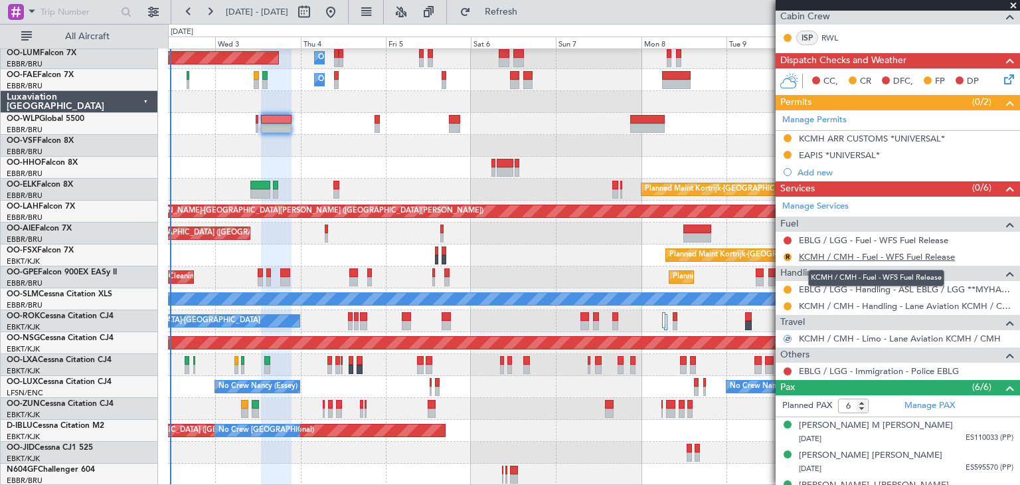
click at [834, 253] on link "KCMH / CMH - Fuel - WFS Fuel Release" at bounding box center [877, 256] width 156 height 11
click at [786, 256] on button "R" at bounding box center [787, 257] width 8 height 8
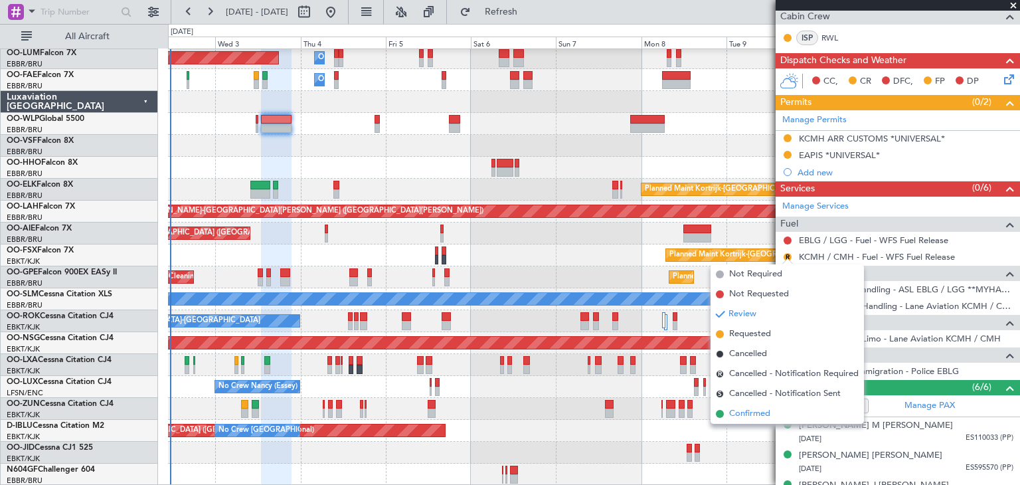
click at [791, 410] on li "Confirmed" at bounding box center [786, 414] width 153 height 20
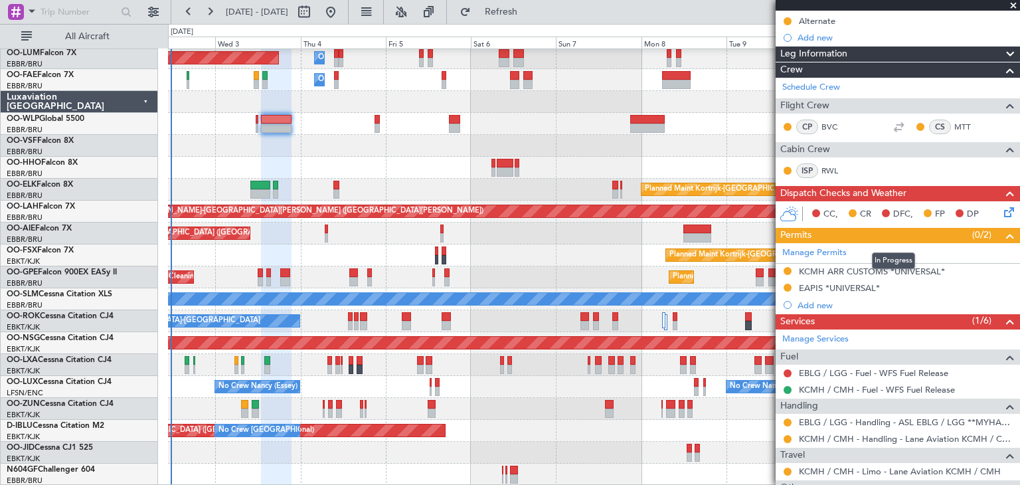
scroll to position [266, 0]
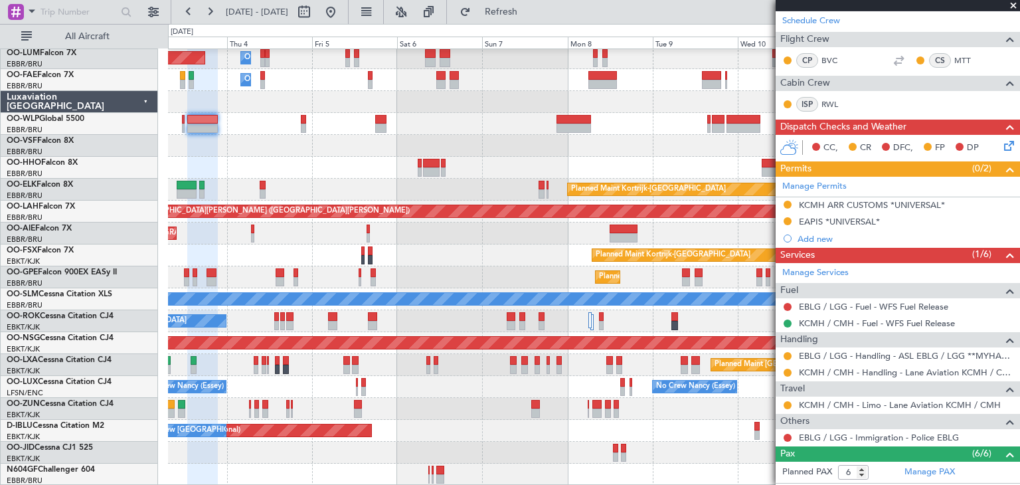
click at [465, 247] on div "Planned Maint Kortrijk-[GEOGRAPHIC_DATA]" at bounding box center [593, 255] width 851 height 22
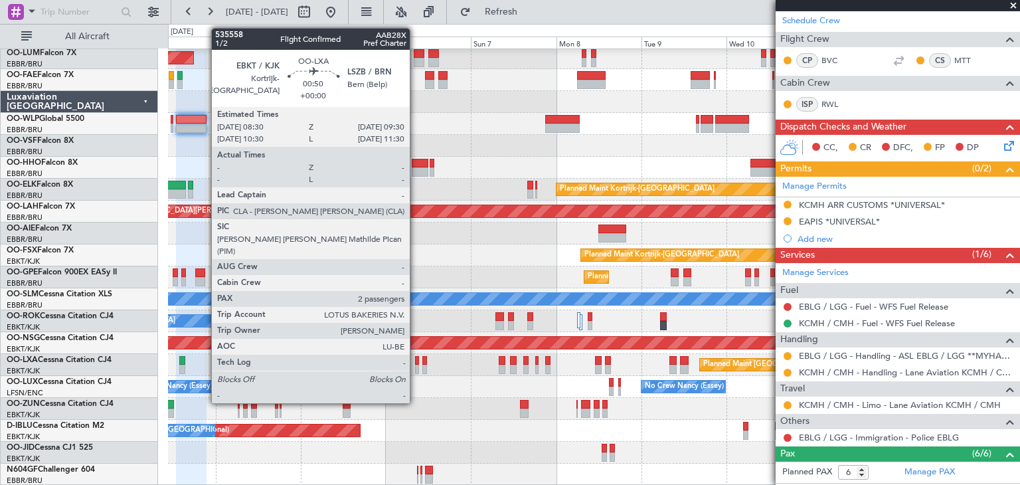
click at [416, 361] on div at bounding box center [417, 360] width 4 height 9
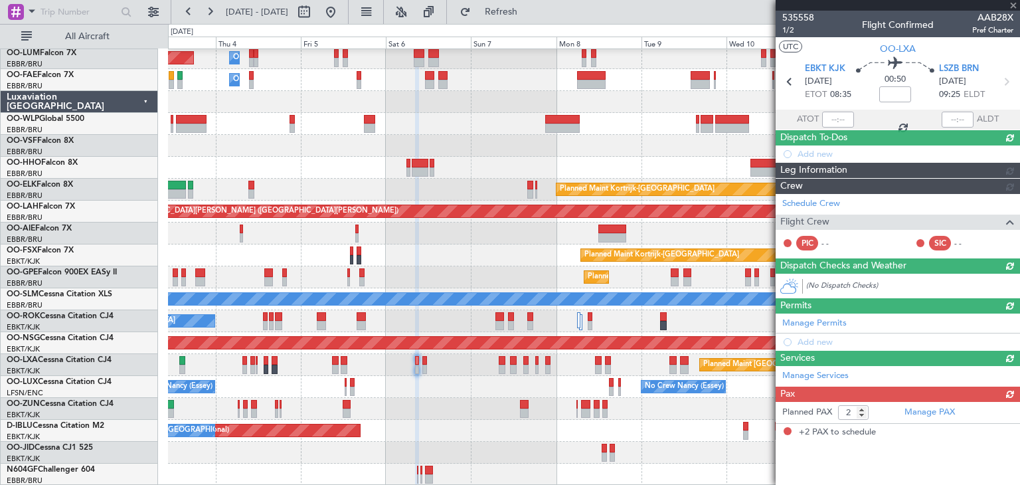
scroll to position [0, 0]
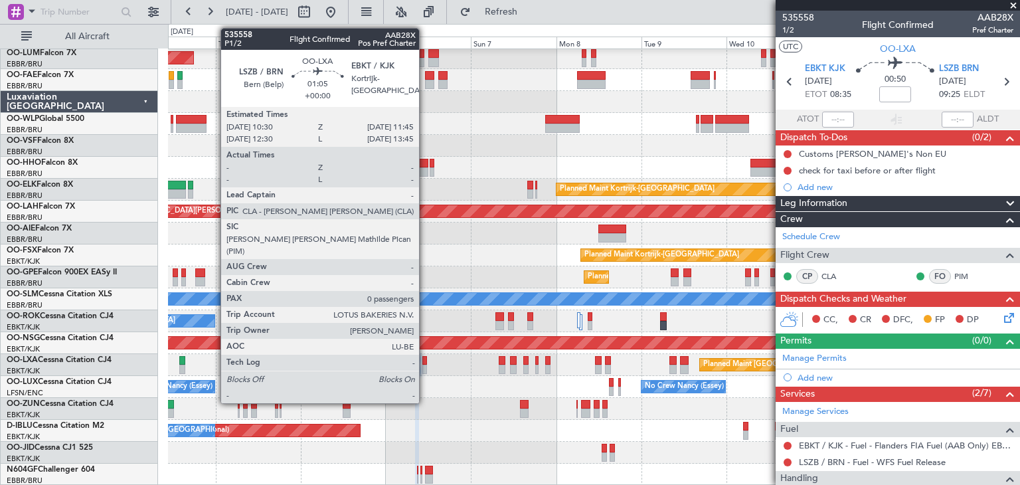
click at [425, 365] on div at bounding box center [424, 368] width 5 height 9
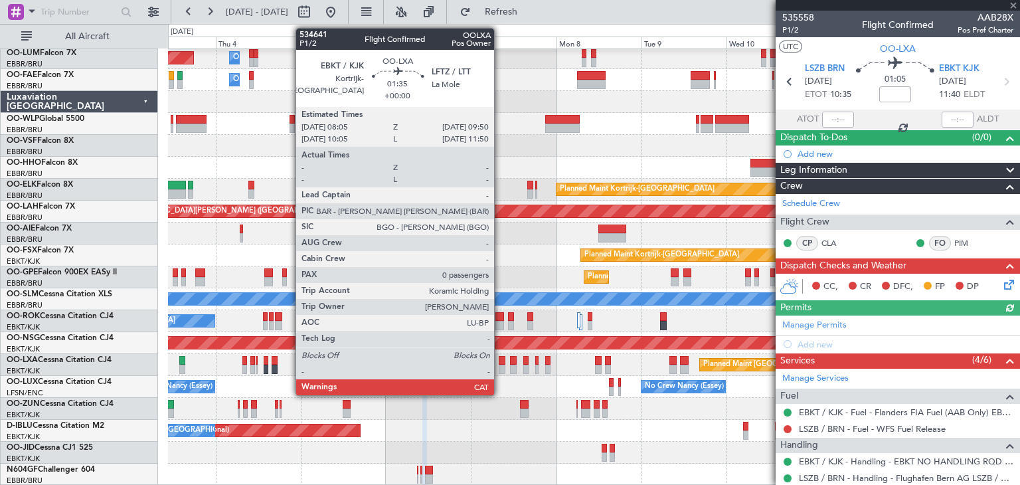
click at [500, 363] on div at bounding box center [502, 360] width 7 height 9
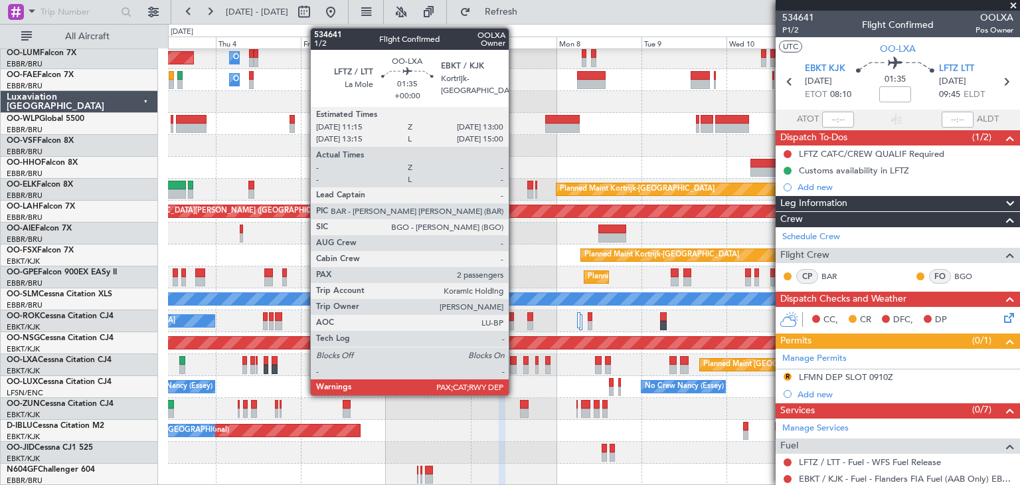
click at [515, 359] on div at bounding box center [513, 360] width 7 height 9
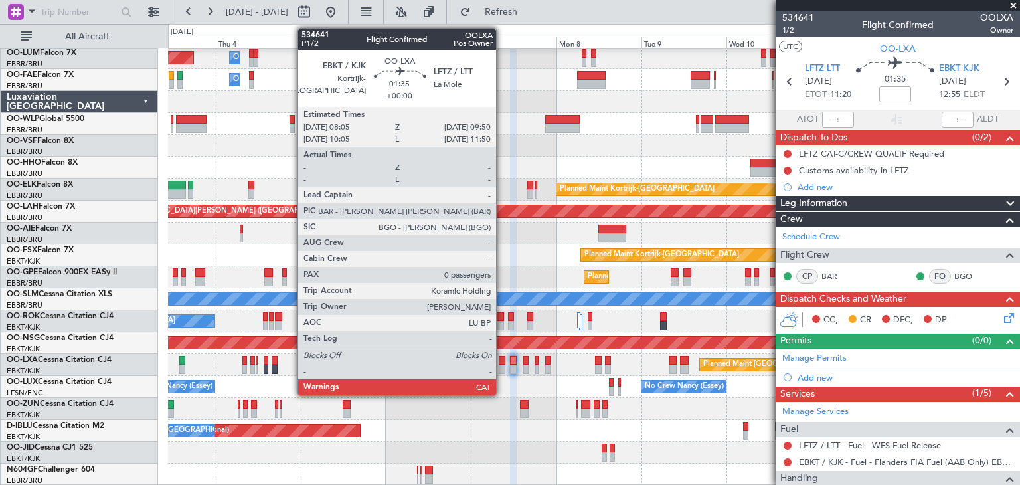
click at [502, 363] on div at bounding box center [502, 360] width 7 height 9
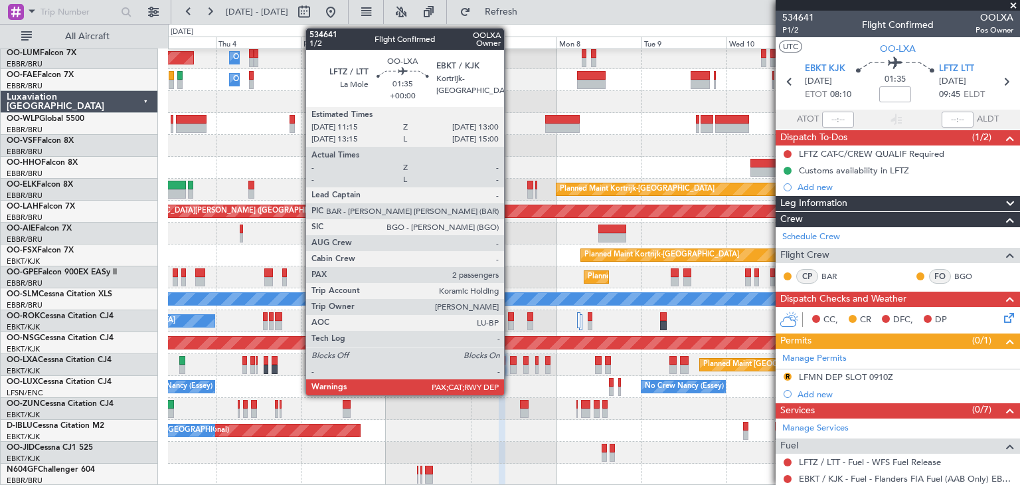
click at [510, 360] on div at bounding box center [513, 360] width 7 height 9
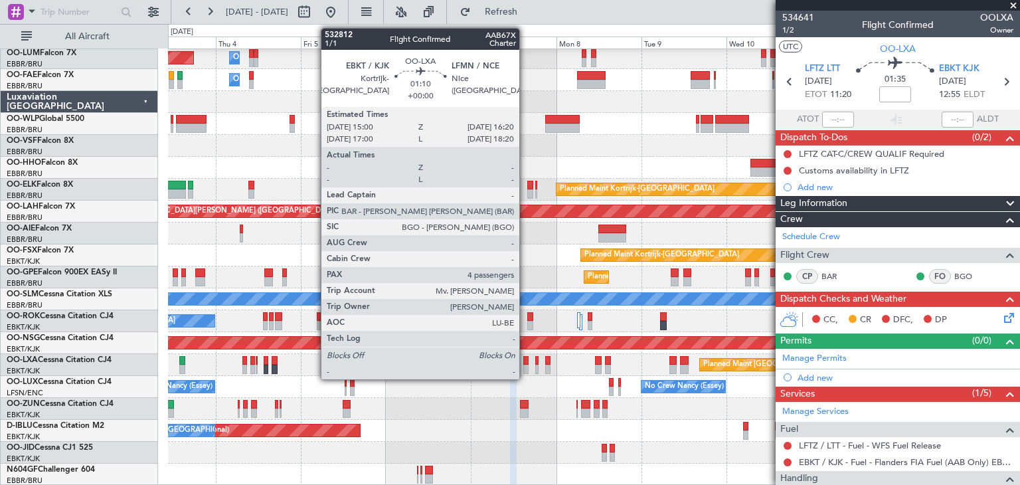
click at [525, 364] on div at bounding box center [525, 368] width 5 height 9
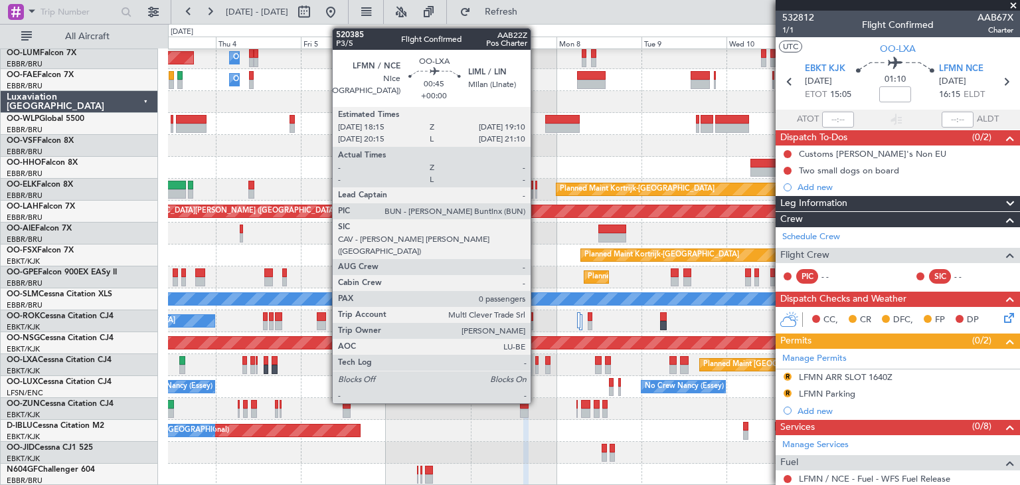
click at [536, 359] on div at bounding box center [536, 360] width 3 height 9
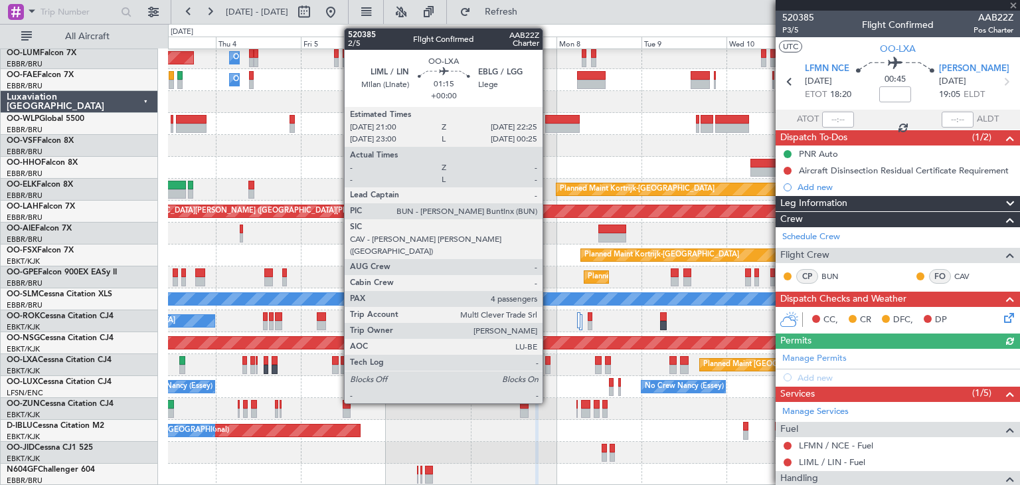
click at [548, 359] on div at bounding box center [547, 360] width 5 height 9
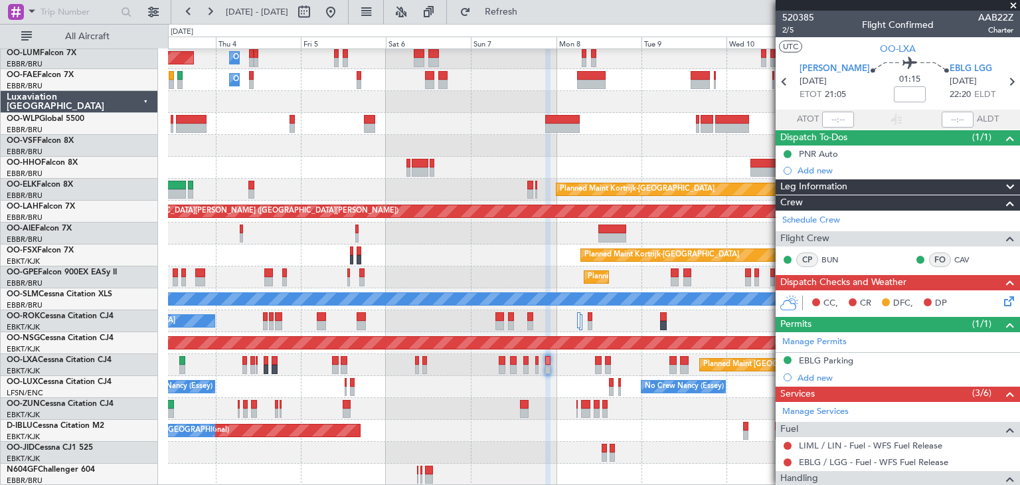
click at [638, 364] on div "Planned Maint [GEOGRAPHIC_DATA] ([GEOGRAPHIC_DATA] National)" at bounding box center [593, 365] width 851 height 22
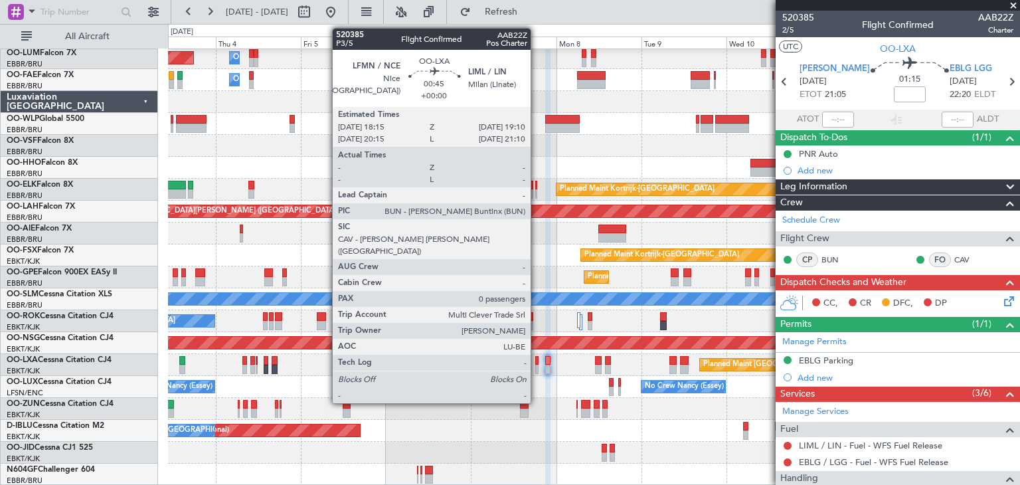
click at [536, 363] on div at bounding box center [536, 360] width 3 height 9
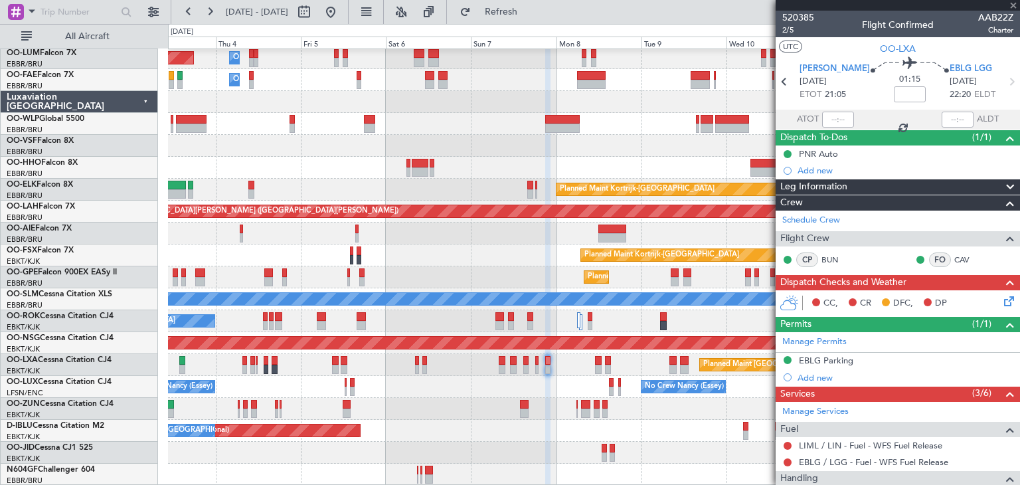
type input "0"
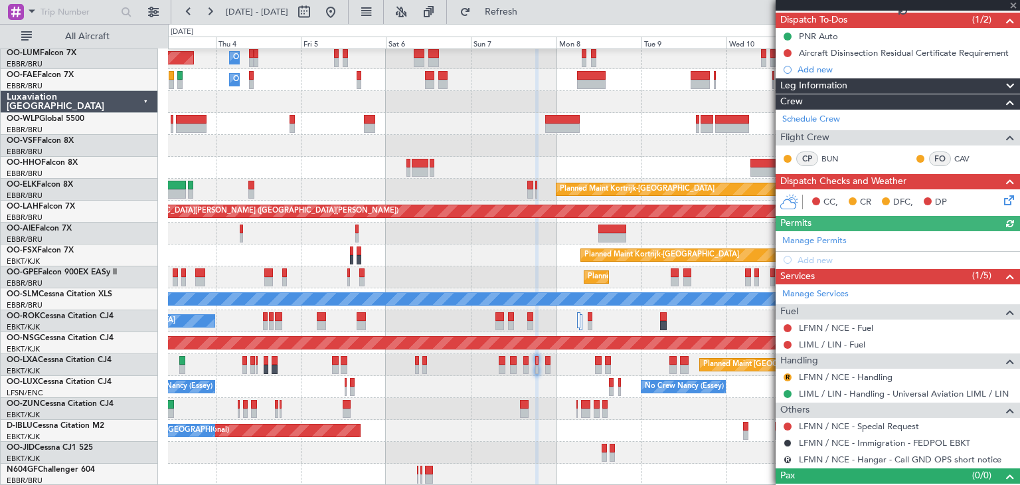
scroll to position [136, 0]
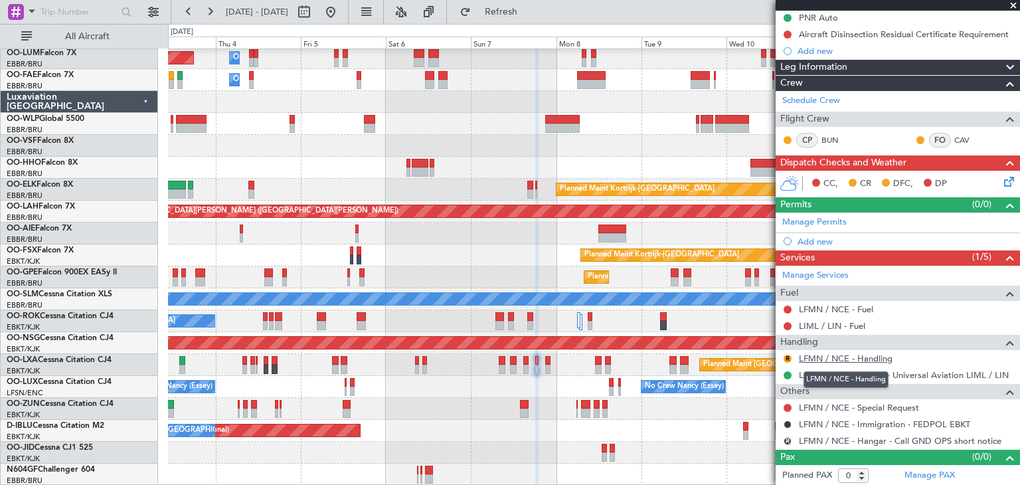
click at [811, 358] on link "LFMN / NCE - Handling" at bounding box center [846, 358] width 94 height 11
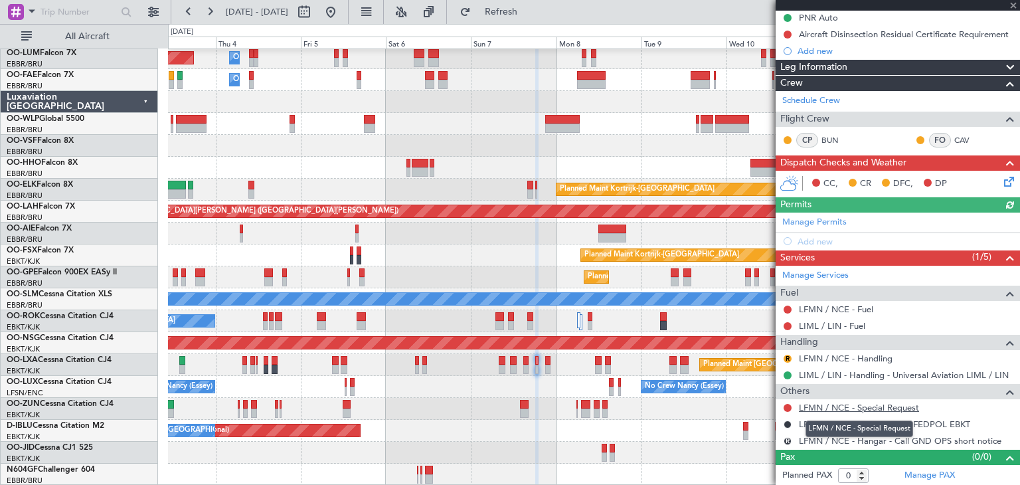
click at [858, 405] on link "LFMN / NCE - Special Request" at bounding box center [859, 407] width 120 height 11
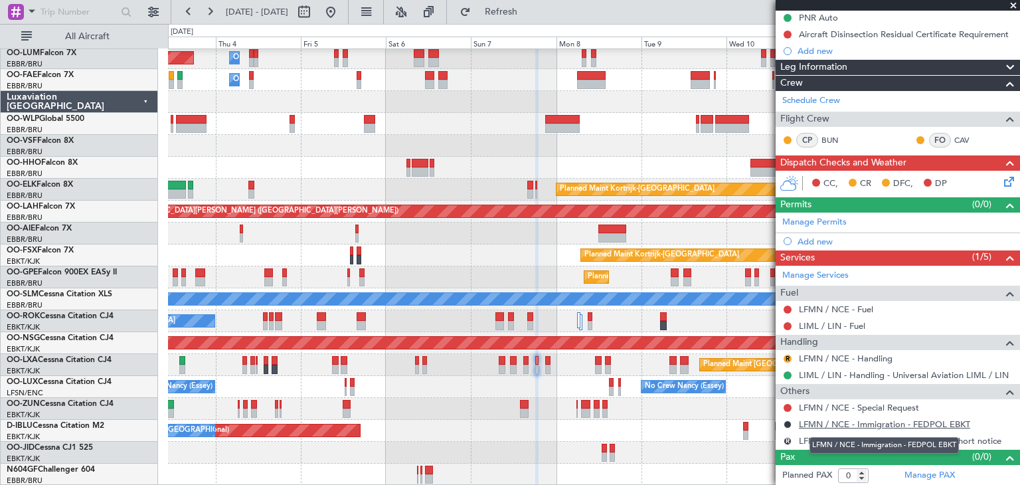
click at [908, 424] on link "LFMN / NCE - Immigration - FEDPOL EBKT" at bounding box center [884, 423] width 171 height 11
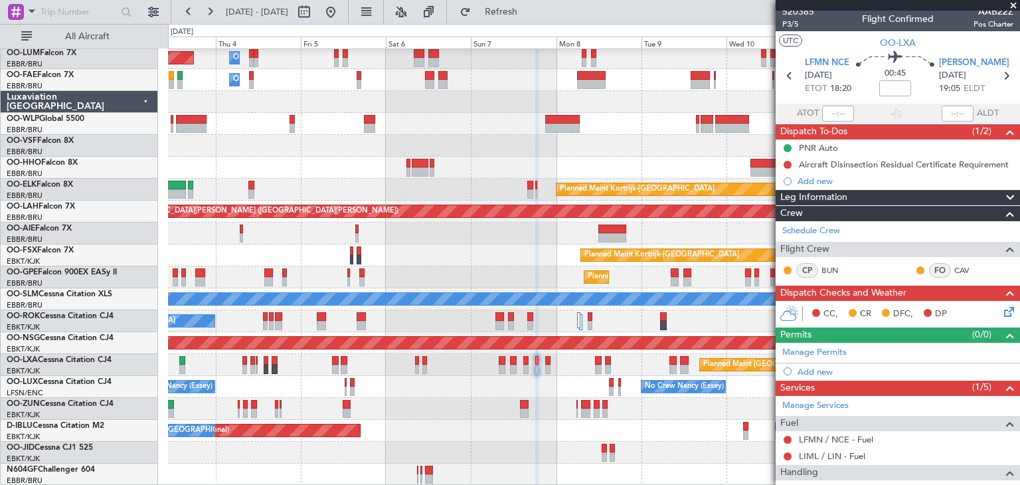
scroll to position [0, 0]
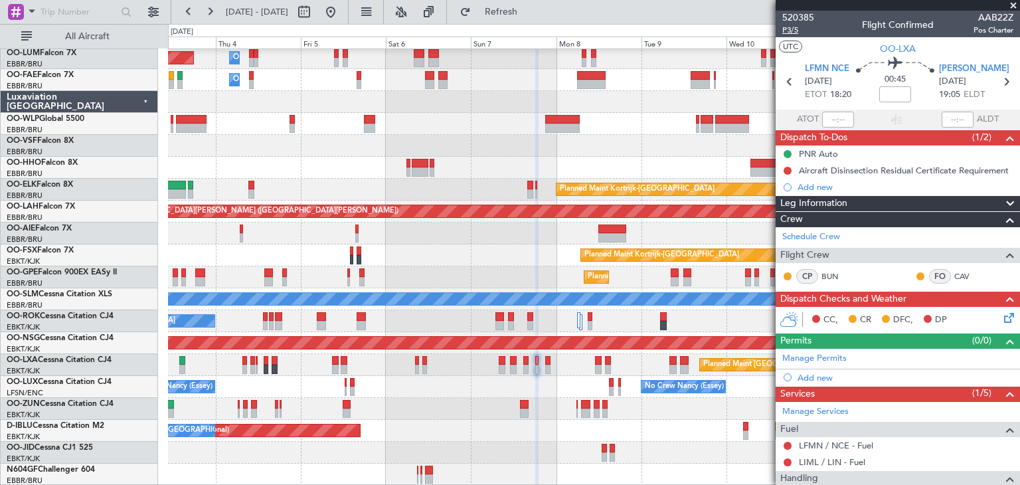
click at [791, 30] on span "P3/5" at bounding box center [798, 30] width 32 height 11
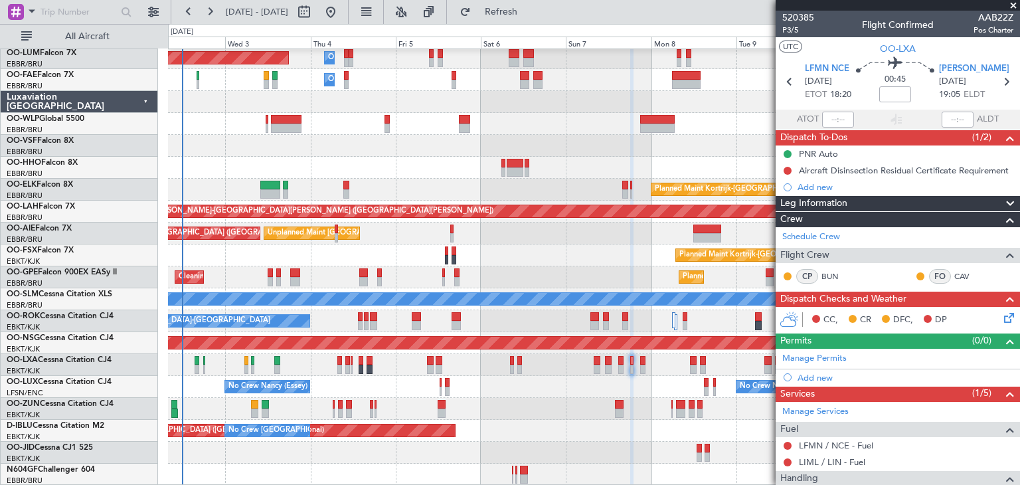
click at [670, 325] on div "Owner Melsbroek Air Base Planned Maint Brussels (Brussels National) Owner Melsb…" at bounding box center [593, 255] width 851 height 460
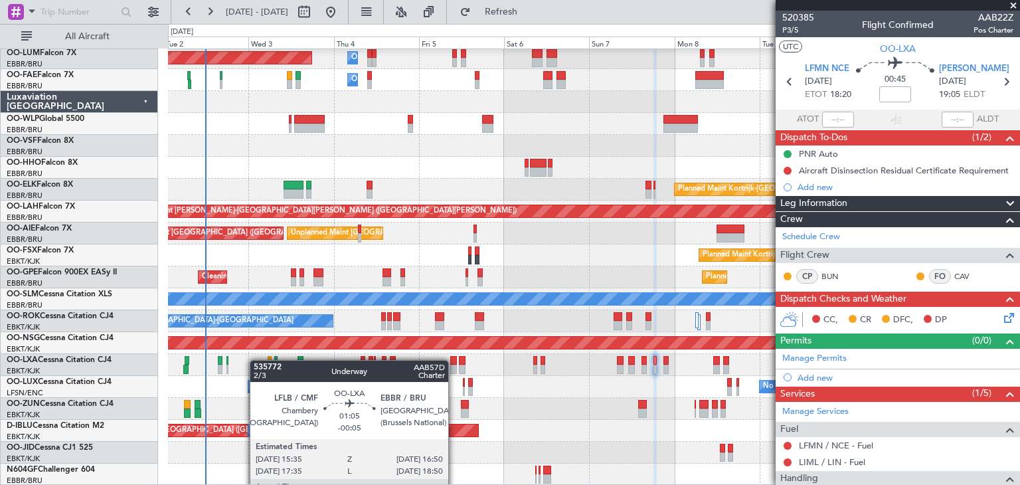
click at [220, 358] on div "Owner Melsbroek Air Base Planned Maint Brussels (Brussels National) Owner Melsb…" at bounding box center [593, 255] width 851 height 460
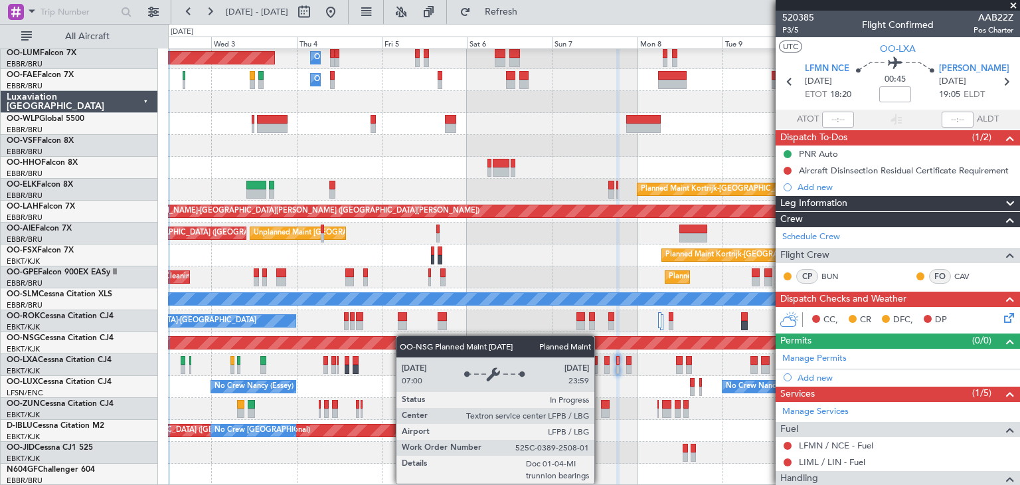
click at [706, 343] on div "Owner Melsbroek Air Base Planned Maint Brussels (Brussels National) Owner Melsb…" at bounding box center [593, 255] width 851 height 460
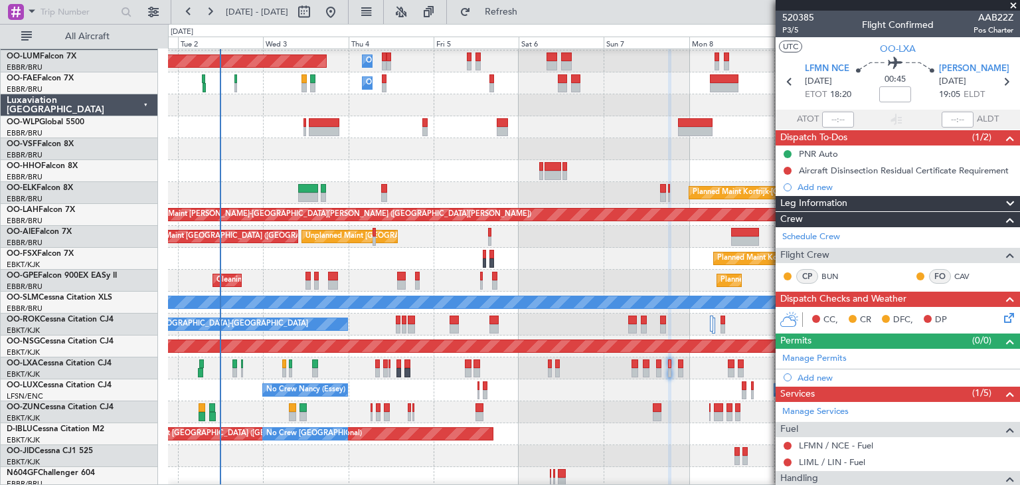
scroll to position [24, 0]
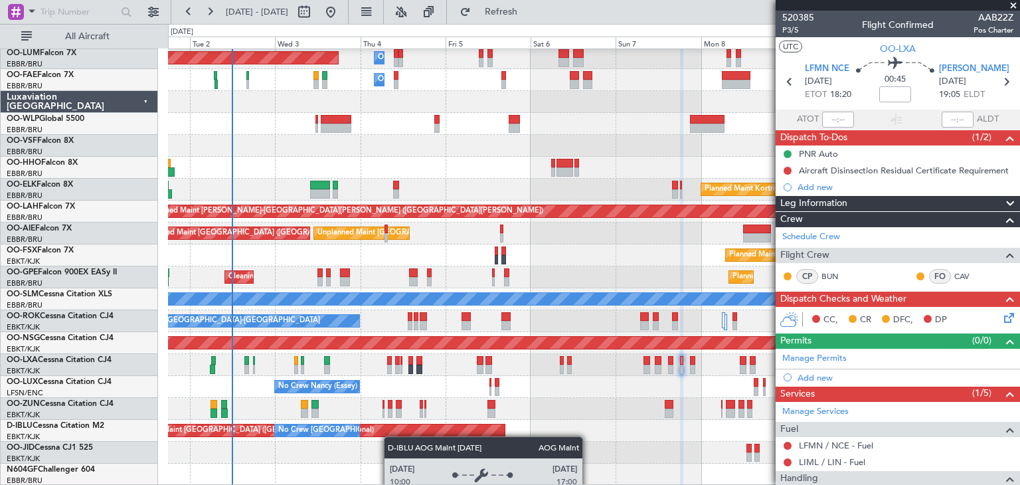
click at [391, 423] on div "Owner Melsbroek Air Base Planned Maint Brussels (Brussels National) Owner Melsb…" at bounding box center [593, 255] width 851 height 460
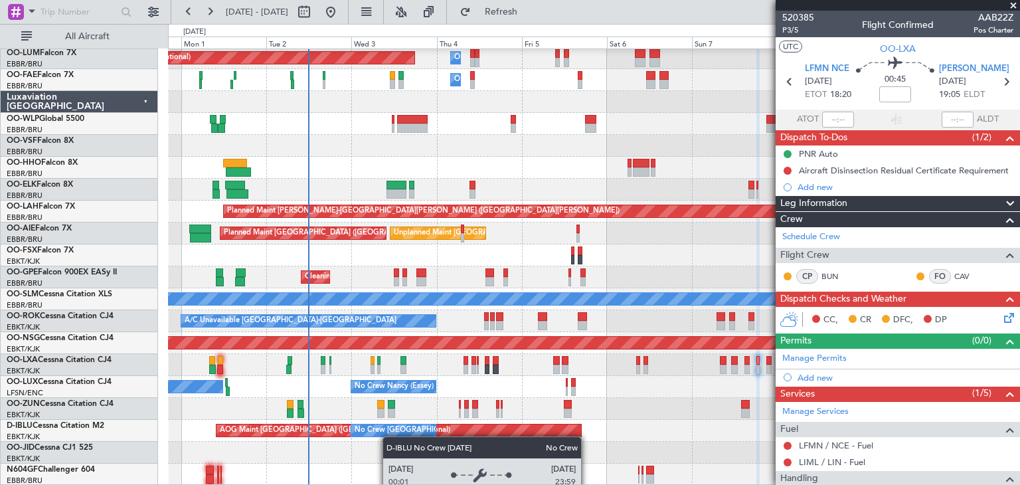
click at [390, 436] on div "Owner Melsbroek Air Base Planned Maint Brussels (Brussels National) Owner Melsb…" at bounding box center [593, 255] width 851 height 460
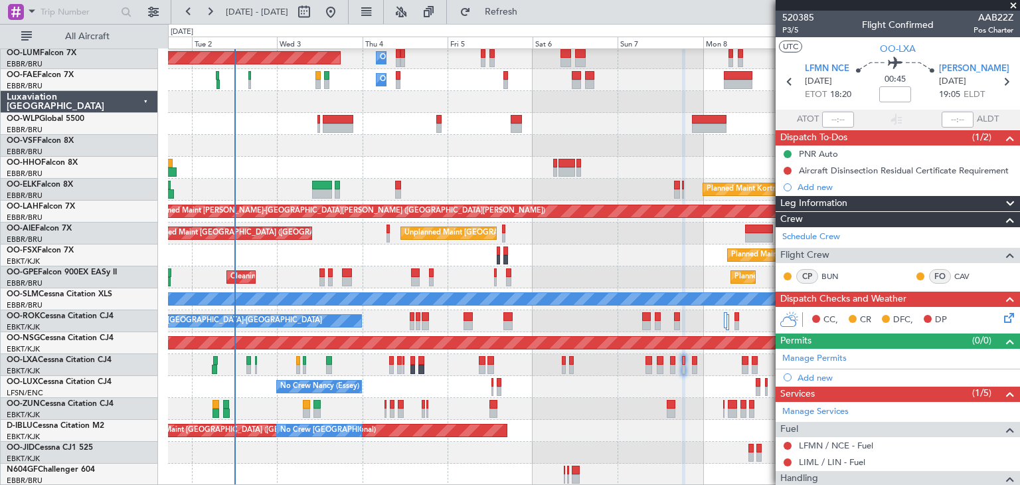
click at [583, 386] on div "Owner Melsbroek Air Base Planned Maint Brussels (Brussels National) Owner Melsb…" at bounding box center [593, 255] width 851 height 460
click at [31, 11] on span at bounding box center [32, 11] width 16 height 17
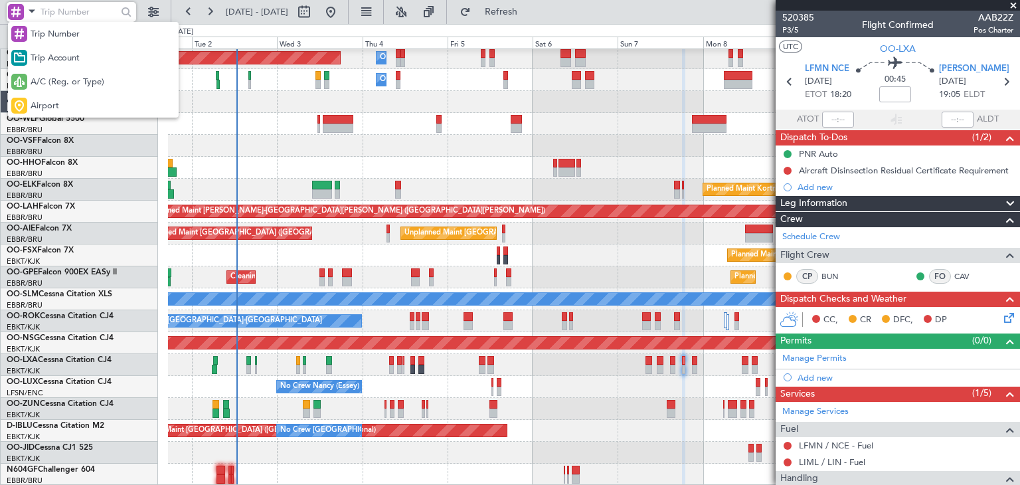
drag, startPoint x: 55, startPoint y: 104, endPoint x: 46, endPoint y: 58, distance: 47.3
click at [53, 103] on span "Airport" at bounding box center [45, 106] width 29 height 13
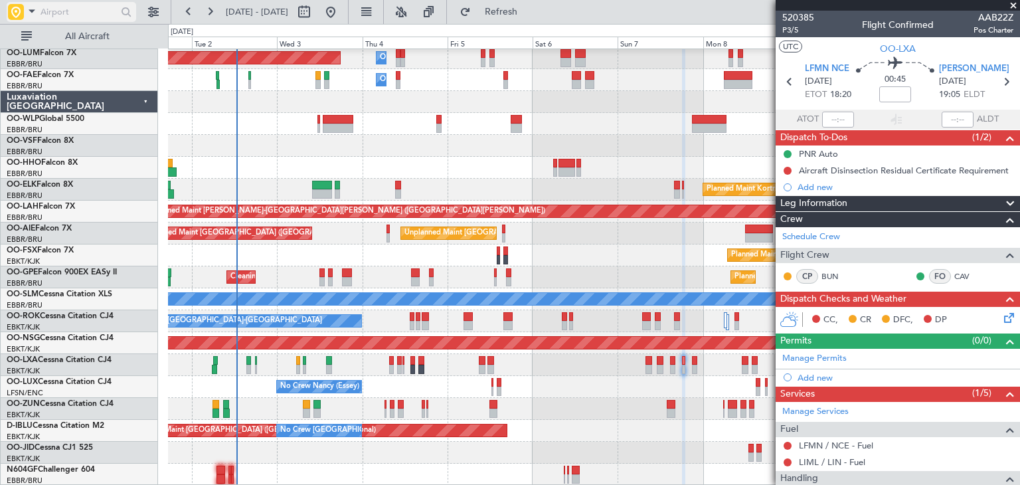
click at [45, 12] on input "text" at bounding box center [78, 12] width 76 height 20
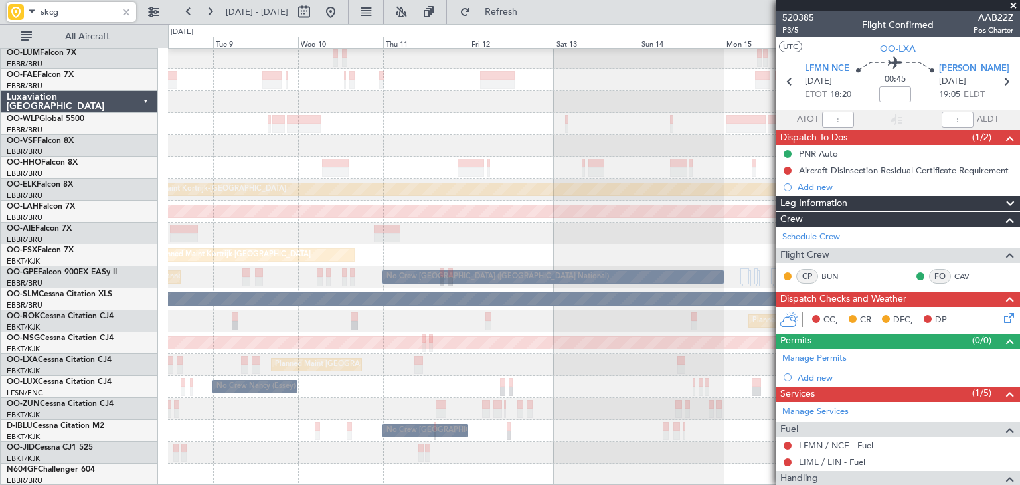
click at [8, 176] on div "Planned Maint Kortrijk-Wevelgem Planned Maint Alton-st Louis (St Louis Regl) Pl…" at bounding box center [510, 254] width 1020 height 461
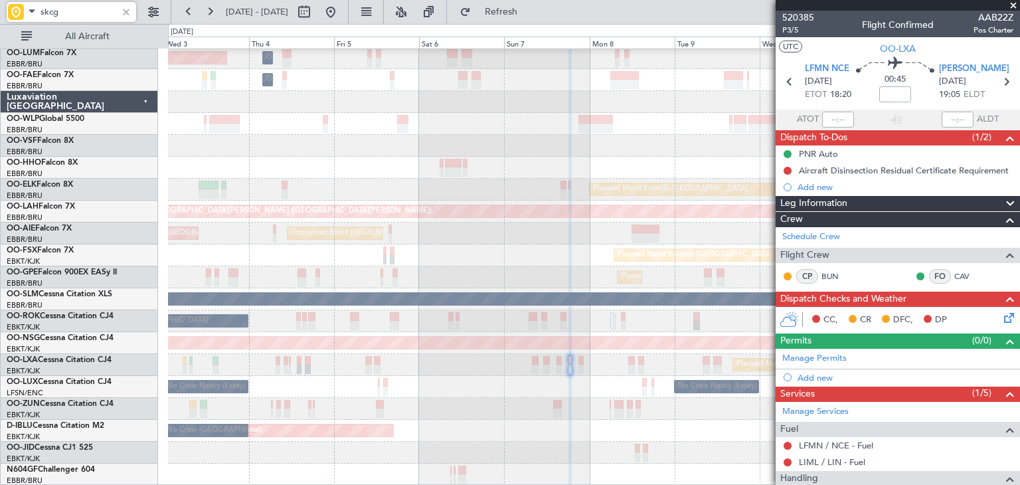
click at [665, 141] on div "Owner Melsbroek Air Base Planned Maint Brussels (Brussels National) Owner Melsb…" at bounding box center [593, 255] width 851 height 460
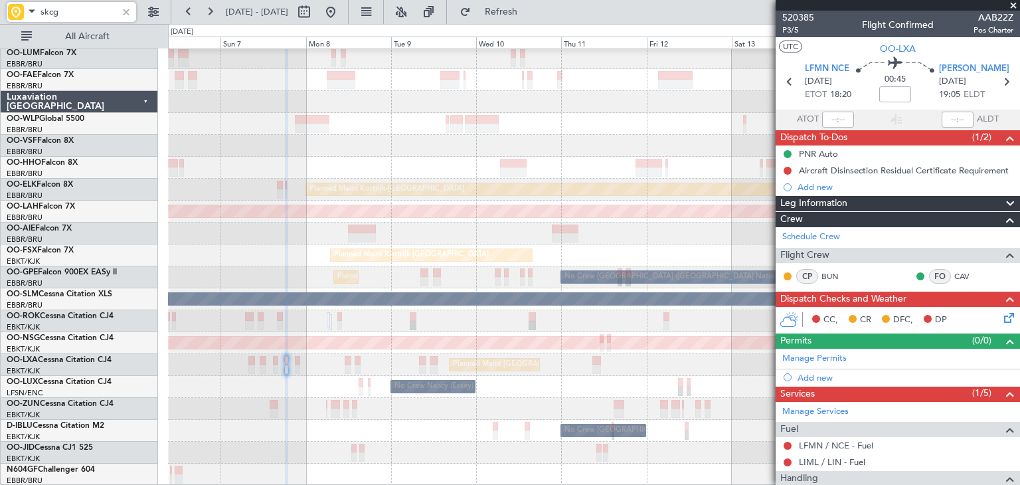
click at [301, 159] on div at bounding box center [593, 168] width 851 height 22
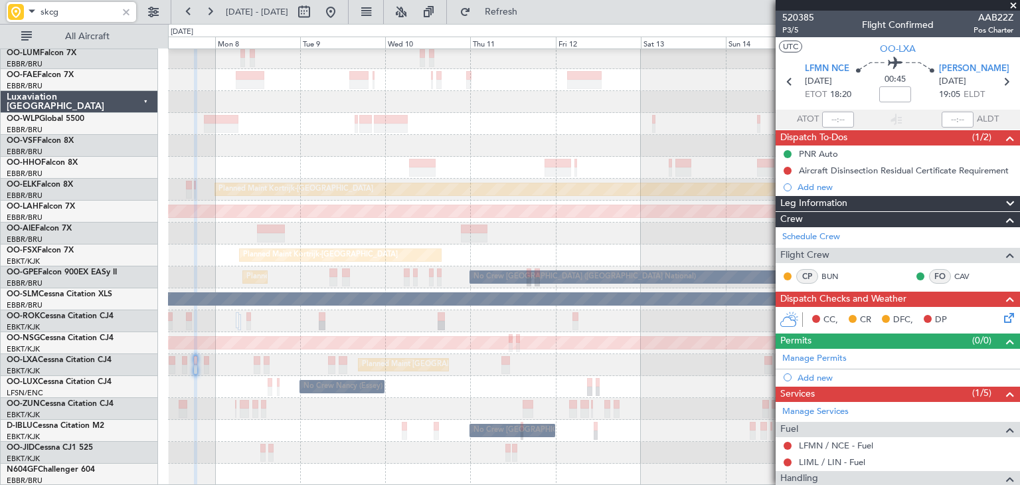
type input "skcg"
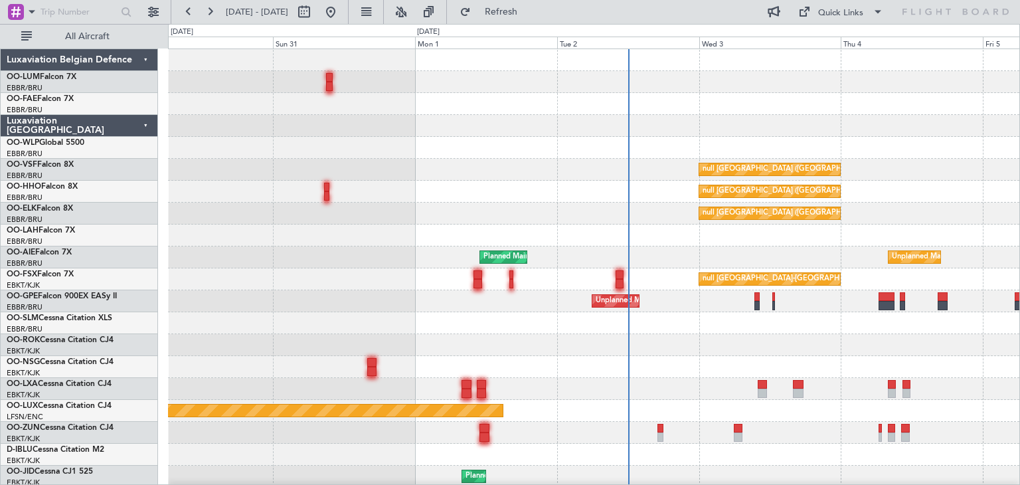
scroll to position [24, 0]
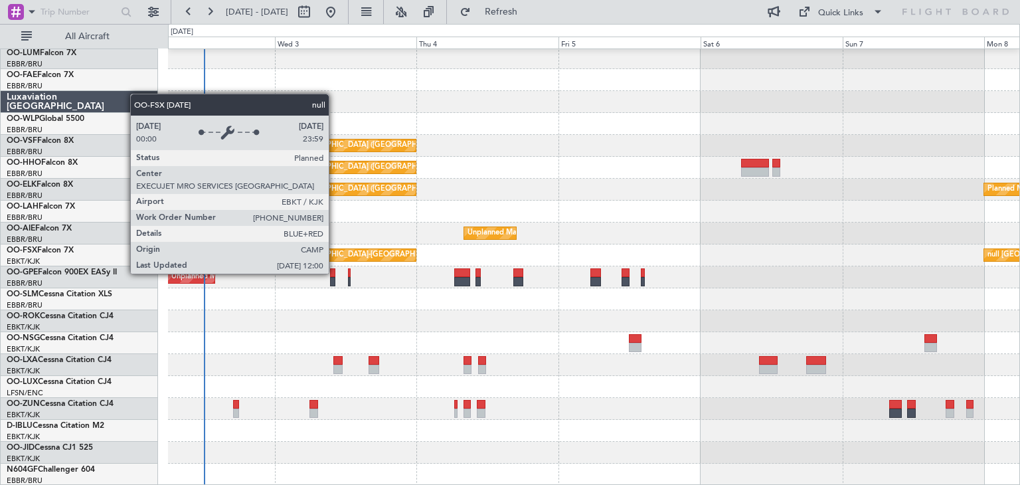
click at [285, 250] on div "null [GEOGRAPHIC_DATA] ([GEOGRAPHIC_DATA]) null [GEOGRAPHIC_DATA] ([GEOGRAPHIC_…" at bounding box center [593, 255] width 851 height 460
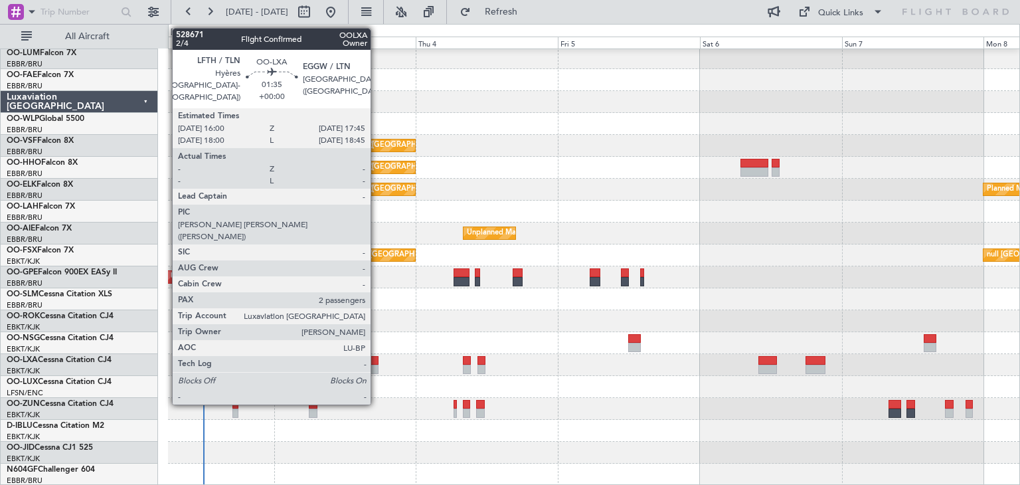
click at [376, 361] on div at bounding box center [373, 360] width 11 height 9
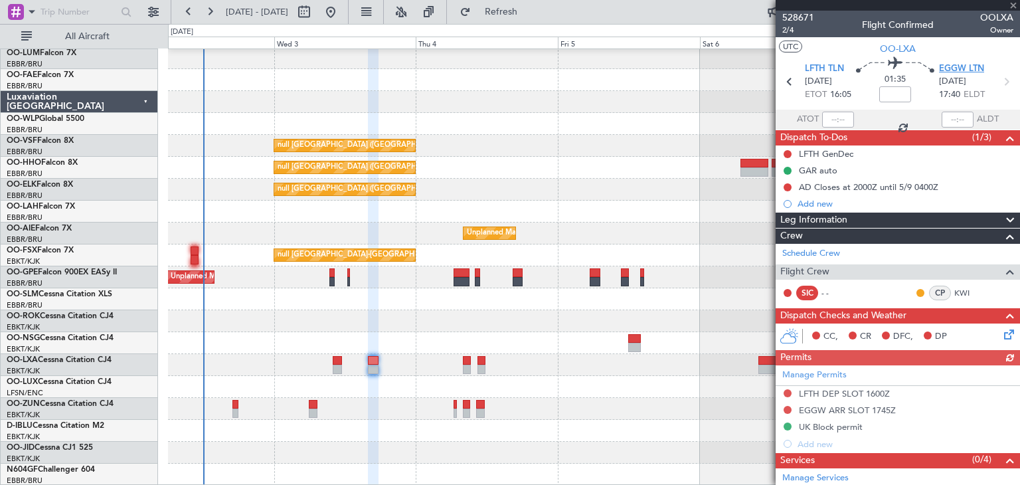
click at [941, 70] on span "EGGW LTN" at bounding box center [961, 68] width 45 height 13
click at [791, 31] on span "2/4" at bounding box center [798, 30] width 32 height 11
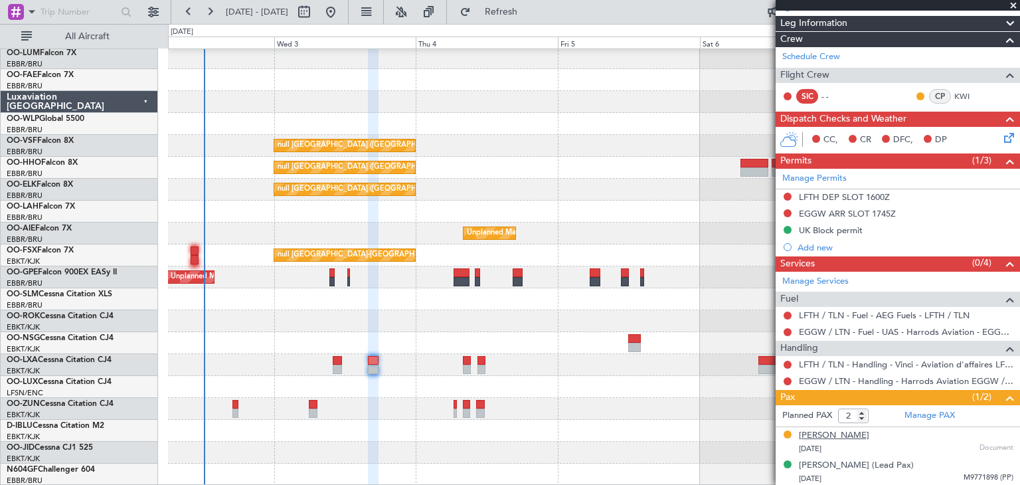
scroll to position [0, 0]
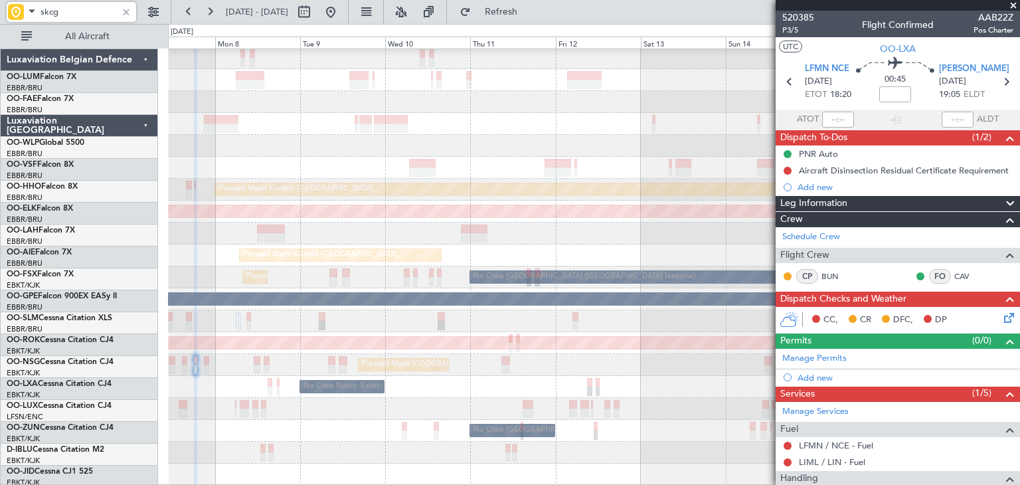
scroll to position [24, 0]
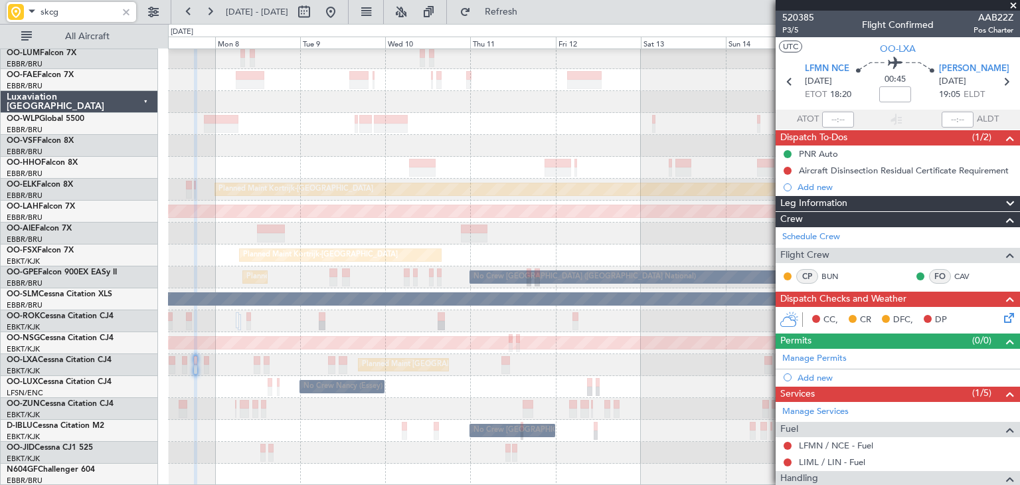
click at [272, 13] on span "[DATE] - [DATE]" at bounding box center [257, 12] width 62 height 12
click at [315, 8] on button at bounding box center [303, 11] width 21 height 21
select select "9"
select select "2025"
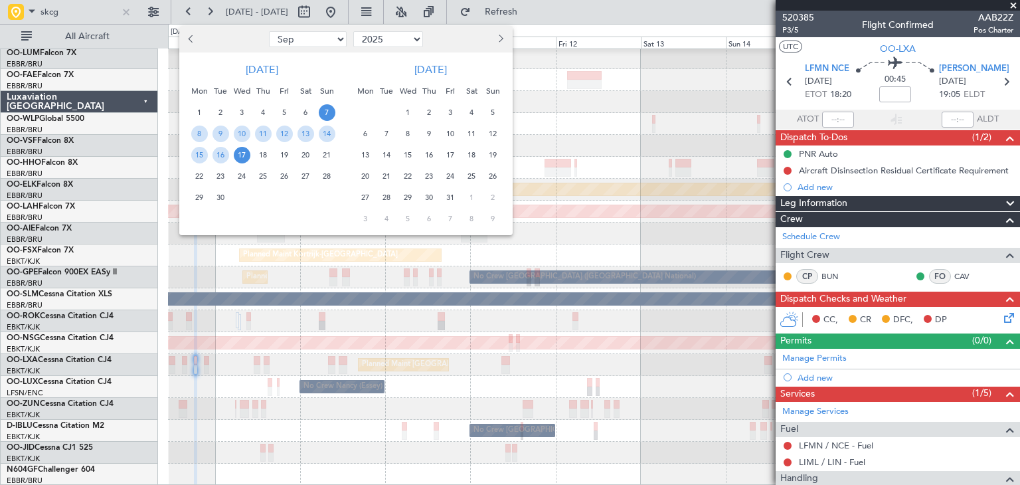
click at [370, 153] on span "13" at bounding box center [365, 155] width 17 height 17
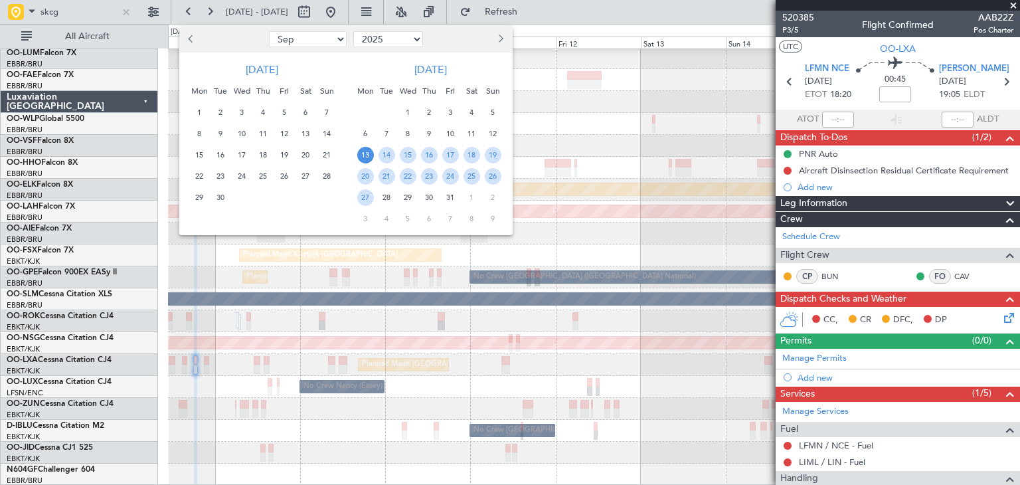
click at [367, 153] on span "13" at bounding box center [365, 155] width 17 height 17
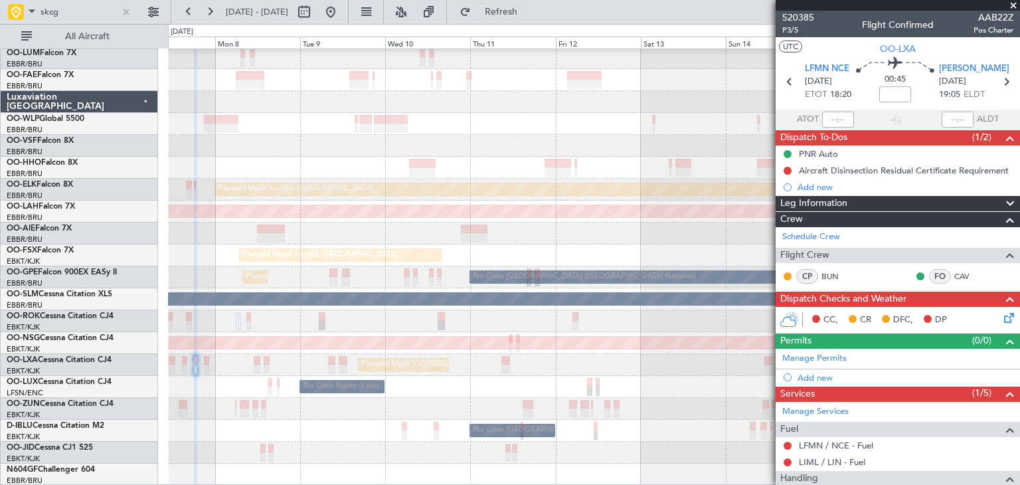
select select "10"
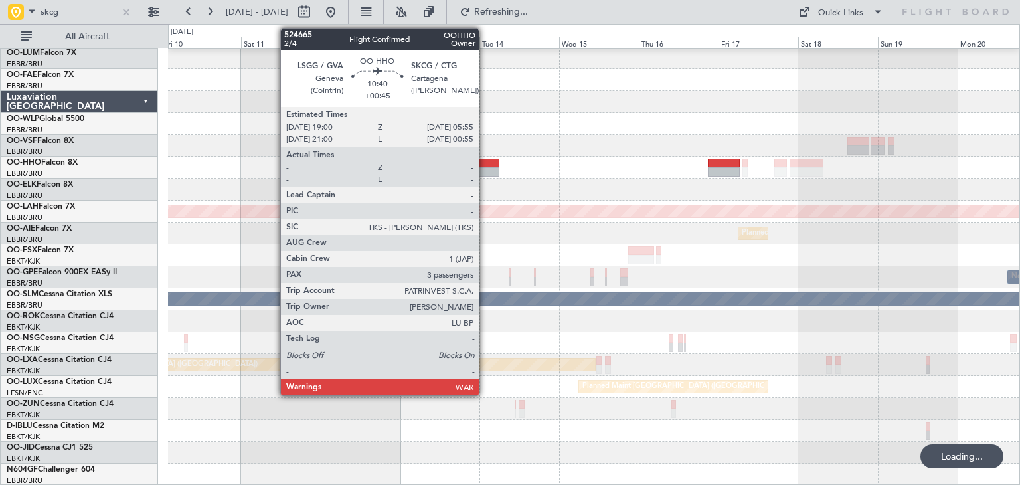
click at [485, 160] on div at bounding box center [480, 163] width 37 height 9
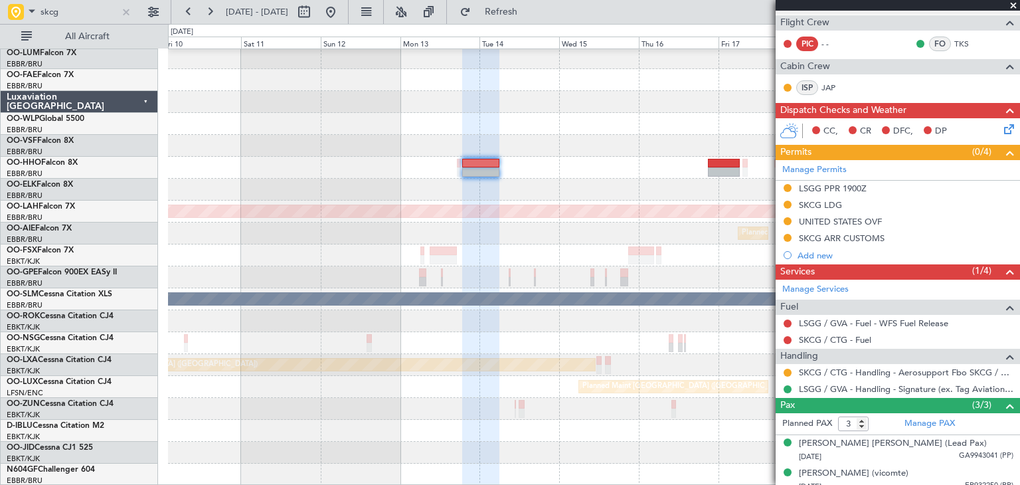
scroll to position [303, 0]
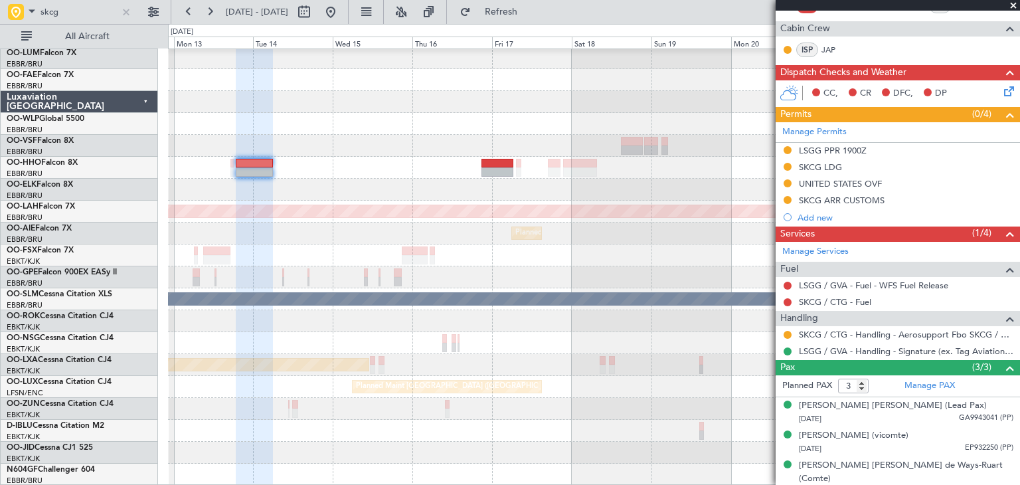
click at [410, 196] on div "Planned Maint [PERSON_NAME]-[GEOGRAPHIC_DATA][PERSON_NAME] ([GEOGRAPHIC_DATA][P…" at bounding box center [593, 255] width 851 height 460
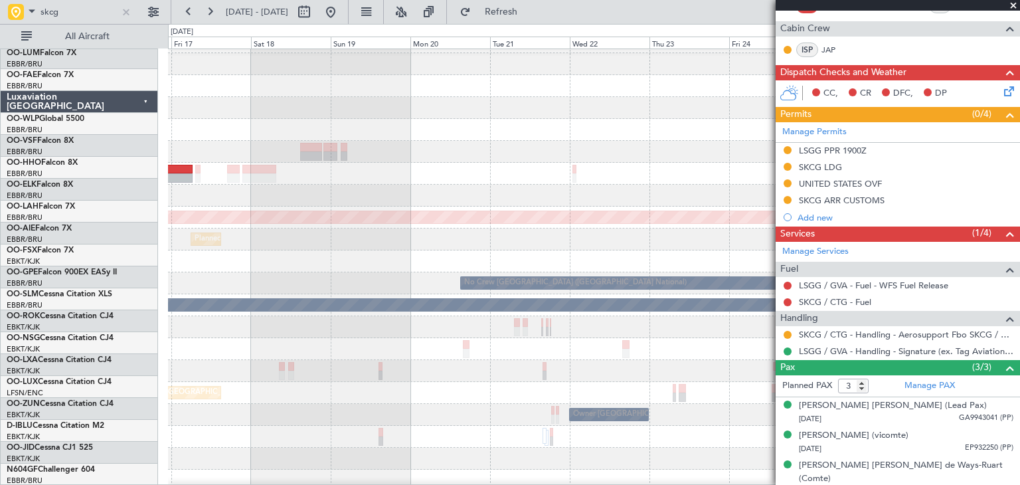
scroll to position [18, 0]
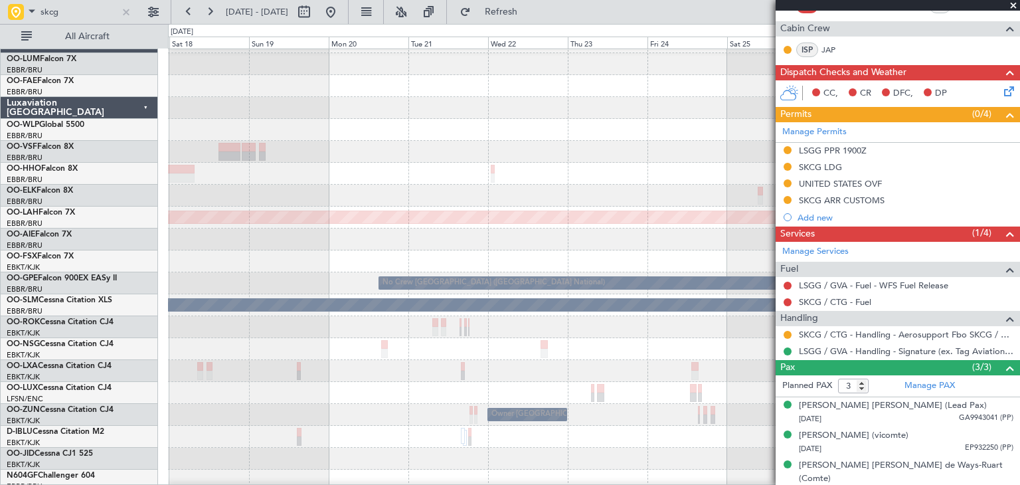
click at [295, 172] on div at bounding box center [593, 174] width 851 height 22
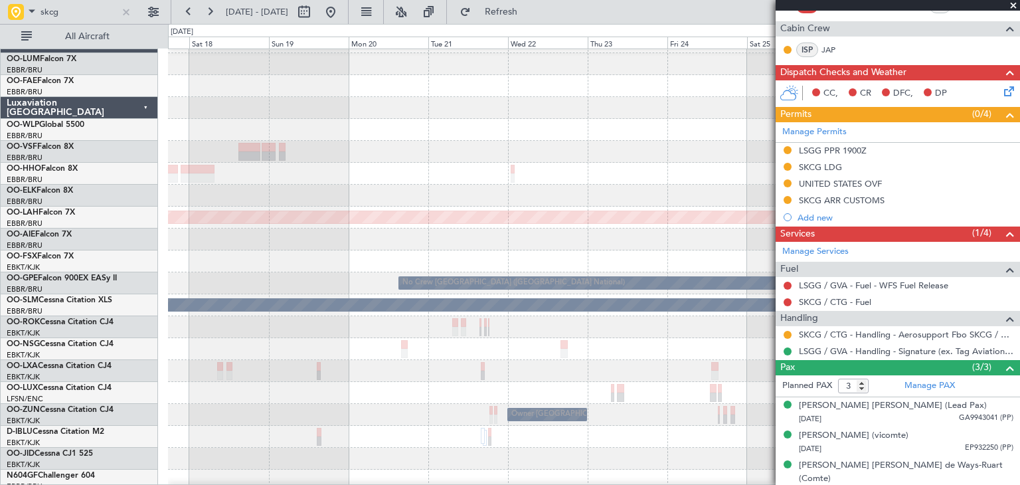
scroll to position [24, 0]
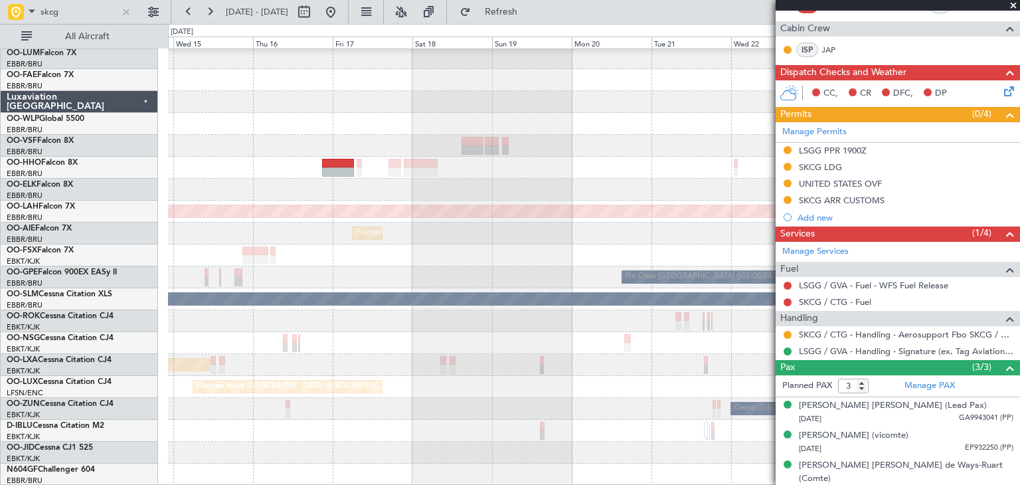
click at [598, 167] on div at bounding box center [593, 168] width 851 height 22
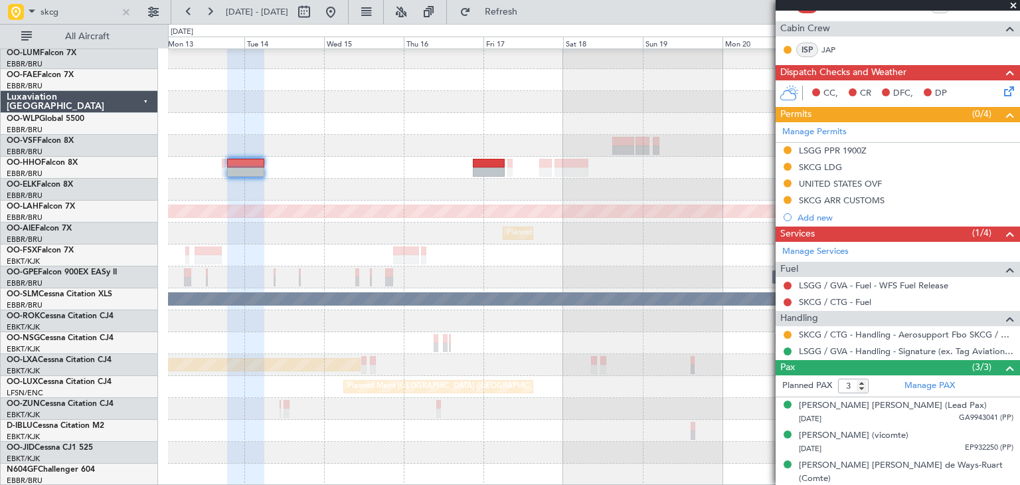
click at [399, 173] on div at bounding box center [593, 168] width 851 height 22
click at [123, 11] on div at bounding box center [126, 12] width 15 height 15
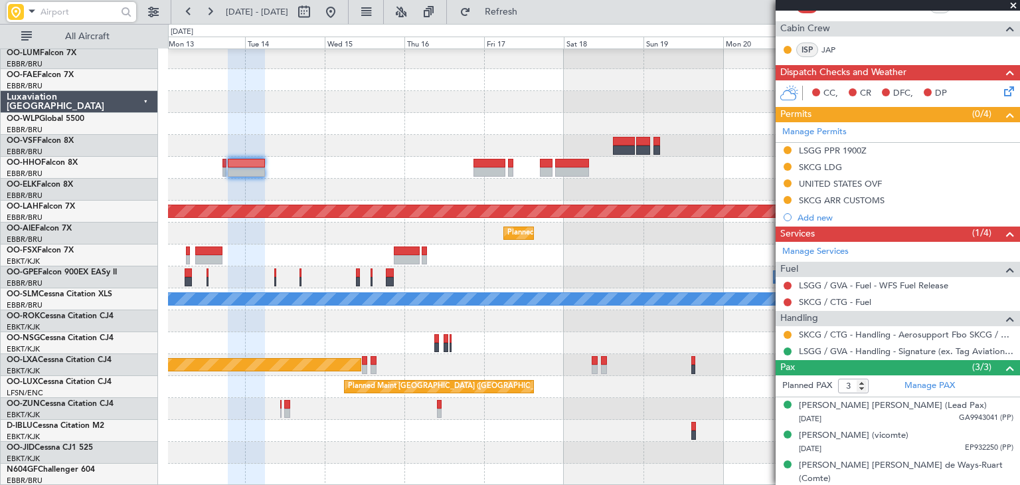
click at [28, 13] on span at bounding box center [32, 11] width 16 height 17
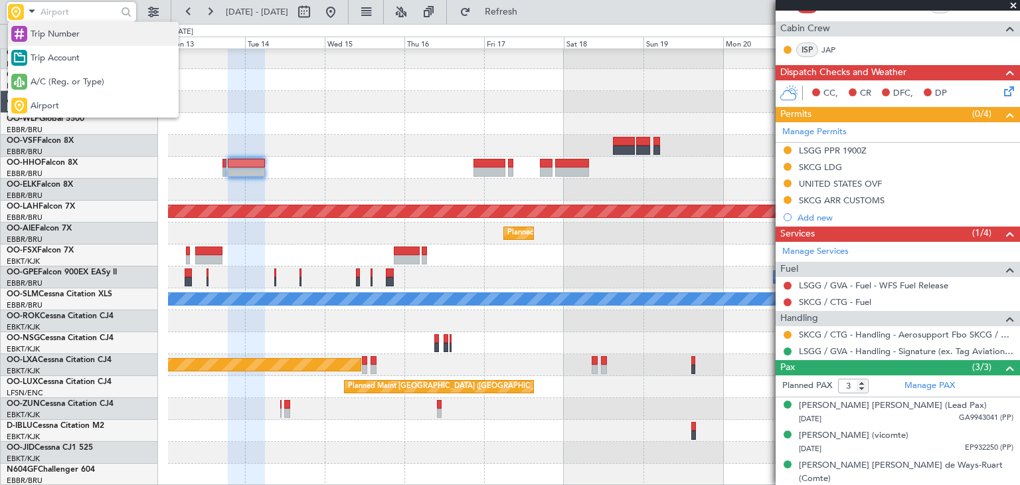
click at [37, 29] on span "Trip Number" at bounding box center [55, 34] width 49 height 13
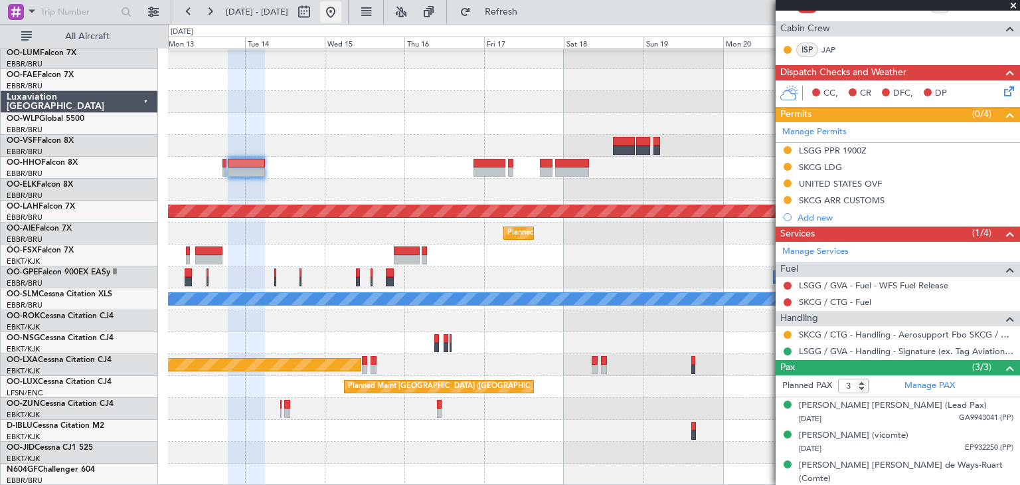
click at [341, 17] on button at bounding box center [330, 11] width 21 height 21
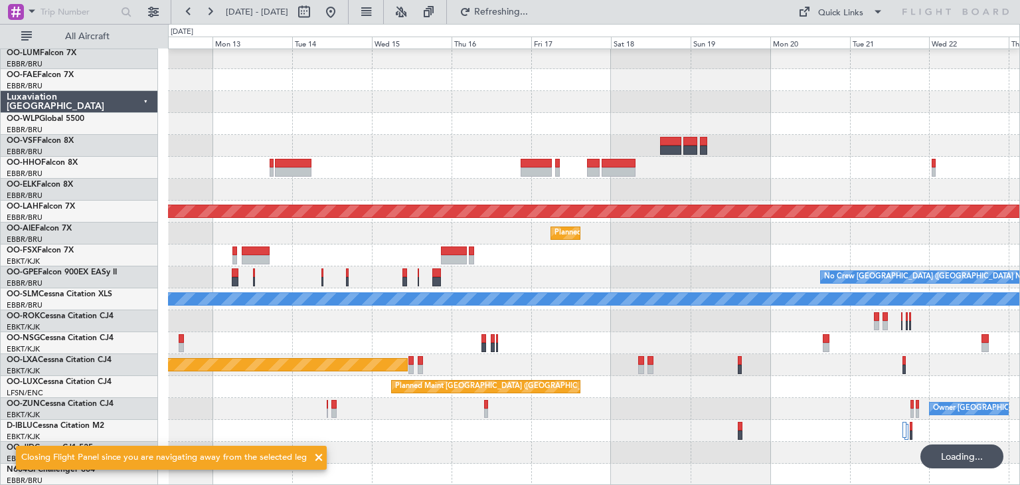
scroll to position [0, 0]
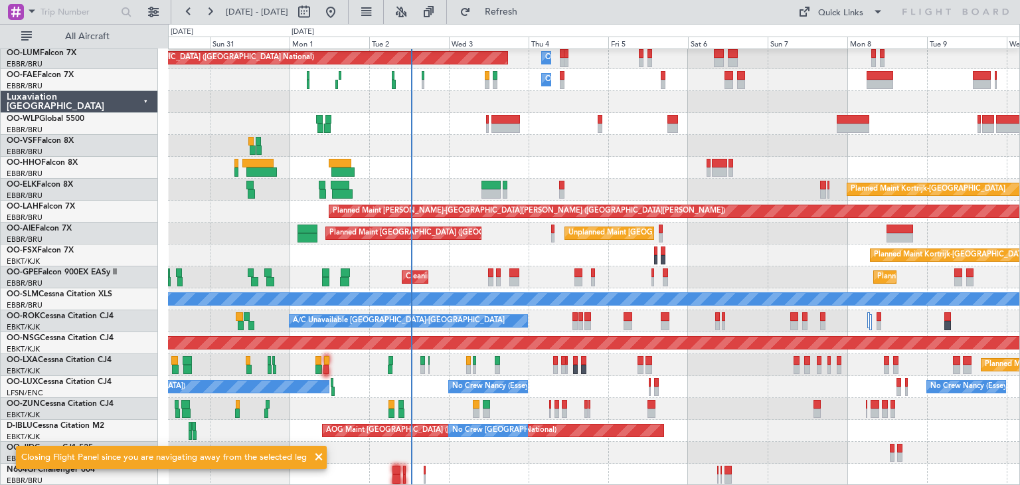
click at [486, 248] on div "Planned Maint Kortrijk-Wevelgem Planned Maint Kortrijk-Wevelgem" at bounding box center [593, 255] width 851 height 22
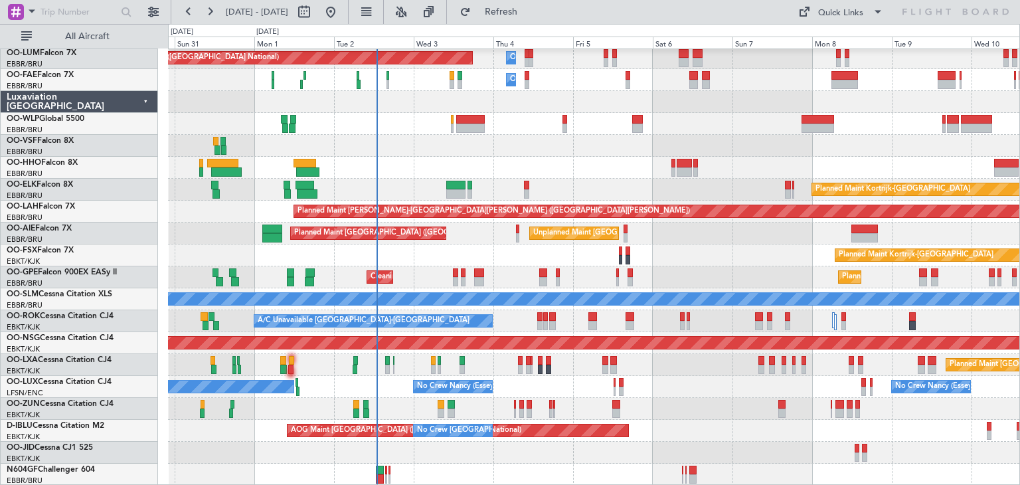
click at [725, 408] on div "Planned Maint Brussels (Brussels National) Owner Melsbroek Air Base Owner Melsb…" at bounding box center [593, 255] width 851 height 460
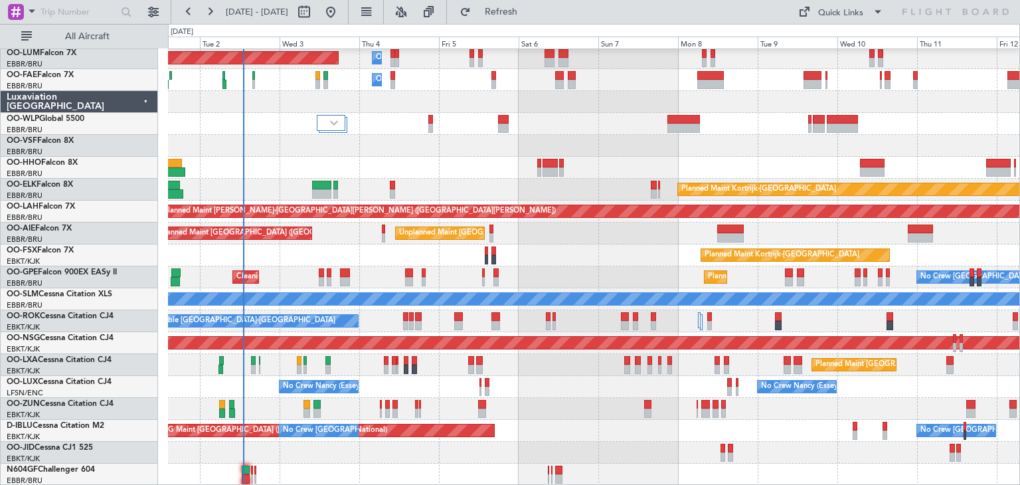
click at [377, 130] on div "Planned Maint Brussels (Brussels National) Owner Melsbroek Air Base Owner Melsb…" at bounding box center [593, 255] width 851 height 460
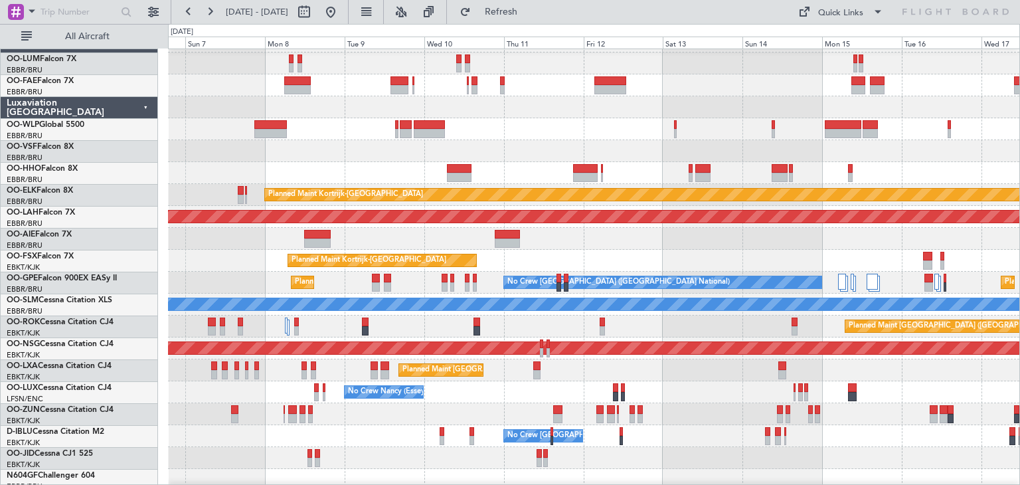
scroll to position [19, 0]
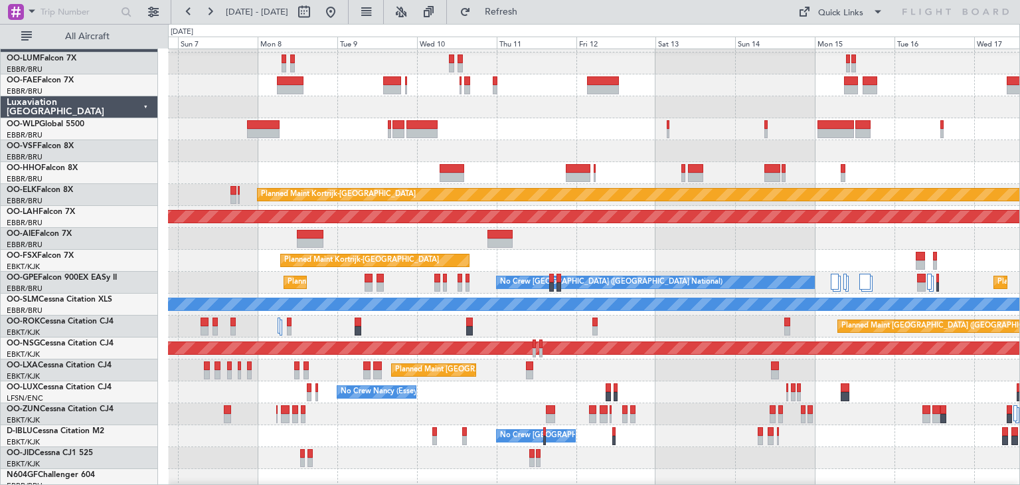
click at [530, 64] on div "Owner Melsbroek Air Base" at bounding box center [593, 63] width 851 height 22
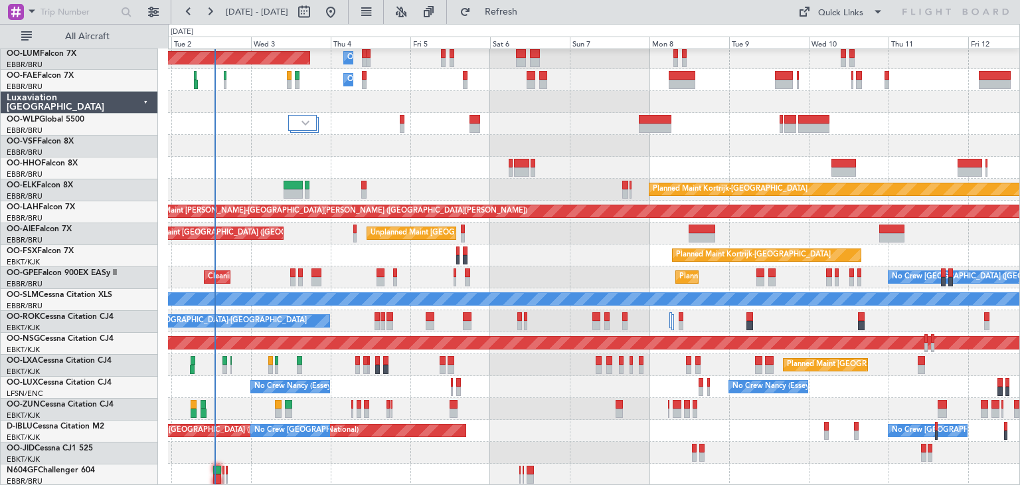
scroll to position [24, 0]
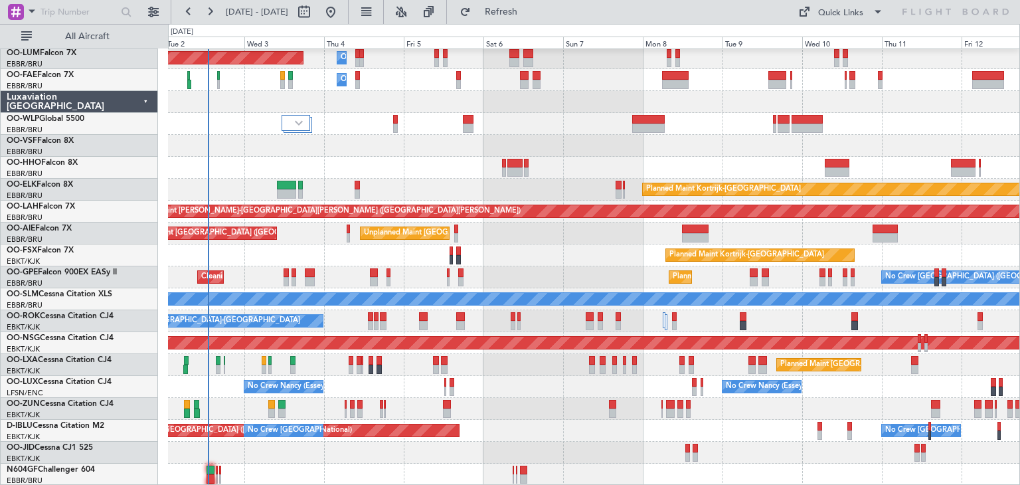
click at [731, 70] on div "Owner Melsbroek Air Base" at bounding box center [593, 80] width 851 height 22
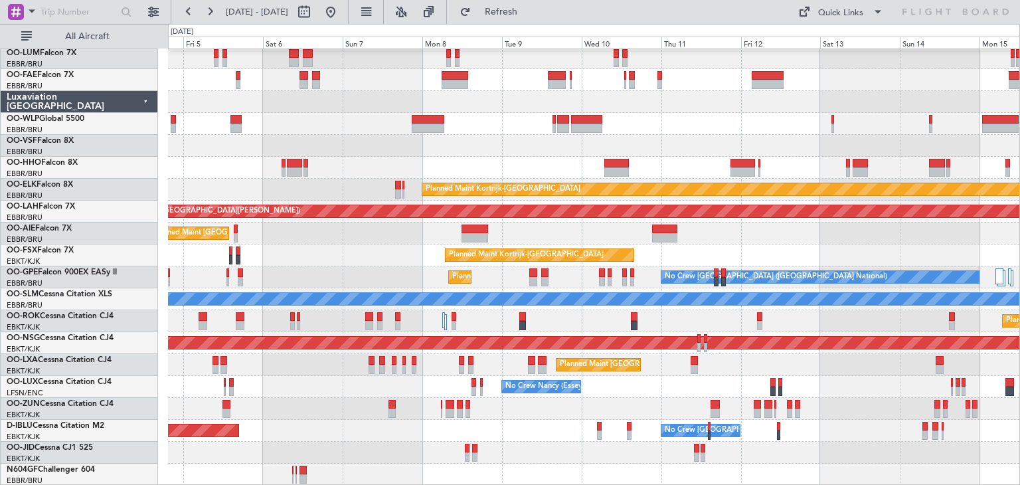
click at [711, 226] on div "Unplanned Maint Brussels (Brussels National) Planned Maint London (Farnborough)" at bounding box center [593, 233] width 851 height 22
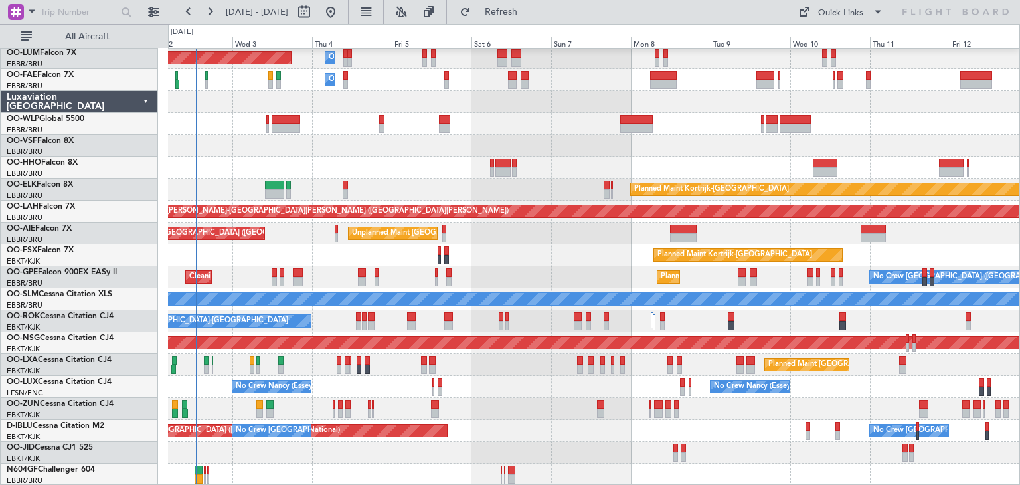
click at [1019, 218] on div "Owner Melsbroek Air Base Planned Maint Brussels (Brussels National) Owner Melsb…" at bounding box center [510, 254] width 1020 height 461
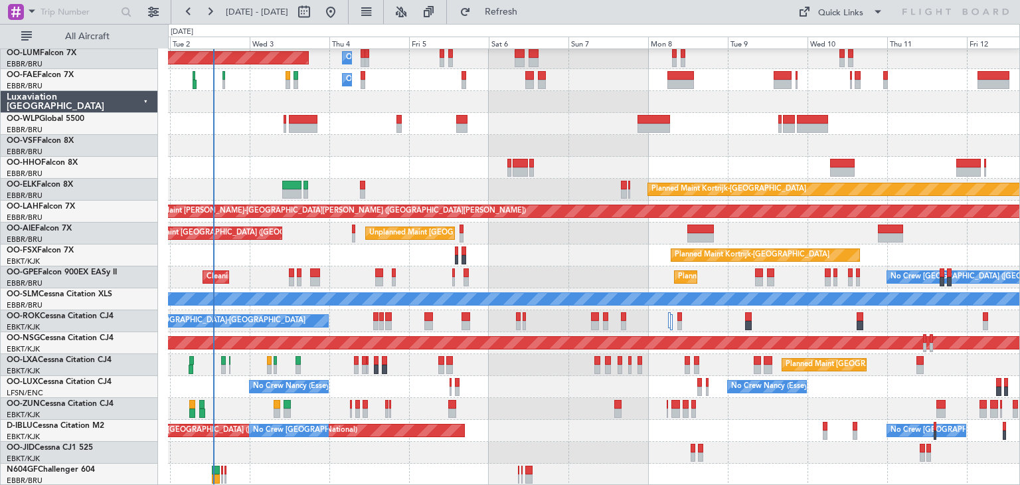
click at [547, 384] on div "Owner Melsbroek Air Base Planned Maint Brussels (Brussels National) Owner Melsb…" at bounding box center [593, 255] width 851 height 460
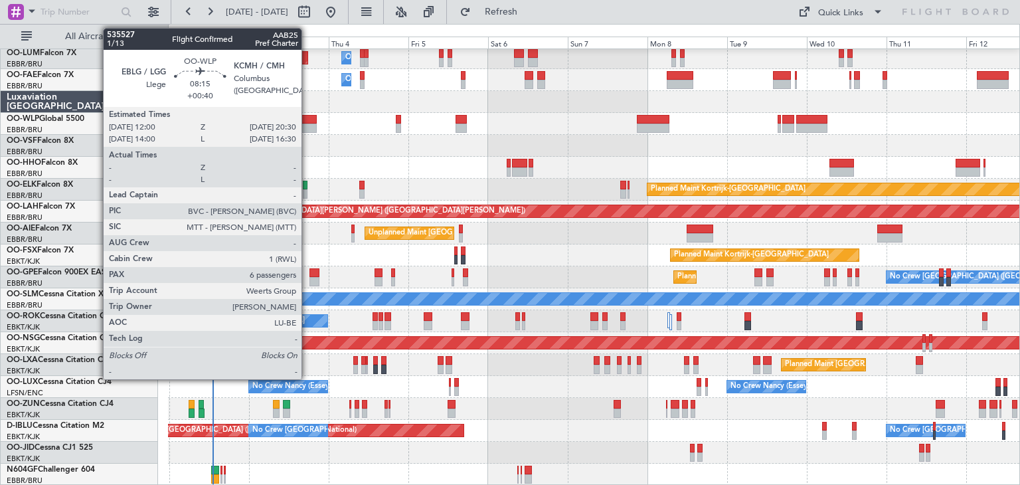
click at [308, 120] on div at bounding box center [302, 119] width 29 height 9
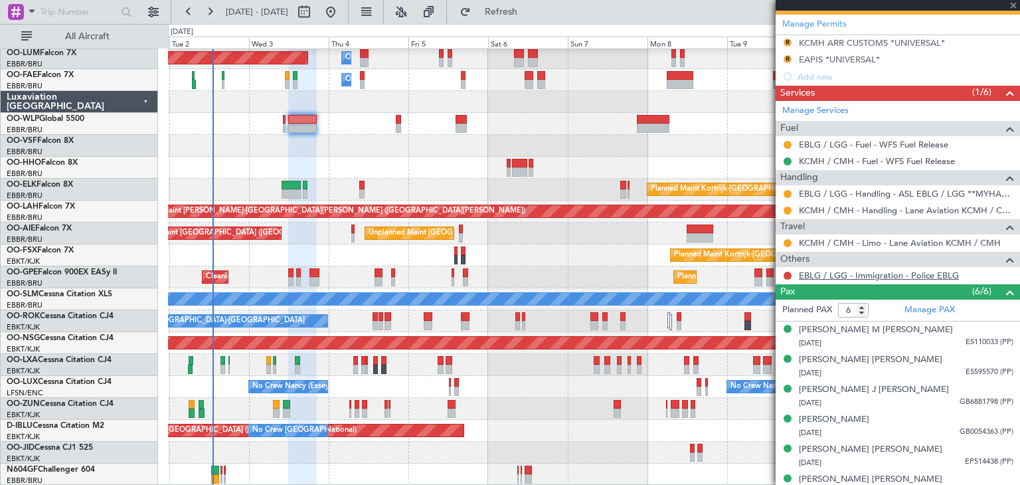
scroll to position [441, 0]
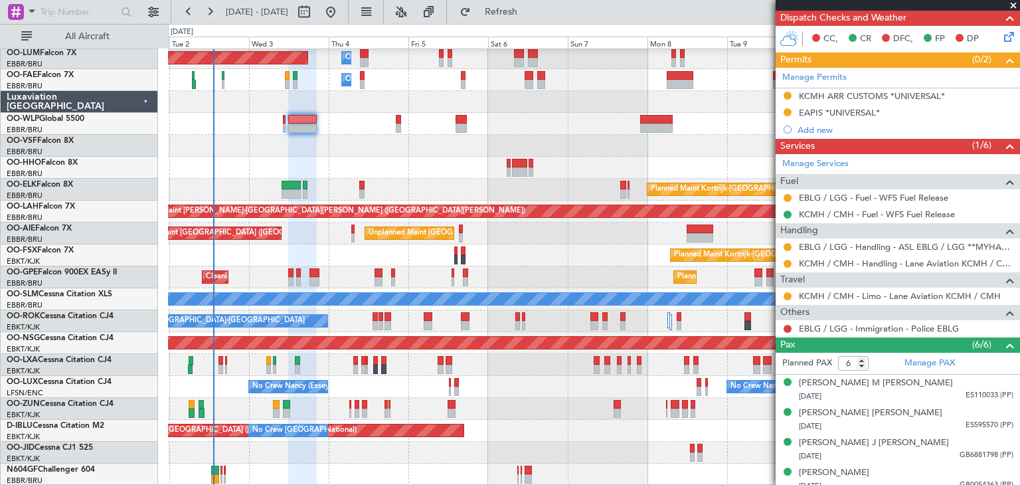
scroll to position [308, 0]
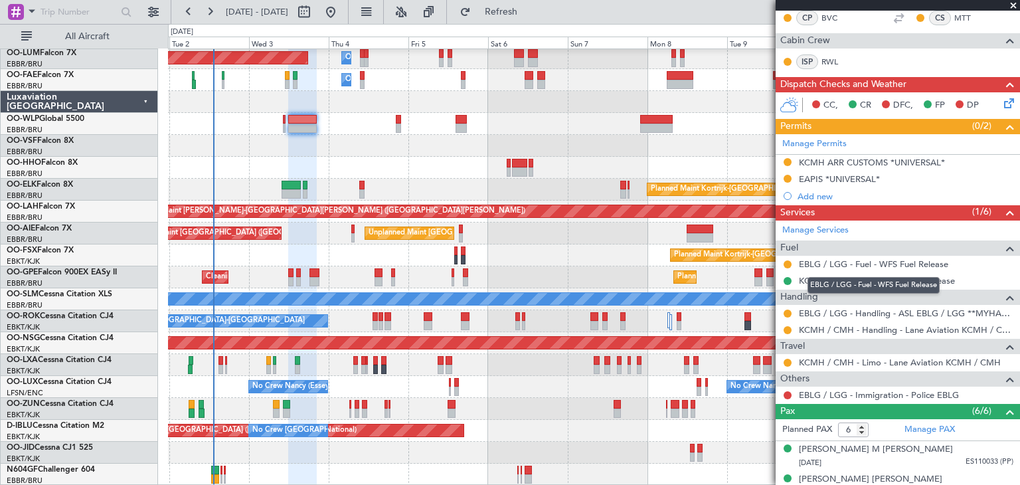
click at [860, 278] on div "EBLG / LGG - Fuel - WFS Fuel Release" at bounding box center [873, 285] width 132 height 17
click at [827, 275] on link "KCMH / CMH - Fuel - WFS Fuel Release" at bounding box center [877, 280] width 156 height 11
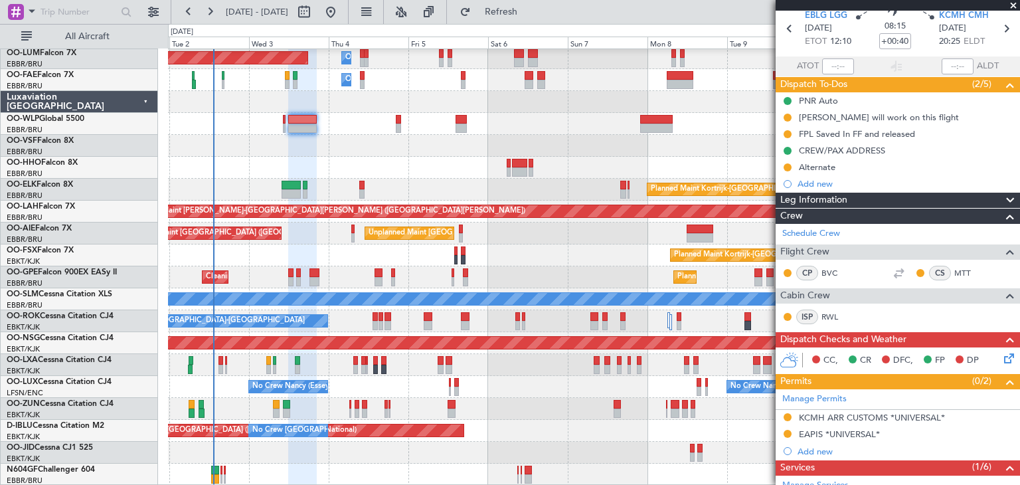
scroll to position [58, 0]
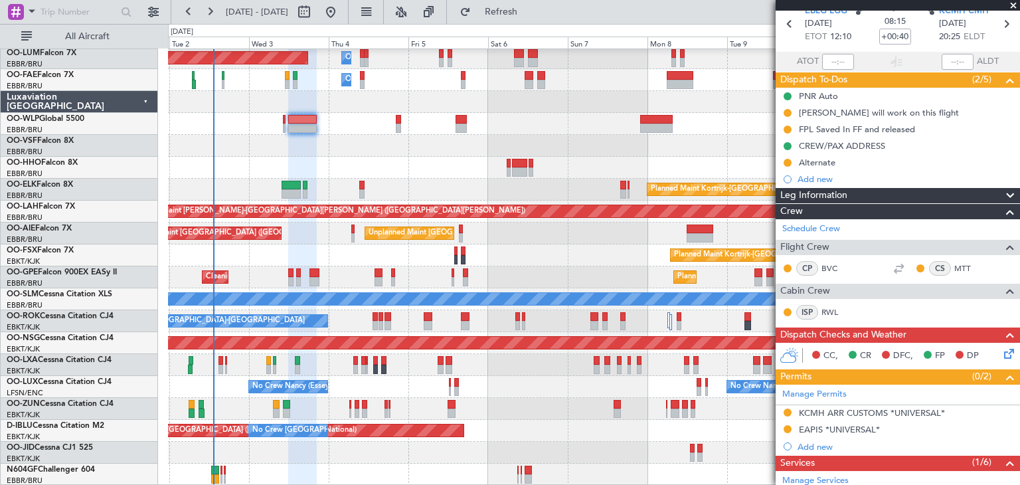
click at [834, 164] on div "Alternate" at bounding box center [817, 162] width 37 height 11
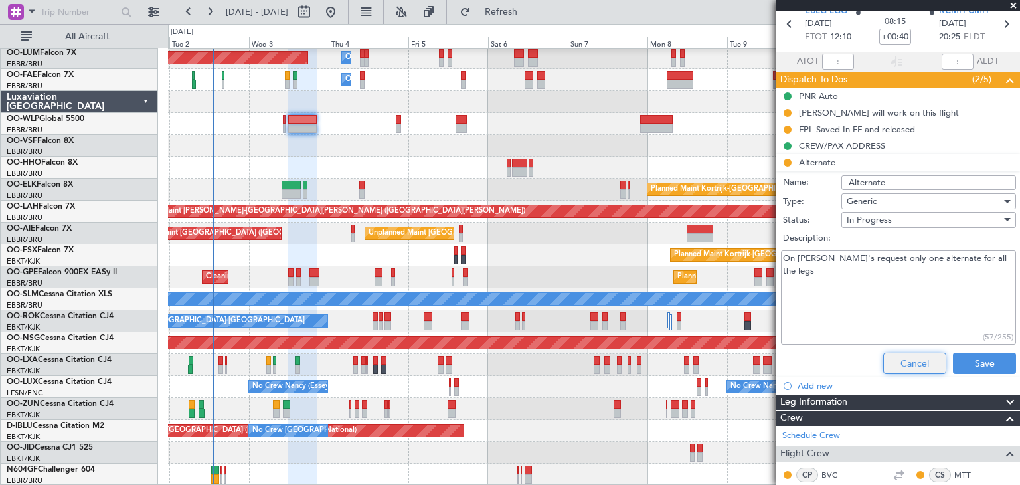
click at [883, 355] on button "Cancel" at bounding box center [914, 363] width 63 height 21
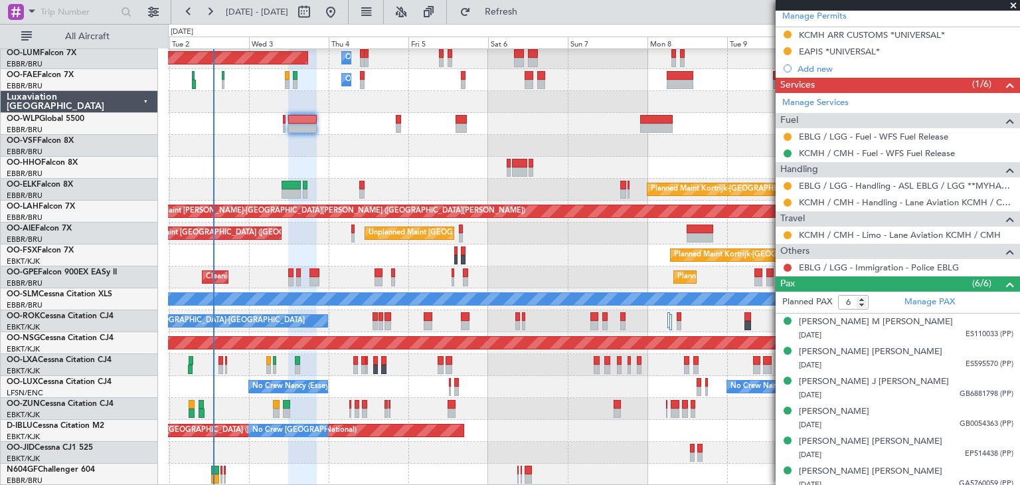
scroll to position [441, 0]
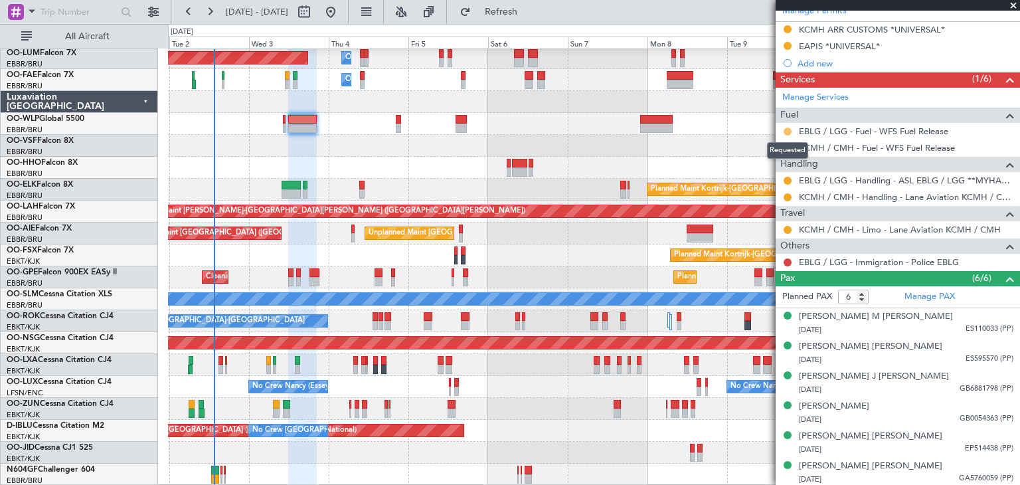
click at [785, 128] on button at bounding box center [787, 131] width 8 height 8
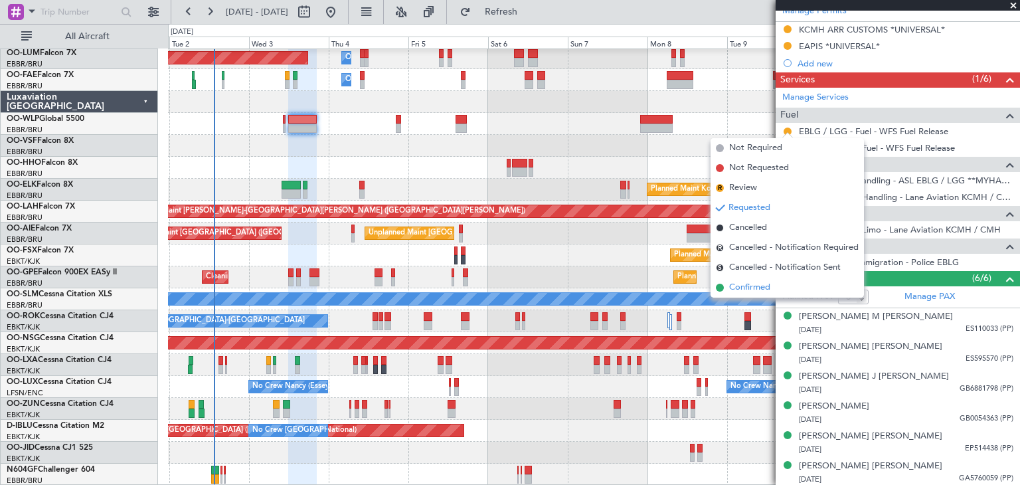
click at [779, 286] on li "Confirmed" at bounding box center [786, 288] width 153 height 20
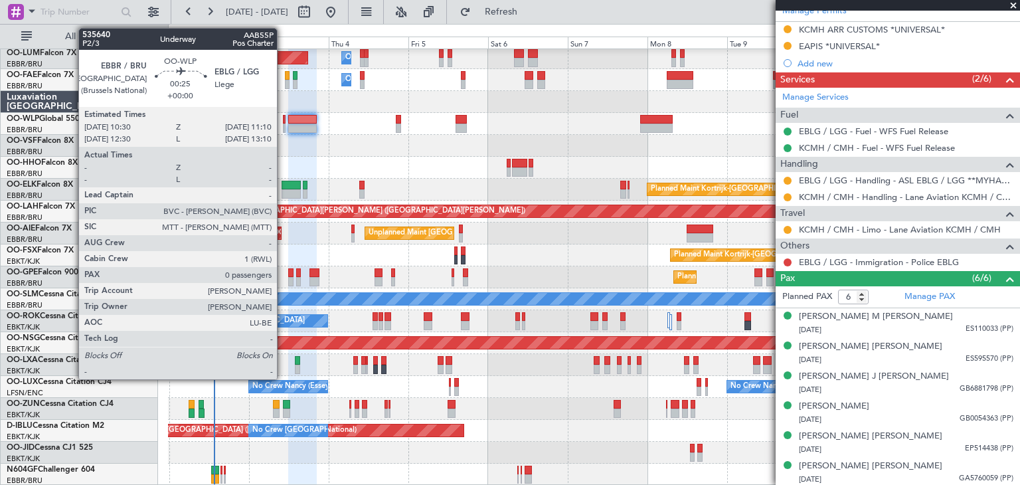
click at [283, 118] on div at bounding box center [284, 119] width 3 height 9
type input "0"
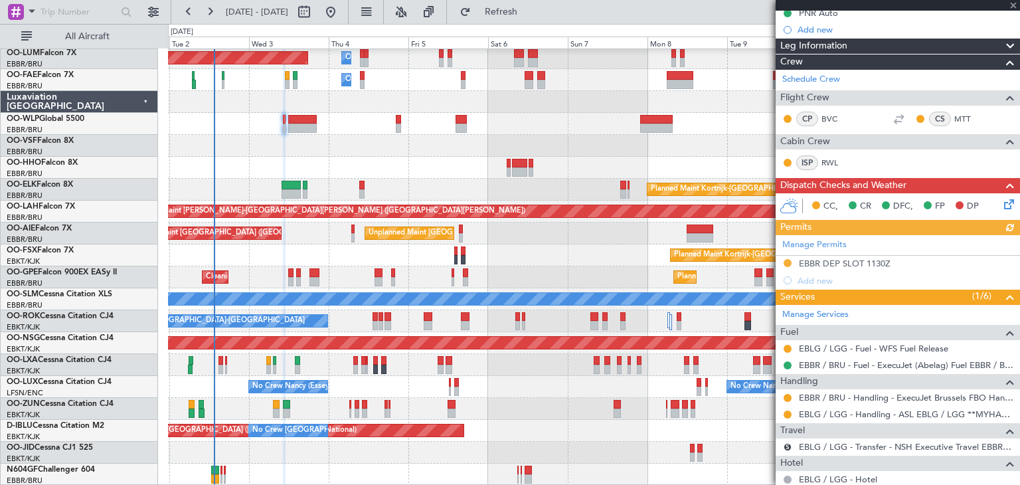
scroll to position [244, 0]
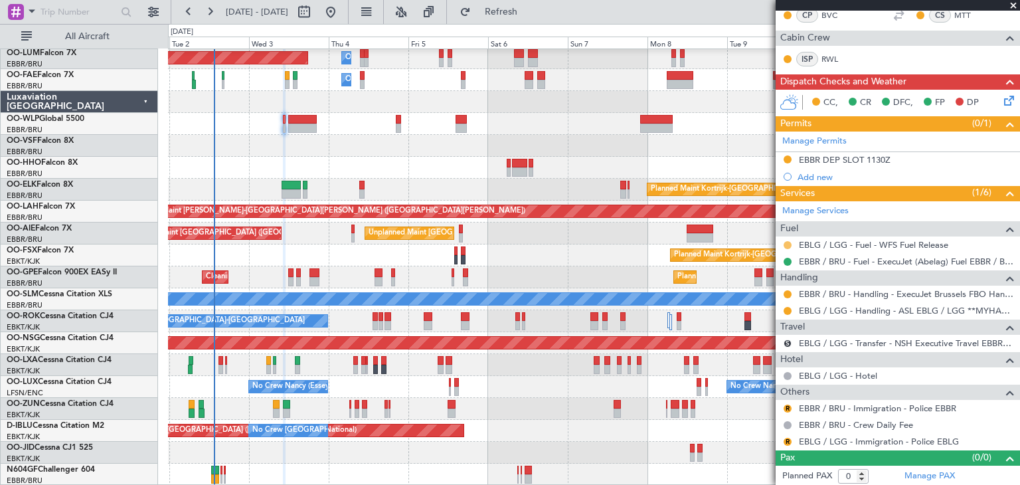
click at [786, 242] on button at bounding box center [787, 245] width 8 height 8
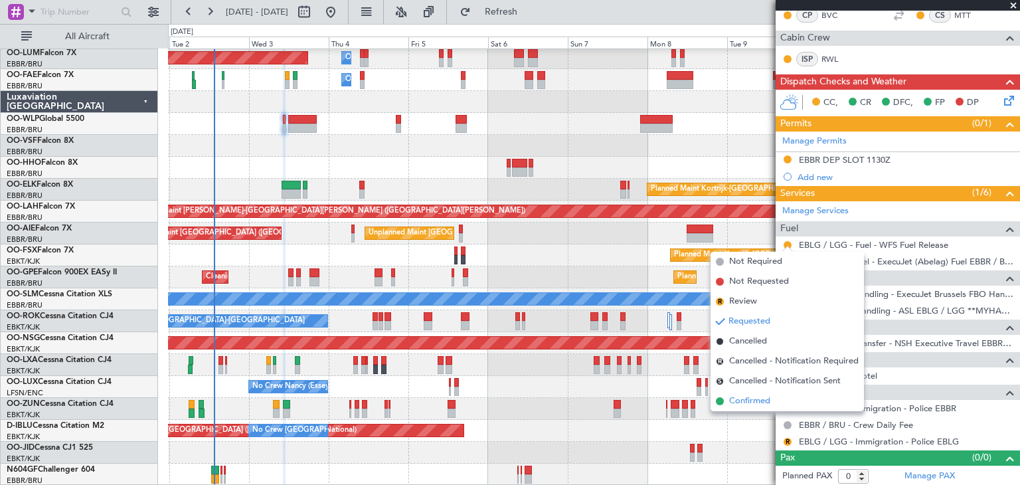
click at [775, 397] on li "Confirmed" at bounding box center [786, 401] width 153 height 20
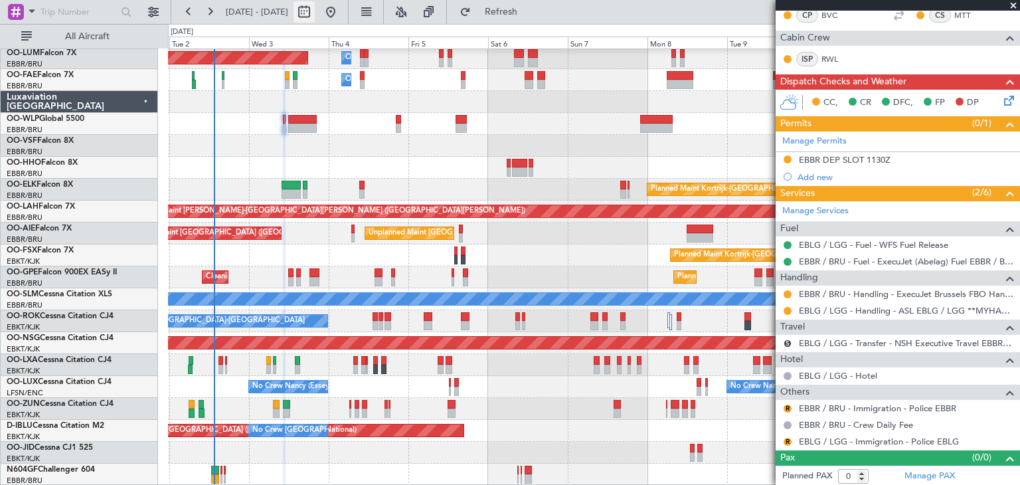
click at [315, 11] on button at bounding box center [303, 11] width 21 height 21
select select "9"
select select "2025"
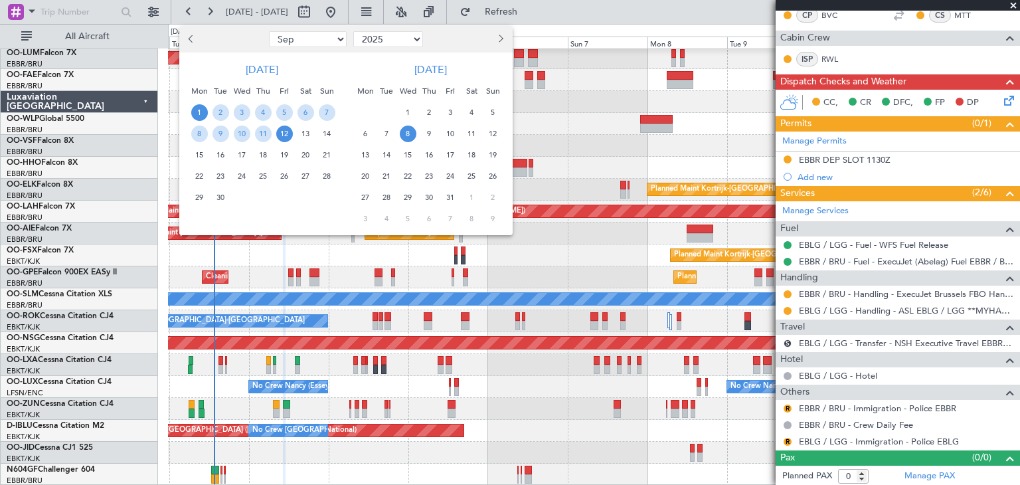
click at [409, 128] on span "8" at bounding box center [408, 133] width 17 height 17
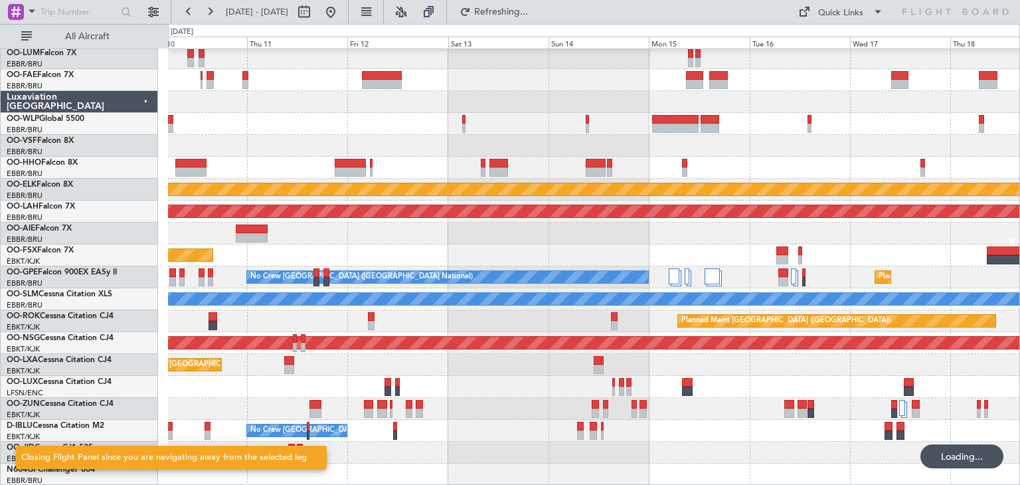
scroll to position [0, 0]
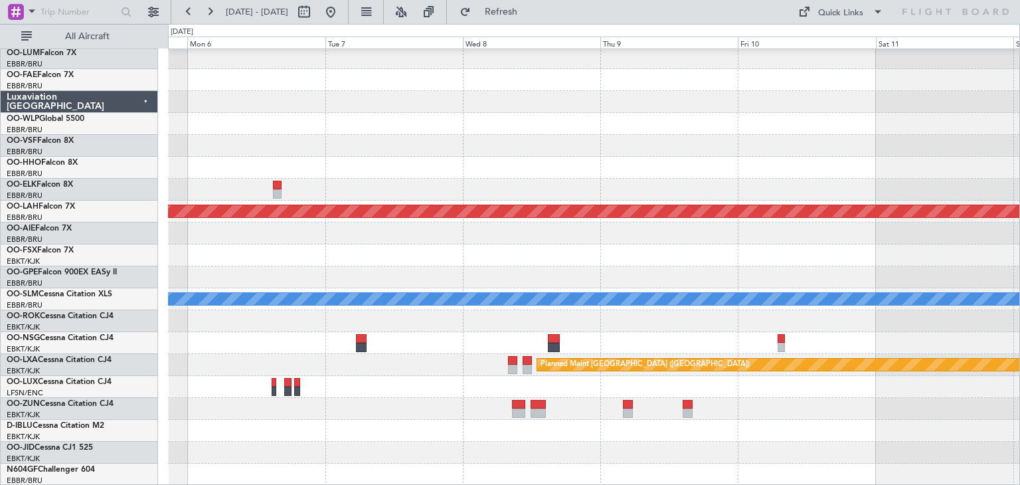
click at [523, 406] on div at bounding box center [518, 404] width 13 height 9
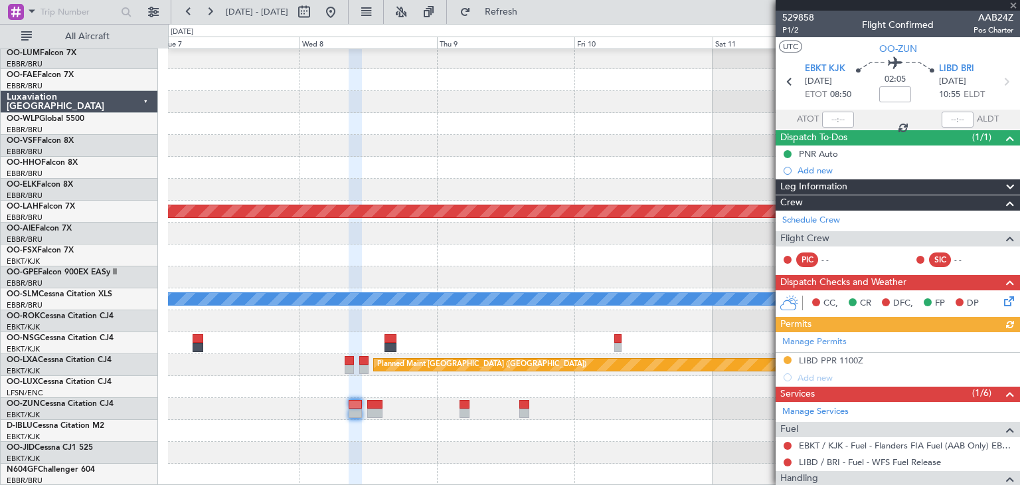
click at [413, 380] on div "- - LSGG 19:00 Z SKCG 05:55 Z Planned [GEOGRAPHIC_DATA][PERSON_NAME]-[GEOGRAPHI…" at bounding box center [593, 255] width 851 height 460
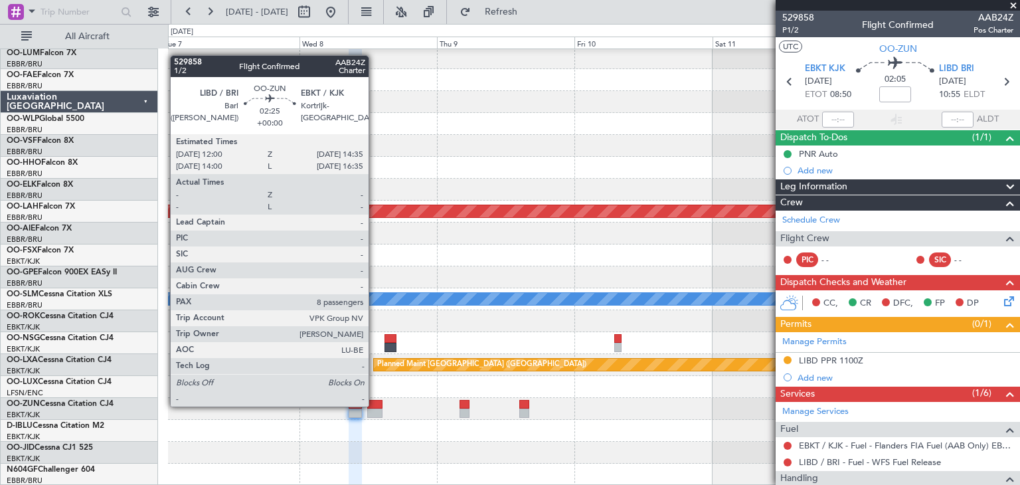
click at [369, 406] on div at bounding box center [374, 404] width 15 height 9
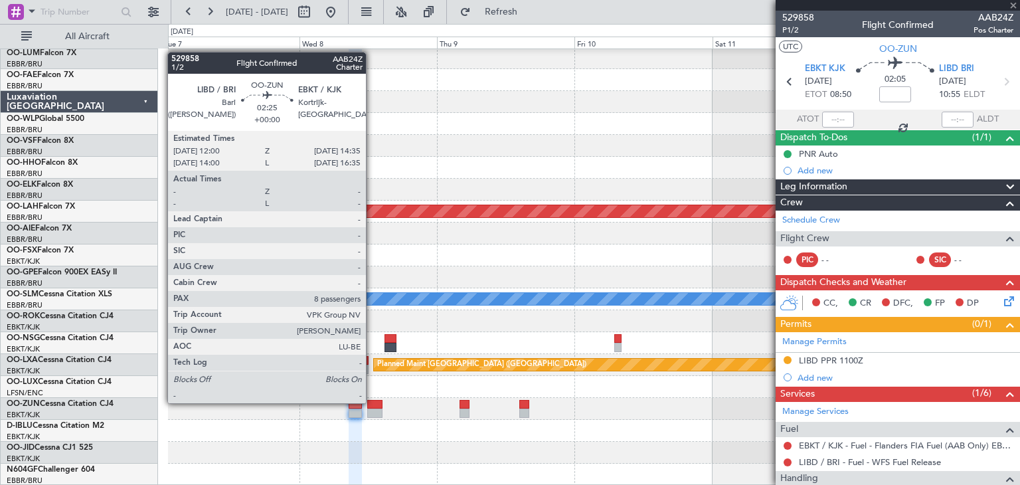
click at [372, 402] on div at bounding box center [374, 404] width 15 height 9
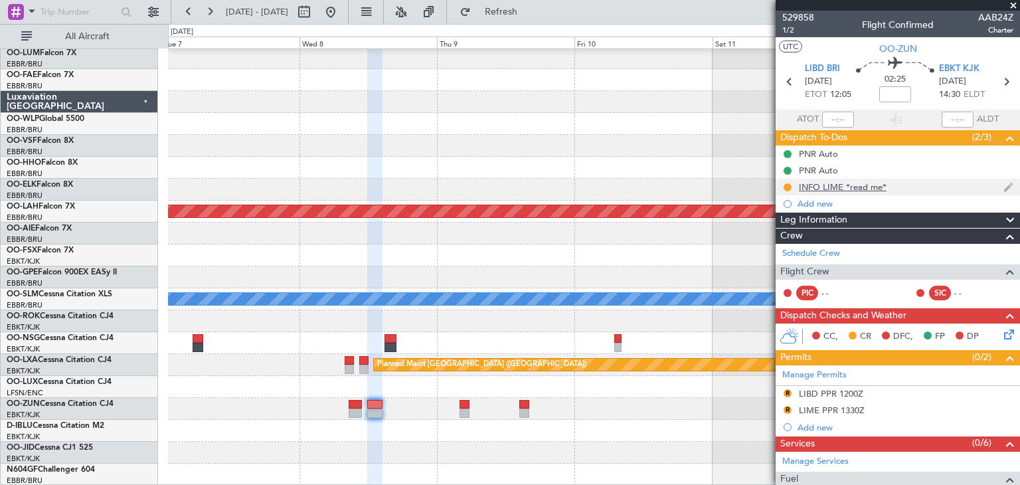
click at [856, 187] on div "INFO LIME *read me*" at bounding box center [843, 186] width 88 height 11
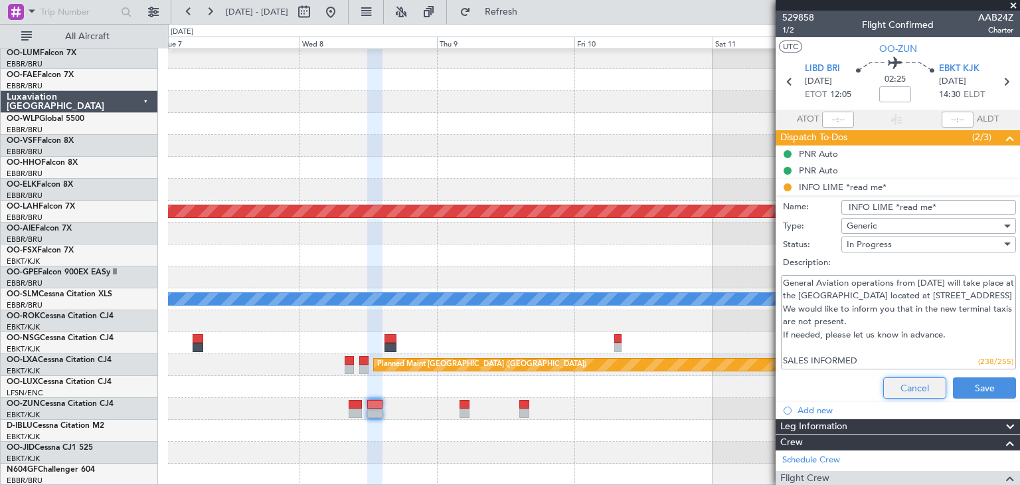
click at [890, 388] on button "Cancel" at bounding box center [914, 387] width 63 height 21
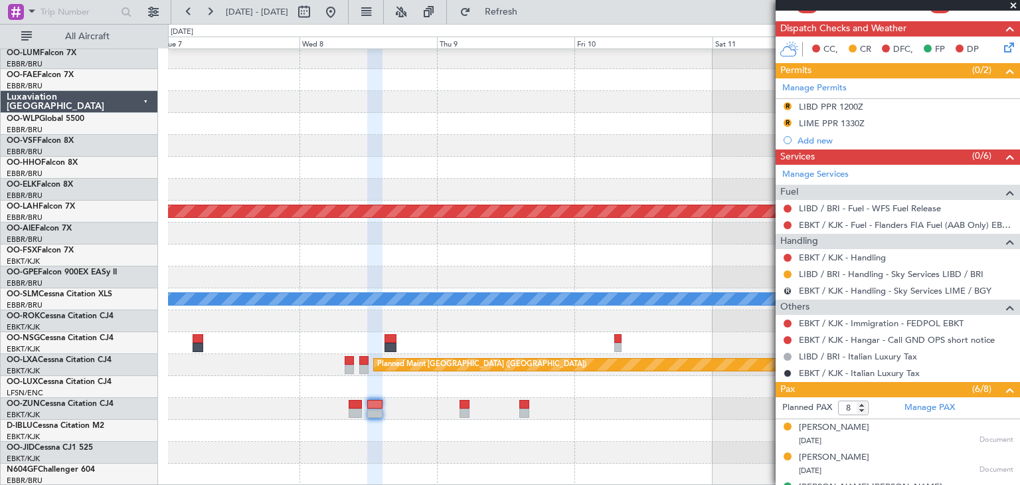
scroll to position [259, 0]
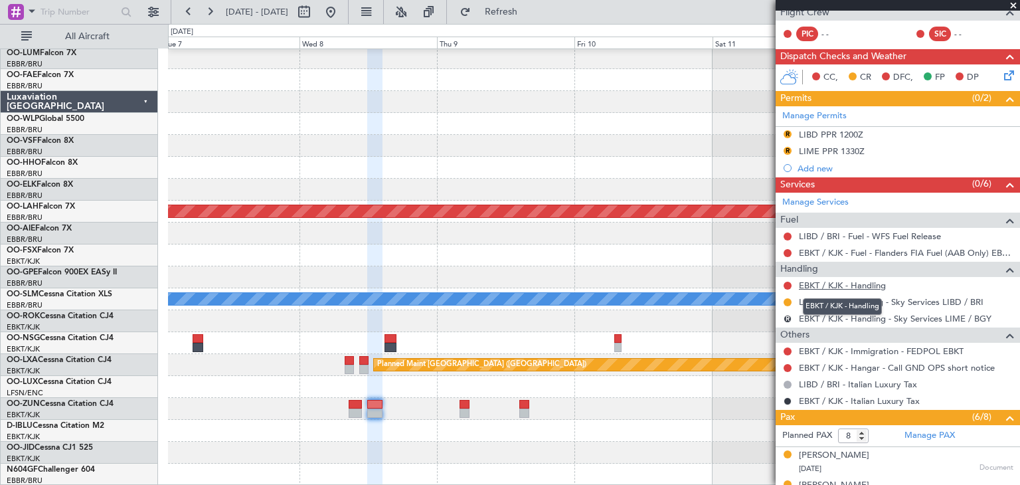
click at [829, 282] on link "EBKT / KJK - Handling" at bounding box center [842, 285] width 87 height 11
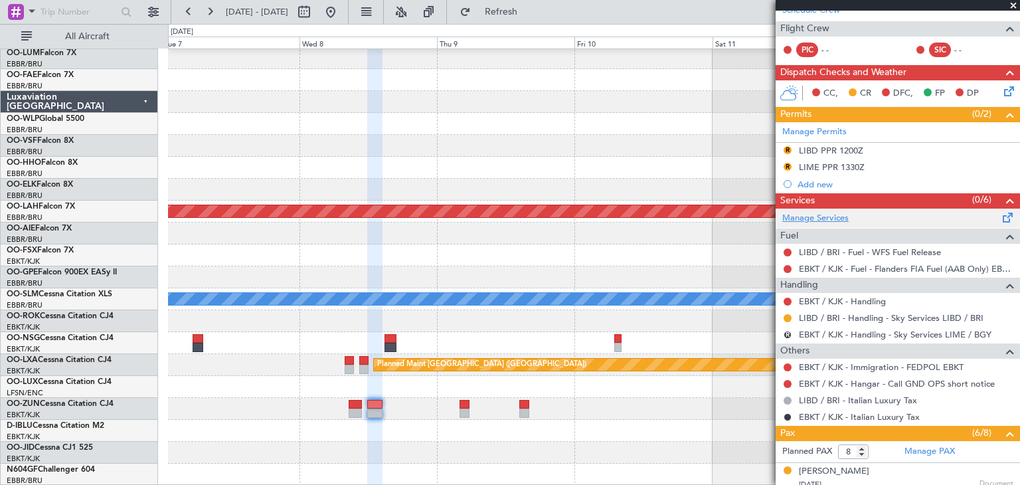
scroll to position [266, 0]
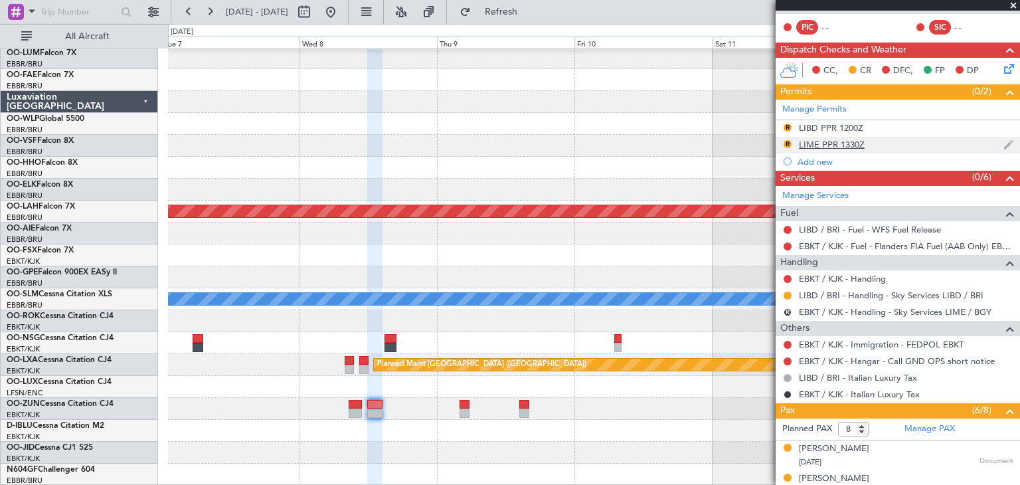
click at [878, 141] on div "R LIME PPR 1330Z" at bounding box center [897, 145] width 244 height 17
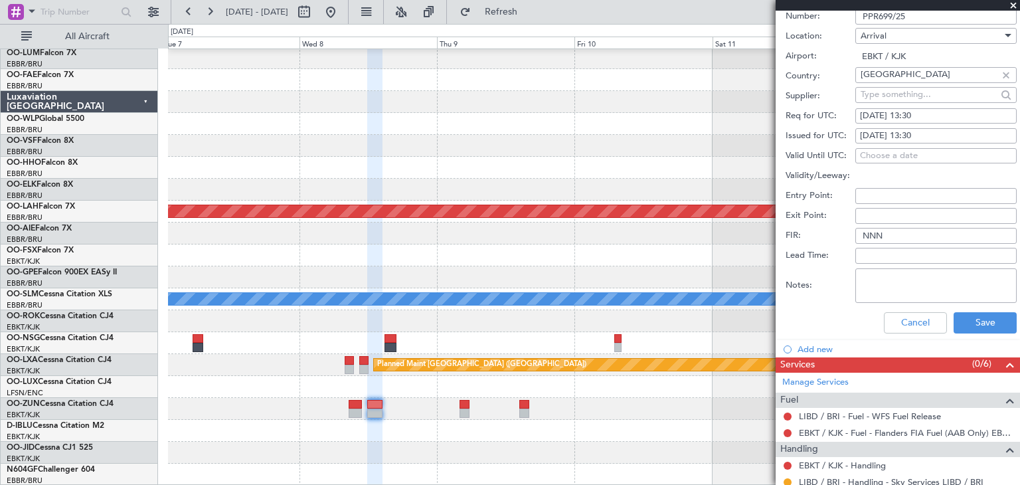
scroll to position [398, 0]
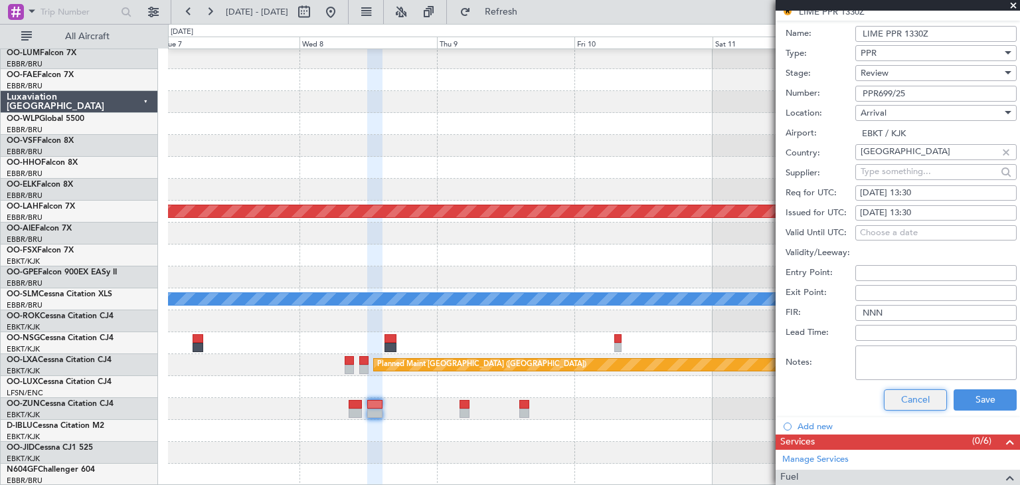
click at [892, 408] on button "Cancel" at bounding box center [915, 399] width 63 height 21
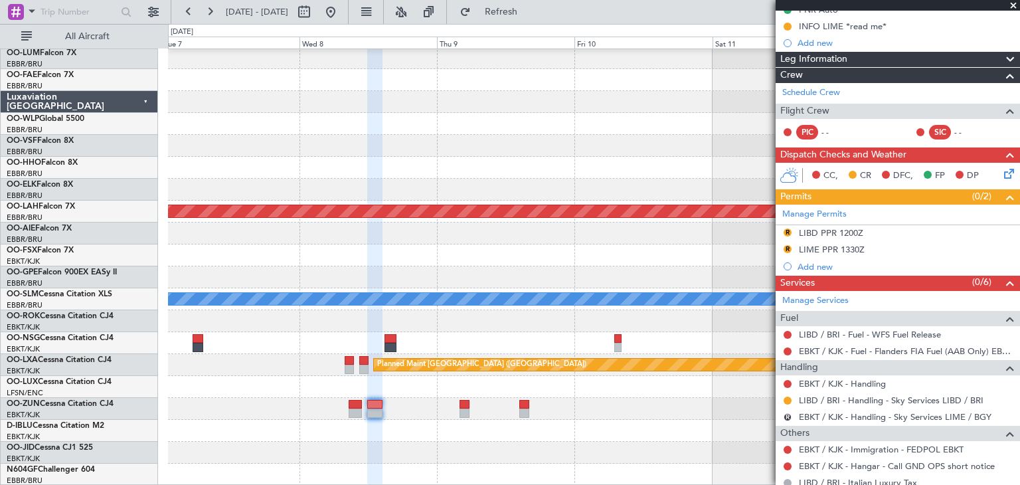
scroll to position [266, 0]
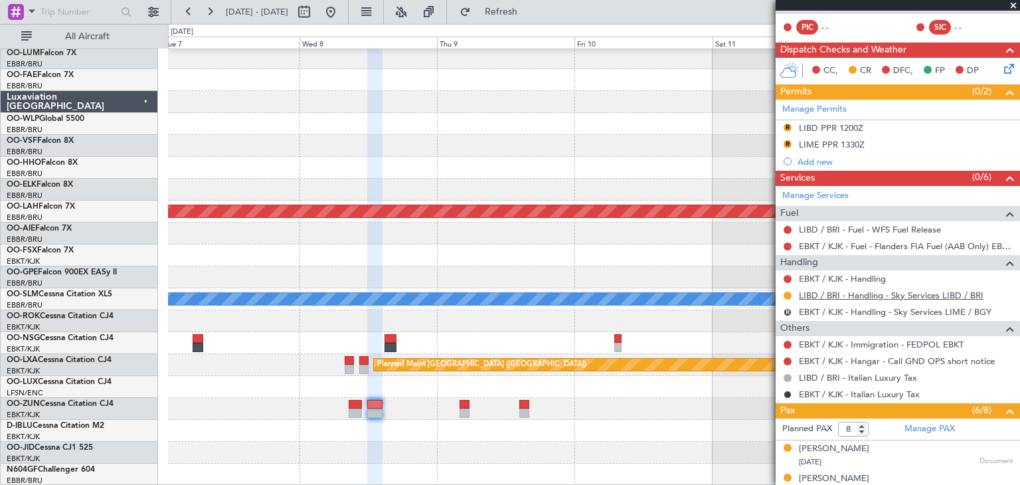
click at [828, 293] on link "LIBD / BRI - Handling - Sky Services LIBD / BRI" at bounding box center [891, 294] width 185 height 11
click at [788, 125] on button "R" at bounding box center [787, 127] width 8 height 8
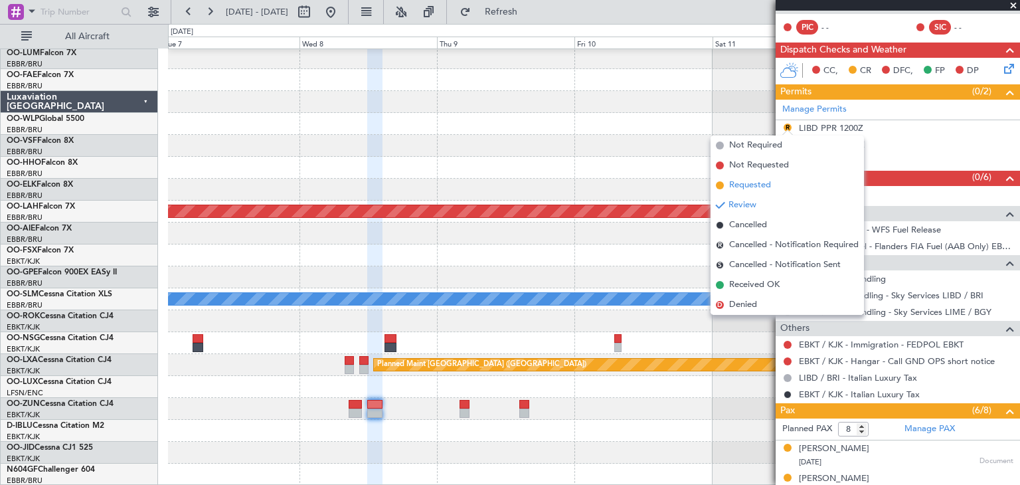
click at [745, 182] on span "Requested" at bounding box center [750, 185] width 42 height 13
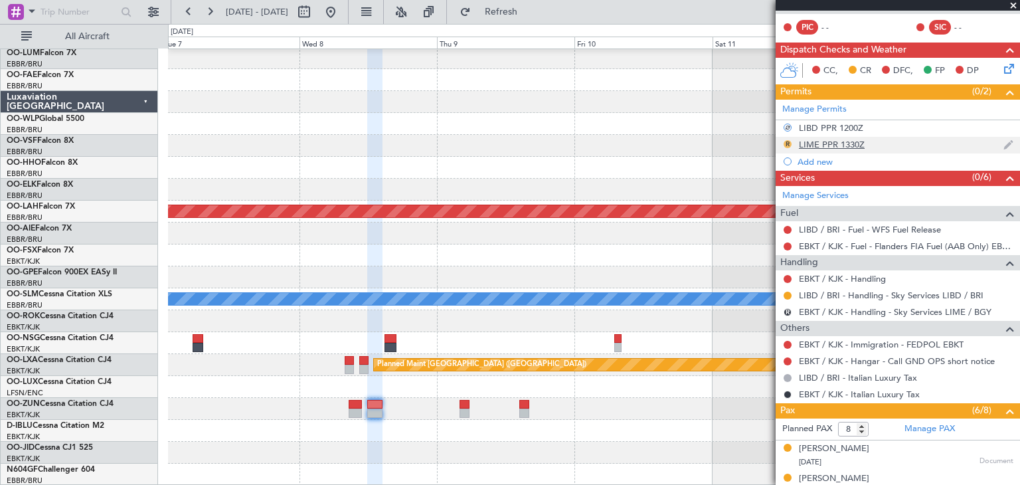
click at [789, 144] on button "R" at bounding box center [787, 144] width 8 height 8
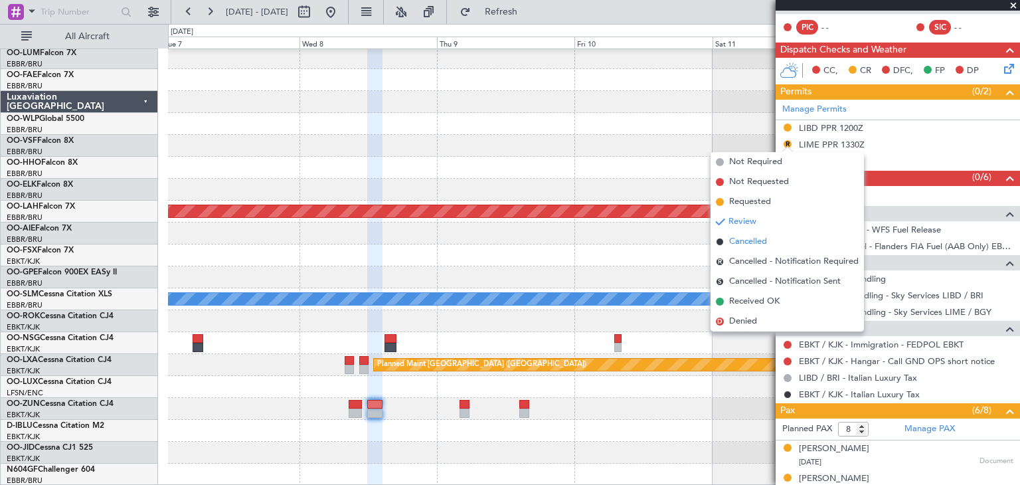
click at [754, 238] on span "Cancelled" at bounding box center [748, 241] width 38 height 13
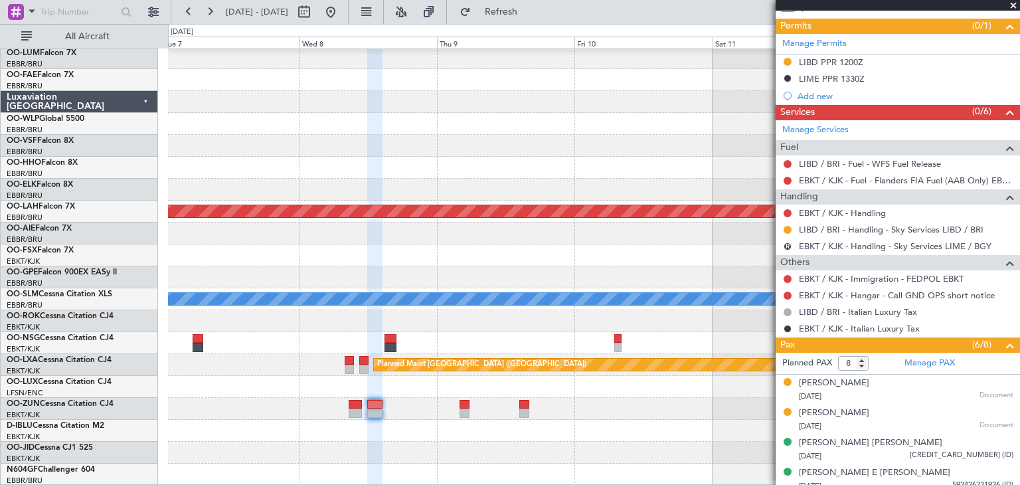
scroll to position [332, 0]
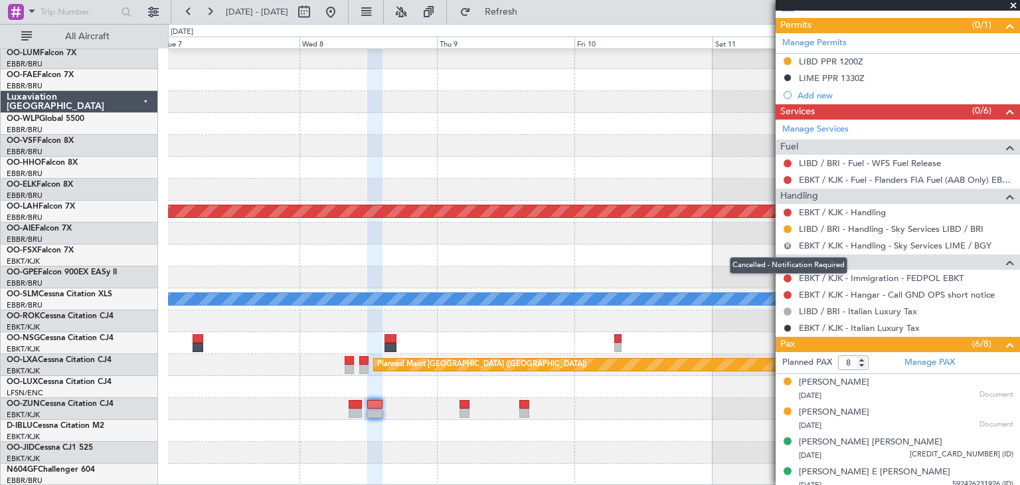
click at [788, 243] on button "R" at bounding box center [787, 246] width 8 height 8
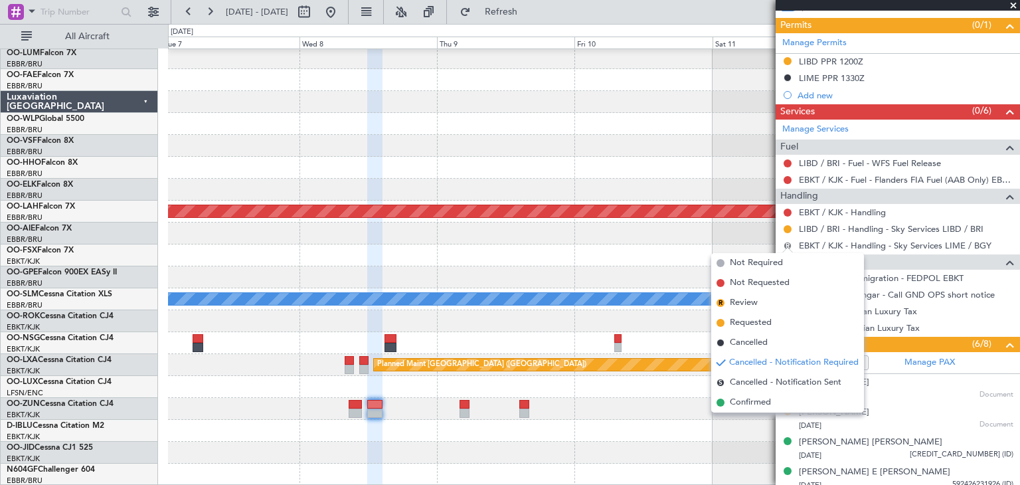
click at [789, 243] on button "R" at bounding box center [787, 246] width 8 height 8
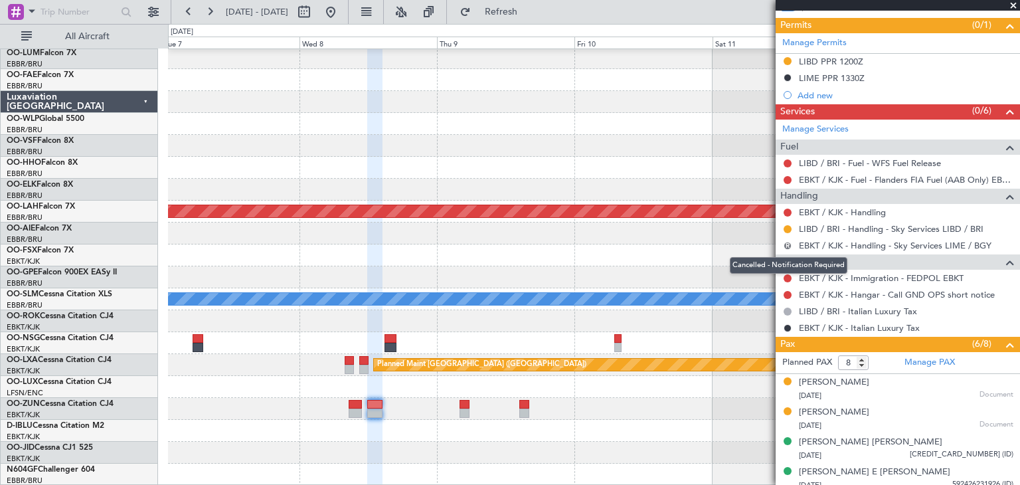
click at [787, 242] on button "R" at bounding box center [787, 246] width 8 height 8
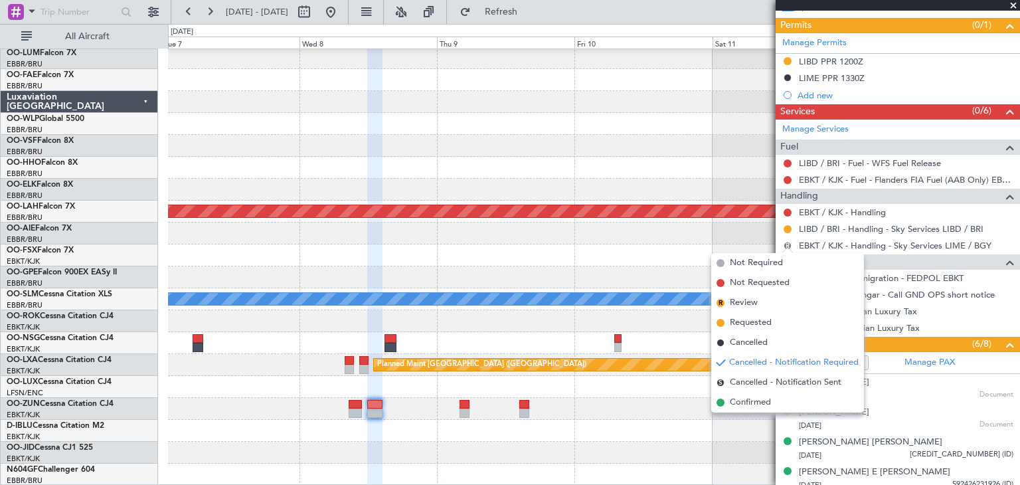
click at [786, 242] on button "R" at bounding box center [787, 246] width 8 height 8
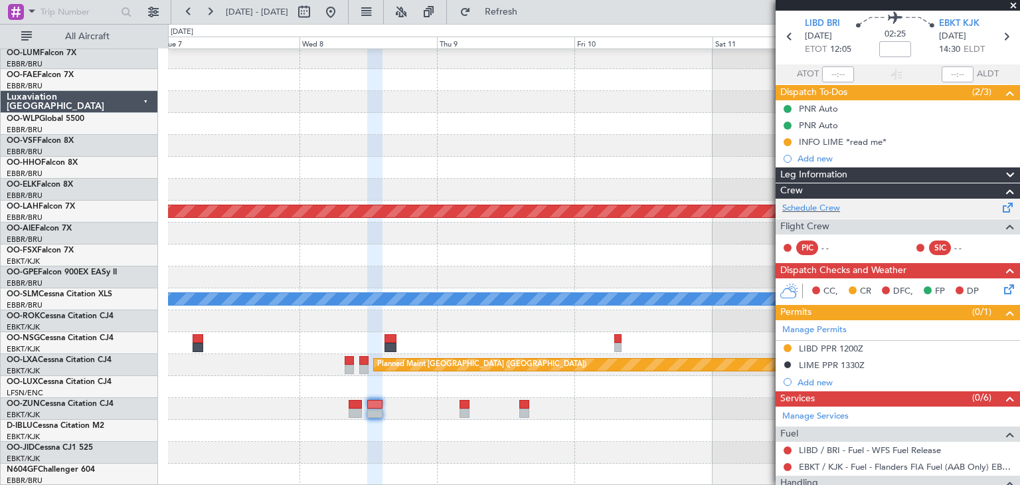
scroll to position [0, 0]
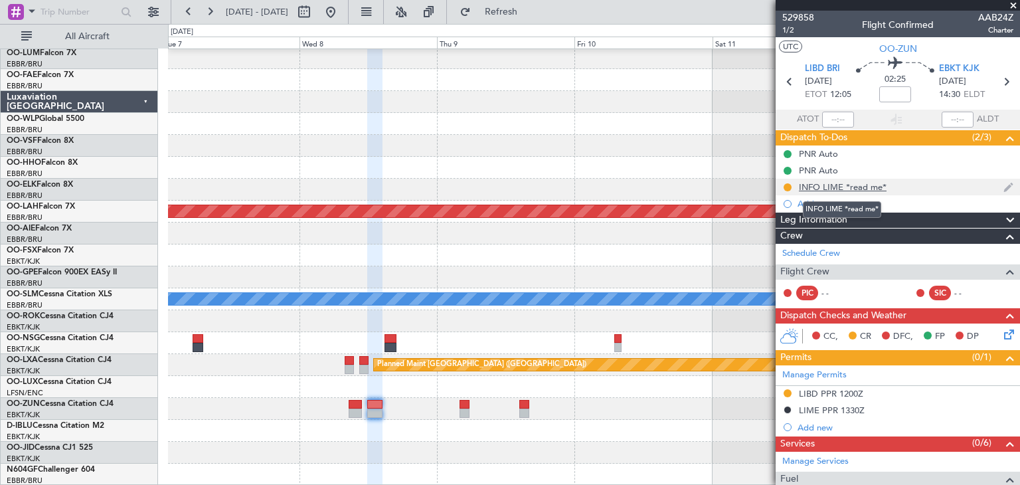
click at [852, 184] on div "INFO LIME *read me*" at bounding box center [843, 186] width 88 height 11
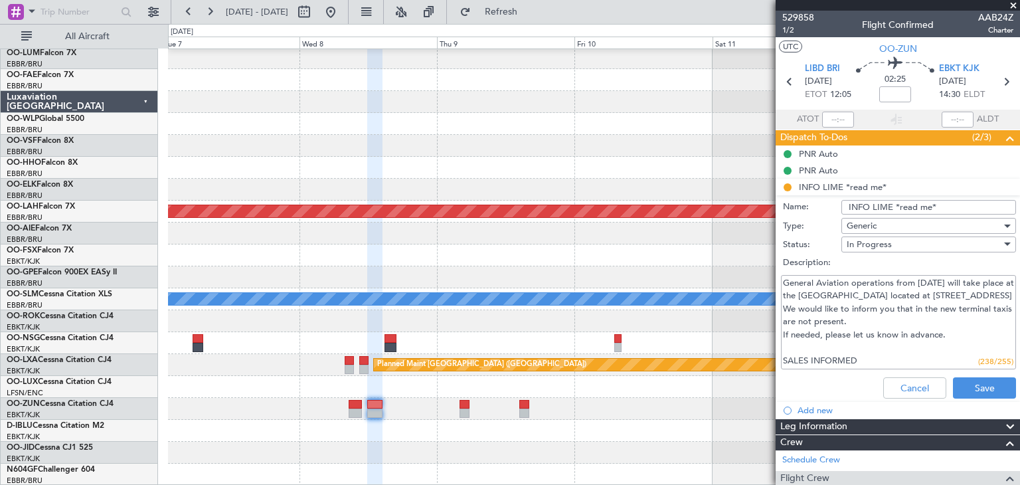
click at [904, 237] on div "In Progress" at bounding box center [923, 244] width 155 height 20
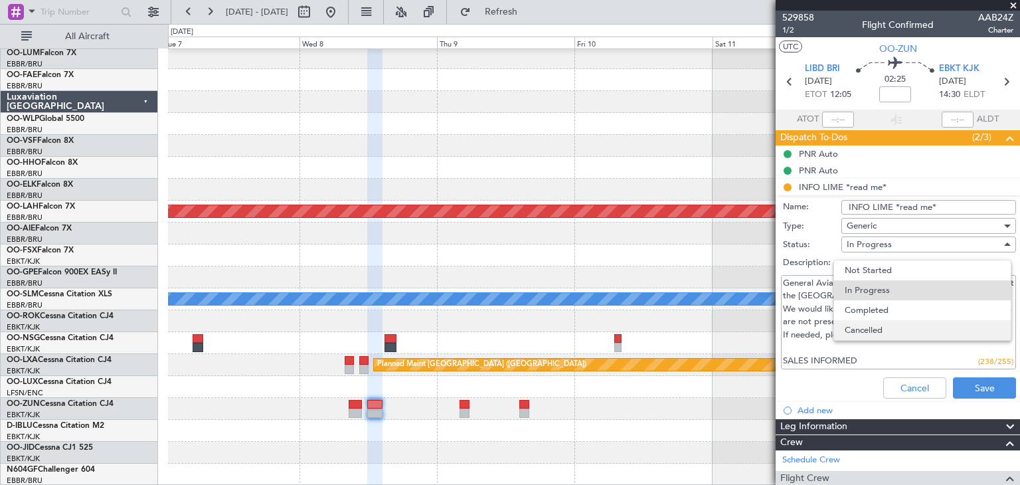
click at [892, 329] on span "Cancelled" at bounding box center [922, 330] width 155 height 20
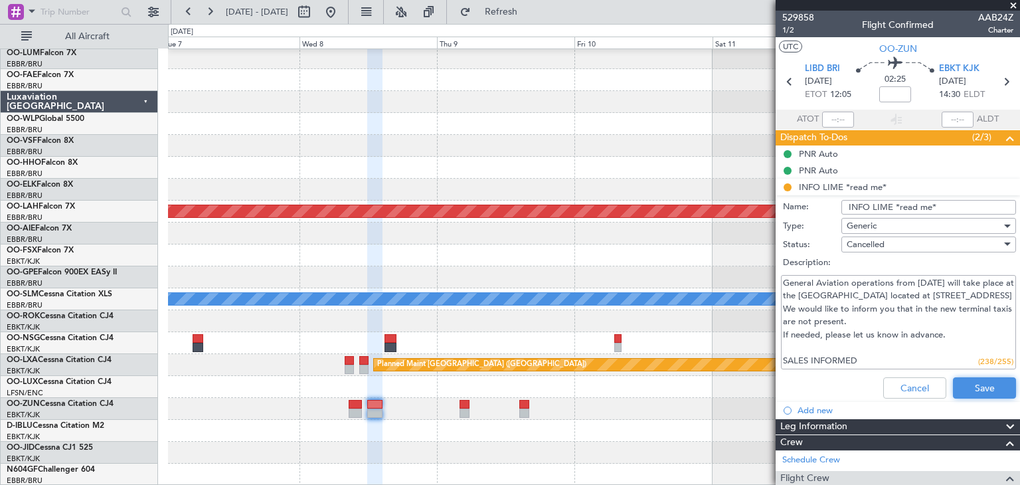
click at [971, 388] on button "Save" at bounding box center [984, 387] width 63 height 21
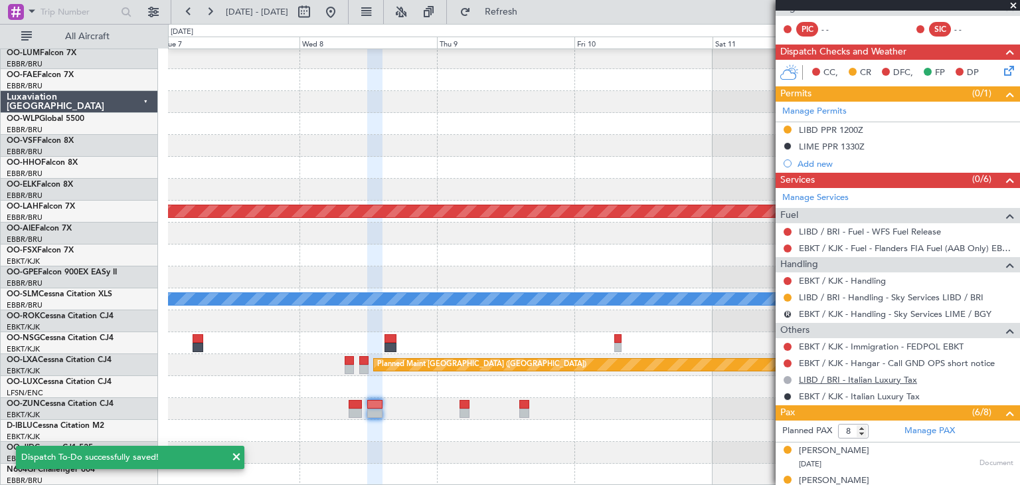
scroll to position [266, 0]
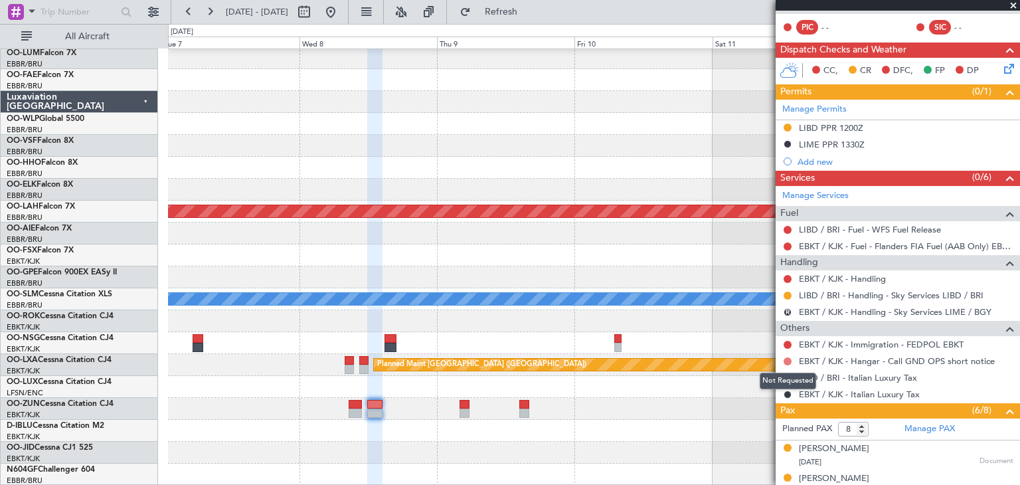
click at [789, 357] on button at bounding box center [787, 361] width 8 height 8
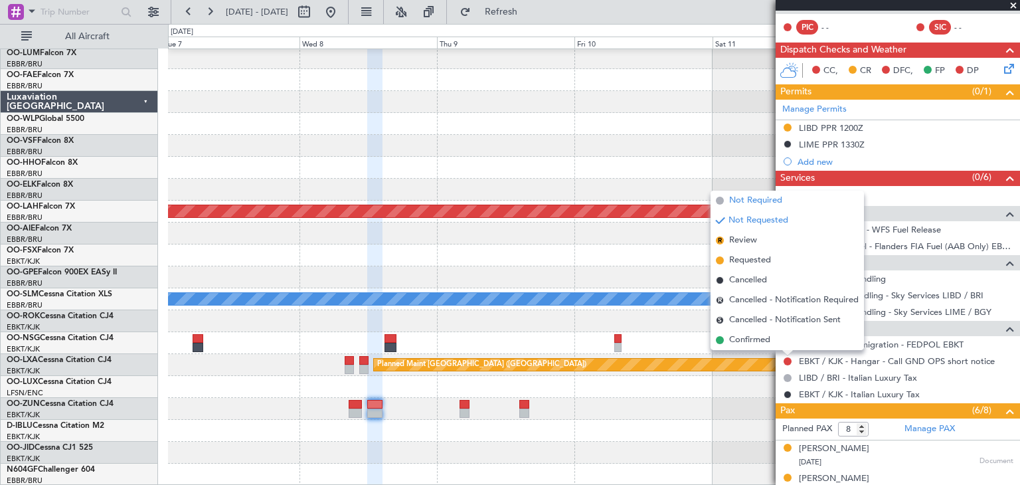
click at [752, 200] on span "Not Required" at bounding box center [755, 200] width 53 height 13
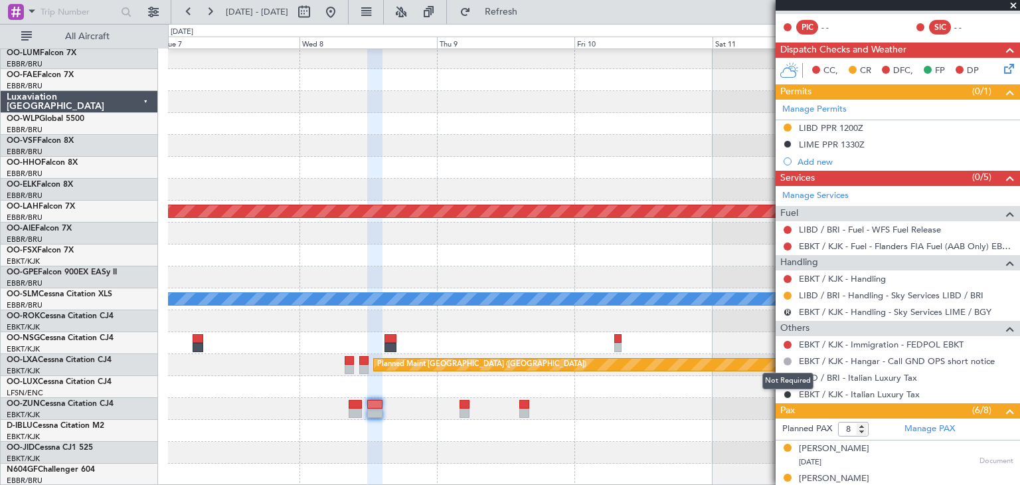
click at [787, 360] on button at bounding box center [787, 361] width 8 height 8
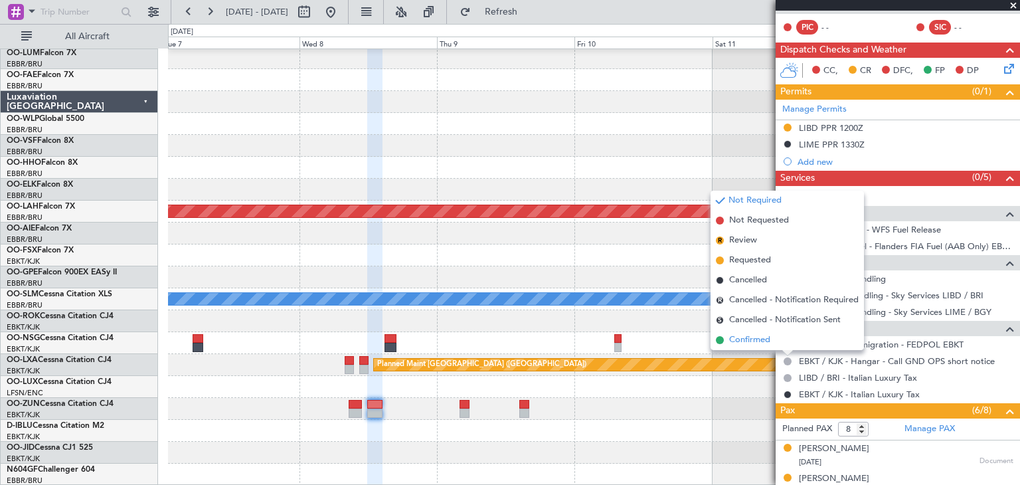
click at [776, 341] on li "Confirmed" at bounding box center [786, 340] width 153 height 20
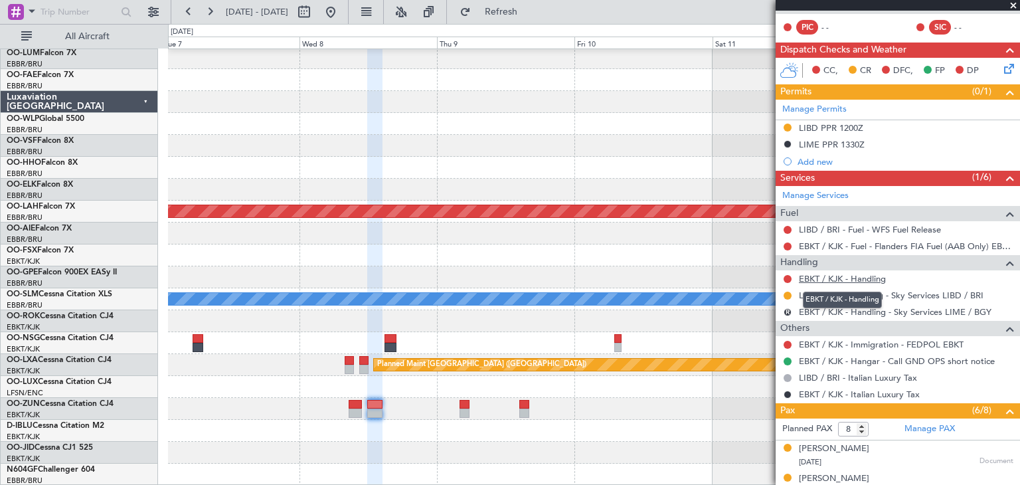
click at [843, 273] on link "EBKT / KJK - Handling" at bounding box center [842, 278] width 87 height 11
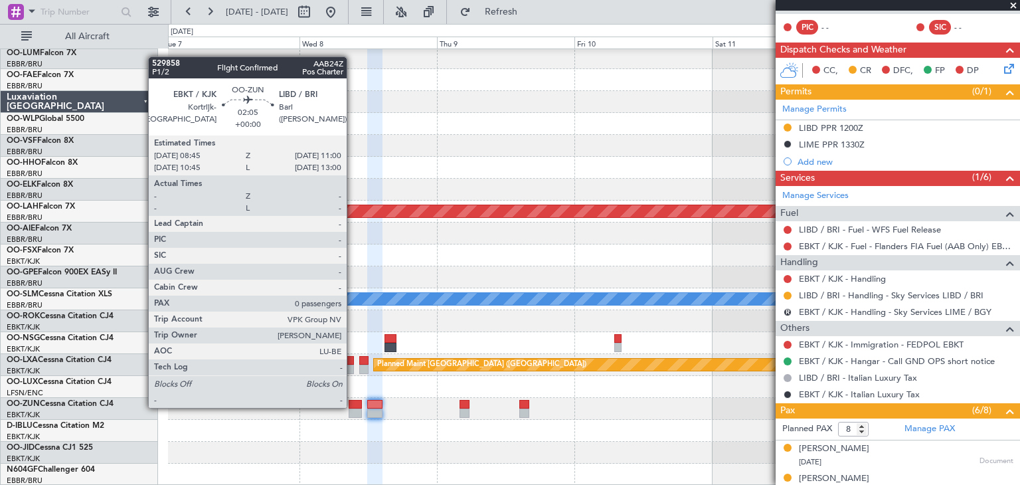
click at [353, 406] on div at bounding box center [355, 404] width 13 height 9
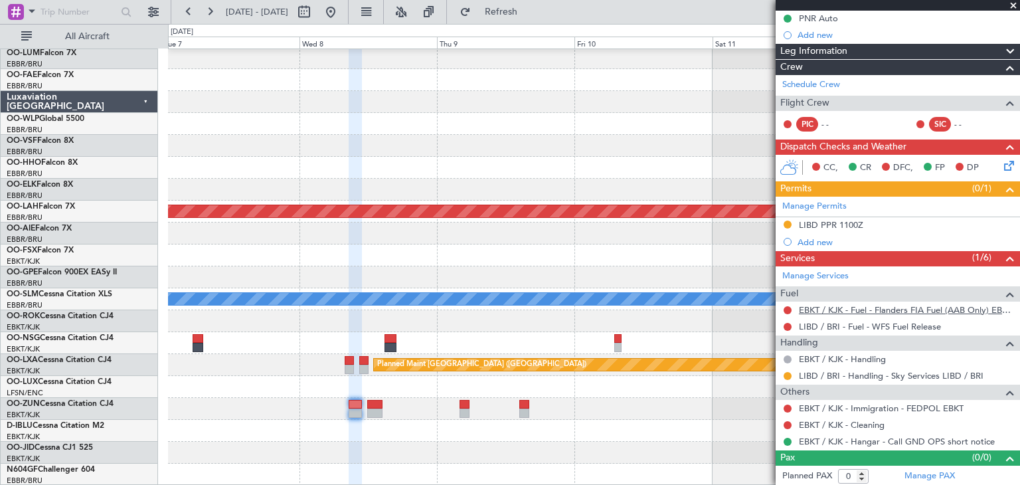
scroll to position [136, 0]
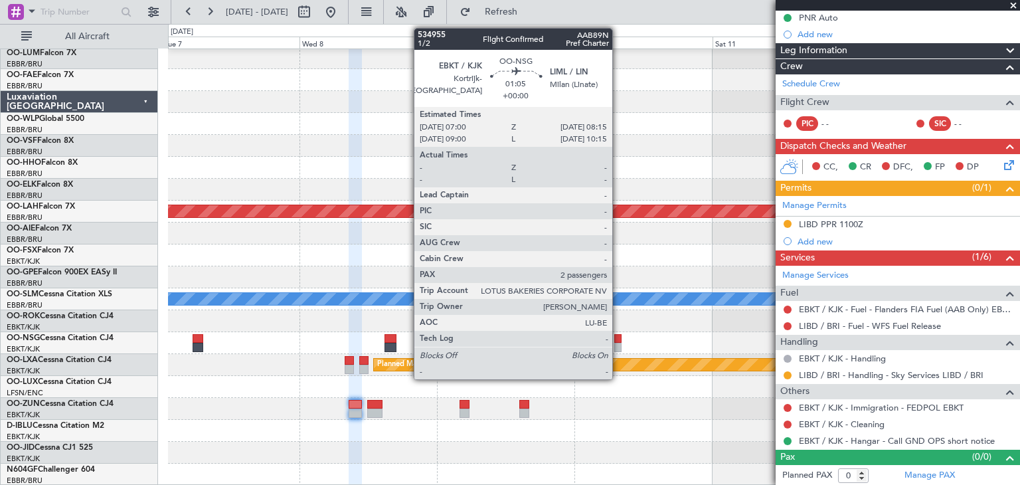
click at [618, 340] on div at bounding box center [617, 338] width 7 height 9
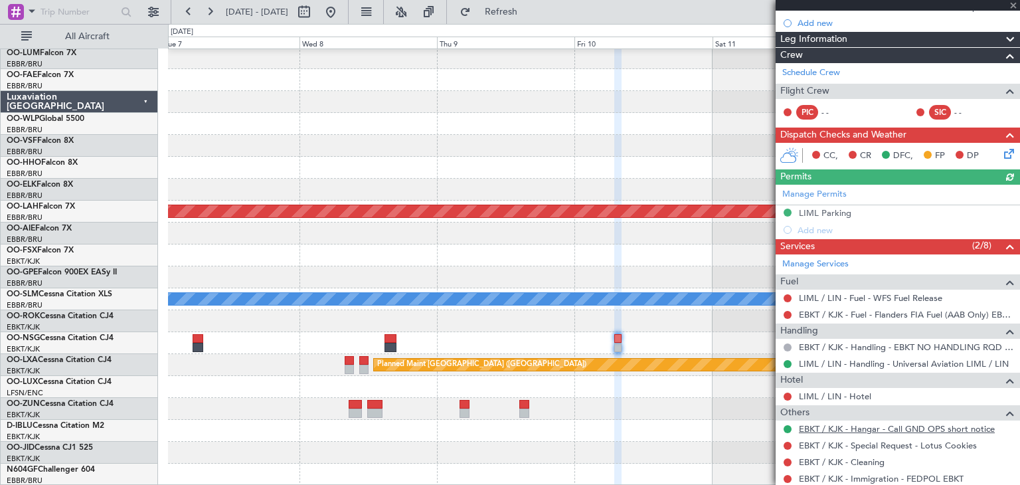
scroll to position [199, 0]
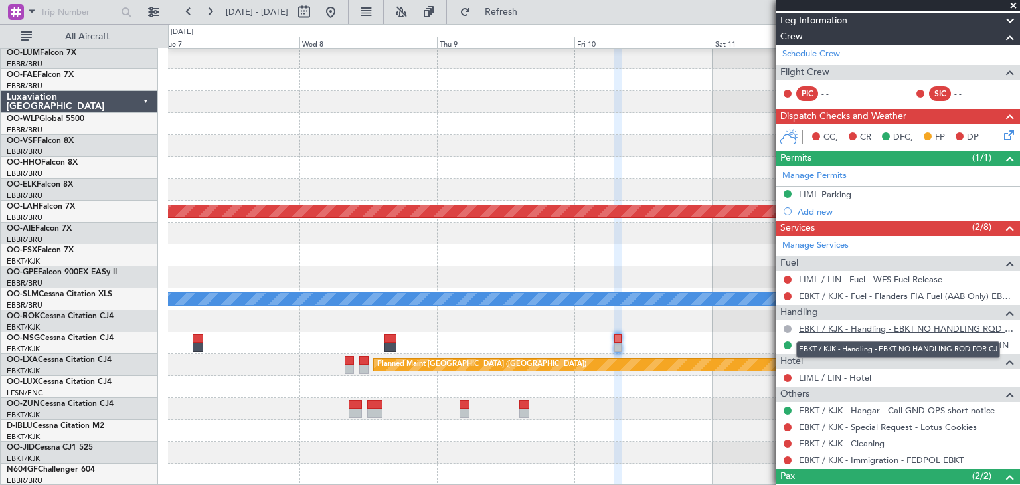
click at [894, 328] on link "EBKT / KJK - Handling - EBKT NO HANDLING RQD FOR CJ" at bounding box center [906, 328] width 214 height 11
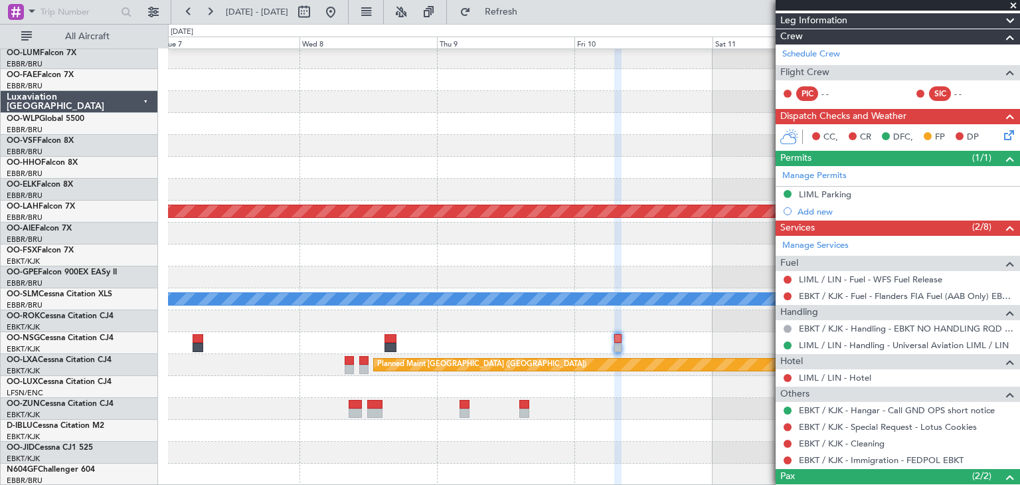
click at [874, 320] on div "EBKT / KJK - Handling - EBKT NO HANDLING RQD FOR CJ" at bounding box center [897, 328] width 244 height 17
click at [878, 327] on link "EBKT / KJK - Handling - EBKT NO HANDLING RQD FOR CJ" at bounding box center [906, 328] width 214 height 11
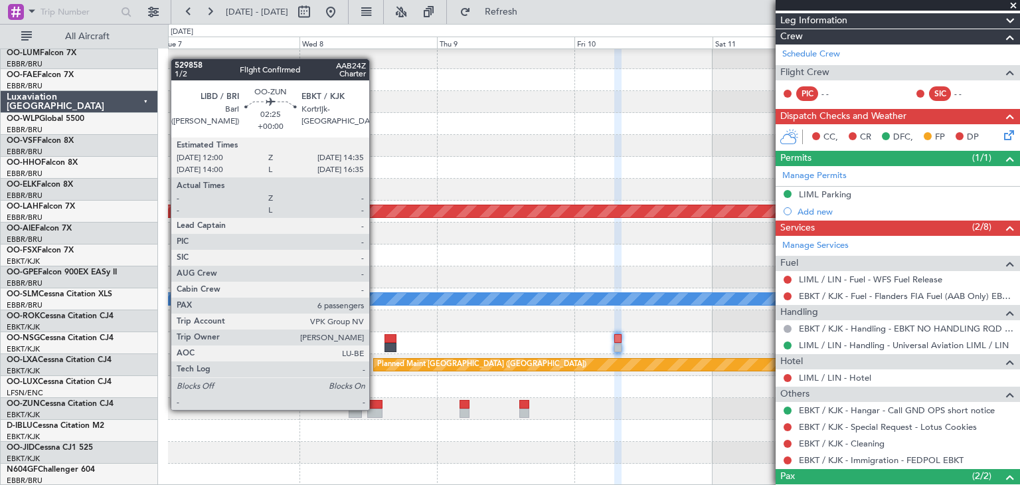
click at [376, 408] on div at bounding box center [374, 412] width 15 height 9
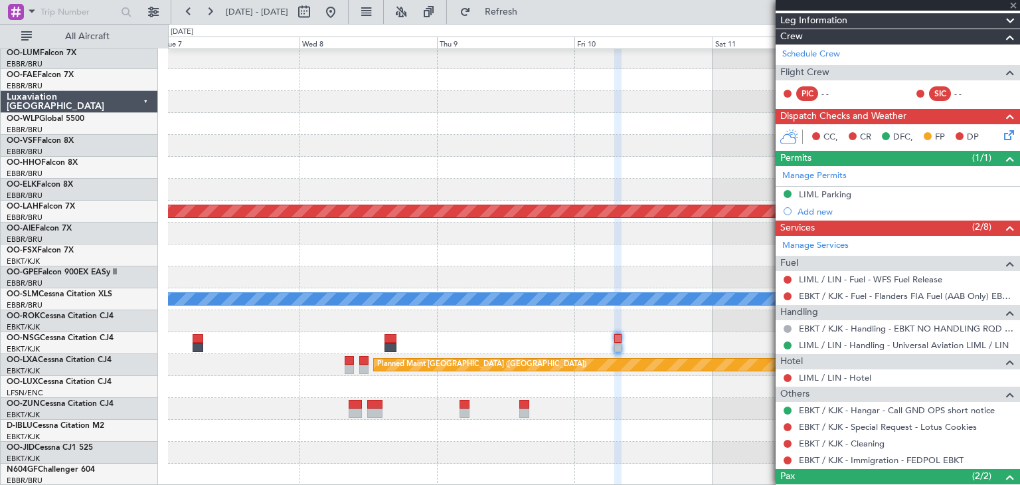
type input "8"
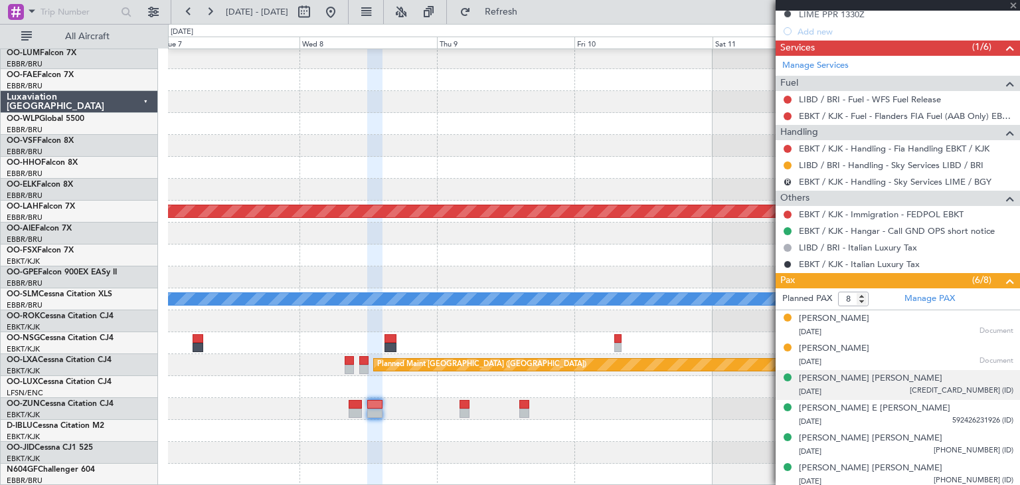
scroll to position [325, 0]
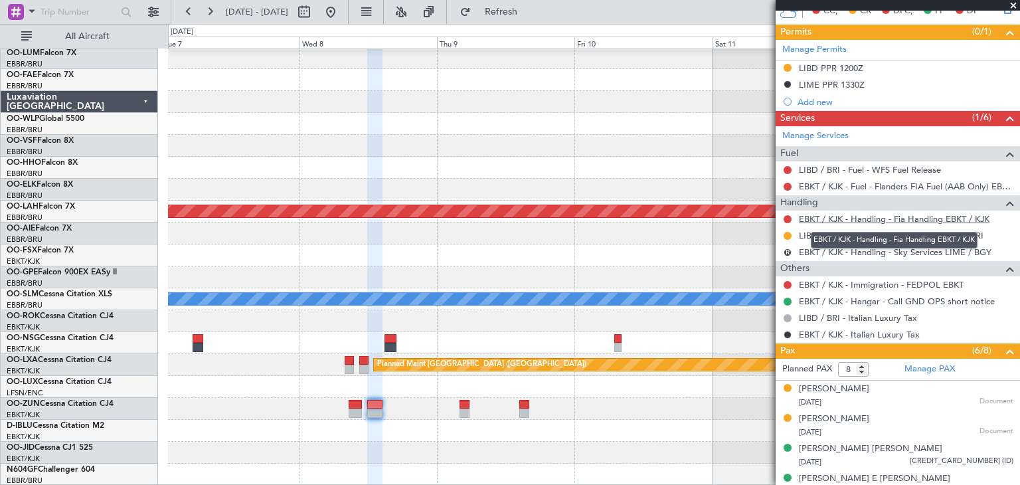
click at [810, 215] on link "EBKT / KJK - Handling - Fia Handling EBKT / KJK" at bounding box center [894, 218] width 191 height 11
click at [521, 19] on button "Refresh" at bounding box center [493, 11] width 80 height 21
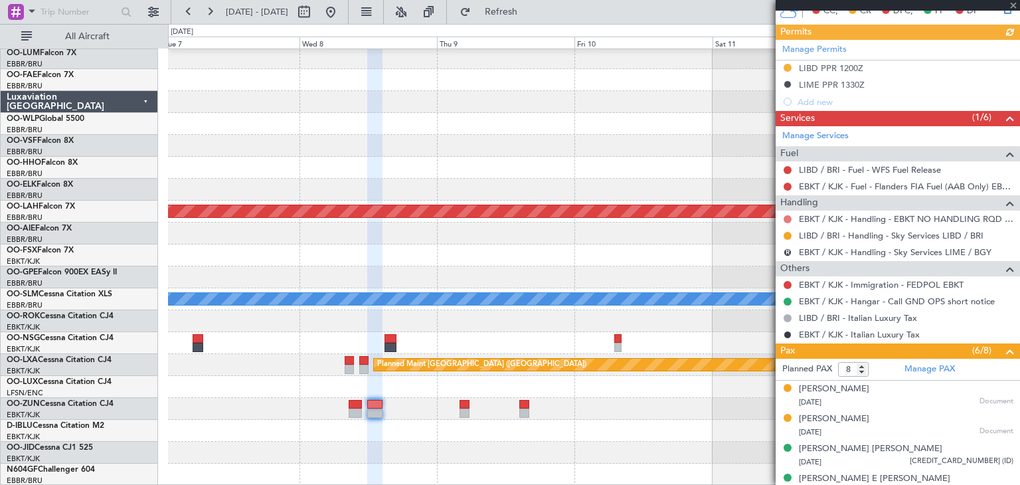
click at [785, 221] on mat-tooltip-component "Not Requested" at bounding box center [787, 238] width 75 height 35
click at [788, 218] on button at bounding box center [787, 219] width 8 height 8
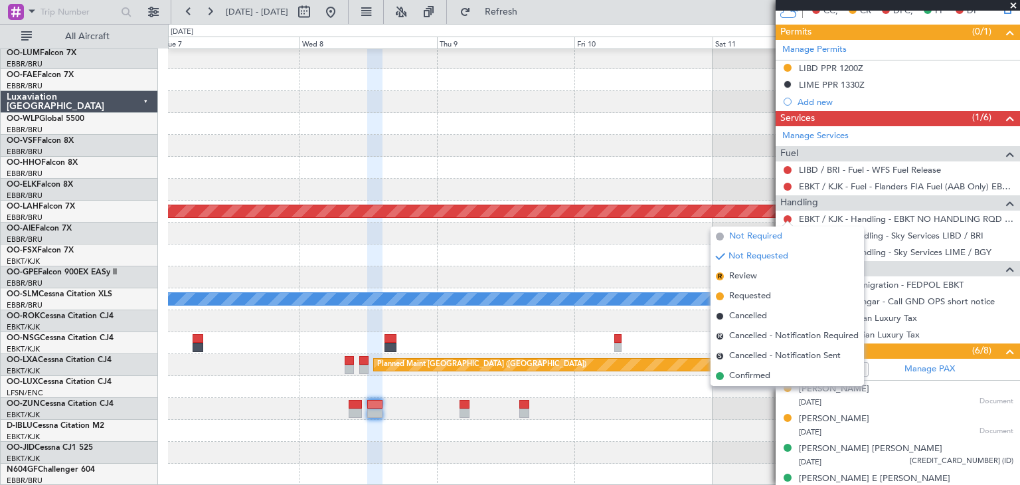
click at [751, 237] on span "Not Required" at bounding box center [755, 236] width 53 height 13
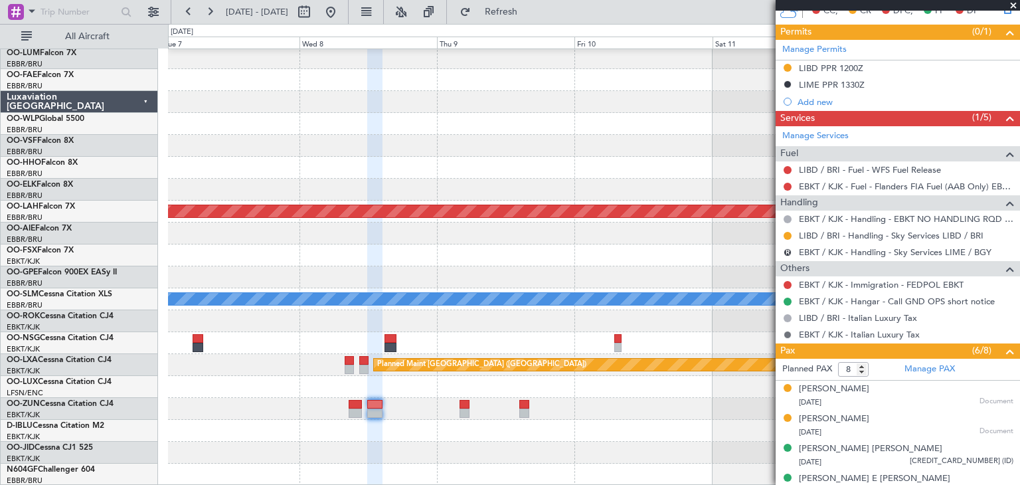
click at [789, 332] on button at bounding box center [787, 335] width 8 height 8
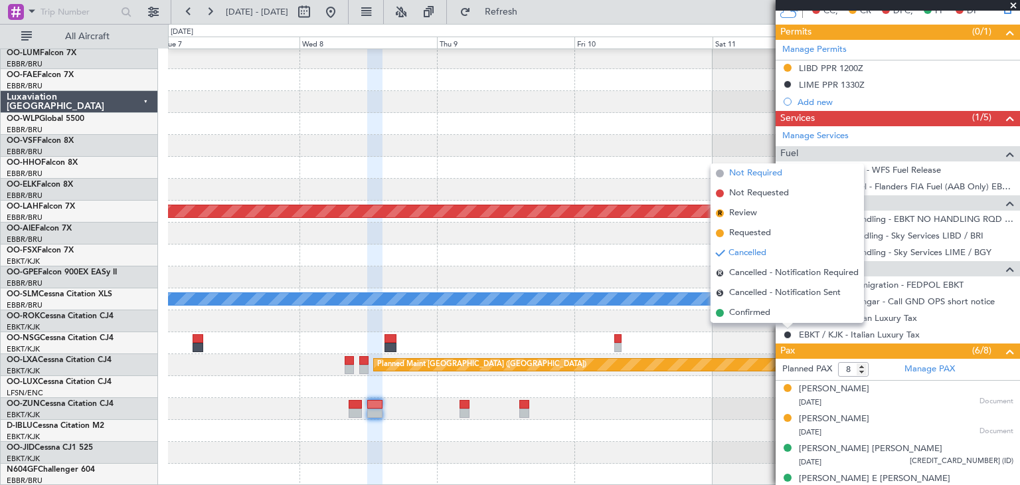
click at [745, 169] on span "Not Required" at bounding box center [755, 173] width 53 height 13
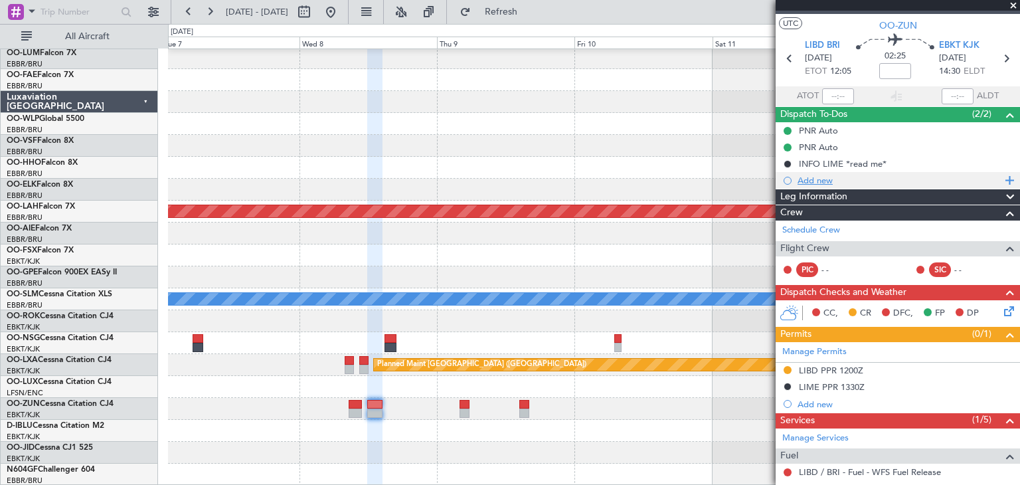
scroll to position [0, 0]
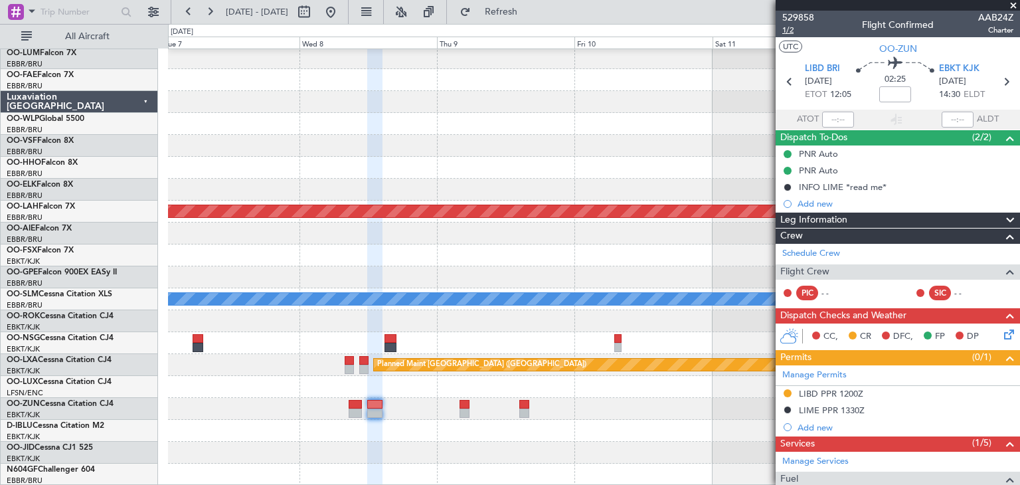
click at [788, 26] on span "1/2" at bounding box center [798, 30] width 32 height 11
click at [529, 17] on span "Refresh" at bounding box center [501, 11] width 56 height 9
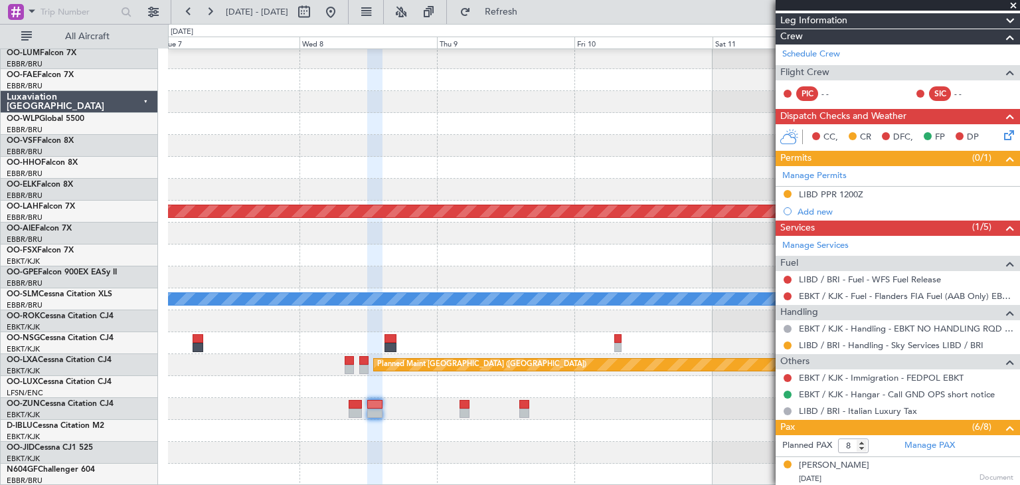
scroll to position [266, 0]
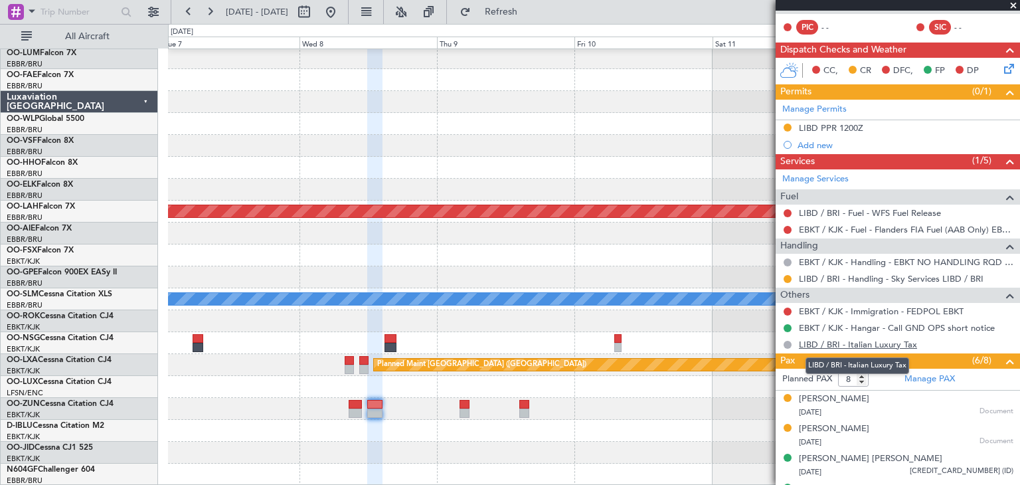
click at [879, 343] on link "LIBD / BRI - Italian Luxury Tax" at bounding box center [858, 344] width 118 height 11
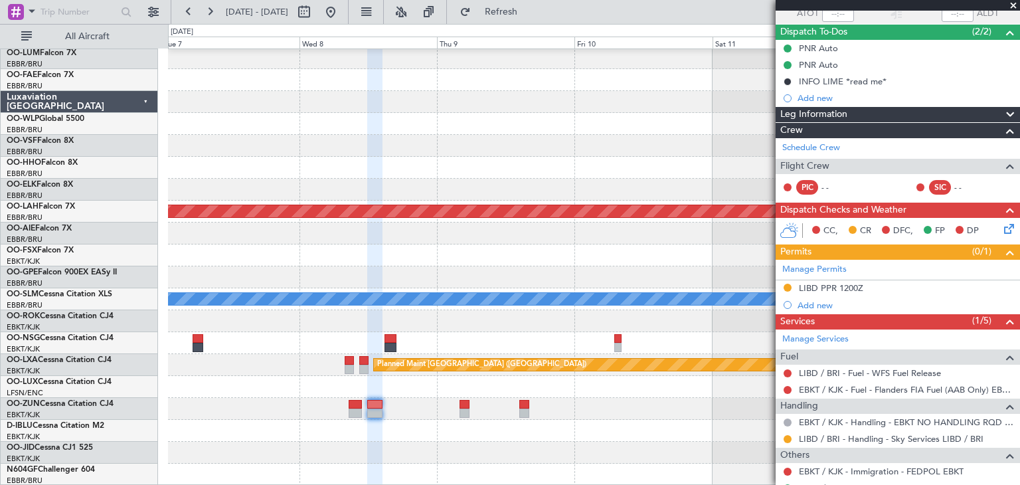
scroll to position [10, 0]
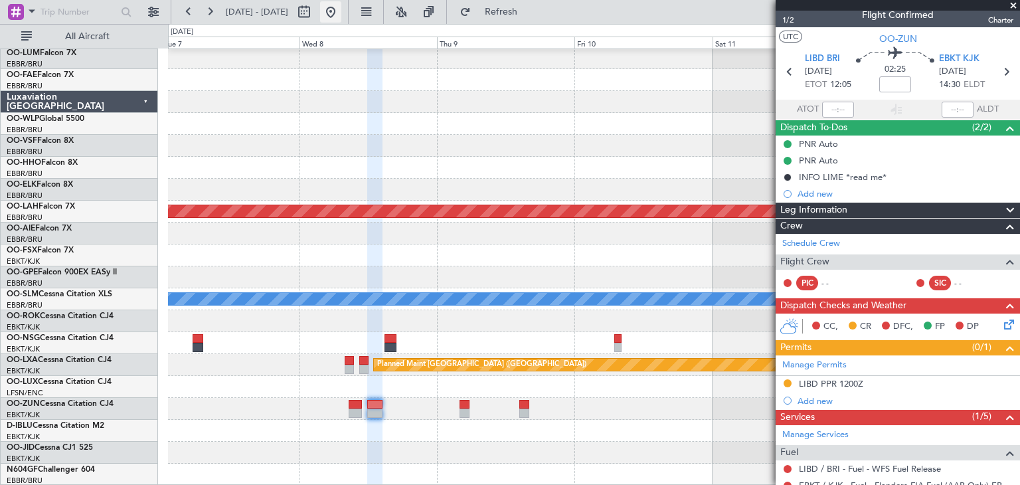
click at [341, 16] on button at bounding box center [330, 11] width 21 height 21
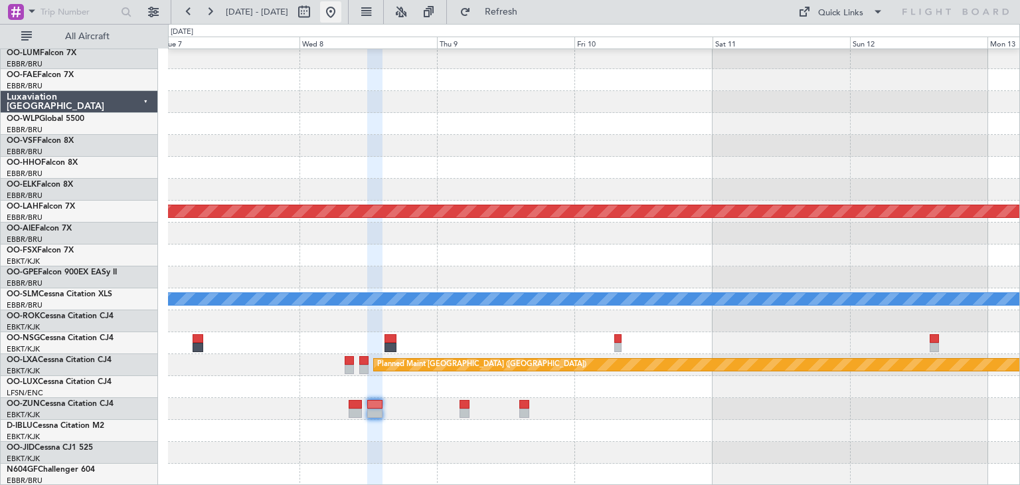
scroll to position [0, 0]
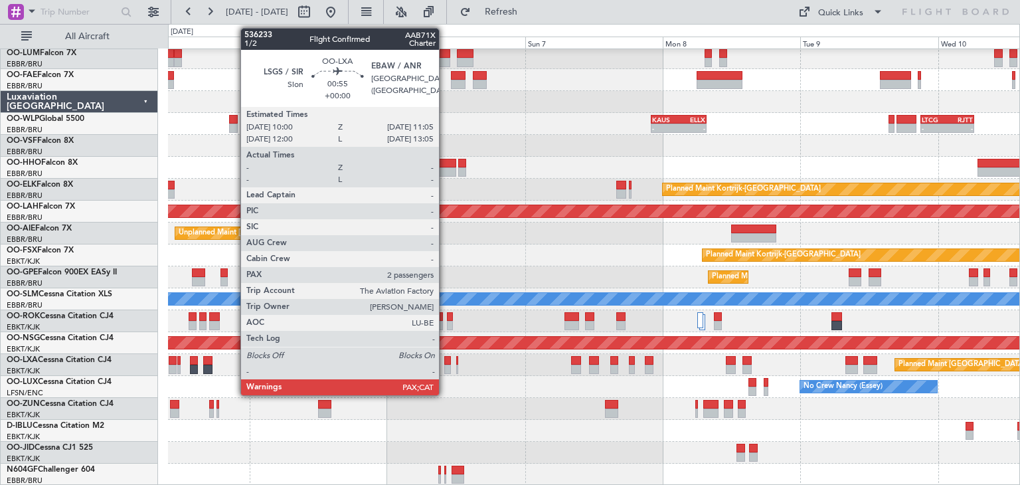
click at [445, 359] on div at bounding box center [447, 360] width 7 height 9
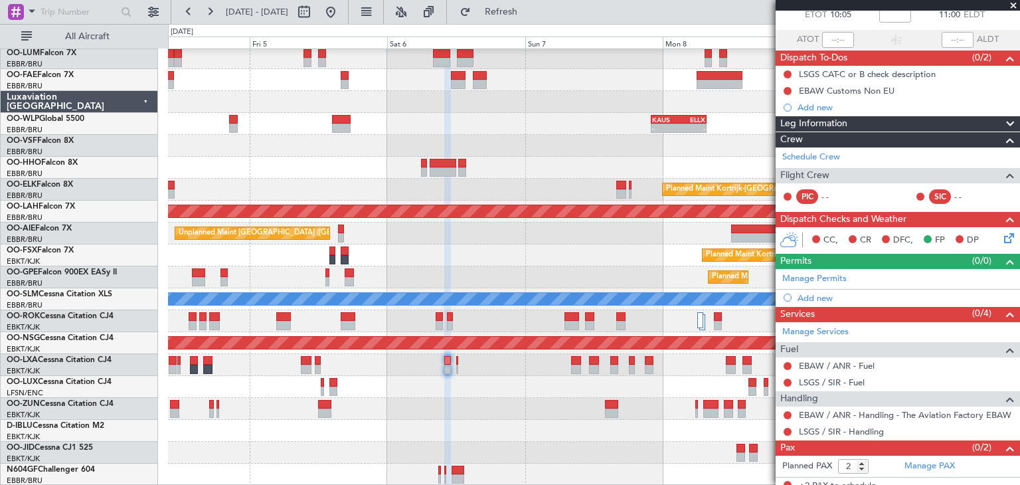
scroll to position [88, 0]
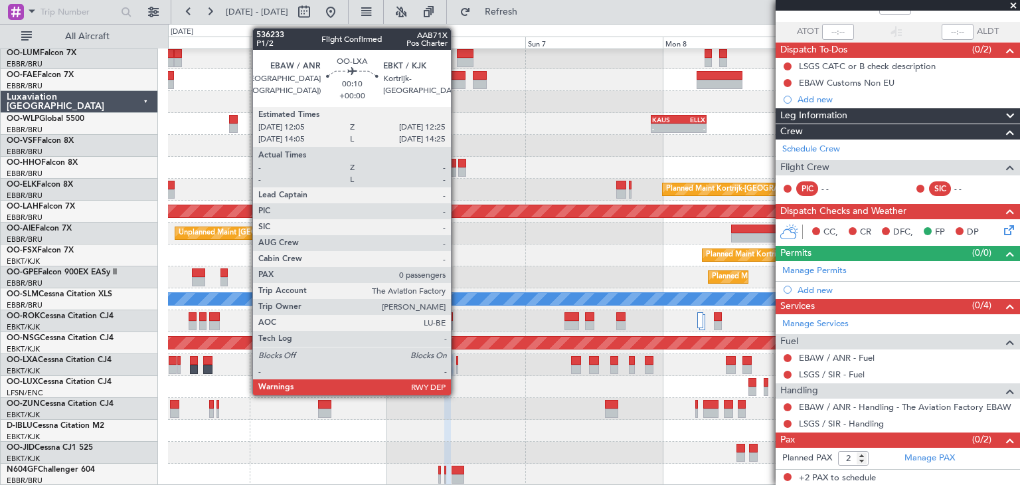
click at [457, 362] on div at bounding box center [457, 360] width 2 height 9
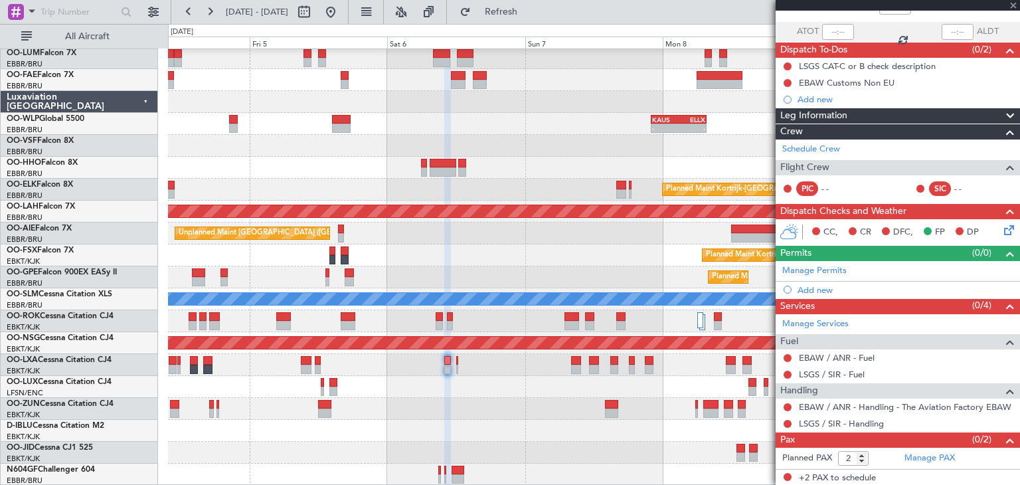
click at [457, 362] on div at bounding box center [457, 360] width 2 height 9
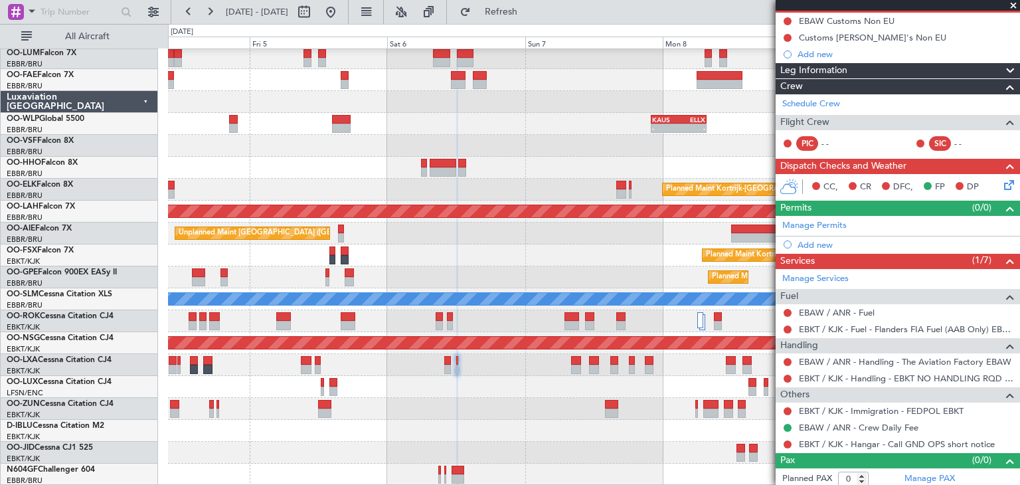
scroll to position [136, 0]
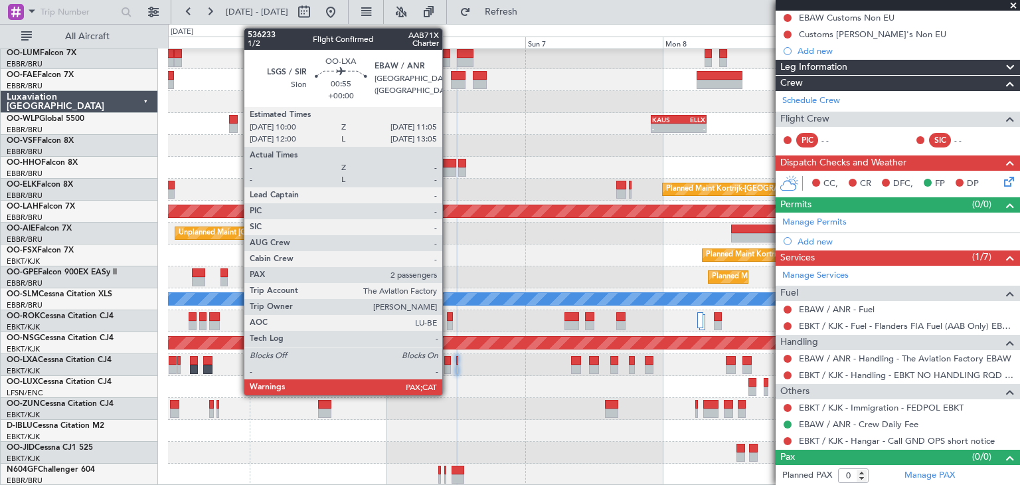
click at [448, 357] on div at bounding box center [447, 360] width 7 height 9
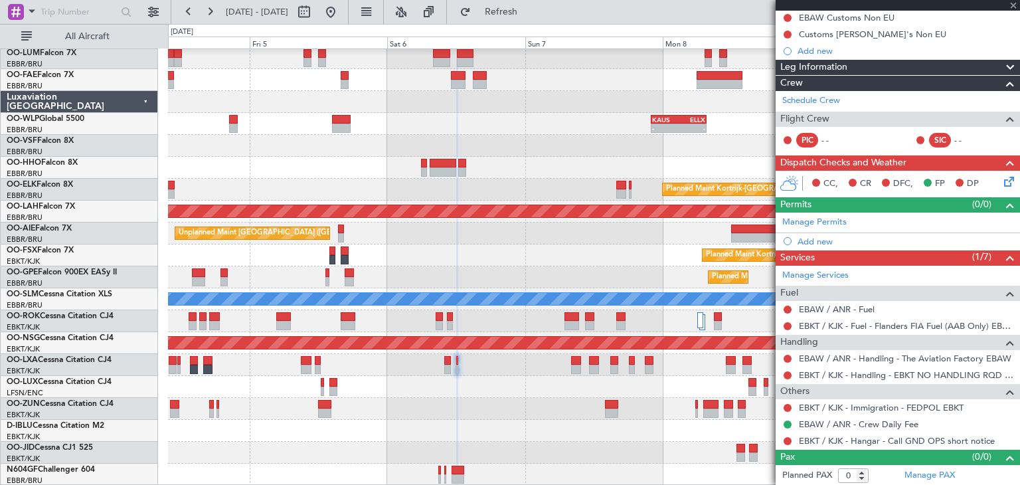
type input "2"
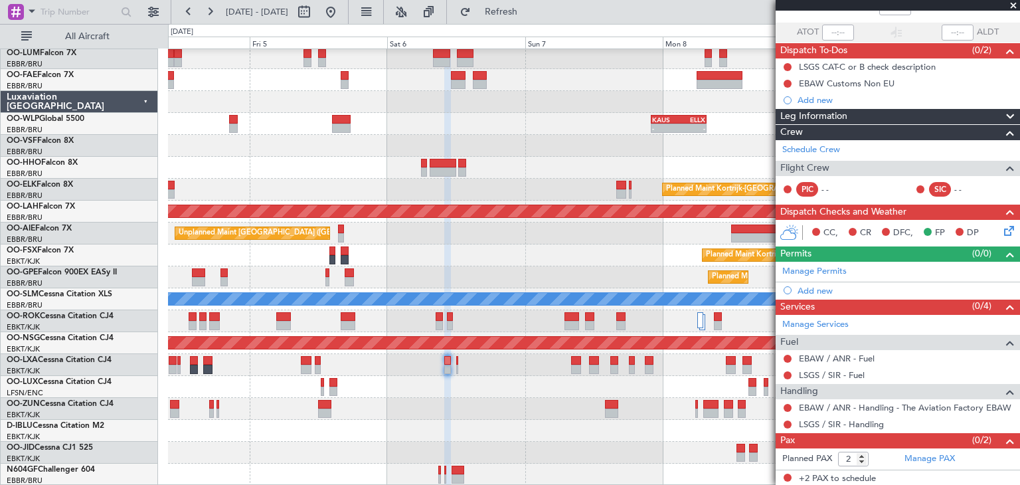
scroll to position [88, 0]
